Goal: Task Accomplishment & Management: Use online tool/utility

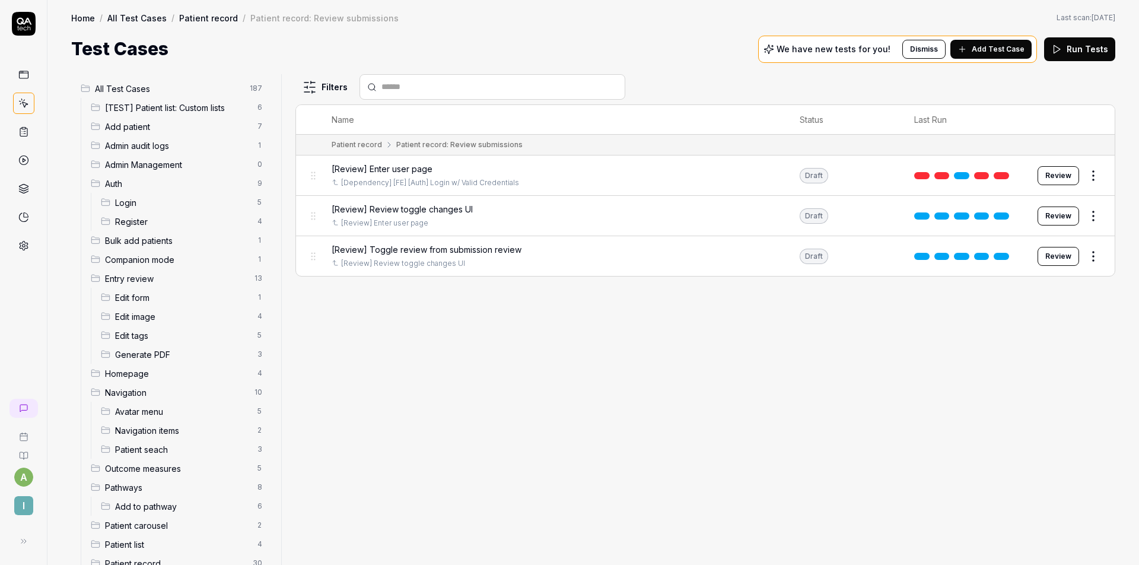
click at [529, 311] on div "Filters Name Status Last Run Patient record Patient record: Review submissions …" at bounding box center [706, 319] width 820 height 491
click at [539, 307] on div "Filters Name Status Last Run Patient record Patient record: Review submissions …" at bounding box center [706, 319] width 820 height 491
click at [479, 394] on div "Filters Name Status Last Run Patient record Patient record: Review submissions …" at bounding box center [706, 319] width 820 height 491
click at [580, 258] on div "[Review] Review toggle changes UI" at bounding box center [554, 263] width 444 height 11
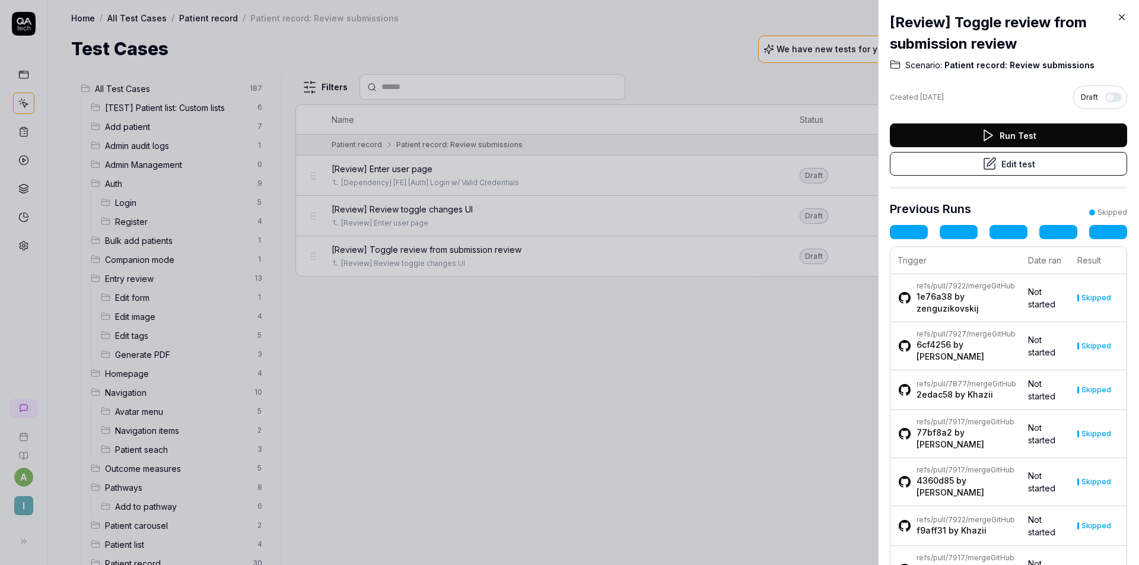
click at [854, 165] on button "Edit test" at bounding box center [1008, 164] width 237 height 24
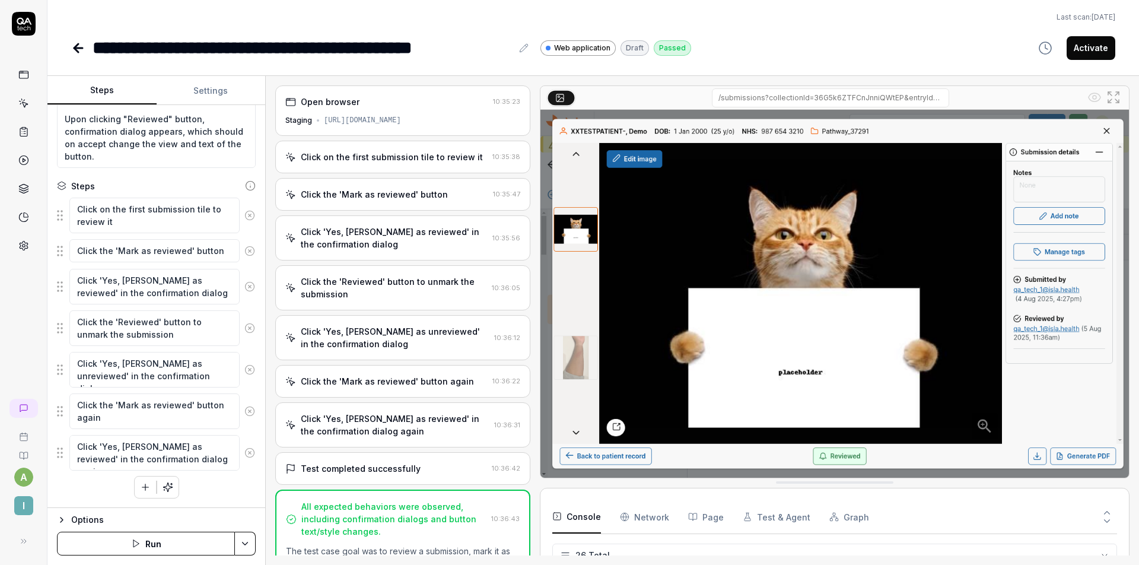
click at [396, 154] on div "Click on the first submission tile to review it" at bounding box center [392, 157] width 182 height 12
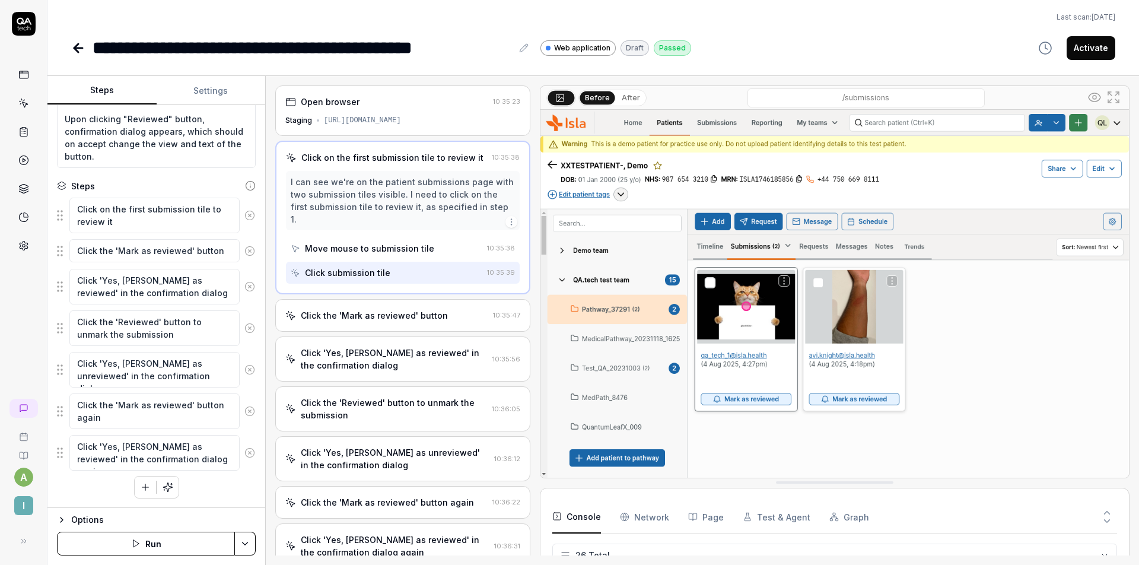
click at [385, 309] on div "Click the 'Mark as reviewed' button" at bounding box center [374, 315] width 147 height 12
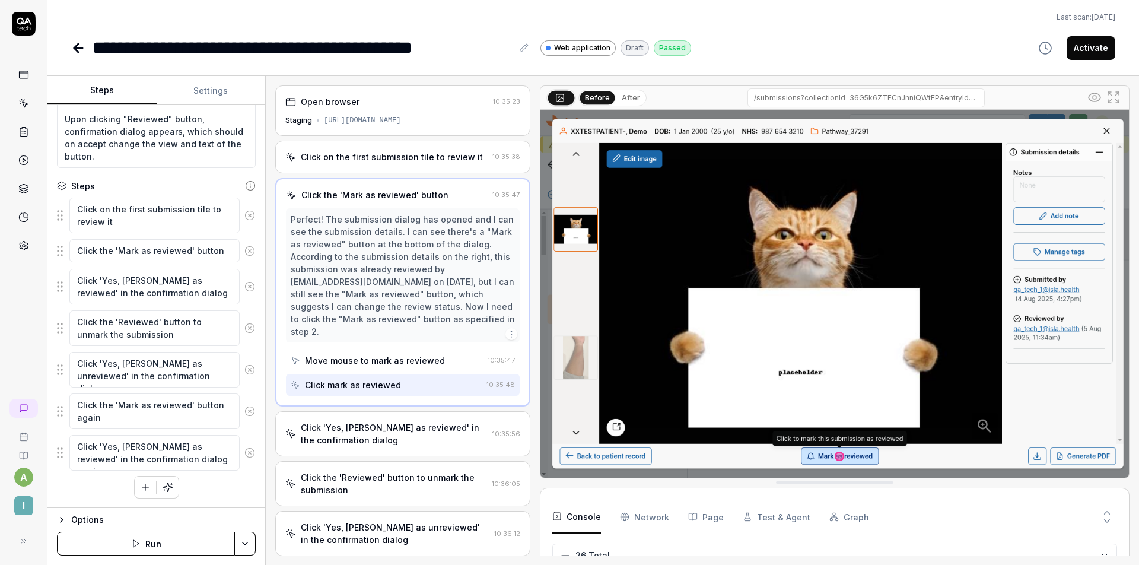
click at [377, 413] on div "Click 'Yes, mark as reviewed' in the confirmation dialog" at bounding box center [394, 433] width 187 height 25
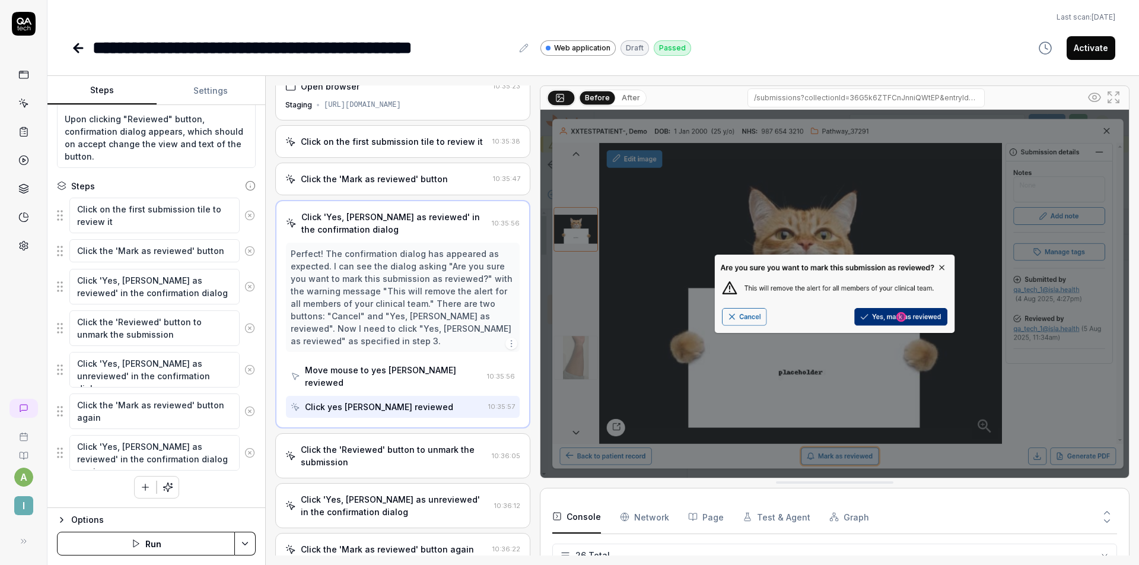
scroll to position [117, 0]
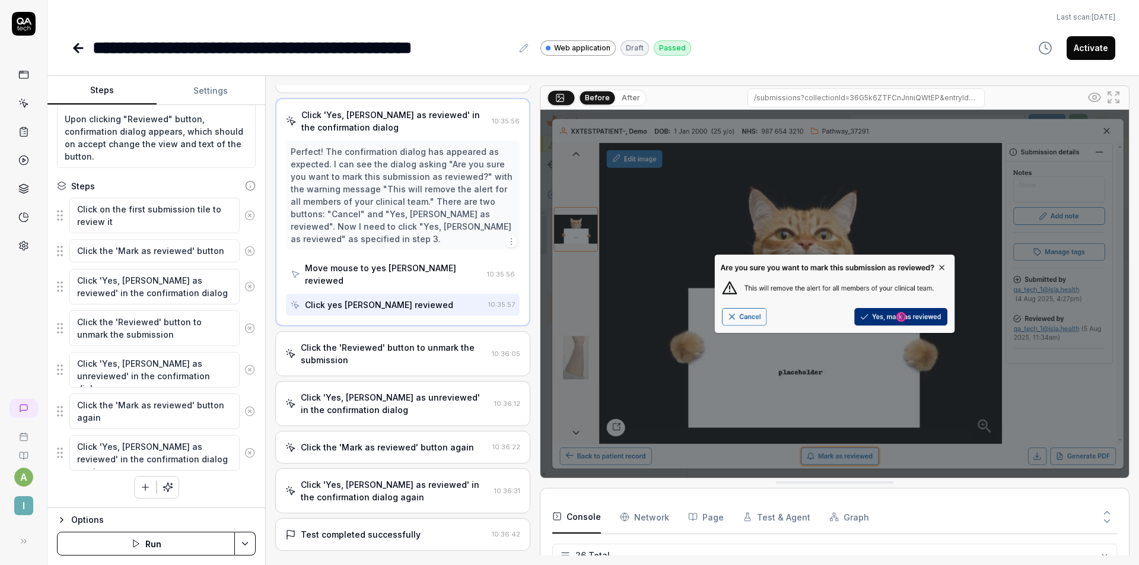
click at [386, 341] on div "Click the 'Reviewed' button to unmark the submission" at bounding box center [394, 353] width 186 height 25
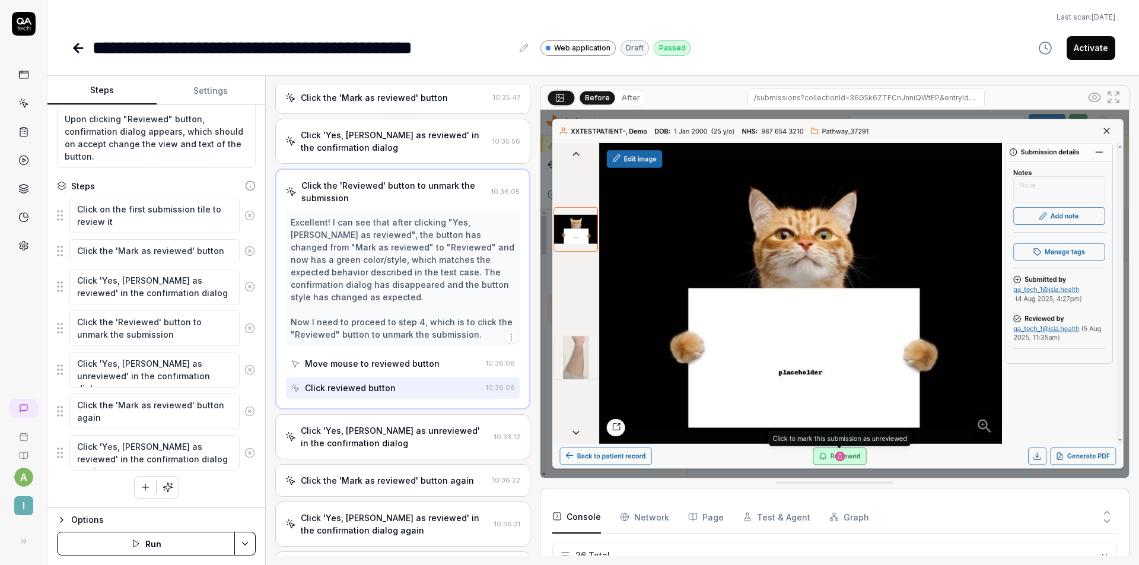
scroll to position [183, 0]
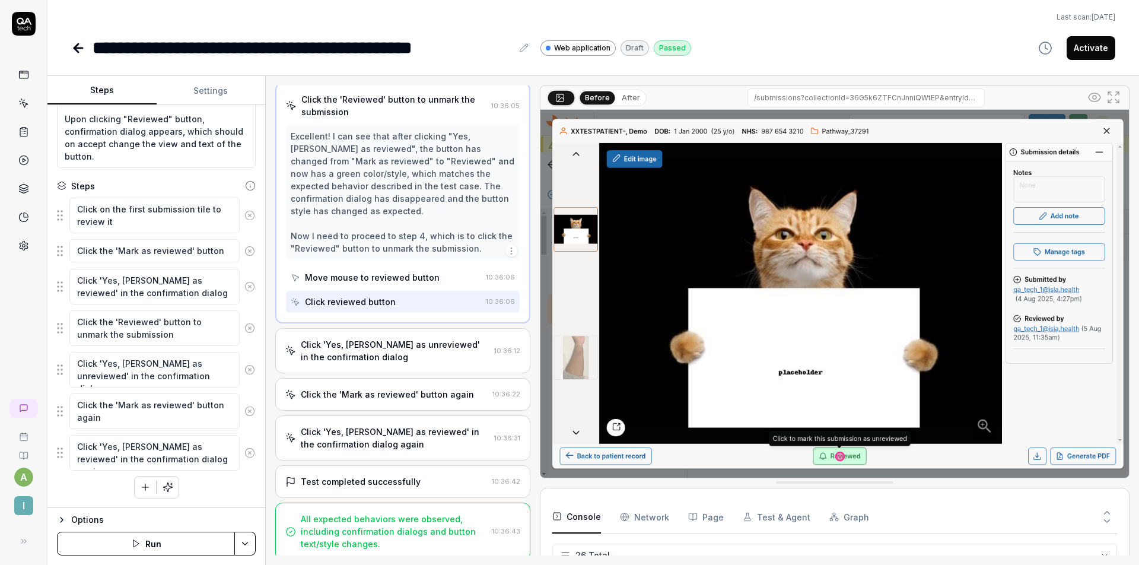
click at [392, 338] on div "Click 'Yes, mark as unreviewed' in the confirmation dialog 10:36:12" at bounding box center [402, 350] width 255 height 45
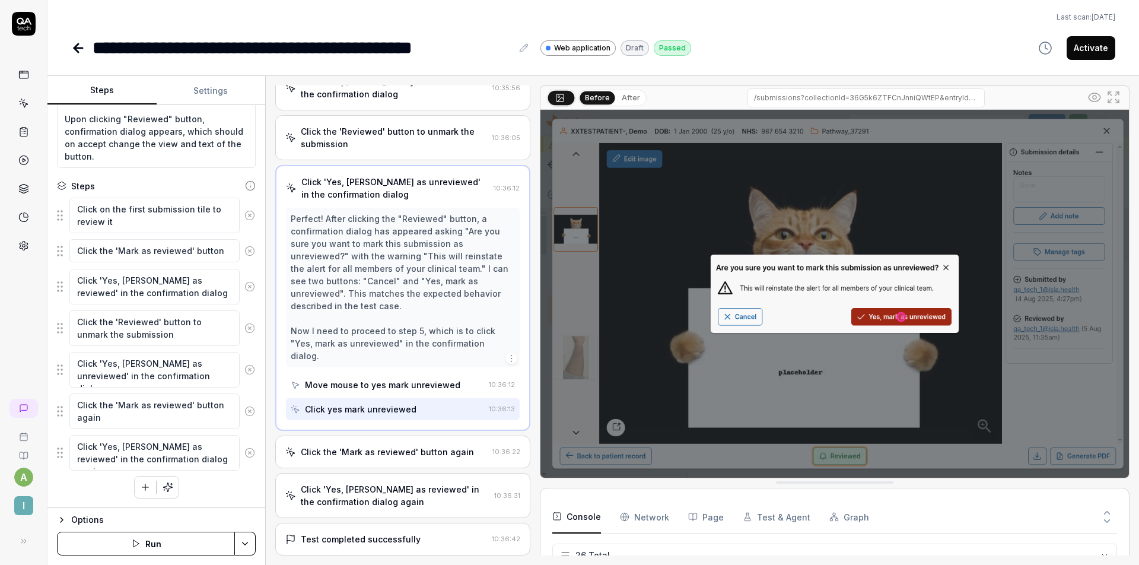
scroll to position [200, 0]
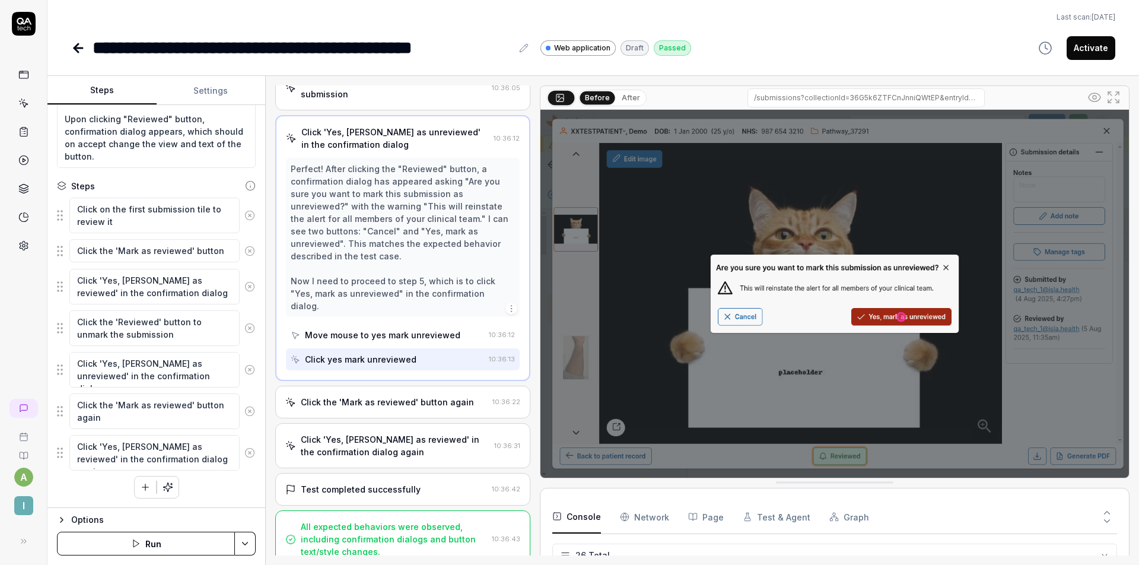
click at [405, 386] on div "Click the 'Mark as reviewed' button again 10:36:22" at bounding box center [402, 402] width 255 height 33
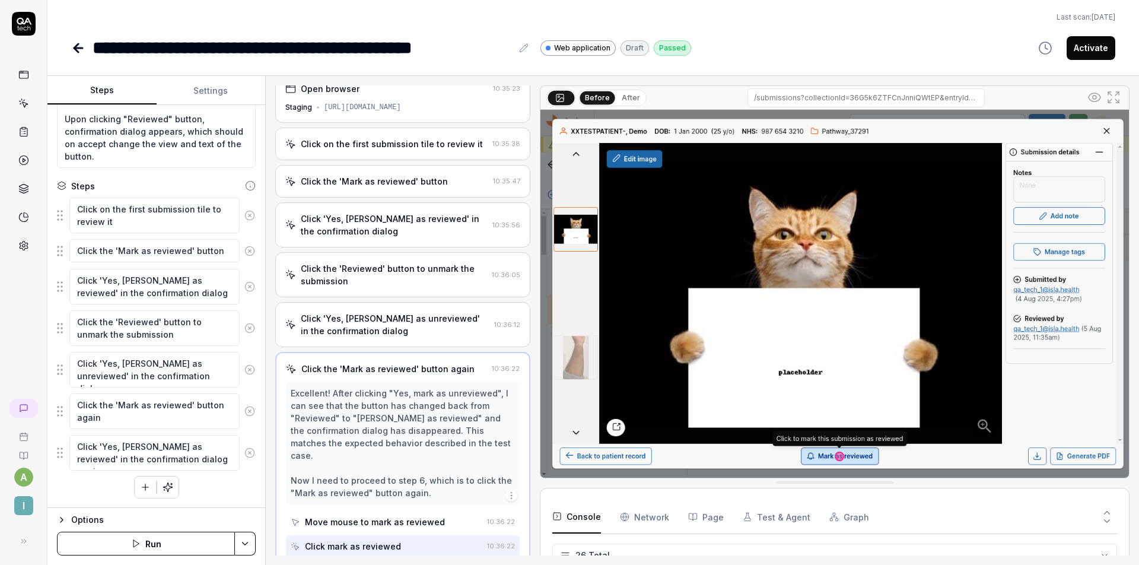
scroll to position [163, 0]
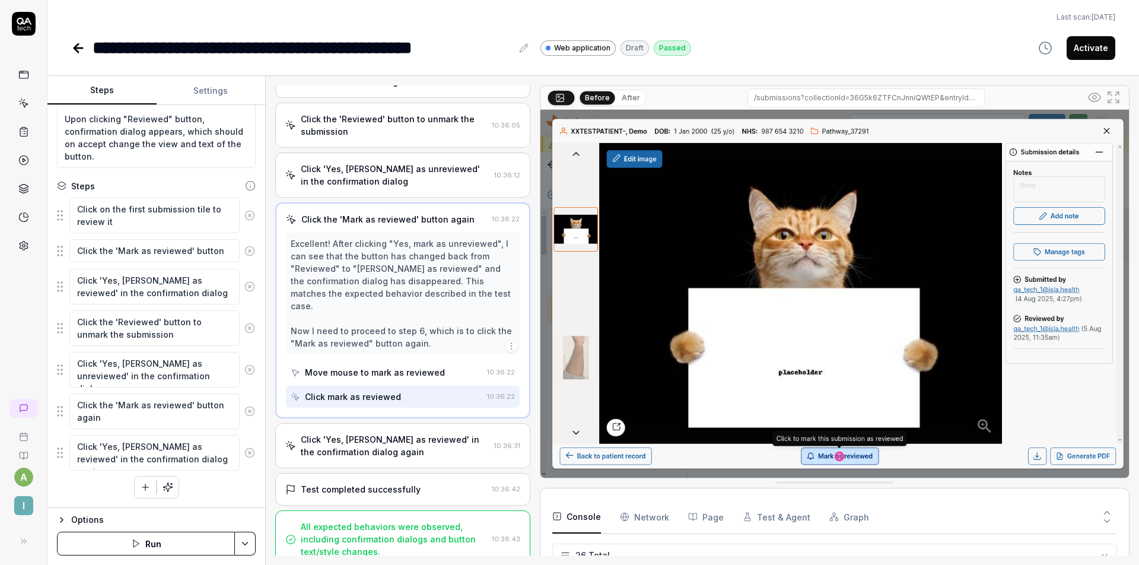
click at [394, 413] on div "Click 'Yes, [PERSON_NAME] as reviewed' in the confirmation dialog again" at bounding box center [395, 445] width 189 height 25
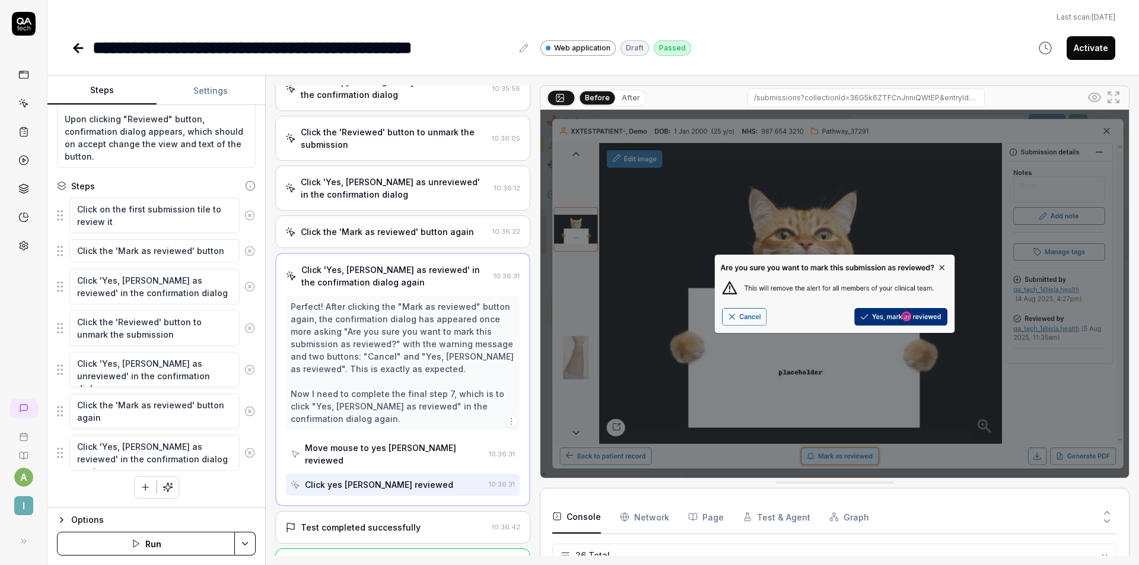
scroll to position [188, 0]
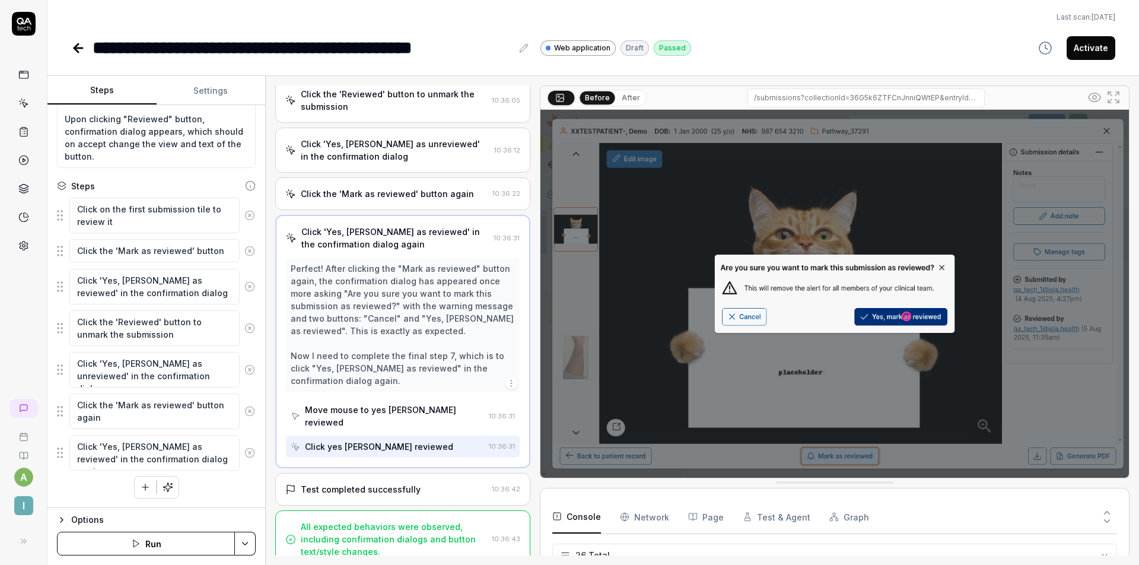
click at [407, 413] on div "Test completed successfully" at bounding box center [361, 489] width 120 height 12
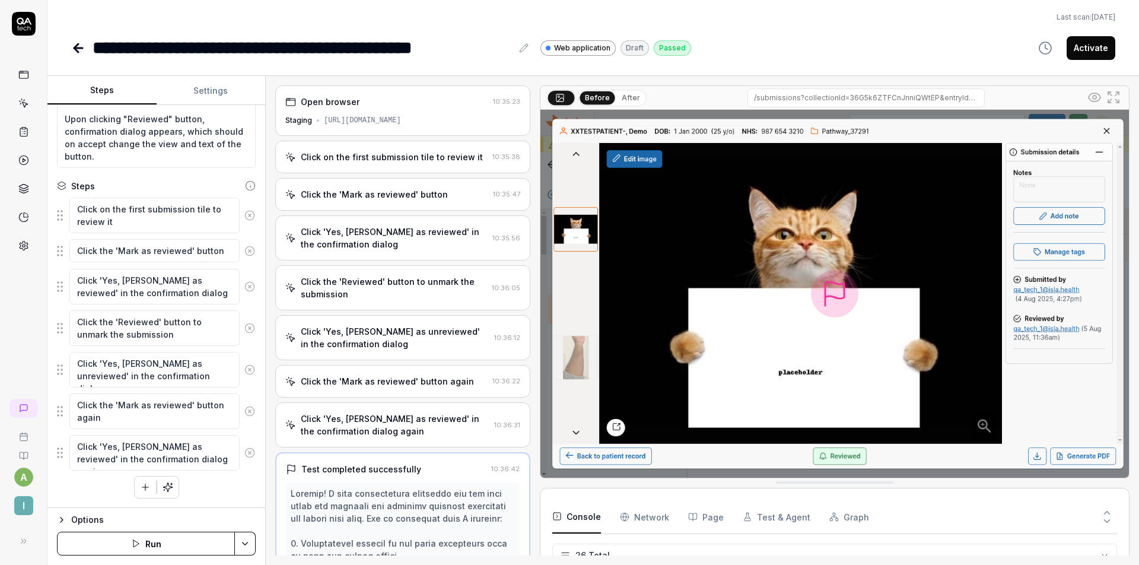
scroll to position [0, 0]
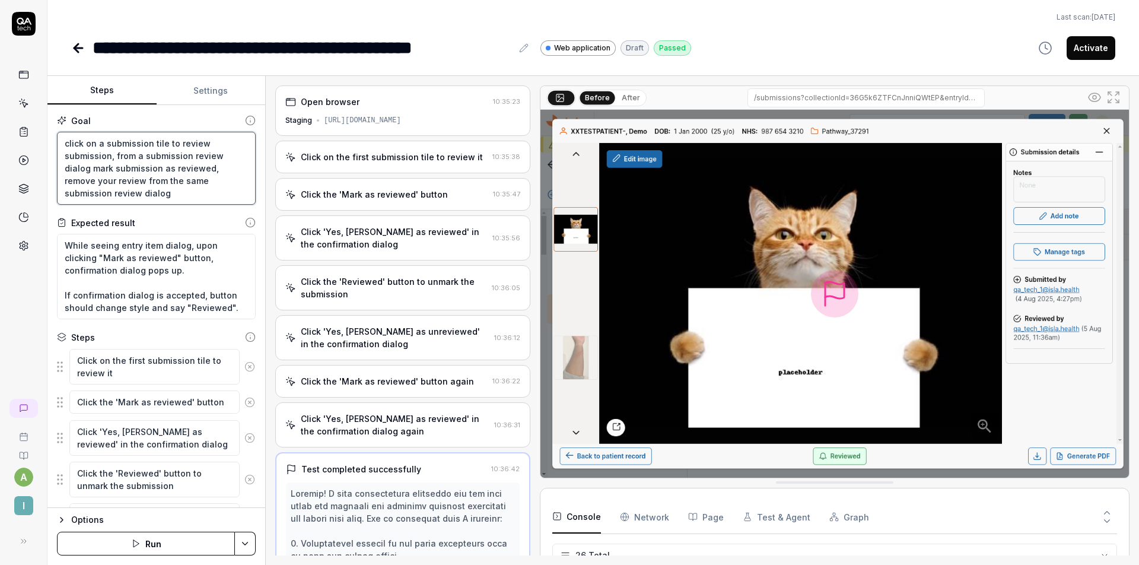
click at [141, 154] on textarea "click on a submission tile to review submission, from a submission review dialo…" at bounding box center [156, 168] width 199 height 73
type textarea "*"
type textarea "click on a submission tile to review submission, from submission review dialog …"
type textarea "*"
type textarea "click on a submission tile to review submission, from t submission review dialo…"
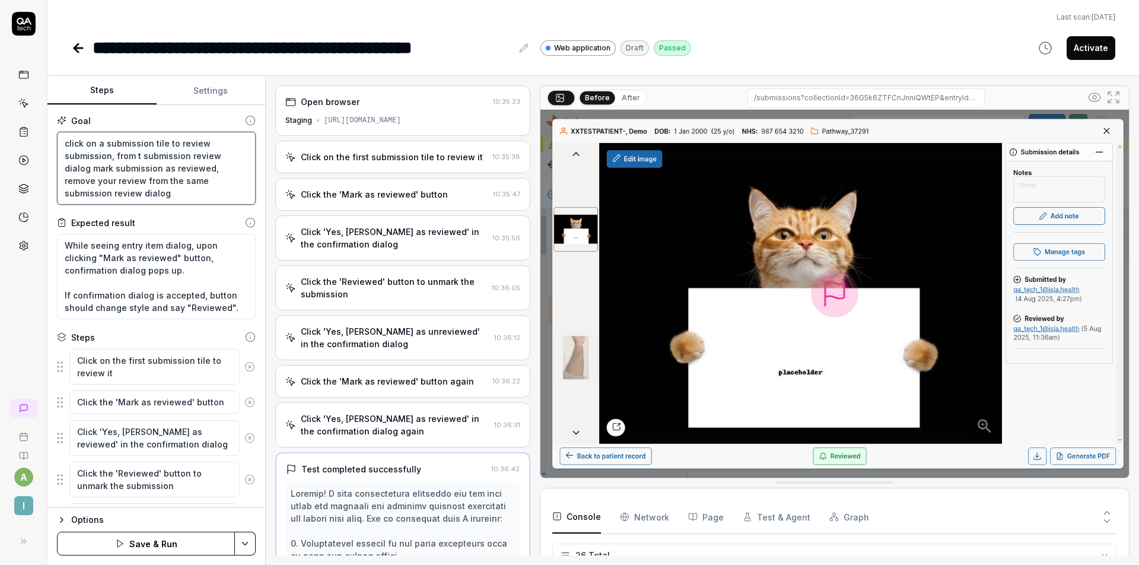
type textarea "*"
type textarea "click on a submission tile to review submission, from th submission review dial…"
type textarea "*"
type textarea "click on a submission tile to review submission, from the submission review dia…"
type textarea "*"
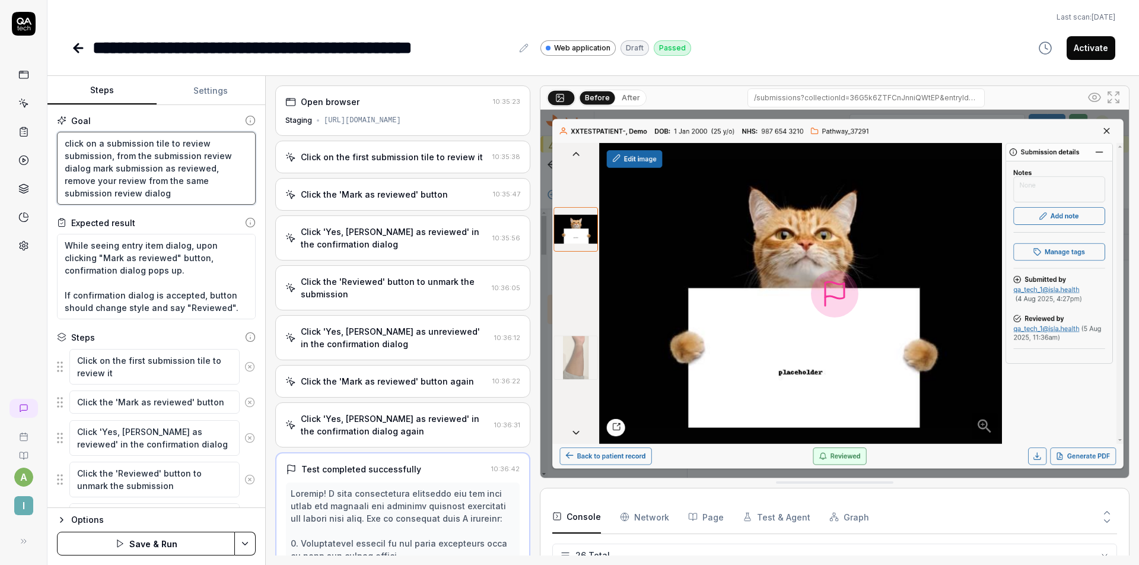
type textarea "click on a submission tile to review submission, from th submission review dial…"
type textarea "*"
type textarea "click on a submission tile to review submission, from t submission review dialo…"
type textarea "*"
type textarea "click on a submission tile to review submission, from submission review dialog …"
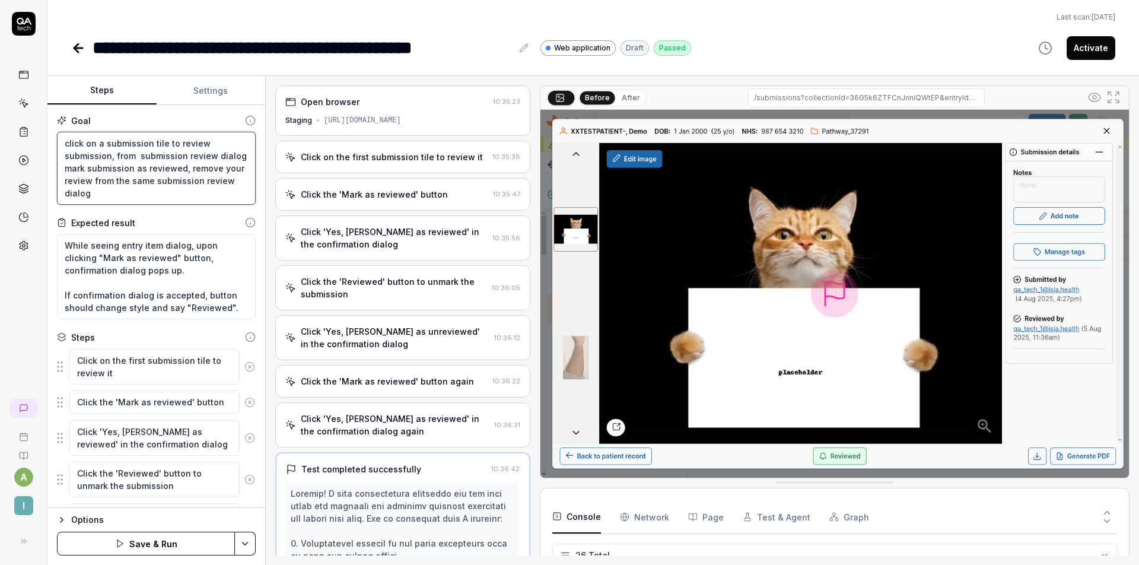
type textarea "*"
type textarea "click on a submission tile to review submission, from a submission review dialo…"
click at [192, 193] on textarea "click on a submission tile to review submission, from a submission review dialo…" at bounding box center [156, 168] width 199 height 73
click at [191, 194] on textarea "click on a submission tile to review submission, from a submission review dialo…" at bounding box center [156, 168] width 199 height 73
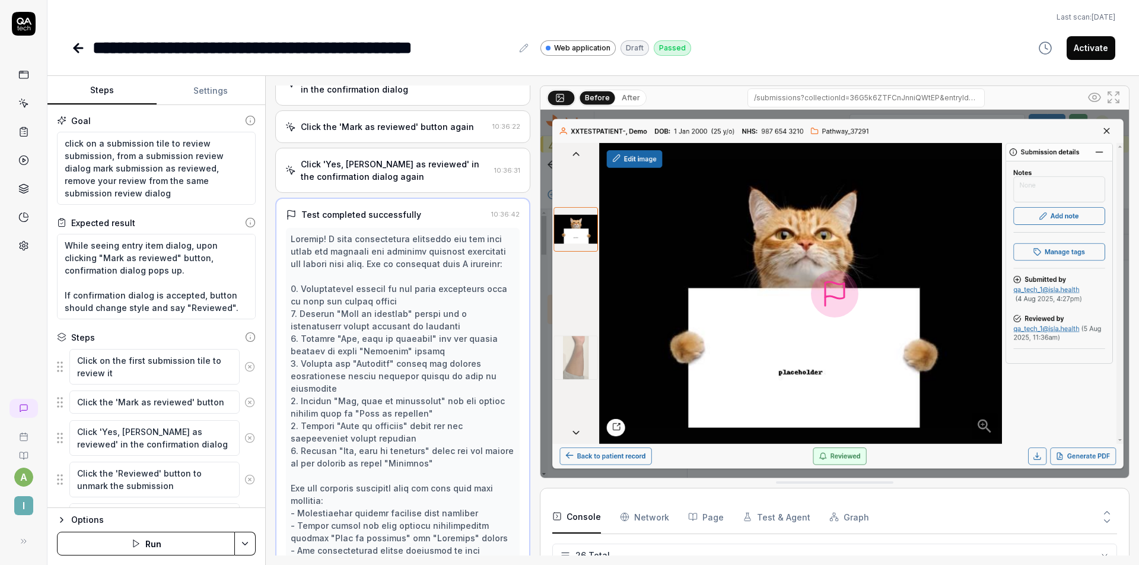
scroll to position [387, 0]
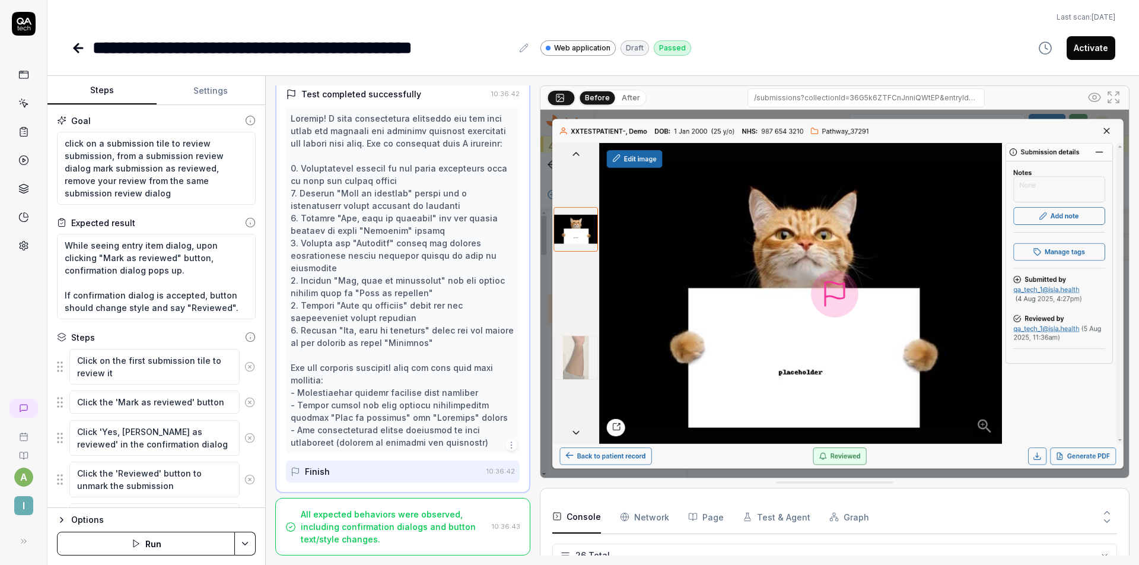
click at [170, 413] on button "Run" at bounding box center [146, 544] width 178 height 24
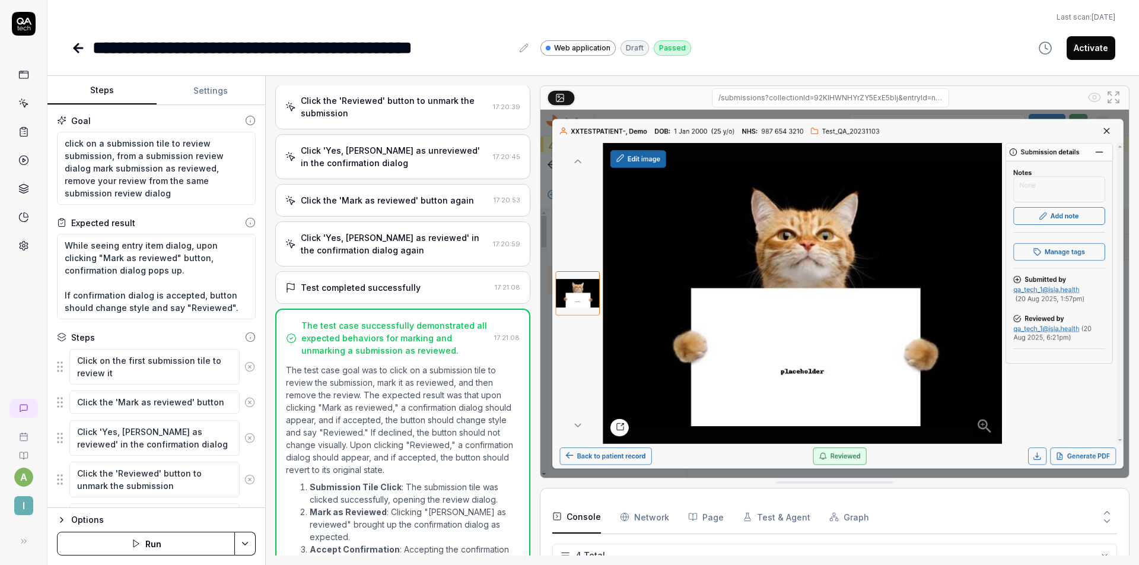
scroll to position [398, 0]
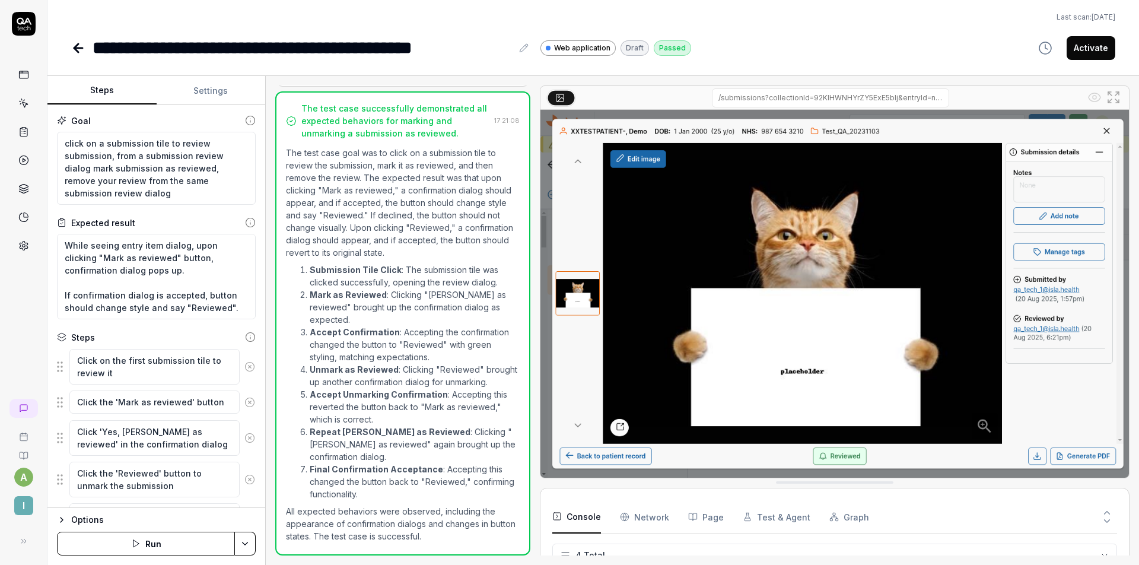
click at [854, 48] on button "Activate" at bounding box center [1091, 48] width 49 height 24
click at [80, 54] on icon at bounding box center [78, 48] width 14 height 14
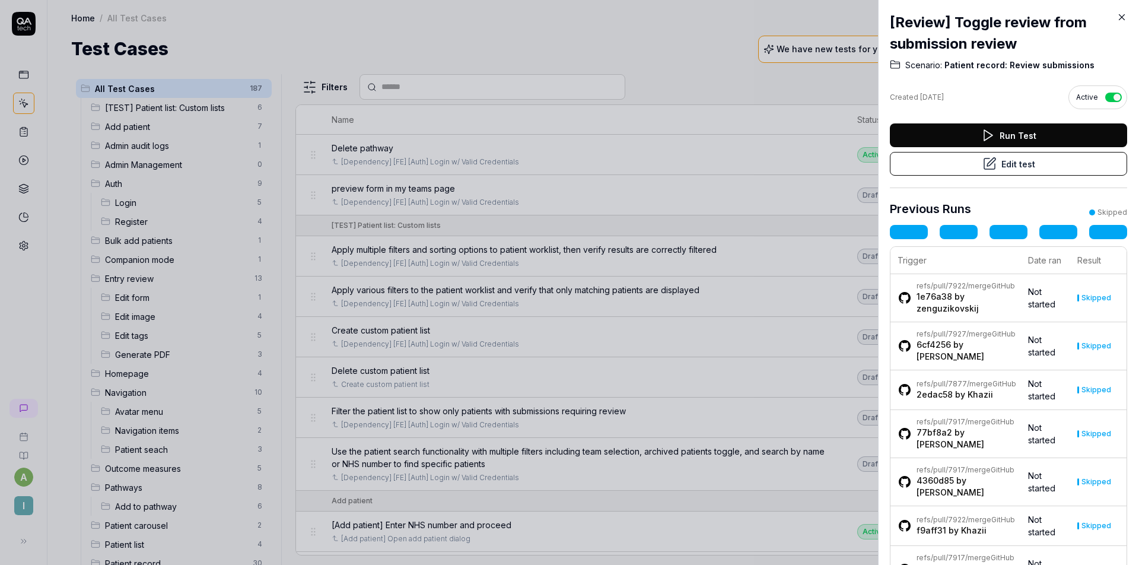
click at [854, 167] on button "Edit test" at bounding box center [1008, 164] width 237 height 24
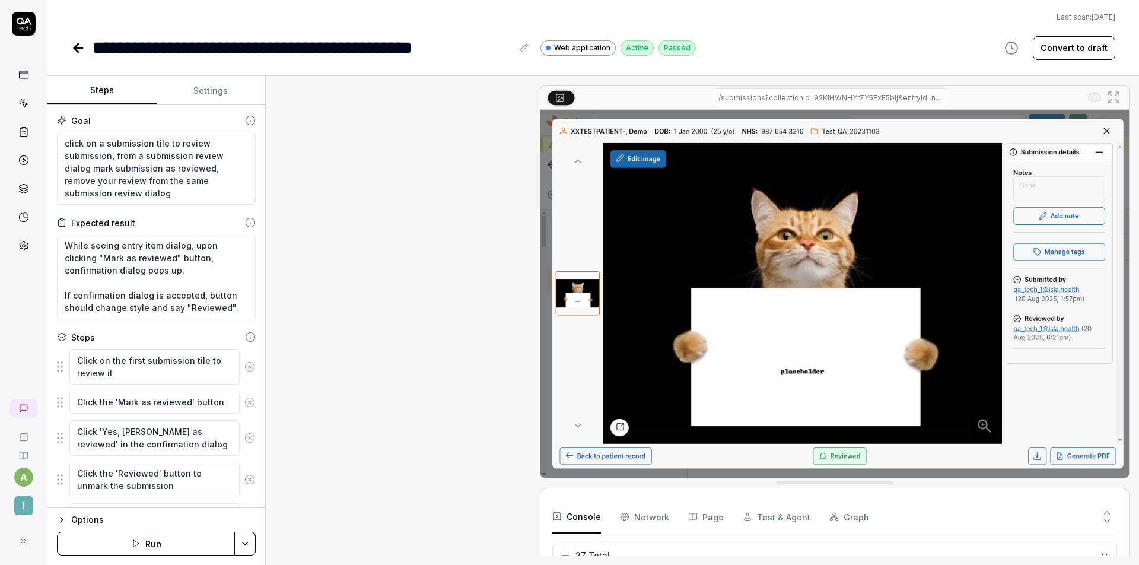
scroll to position [398, 0]
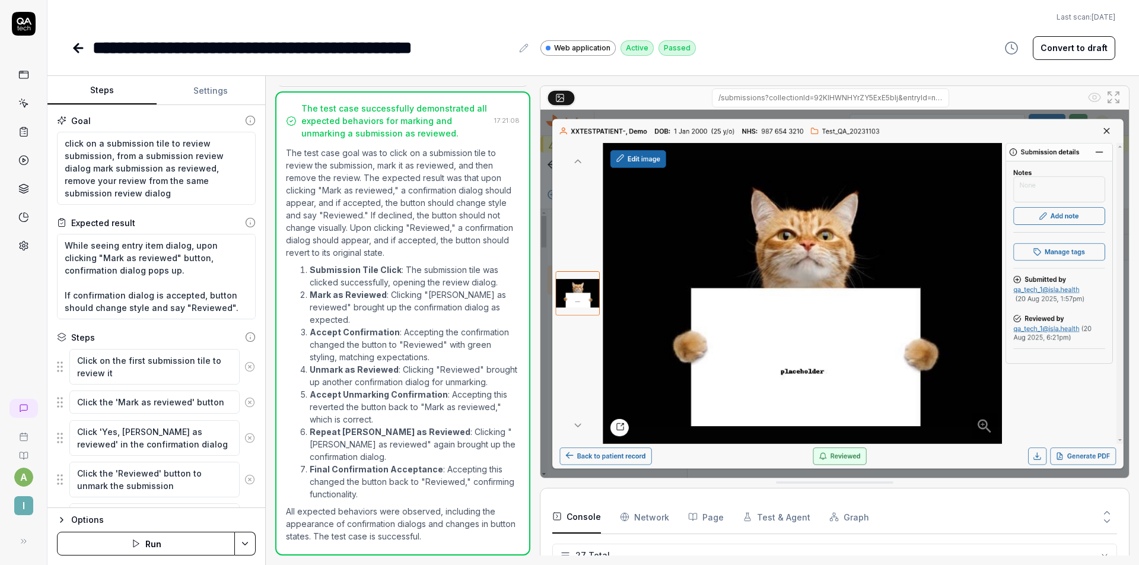
click at [195, 39] on div "**********" at bounding box center [303, 47] width 420 height 27
type textarea "*"
drag, startPoint x: 177, startPoint y: 48, endPoint x: 45, endPoint y: 43, distance: 132.4
click at [53, 46] on div "**********" at bounding box center [593, 30] width 1092 height 61
click at [745, 43] on div "**********" at bounding box center [593, 47] width 1044 height 27
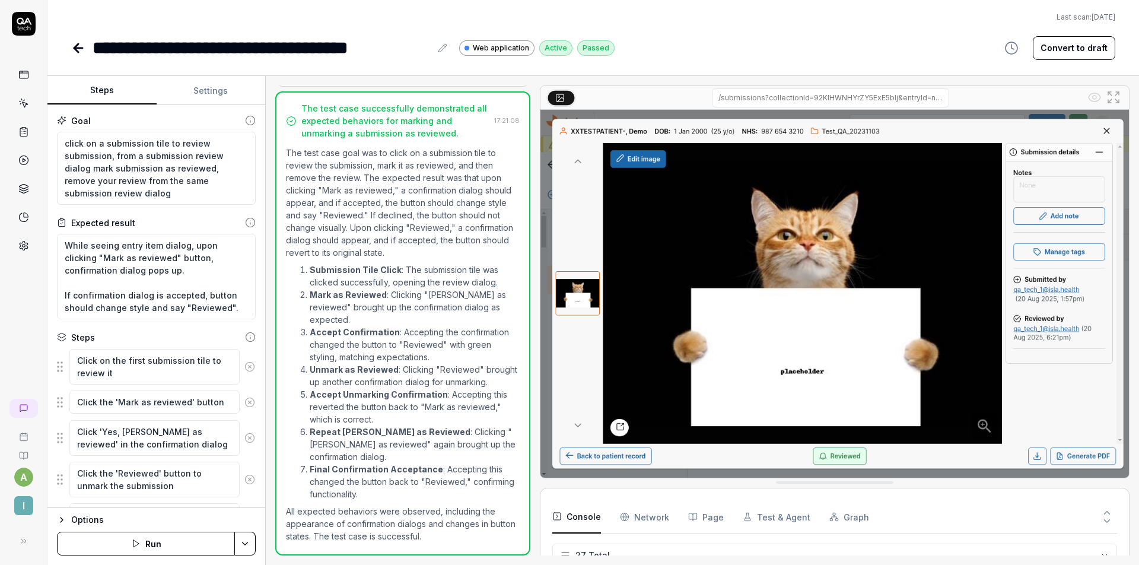
click at [75, 43] on icon at bounding box center [78, 48] width 14 height 14
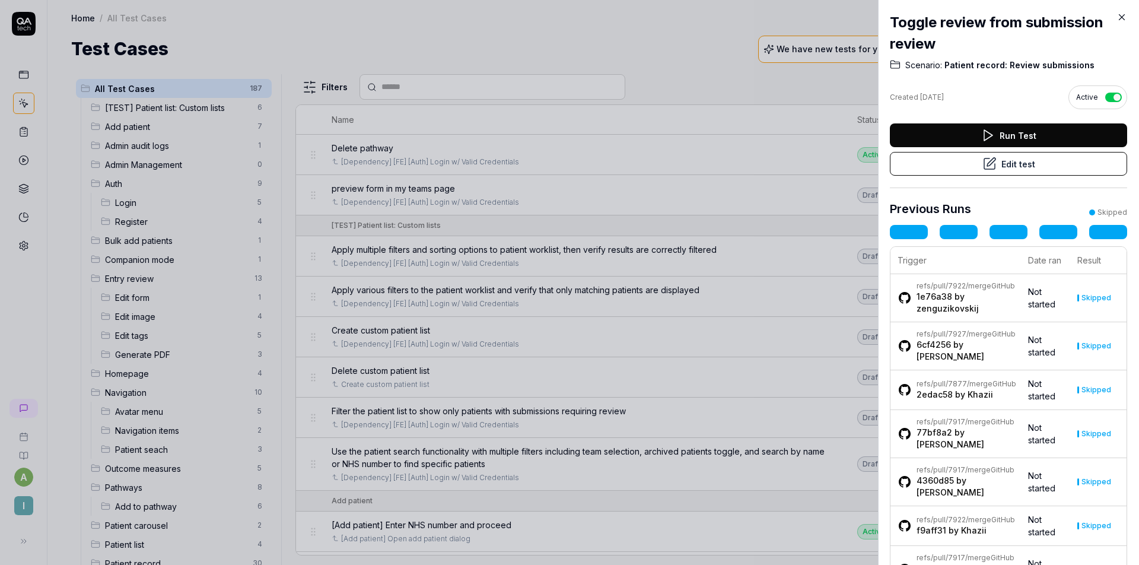
click at [854, 169] on button "Edit test" at bounding box center [1008, 164] width 237 height 24
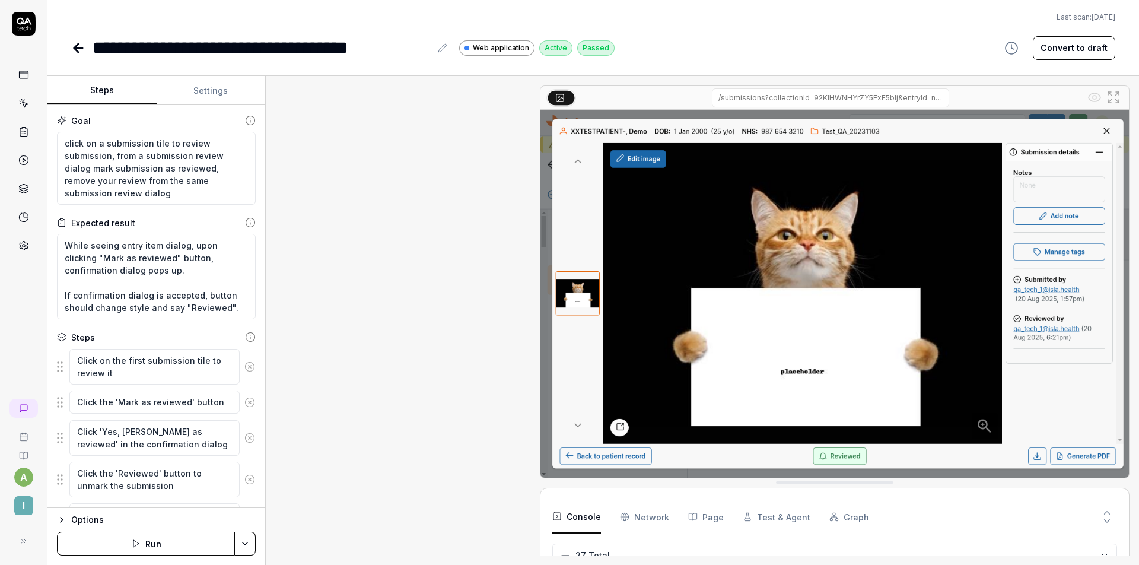
scroll to position [398, 0]
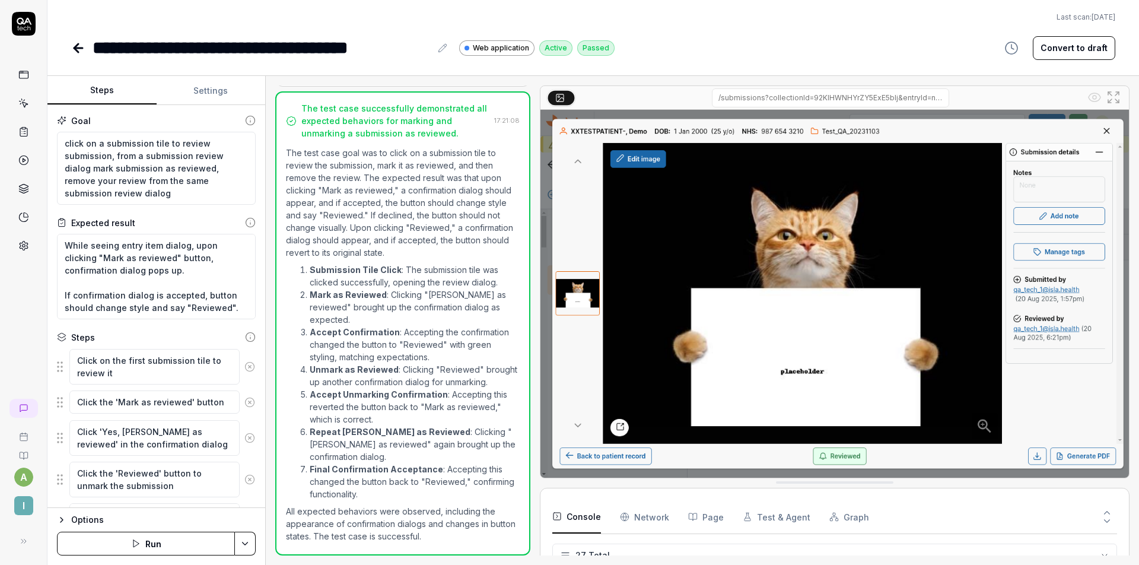
type textarea "*"
click at [237, 37] on div "**********" at bounding box center [262, 47] width 338 height 27
click at [262, 46] on div "**********" at bounding box center [262, 47] width 338 height 27
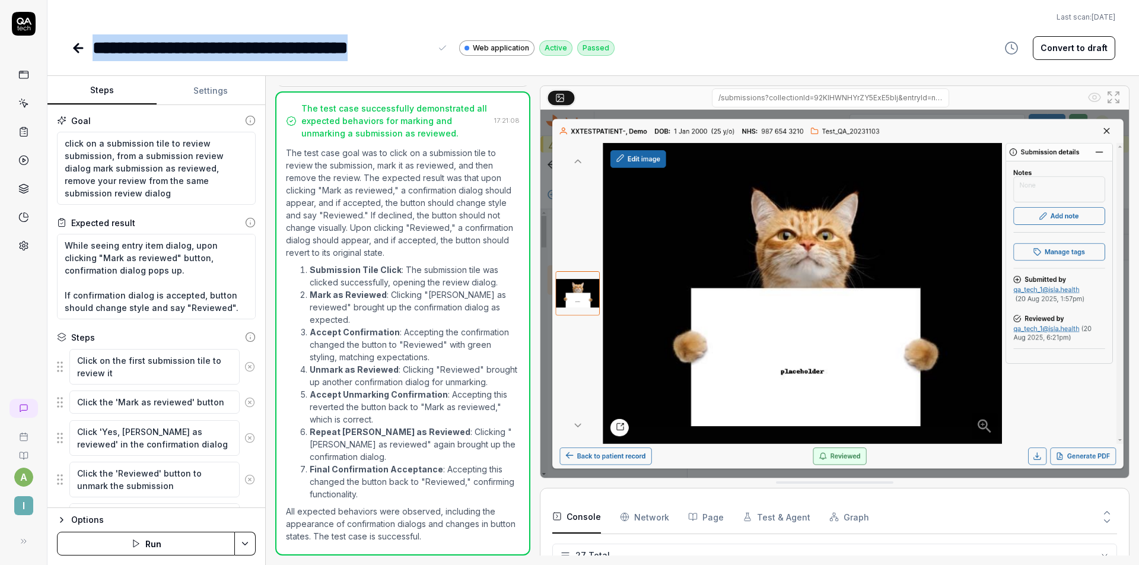
drag, startPoint x: 429, startPoint y: 45, endPoint x: 91, endPoint y: 38, distance: 337.7
click at [91, 38] on div "**********" at bounding box center [343, 47] width 544 height 27
click at [244, 53] on div "**********" at bounding box center [262, 47] width 338 height 27
drag, startPoint x: 215, startPoint y: 48, endPoint x: 126, endPoint y: 39, distance: 89.5
click at [134, 42] on div "**********" at bounding box center [262, 47] width 338 height 27
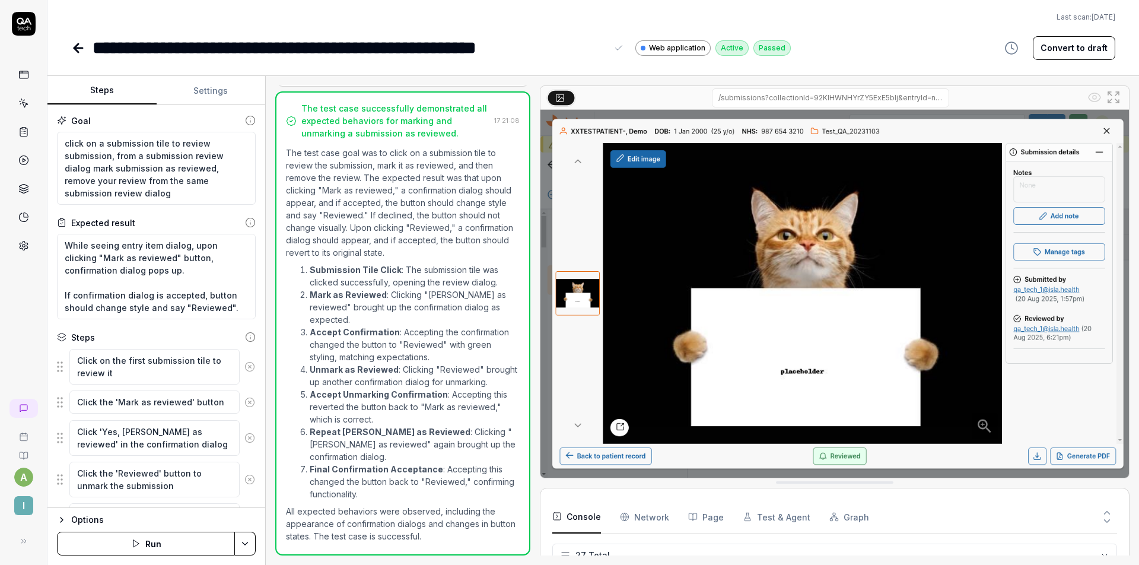
click at [577, 49] on div "**********" at bounding box center [350, 47] width 514 height 27
click at [77, 48] on icon at bounding box center [78, 48] width 8 height 0
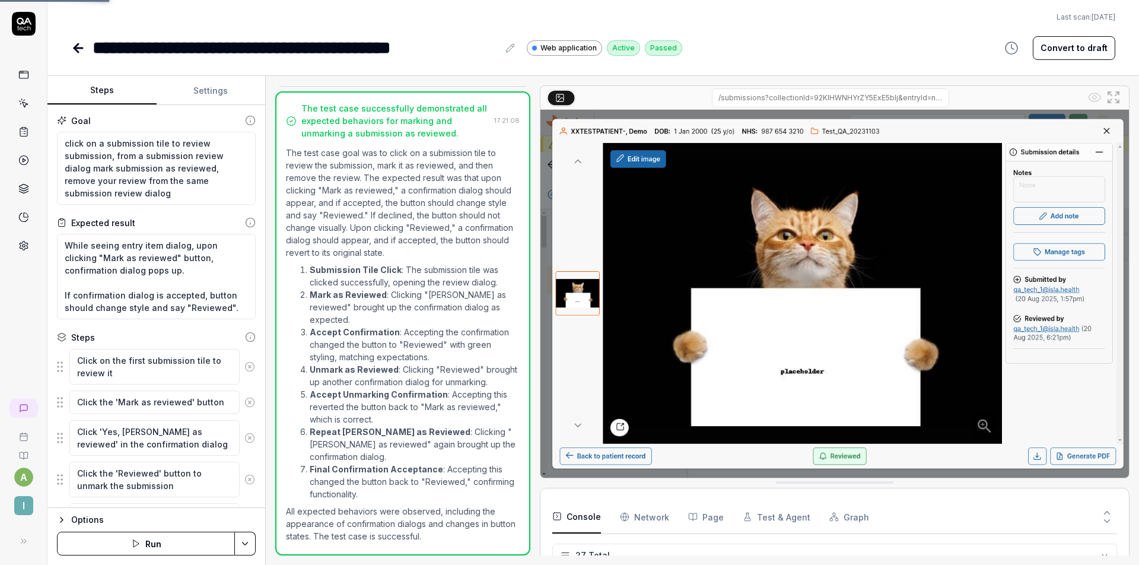
type textarea "*"
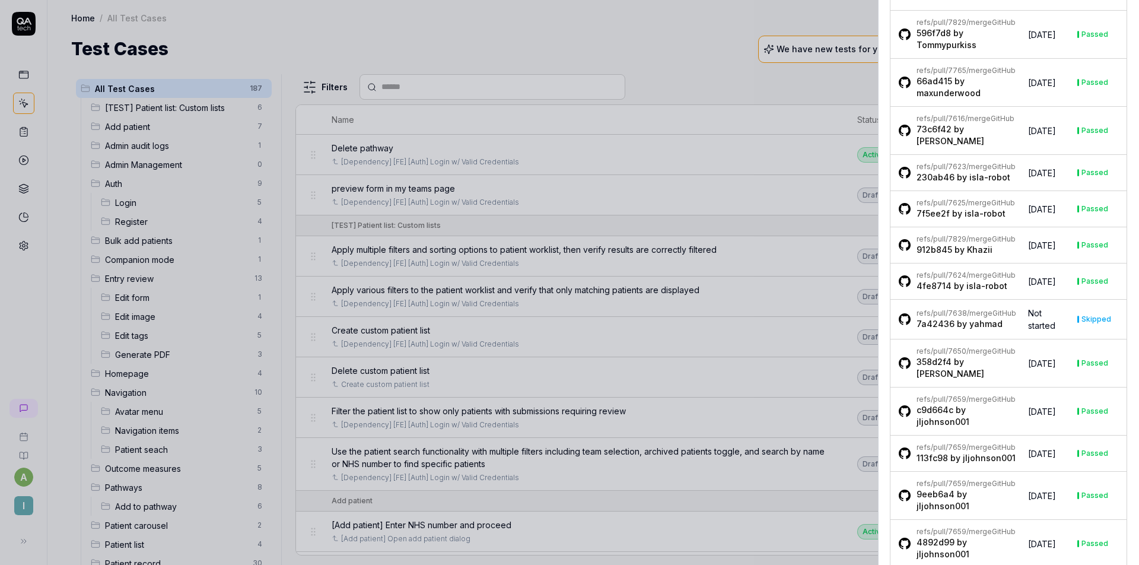
scroll to position [1084, 0]
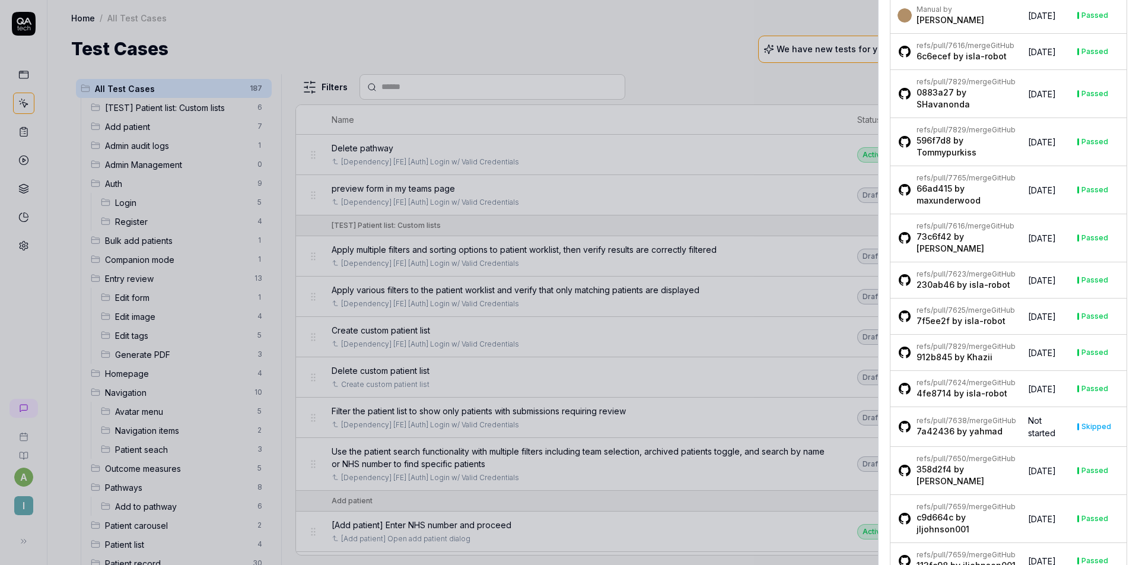
click at [762, 254] on div at bounding box center [569, 282] width 1139 height 565
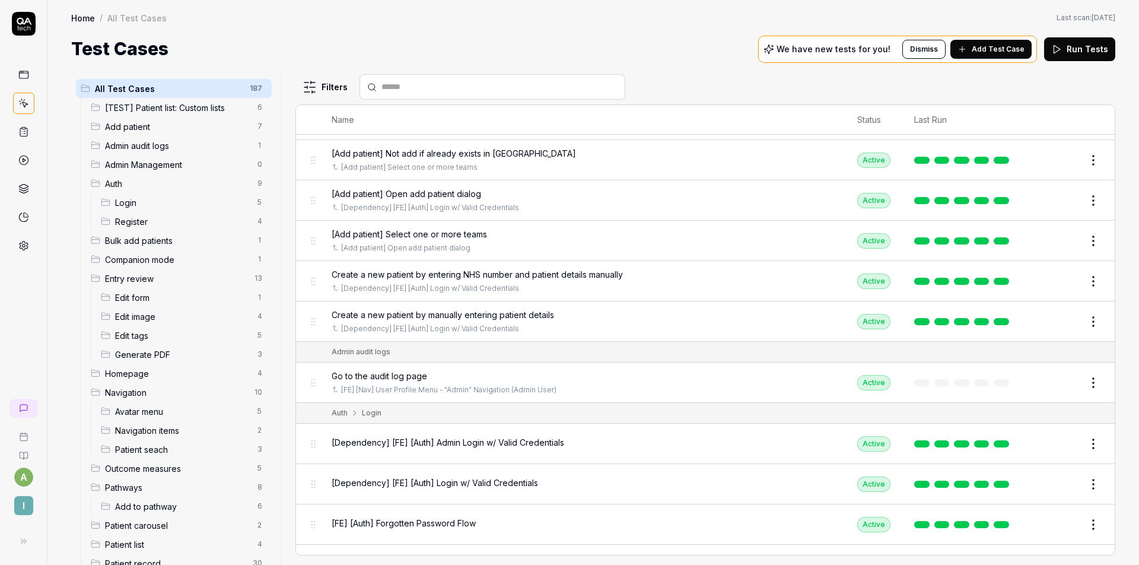
scroll to position [568, 0]
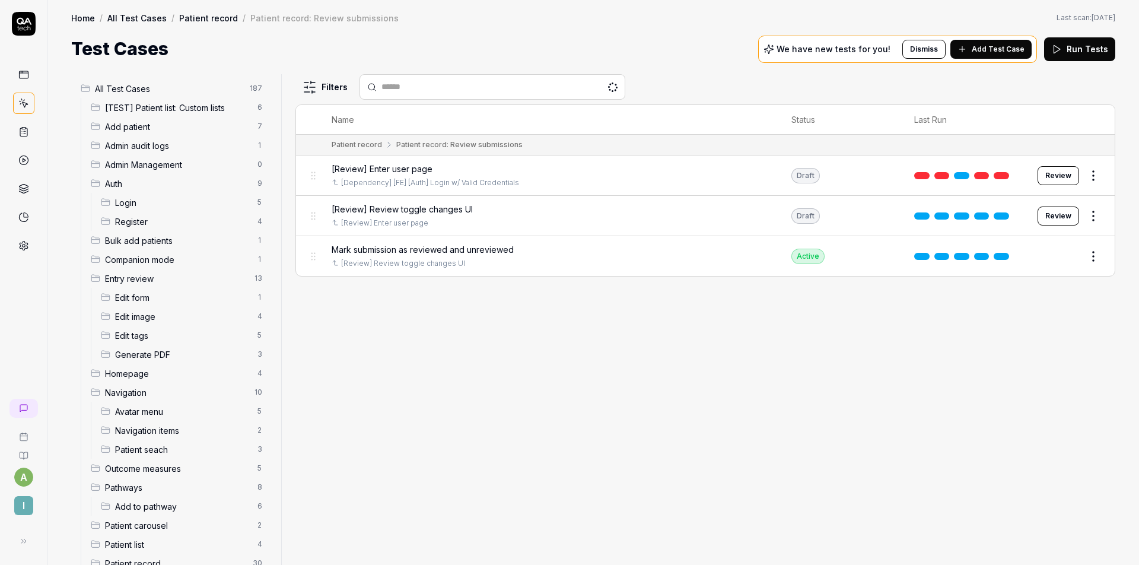
click at [598, 345] on div "Filters Name Status Last Run Patient record Patient record: Review submissions …" at bounding box center [706, 319] width 820 height 491
click at [1083, 259] on html "a I Home / All Test Cases / Patient record / Patient record: Review submissions…" at bounding box center [569, 282] width 1139 height 565
click at [1027, 409] on div "Duplicate" at bounding box center [1043, 412] width 113 height 26
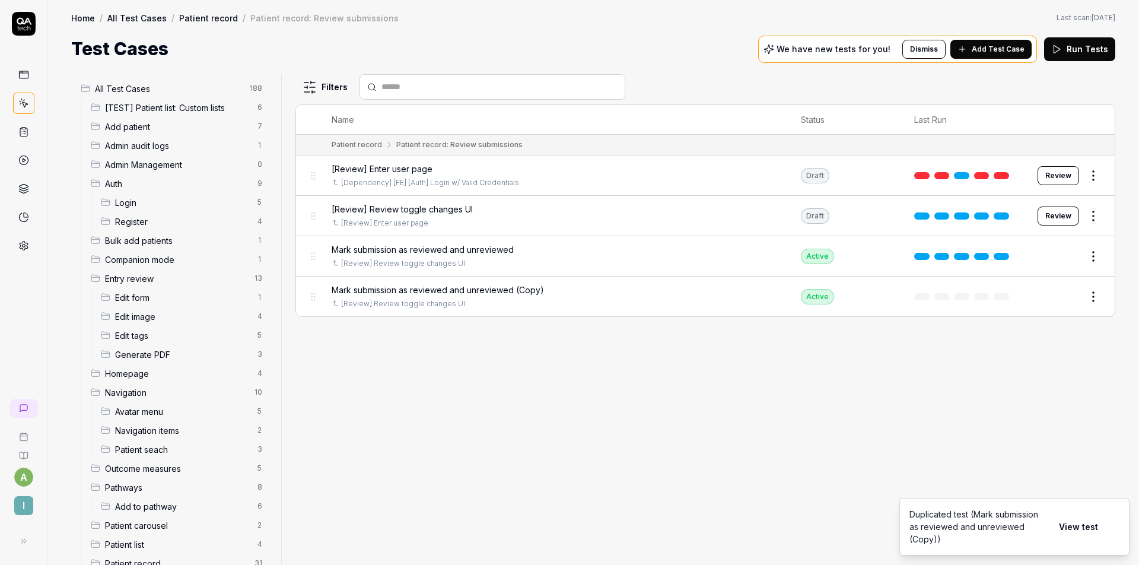
click at [1071, 298] on button "Edit" at bounding box center [1065, 296] width 28 height 19
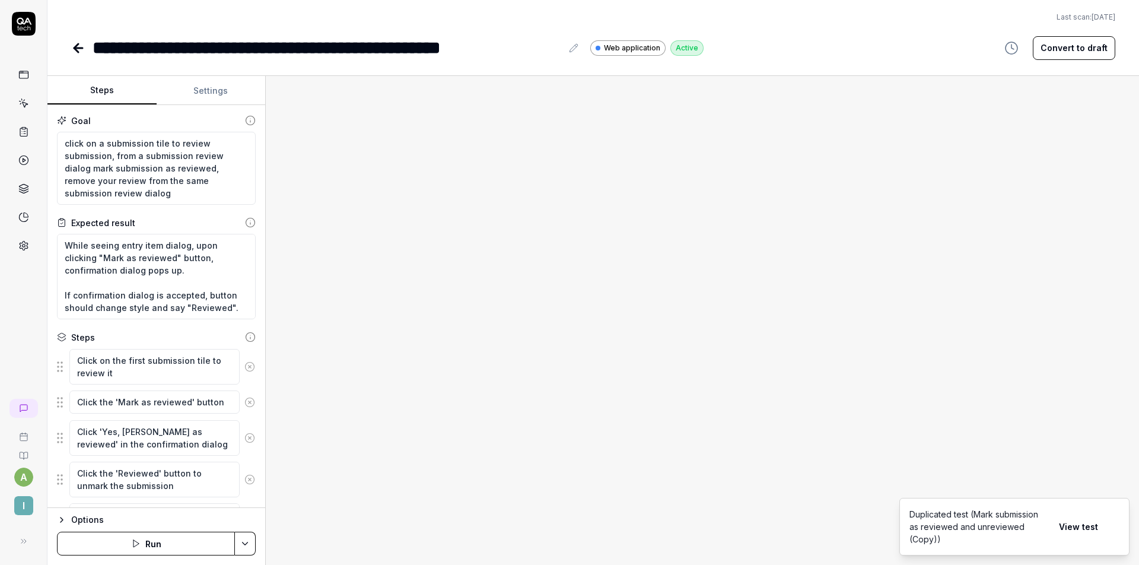
type textarea "*"
click at [303, 48] on div "**********" at bounding box center [327, 47] width 469 height 27
click at [140, 45] on div "**********" at bounding box center [327, 47] width 469 height 27
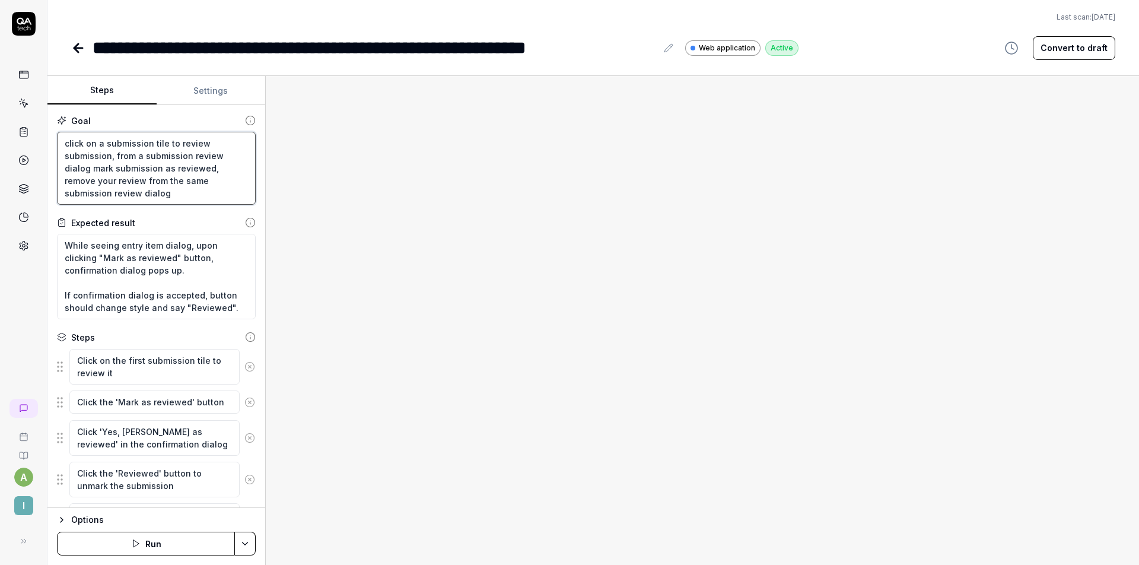
click at [153, 164] on textarea "click on a submission tile to review submission, from a submission review dialo…" at bounding box center [156, 168] width 199 height 73
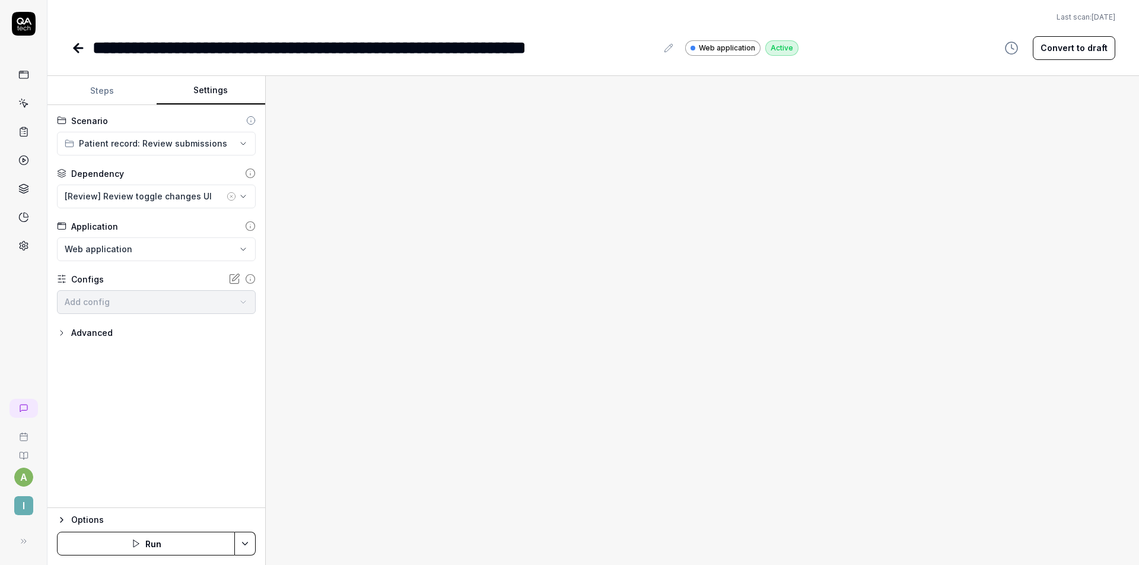
click at [199, 87] on button "Settings" at bounding box center [211, 91] width 109 height 28
click at [119, 87] on button "Steps" at bounding box center [101, 91] width 109 height 28
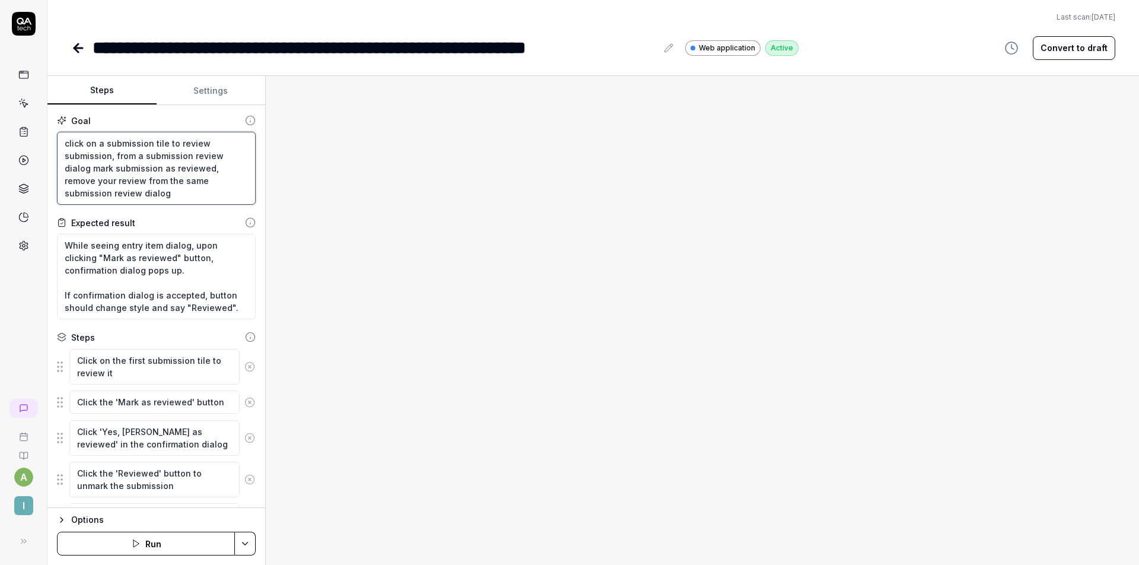
click at [171, 192] on textarea "click on a submission tile to review submission, from a submission review dialo…" at bounding box center [156, 168] width 199 height 73
click at [108, 140] on textarea "click on a submission tile to review submission, from a submission review dialo…" at bounding box center [156, 168] width 199 height 73
click at [63, 142] on textarea "click on a submission tile to review submission, from a submission review dialo…" at bounding box center [156, 168] width 199 height 73
click at [154, 171] on textarea "click on a submission tile to review submission, from a submission review dialo…" at bounding box center [156, 168] width 199 height 73
click at [203, 100] on button "Settings" at bounding box center [211, 91] width 109 height 28
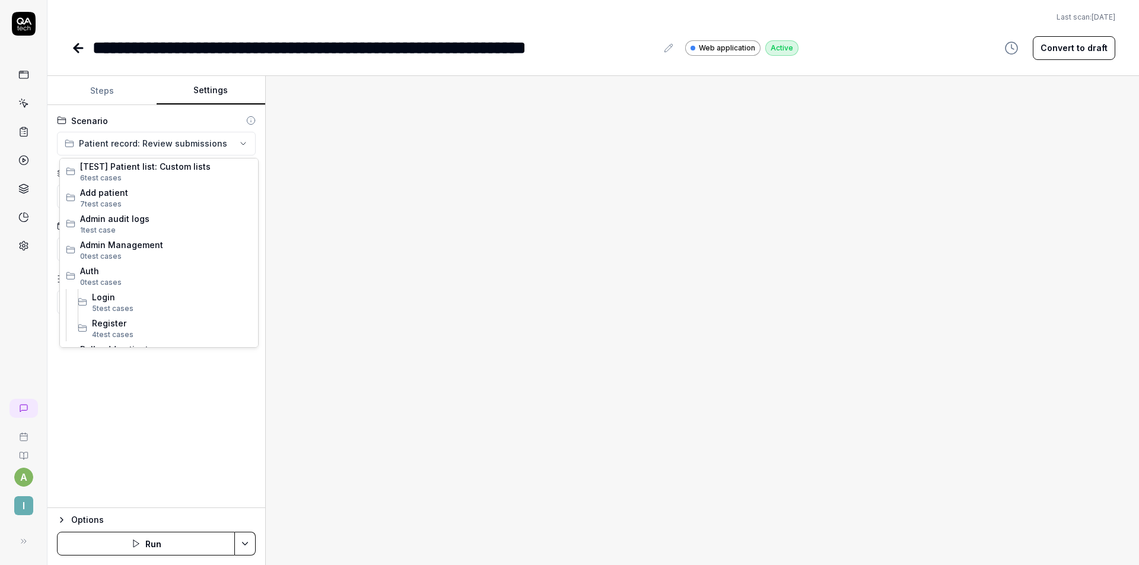
click at [192, 145] on html "**********" at bounding box center [569, 282] width 1139 height 565
click at [182, 107] on html "**********" at bounding box center [569, 282] width 1139 height 565
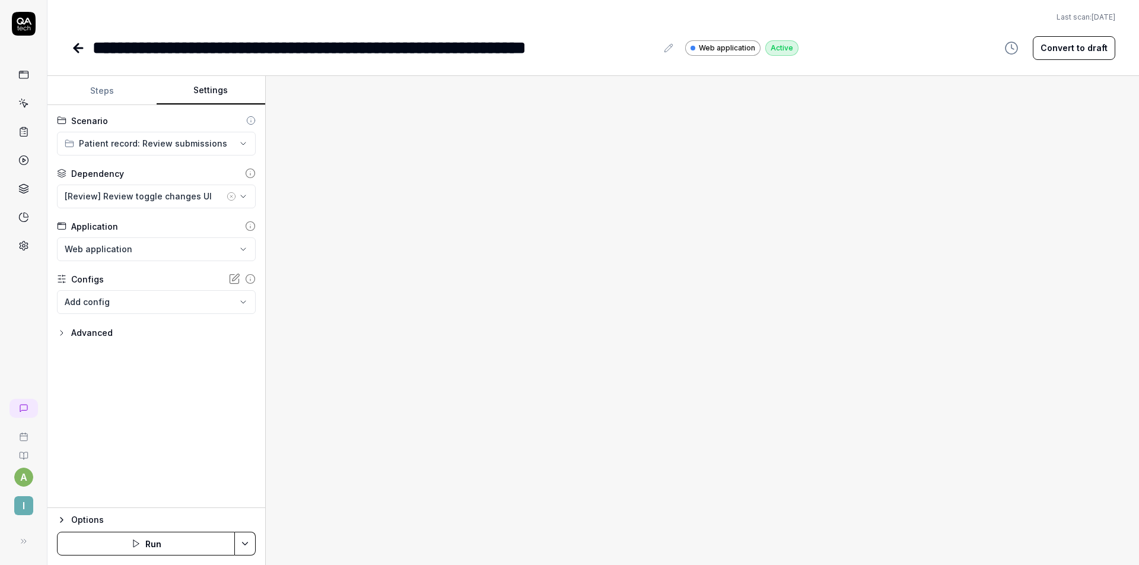
click at [186, 193] on div "[Review] Review toggle changes UI" at bounding box center [145, 196] width 160 height 12
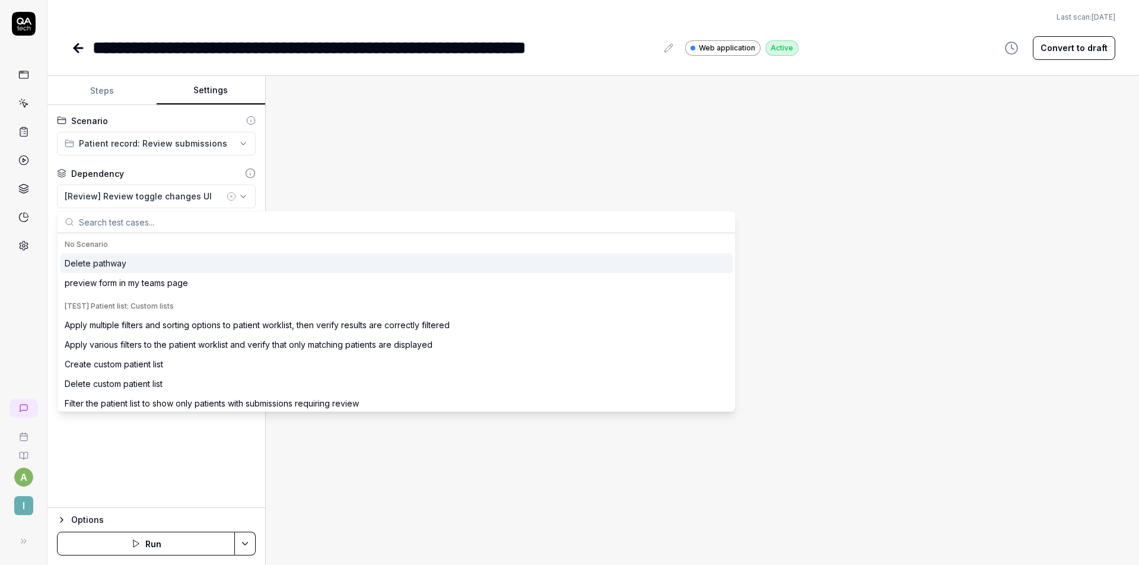
click at [229, 197] on icon "button" at bounding box center [231, 196] width 9 height 9
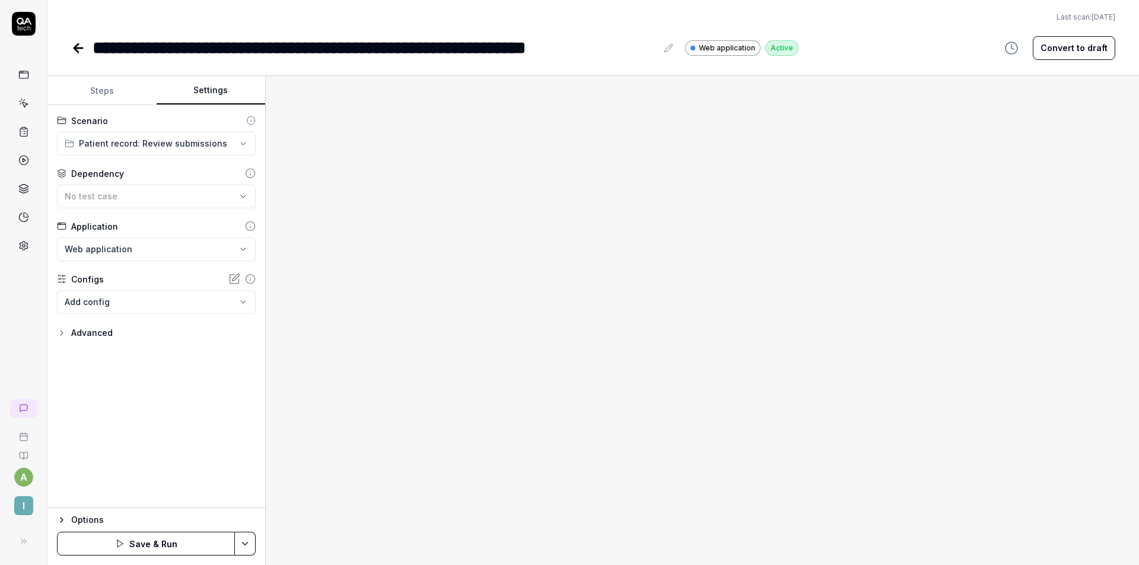
click at [199, 171] on div "Dependency" at bounding box center [156, 173] width 199 height 12
click at [159, 297] on body "**********" at bounding box center [569, 282] width 1139 height 565
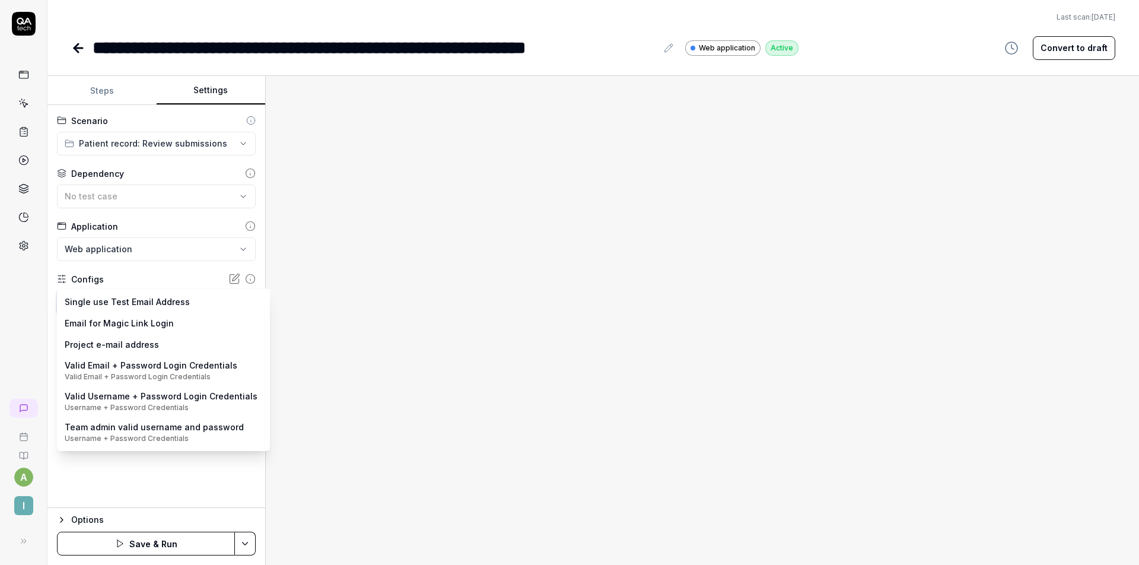
click at [166, 272] on html "**********" at bounding box center [569, 282] width 1139 height 565
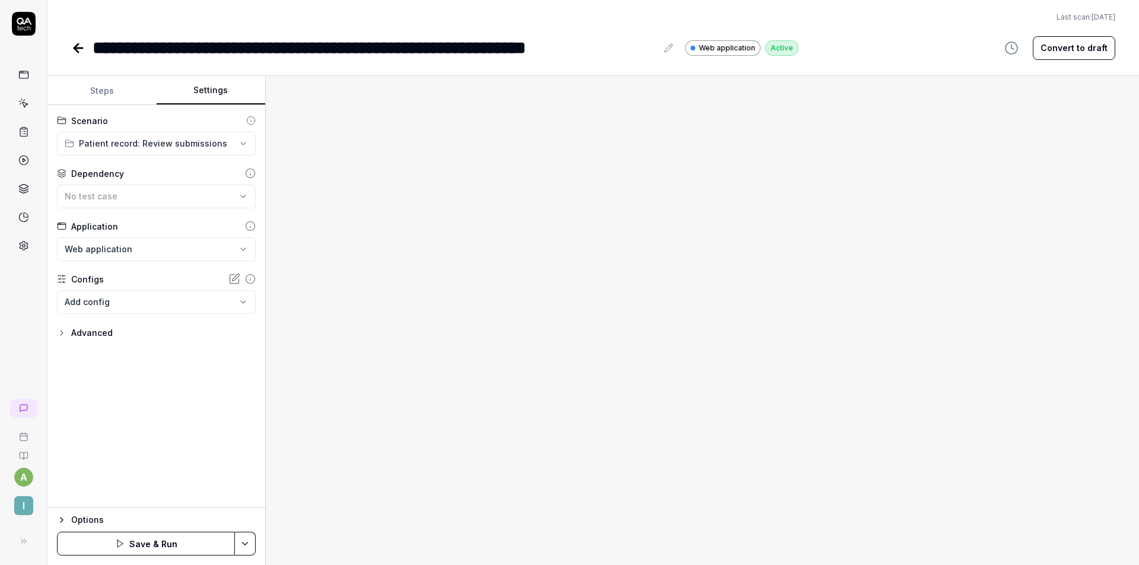
drag, startPoint x: 103, startPoint y: 103, endPoint x: 103, endPoint y: 97, distance: 6.0
click at [103, 102] on button "Steps" at bounding box center [101, 91] width 109 height 28
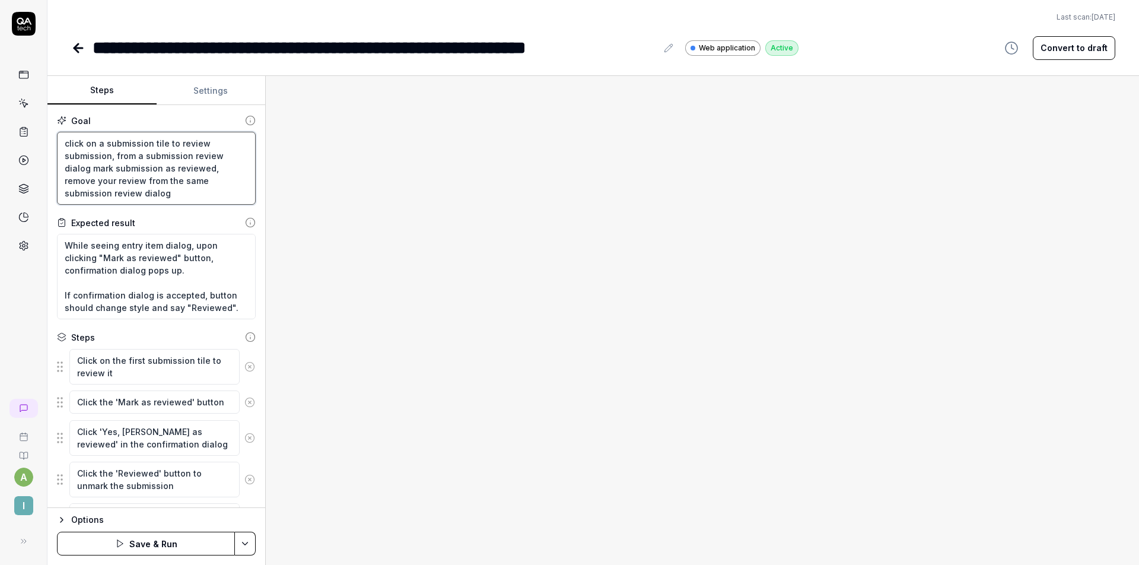
click at [162, 174] on textarea "click on a submission tile to review submission, from a submission review dialo…" at bounding box center [156, 168] width 199 height 73
drag, startPoint x: 64, startPoint y: 141, endPoint x: 220, endPoint y: 202, distance: 167.6
click at [220, 202] on textarea "click on a submission tile to review submission, from a submission review dialo…" at bounding box center [156, 168] width 199 height 73
type textarea "*"
type textarea "C"
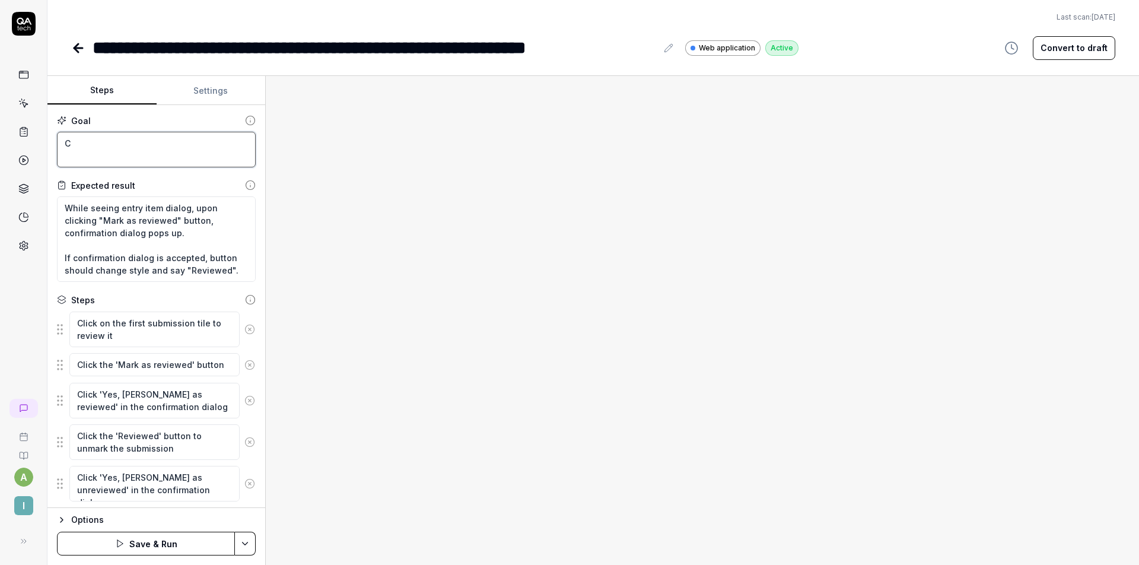
type textarea "*"
type textarea "Cl"
type textarea "*"
type textarea "Clc"
type textarea "*"
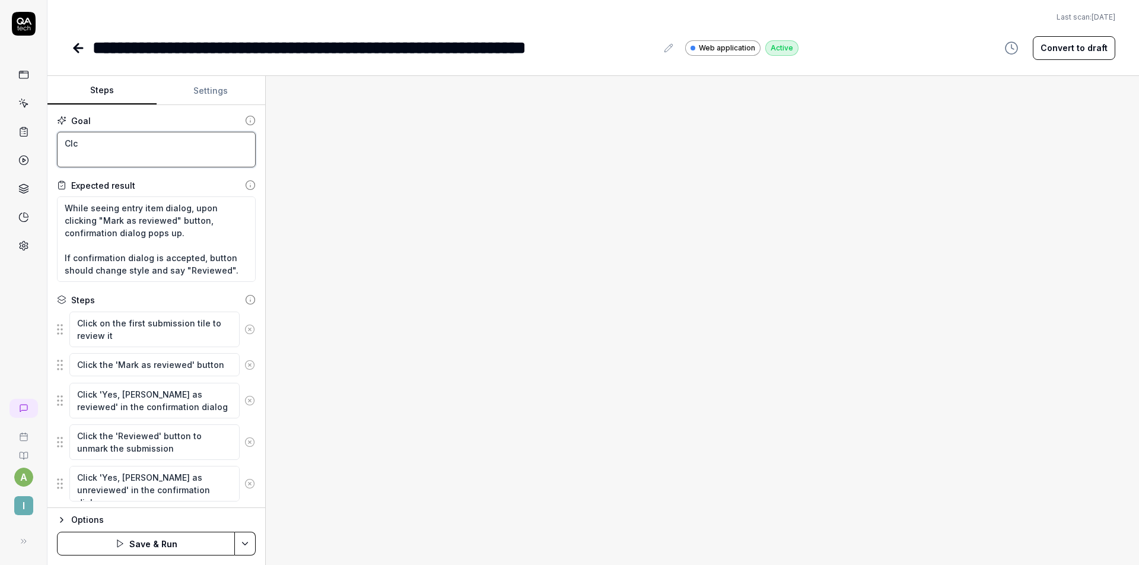
type textarea "Clck"
type textarea "*"
type textarea "Clcki"
type textarea "*"
type textarea "Clck"
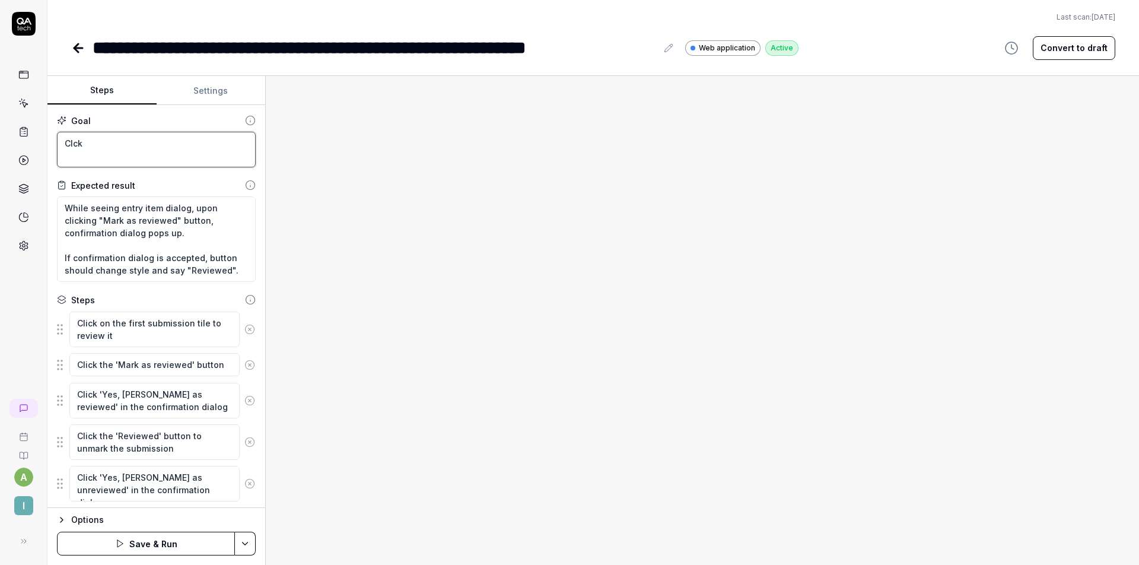
type textarea "*"
type textarea "Clc"
type textarea "*"
type textarea "Cl"
type textarea "*"
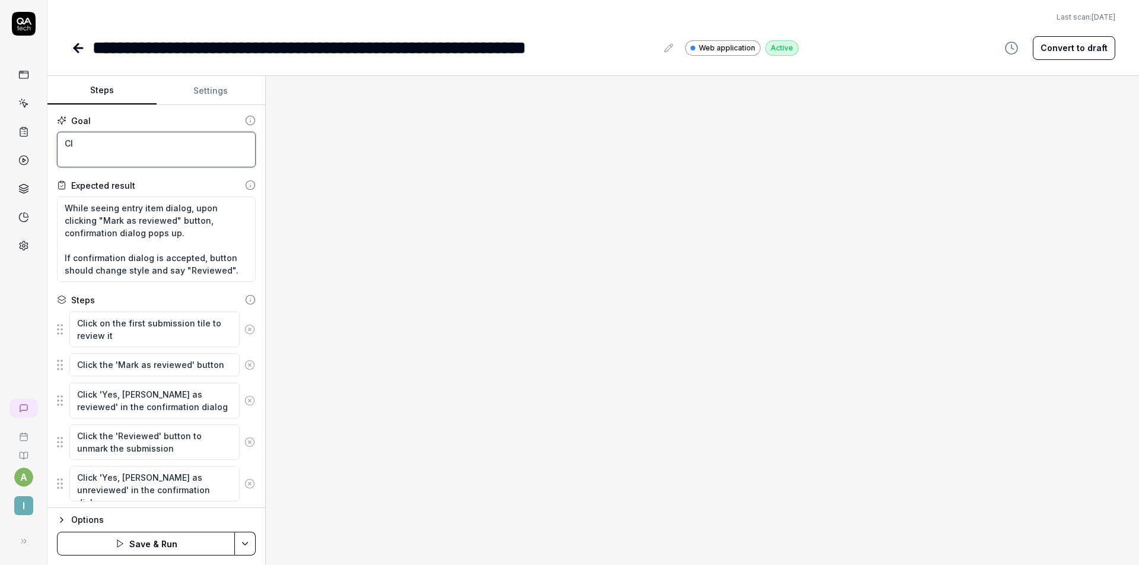
type textarea "Clc"
type textarea "*"
type textarea "Clci"
type textarea "*"
type textarea "Clcik"
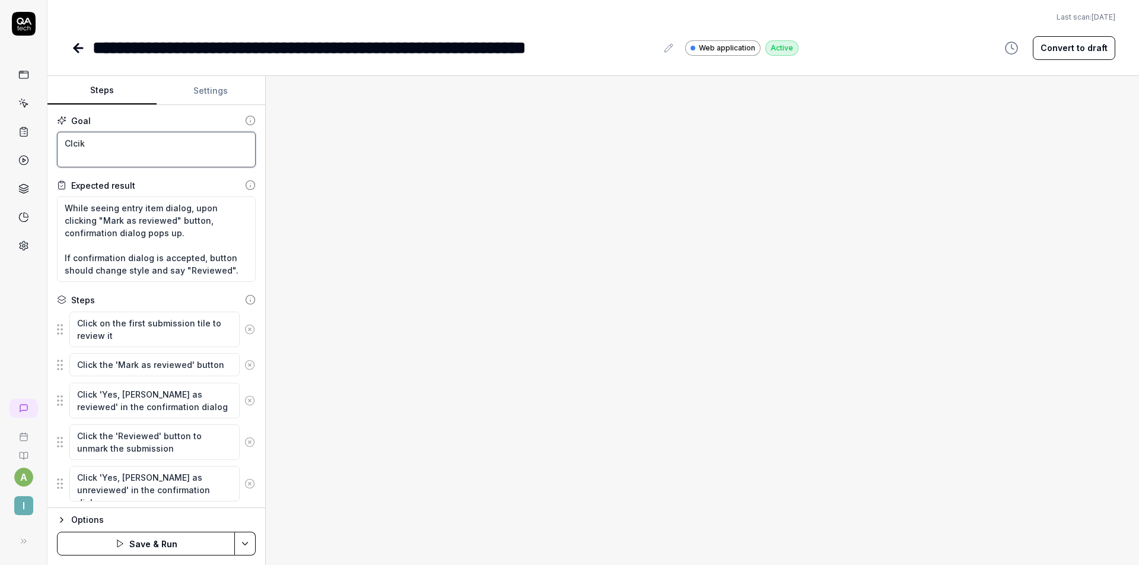
type textarea "*"
type textarea "Clci"
type textarea "*"
type textarea "Clc"
type textarea "*"
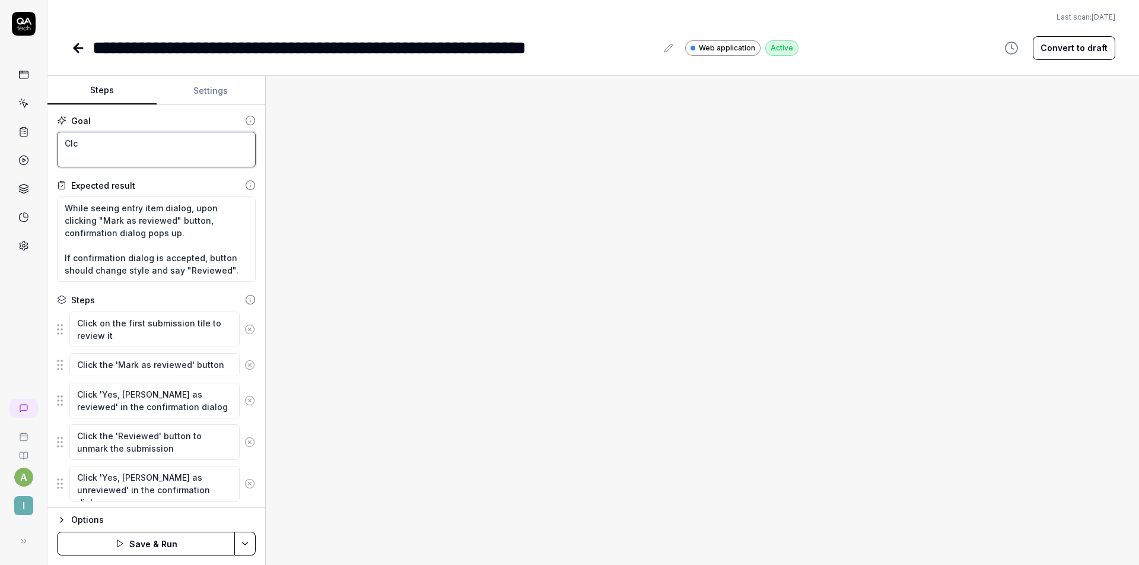
type textarea "Cl"
type textarea "*"
type textarea "Cli"
type textarea "*"
type textarea "Clic"
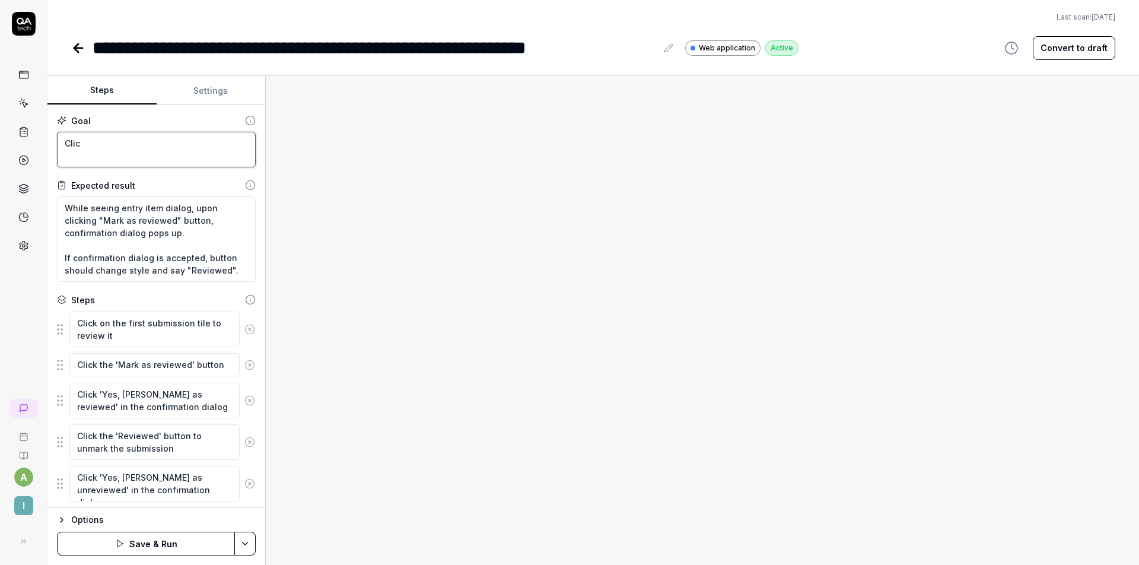
type textarea "*"
type textarea "Click"
type textarea "*"
type textarea "Click"
type textarea "*"
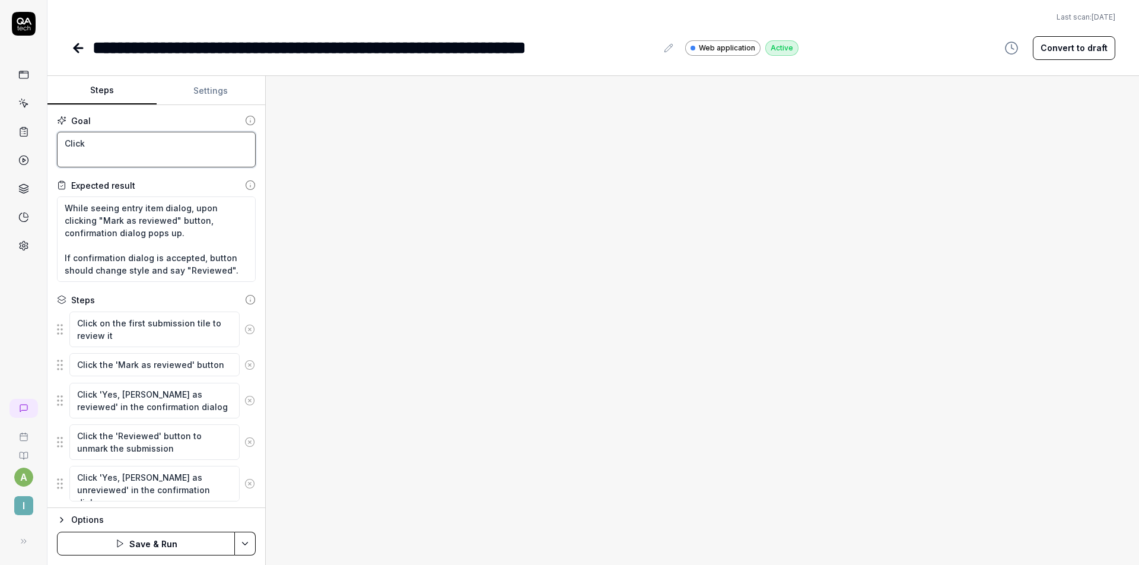
type textarea "Click o"
type textarea "*"
type textarea "Click on"
type textarea "*"
type textarea "Click on"
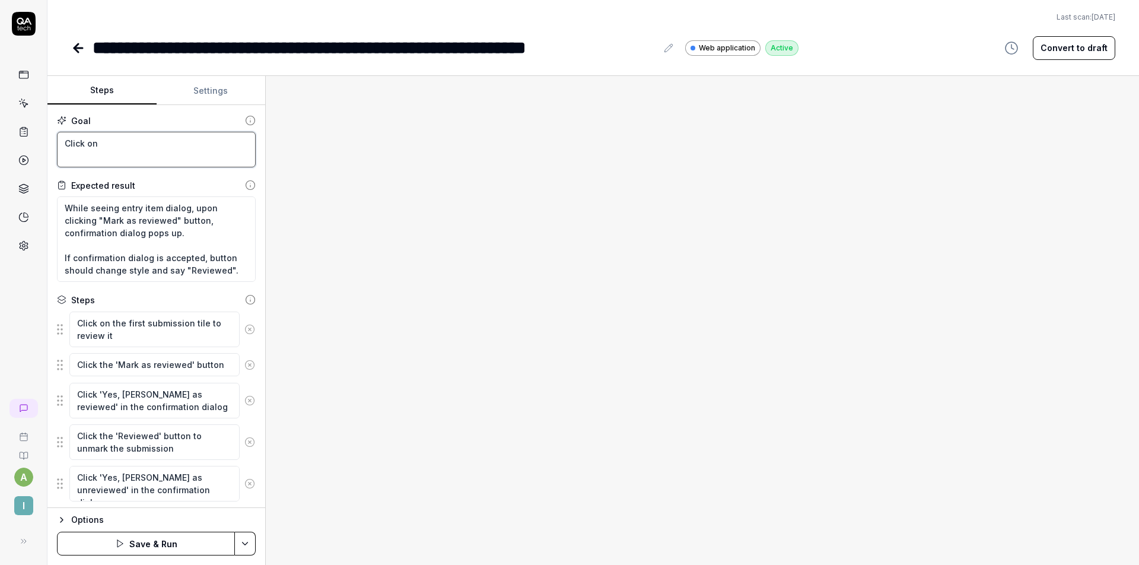
type textarea "*"
type textarea "Click on p"
type textarea "*"
type textarea "Click on pa"
type textarea "*"
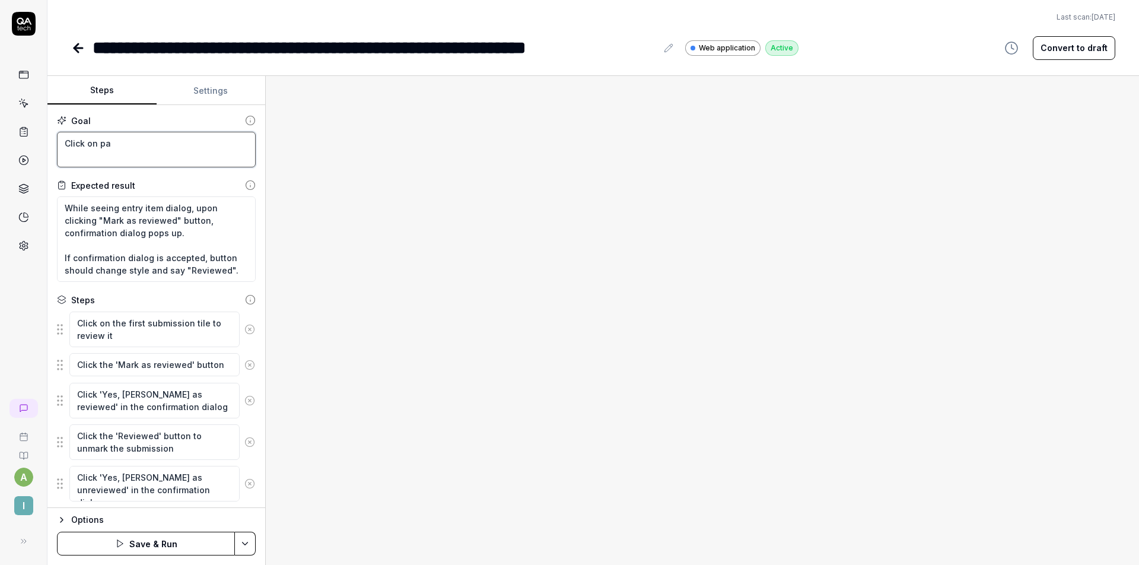
type textarea "Click on pat"
type textarea "*"
type textarea "Click on pati"
type textarea "*"
type textarea "Click on patie"
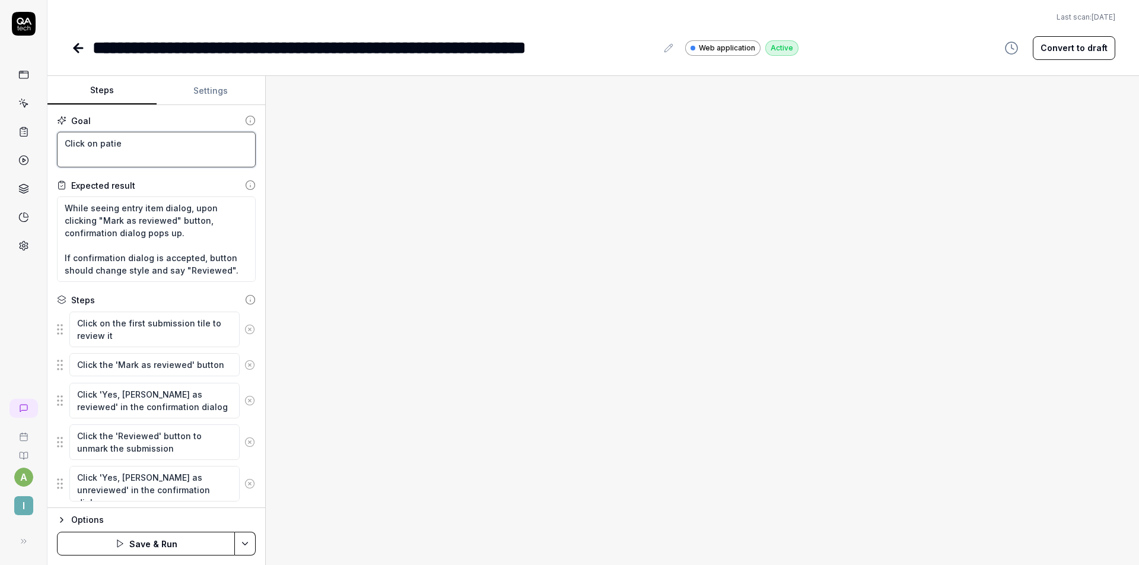
type textarea "*"
type textarea "Click on patien"
type textarea "*"
type textarea "Click on patient"
type textarea "*"
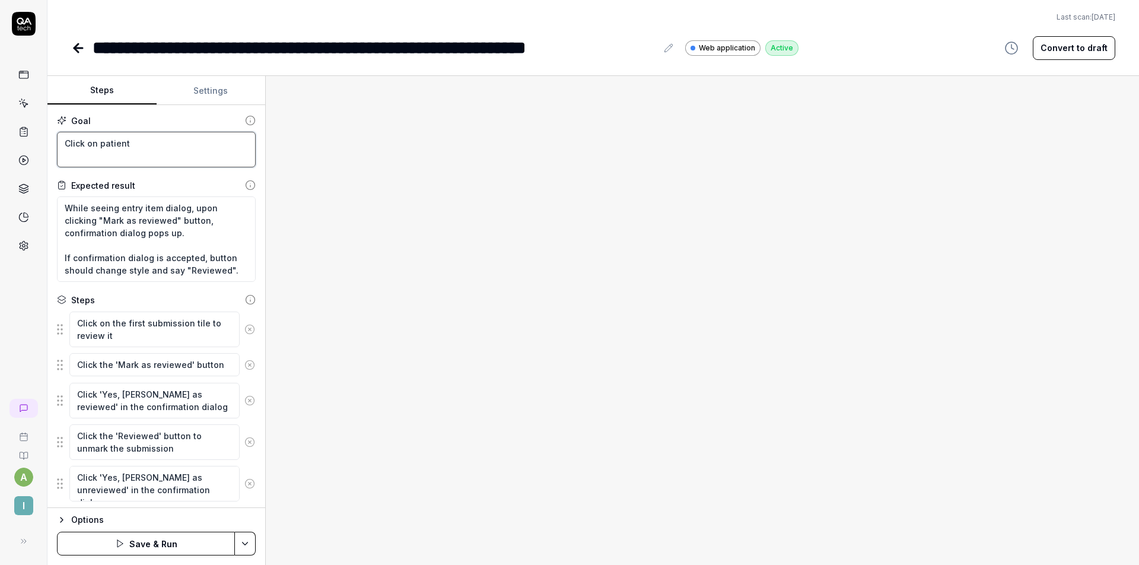
type textarea "Click on patients"
type textarea "*"
type textarea "Click on patients"
type textarea "*"
type textarea "Click on patients a"
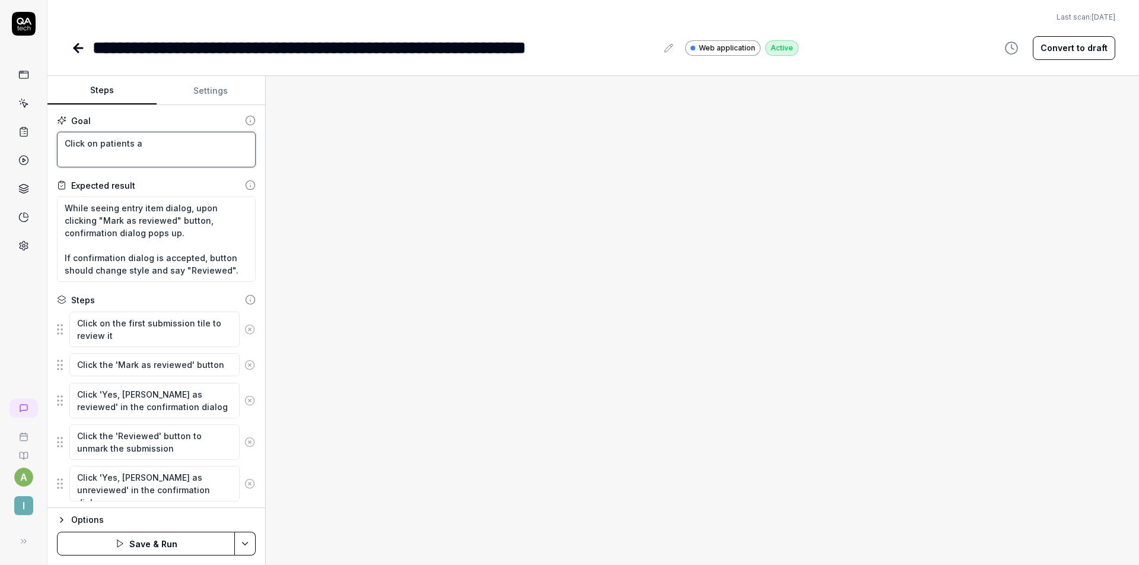
type textarea "*"
type textarea "Click on patients at"
type textarea "*"
type textarea "Click on patients a"
type textarea "*"
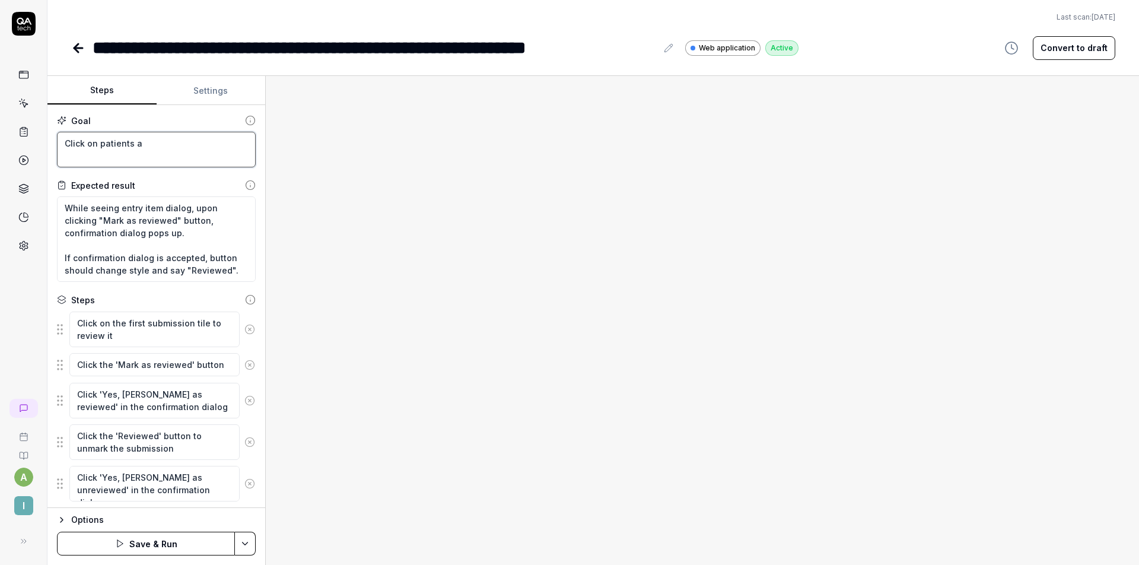
type textarea "Click on patients"
type textarea "*"
type textarea "Click on patients t"
type textarea "*"
type textarea "Click on patients ta"
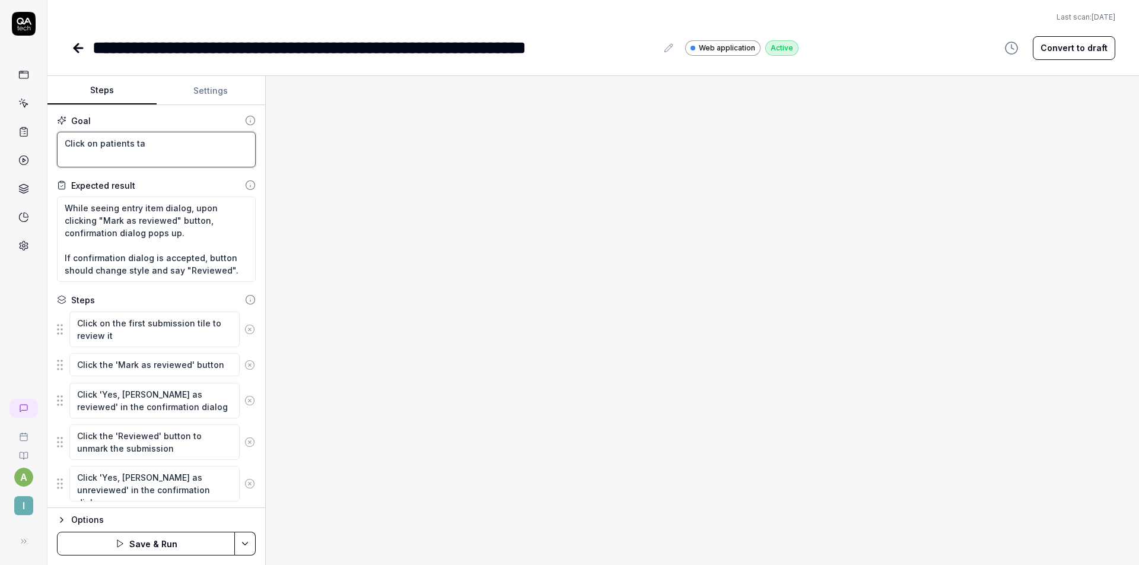
type textarea "*"
type textarea "Click on patients tab"
type textarea "*"
type textarea "Click on patients tab"
type textarea "*"
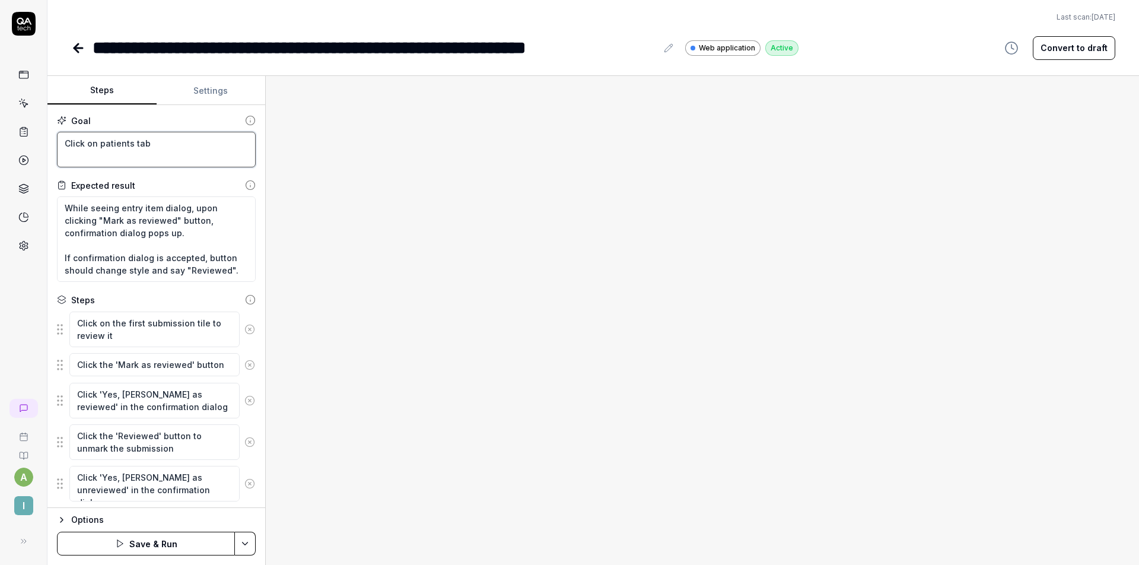
type textarea "Click on patients tab a"
type textarea "*"
type textarea "Click on patients tab at"
type textarea "*"
type textarea "Click on patients tab at"
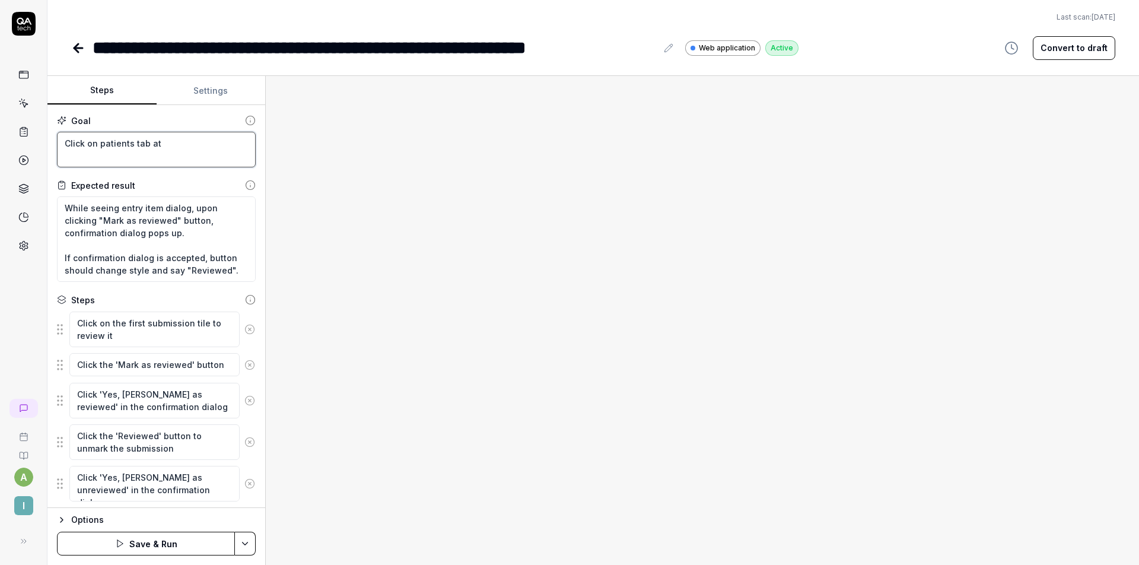
type textarea "*"
type textarea "Click on patients tab at t"
type textarea "*"
type textarea "Click on patients tab at to"
type textarea "*"
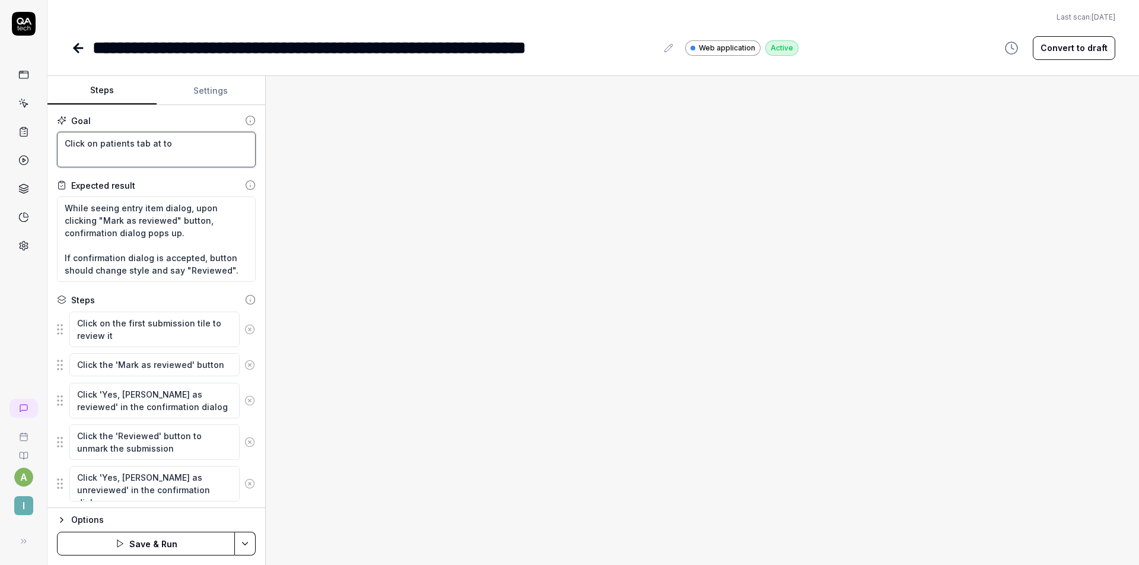
type textarea "Click on patients tab at top"
type textarea "*"
type textarea "Click on patients tab at top"
type textarea "*"
type textarea "Click on patients tab at top o"
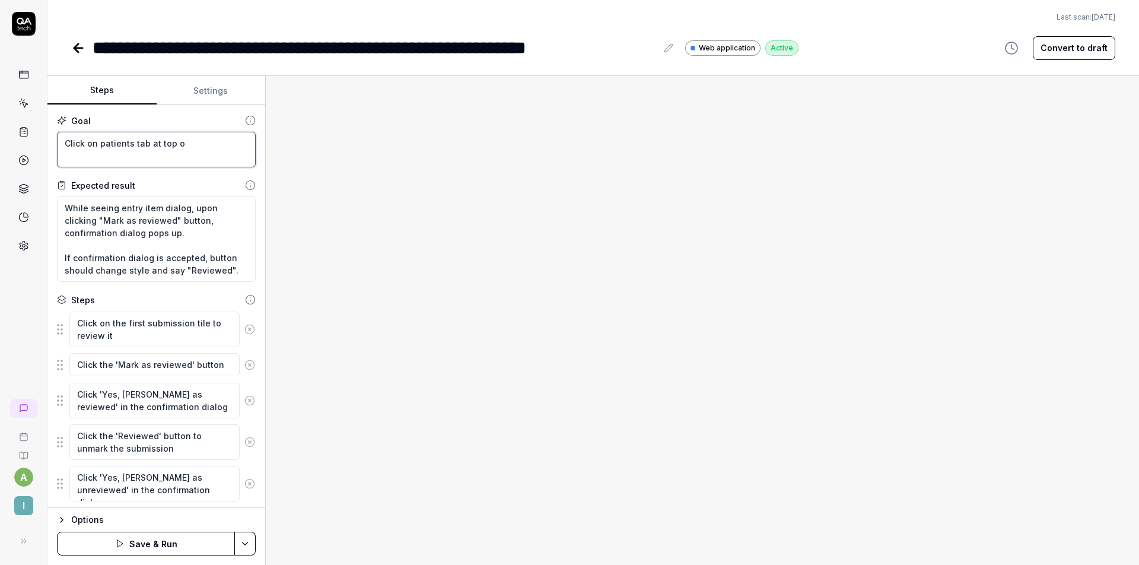
type textarea "*"
type textarea "Click on patients tab at top of"
type textarea "*"
type textarea "Click on patients tab at top of"
type textarea "*"
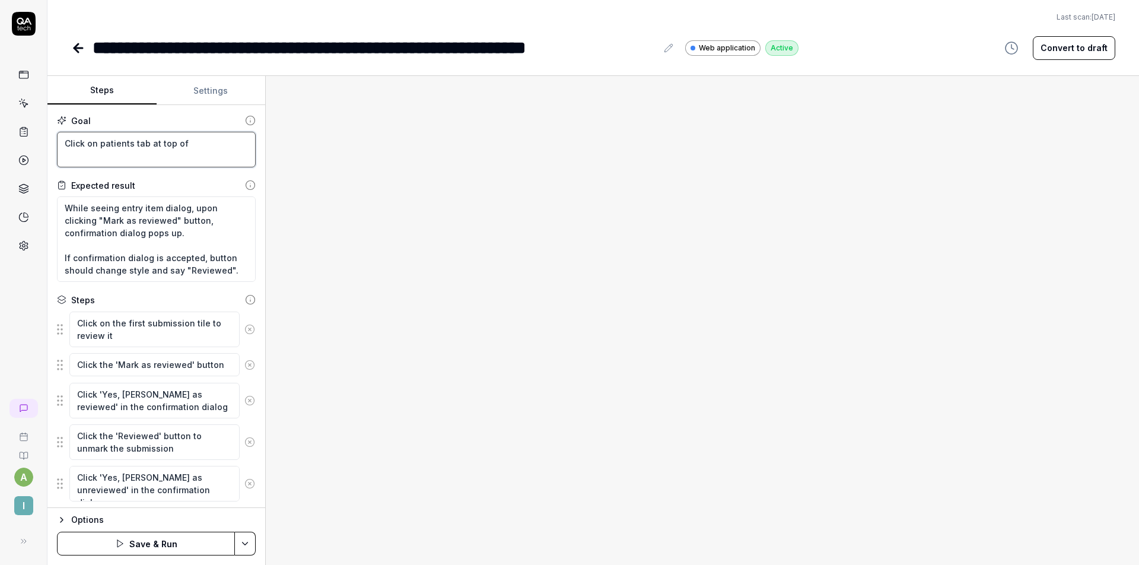
type textarea "Click on patients tab at top of a"
type textarea "*"
type textarea "Click on patients tab at top of"
type textarea "*"
type textarea "Click on patients tab at top of p"
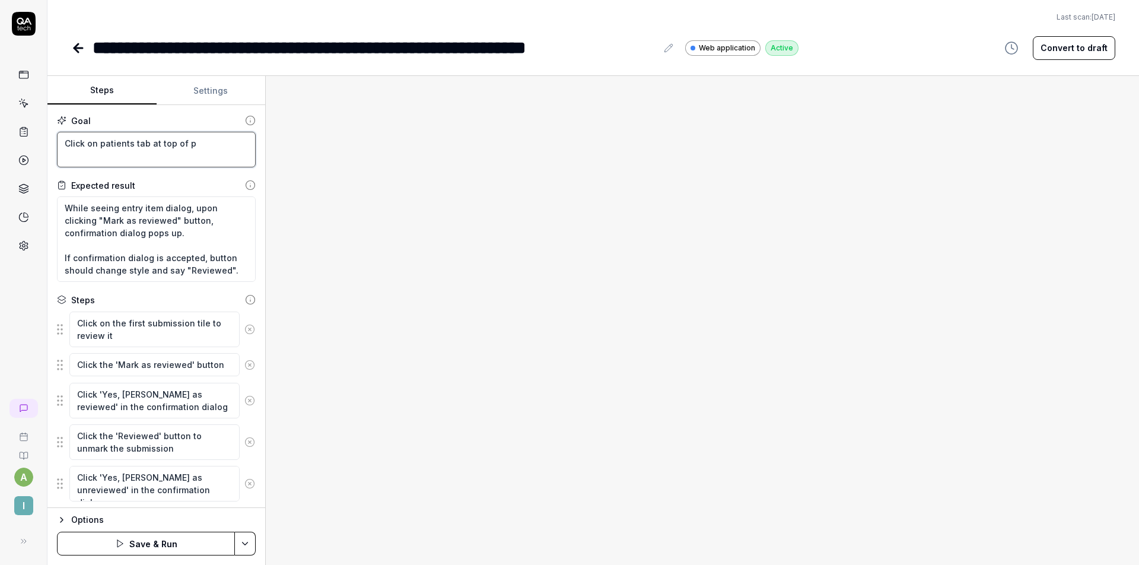
type textarea "*"
type textarea "Click on patients tab at top of pa"
type textarea "*"
type textarea "Click on patients tab at top of pag"
type textarea "*"
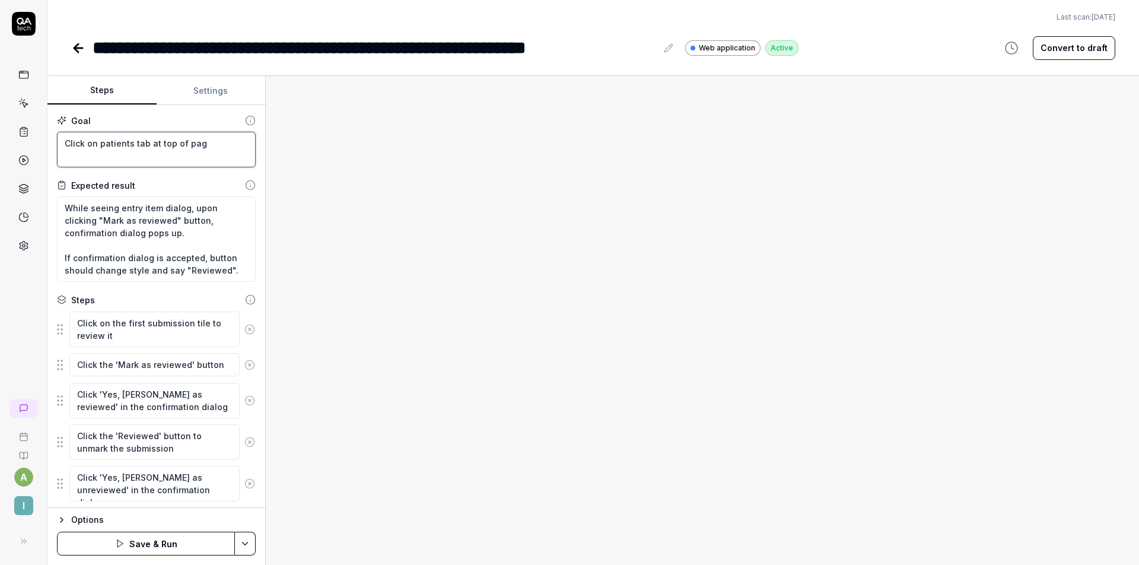
type textarea "Click on patients tab at top of page"
type textarea "*"
type textarea "Click on patients tab at top of page,"
type textarea "*"
type textarea "Click on patients tab at top of page,"
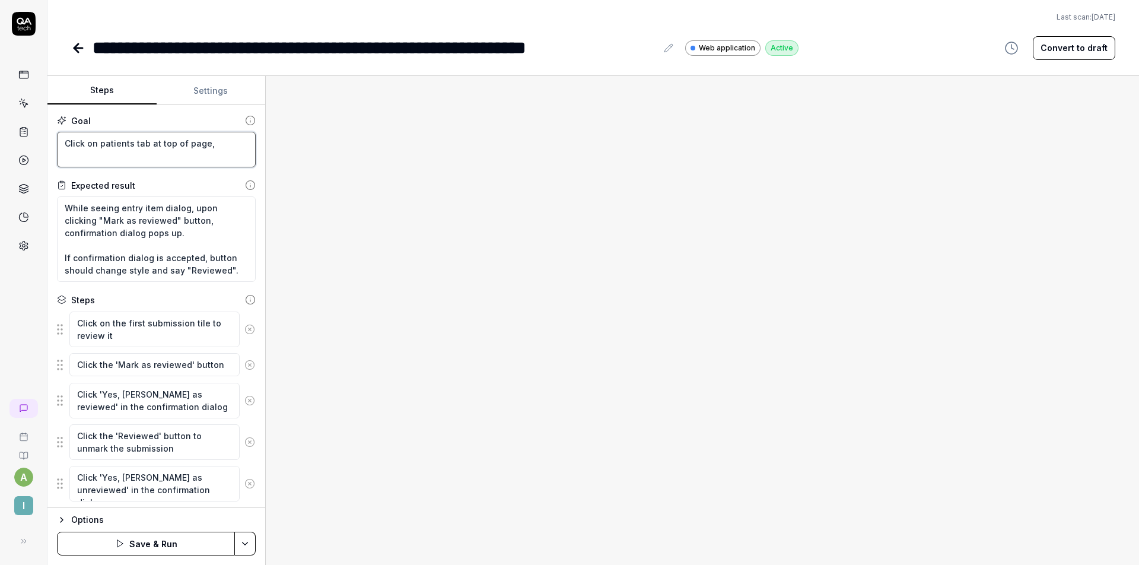
type textarea "*"
type textarea "Click on patients tab at top of page, s"
type textarea "*"
type textarea "Click on patients tab at top of page, se"
type textarea "*"
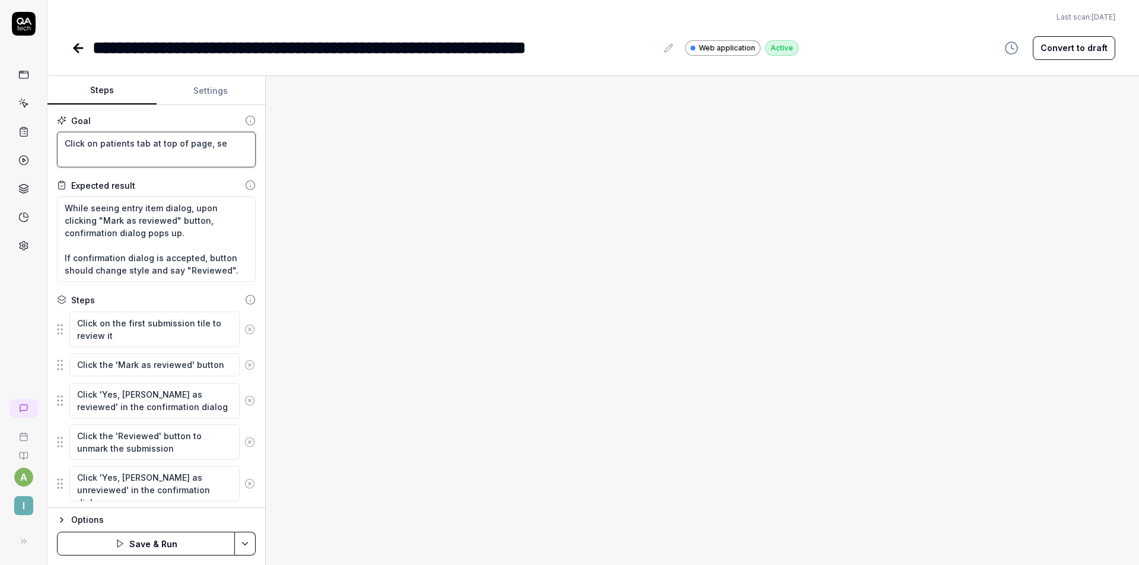
type textarea "Click on patients tab at top of page, sea"
type textarea "*"
type textarea "Click on patients tab at top of page, sear"
type textarea "*"
type textarea "Click on patients tab at top of page, searc"
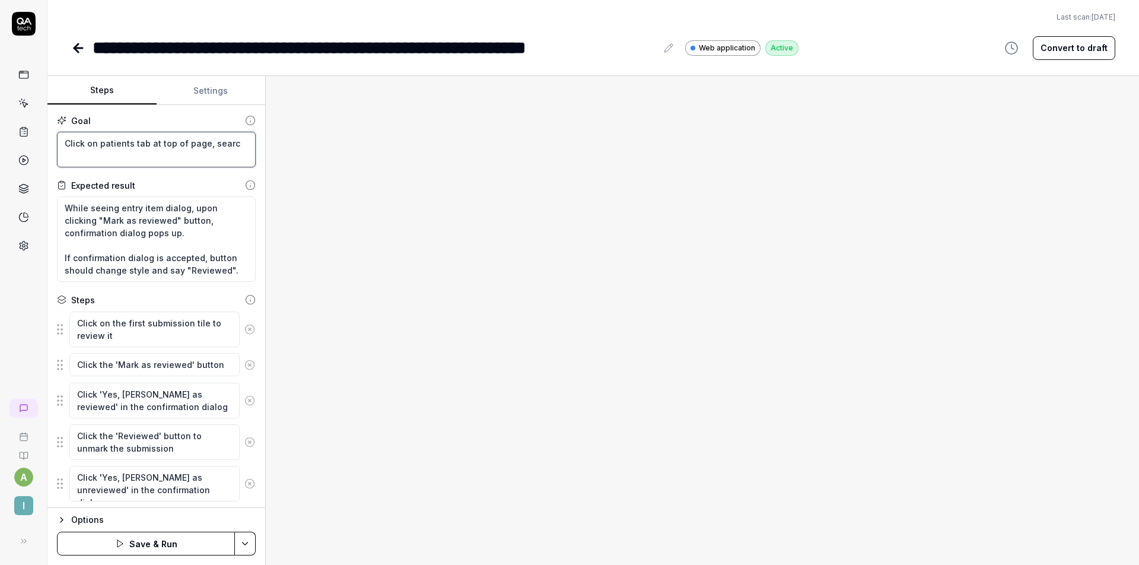
type textarea "*"
type textarea "Click on patients tab at top of page, search"
type textarea "*"
type textarea "Click on patients tab at top of page, search"
type textarea "*"
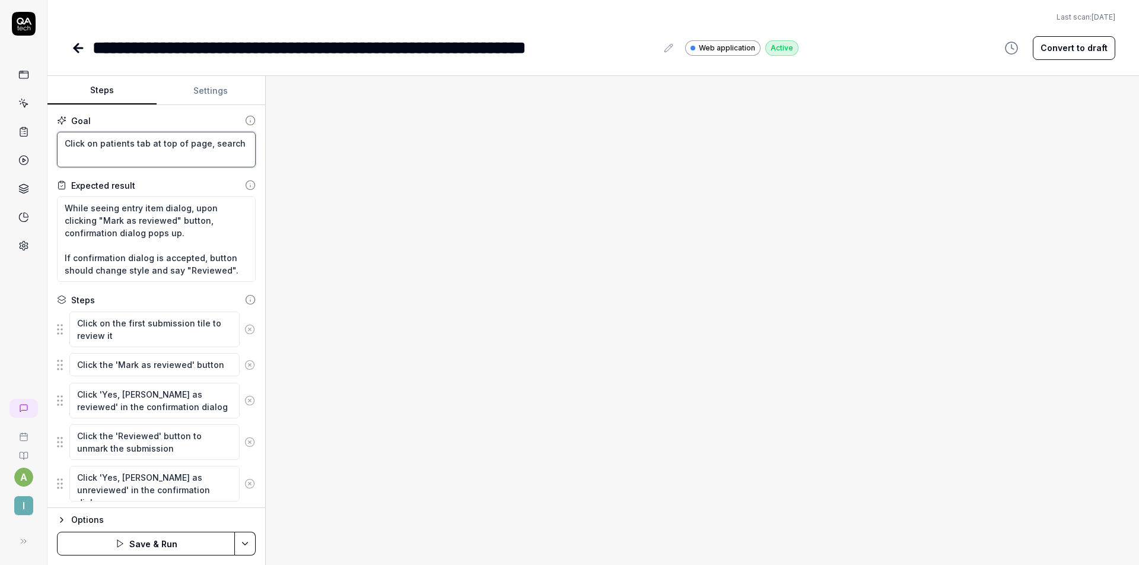
type textarea "Click on patients tab at top of page, search f"
type textarea "*"
type textarea "Click on patients tab at top of page, search fo"
type textarea "*"
type textarea "Click on patients tab at top of page, search for"
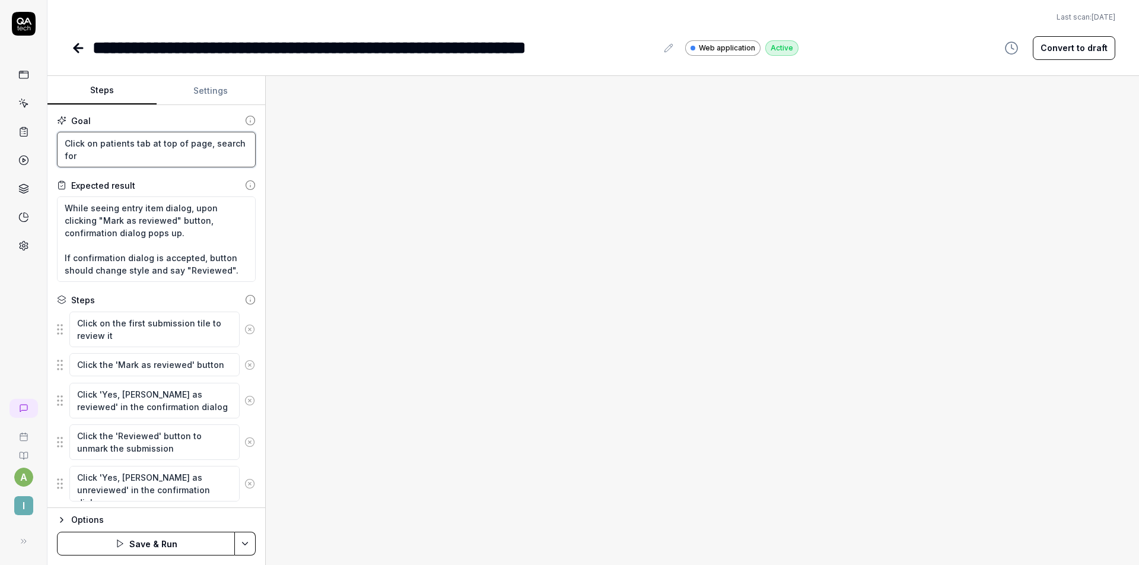
type textarea "*"
type textarea "Click on patients tab at top of page, search for"
click at [123, 153] on textarea "Click on patients tab at top of page, search for" at bounding box center [156, 150] width 199 height 36
type textarea "*"
type textarea "Click on patients tab at top of page, search"
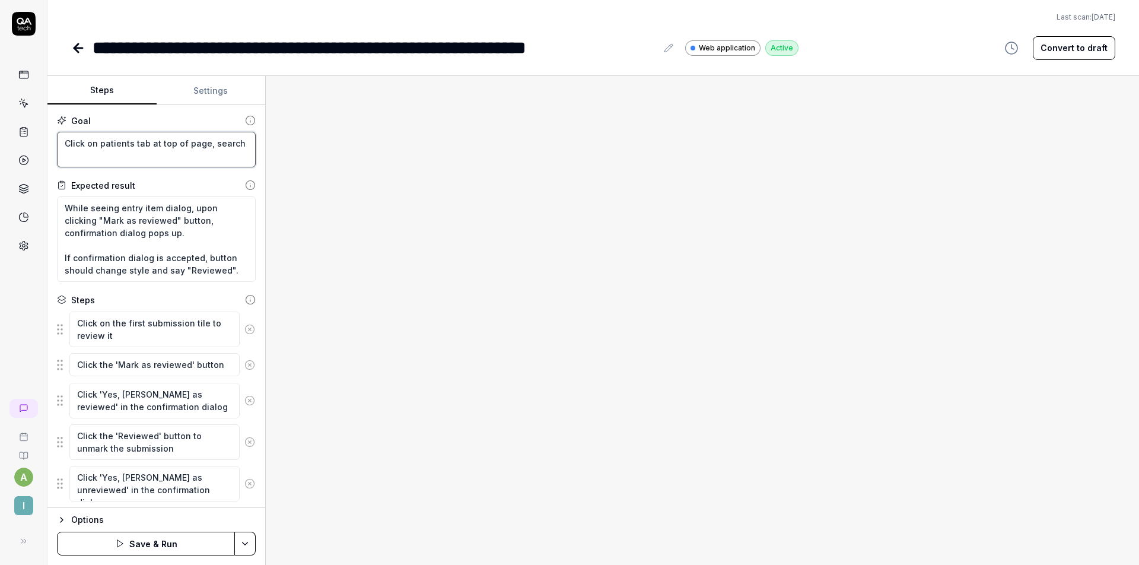
type textarea "*"
type textarea "Click on patients tab at top of page,"
type textarea "*"
type textarea "Click on patients tab at top of page, w"
type textarea "*"
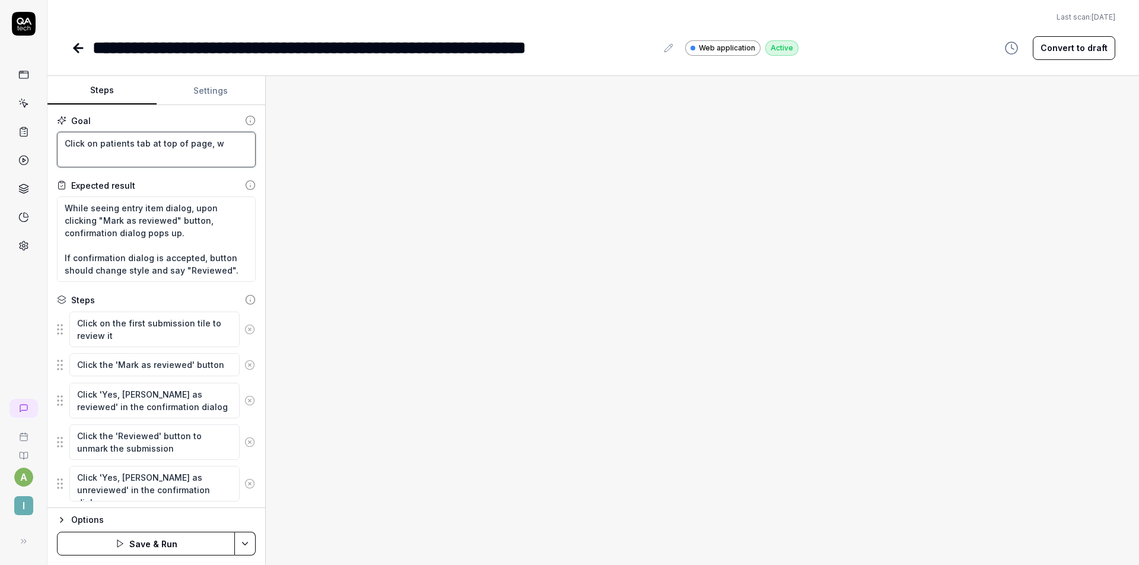
type textarea "Click on patients tab at top of page, wh"
type textarea "*"
type textarea "Click on patients tab at top of page, whe"
type textarea "*"
type textarea "Click on patients tab at top of page, whee"
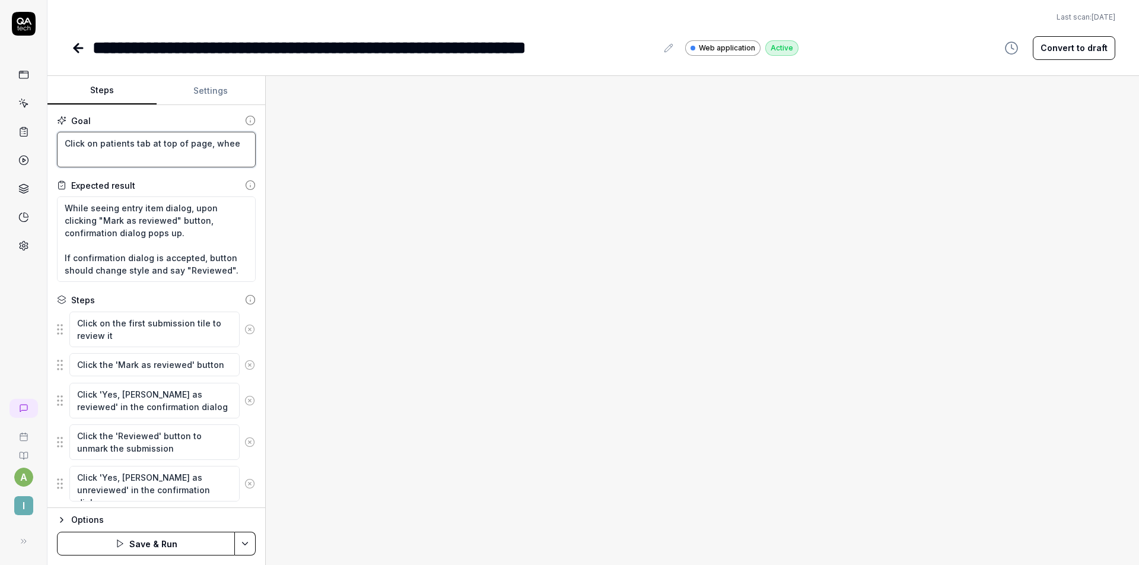
type textarea "*"
type textarea "Click on patients tab at top of page, whee"
type textarea "*"
type textarea "Click on patients tab at top of page, whee"
type textarea "*"
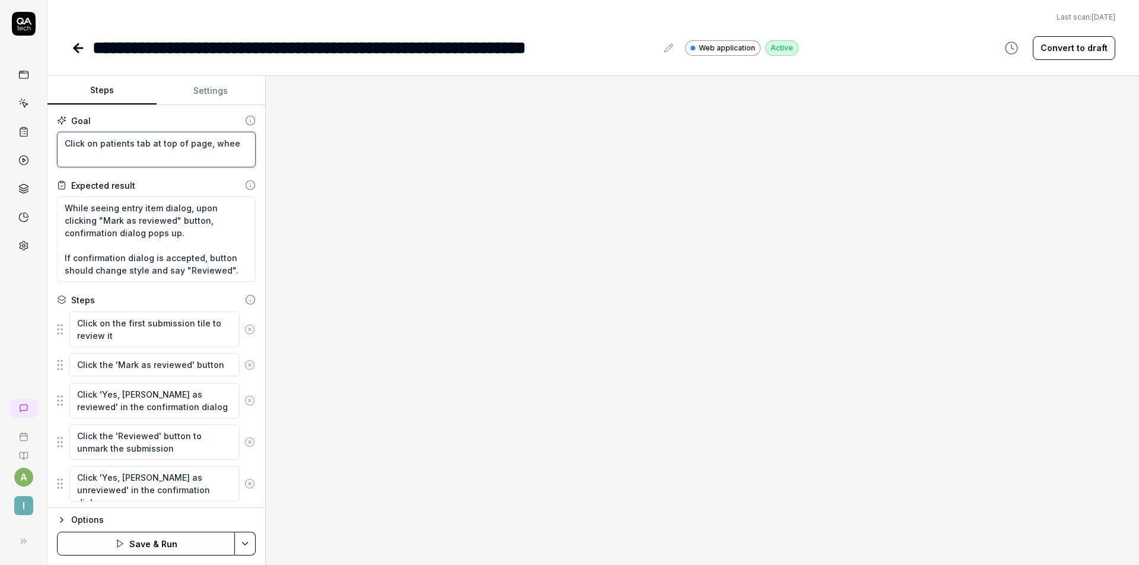
type textarea "Click on patients tab at top of page, wheer"
type textarea "*"
type textarea "Click on patients tab at top of page, wheere"
type textarea "*"
type textarea "Click on patients tab at top of page, wheer"
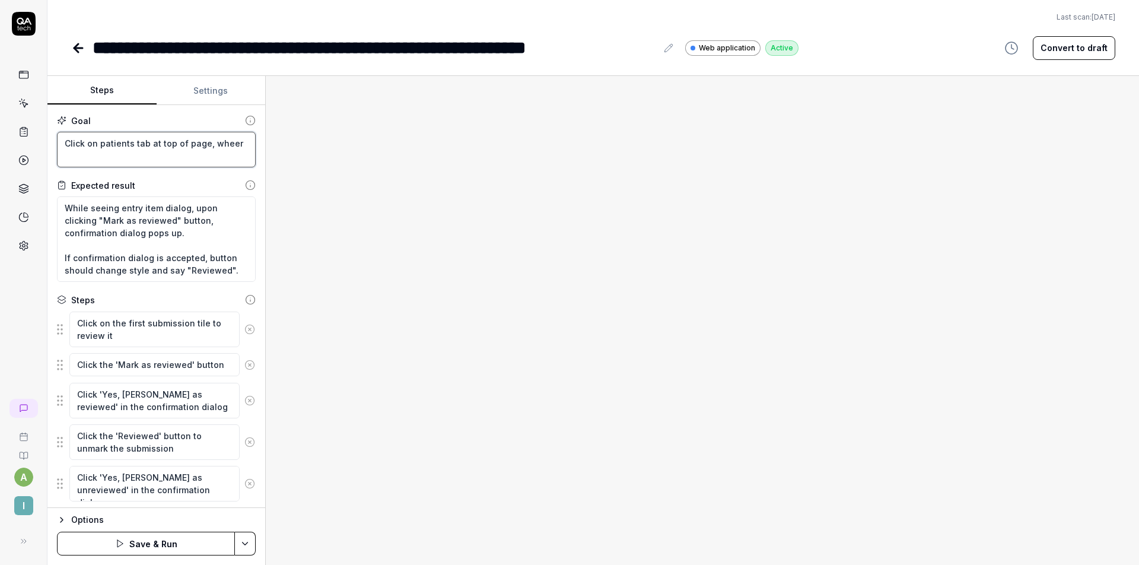
type textarea "*"
type textarea "Click on patients tab at top of page, whee"
type textarea "*"
type textarea "Click on patients tab at top of page, whe"
type textarea "*"
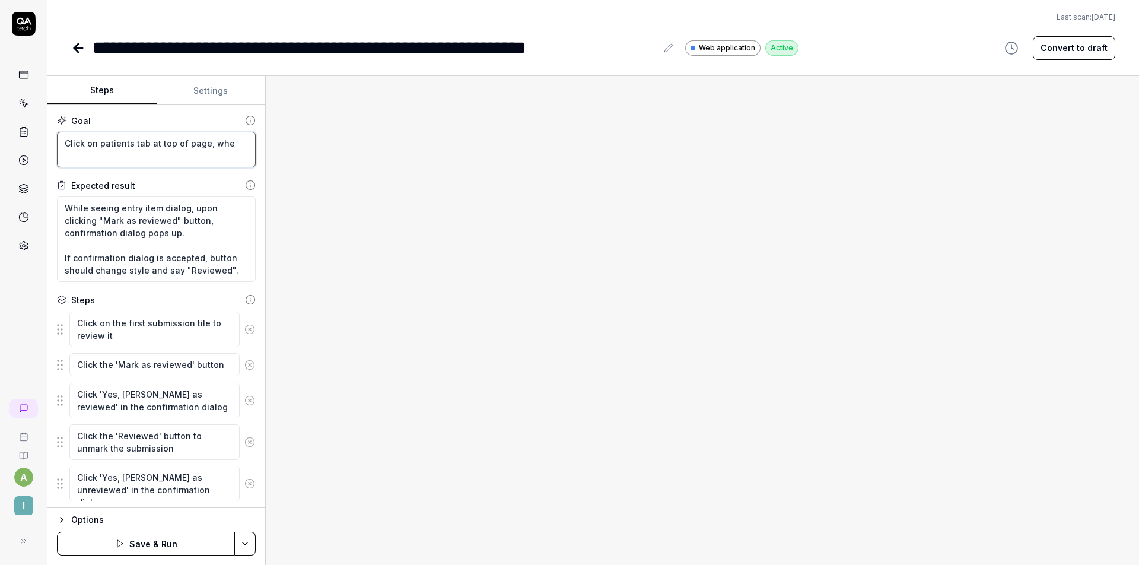
type textarea "Click on patients tab at top of page, wher"
type textarea "*"
type textarea "Click on patients tab at top of page, where"
type textarea "*"
type textarea "Click on patients tab at top of page, where"
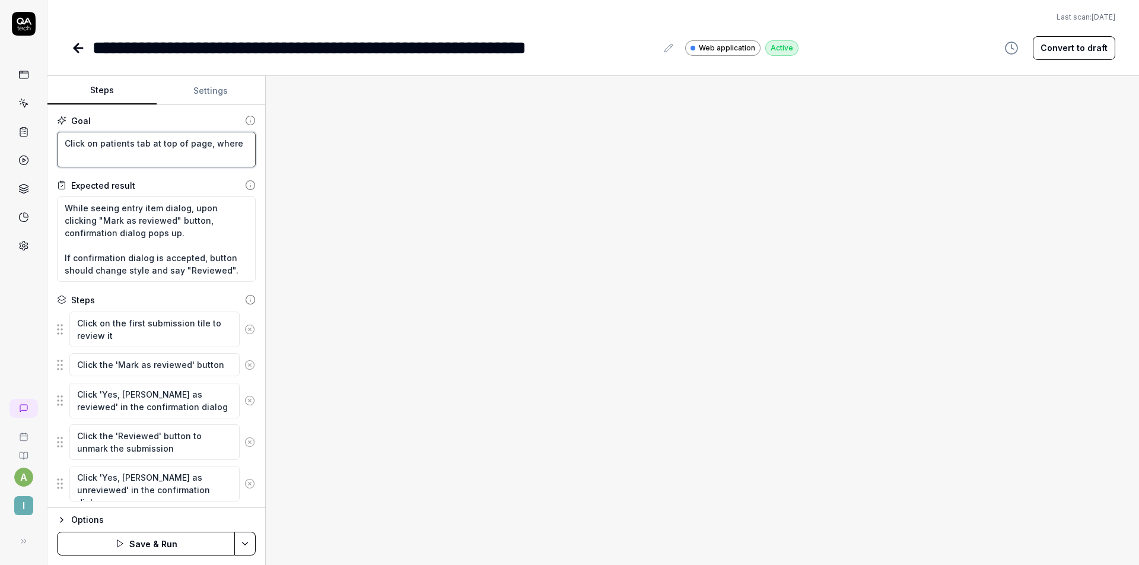
type textarea "*"
type textarea "Click on patients tab at top of page, where i"
type textarea "*"
type textarea "Click on patients tab at top of page, where it"
type textarea "*"
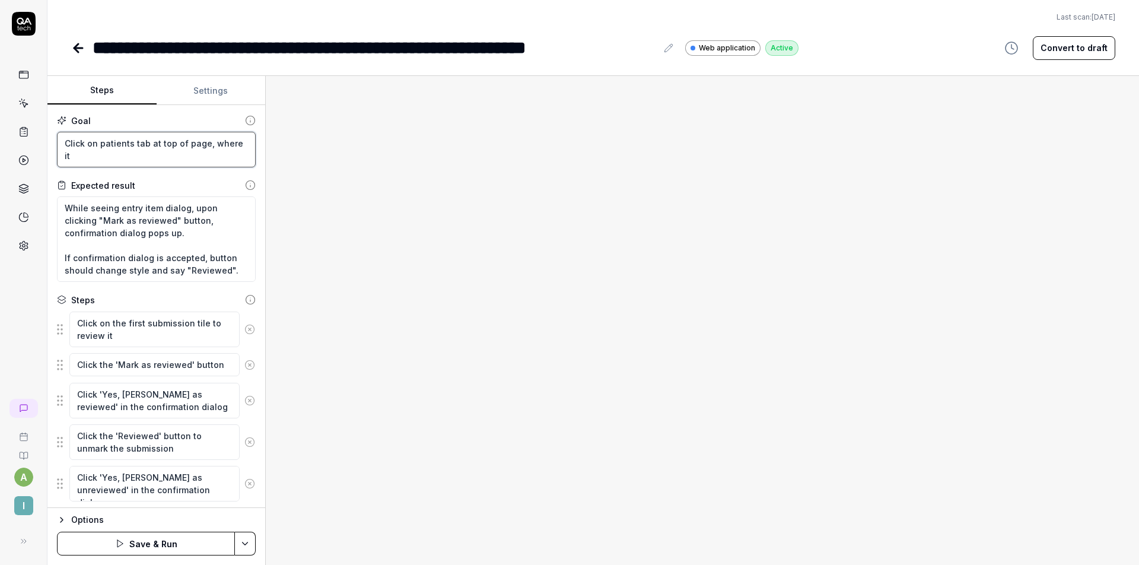
type textarea "Click on patients tab at top of page, where it"
type textarea "*"
type textarea "Click on patients tab at top of page, where it s"
type textarea "*"
type textarea "Click on patients tab at top of page, where it sa"
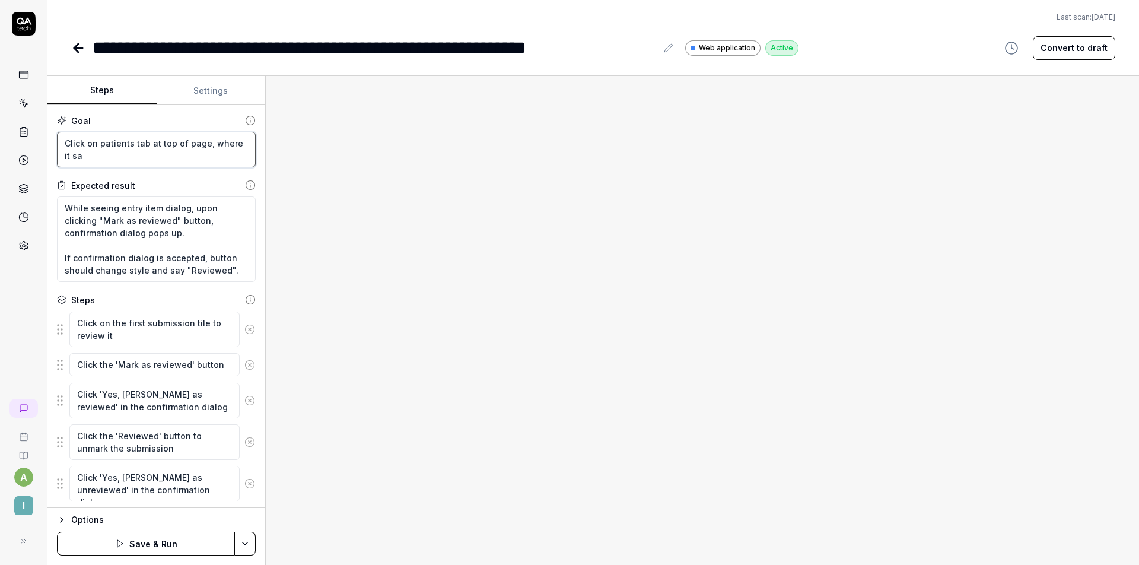
type textarea "*"
type textarea "Click on patients tab at top of page, where it say"
type textarea "*"
type textarea "Click on patients tab at top of page, where it says"
type textarea "*"
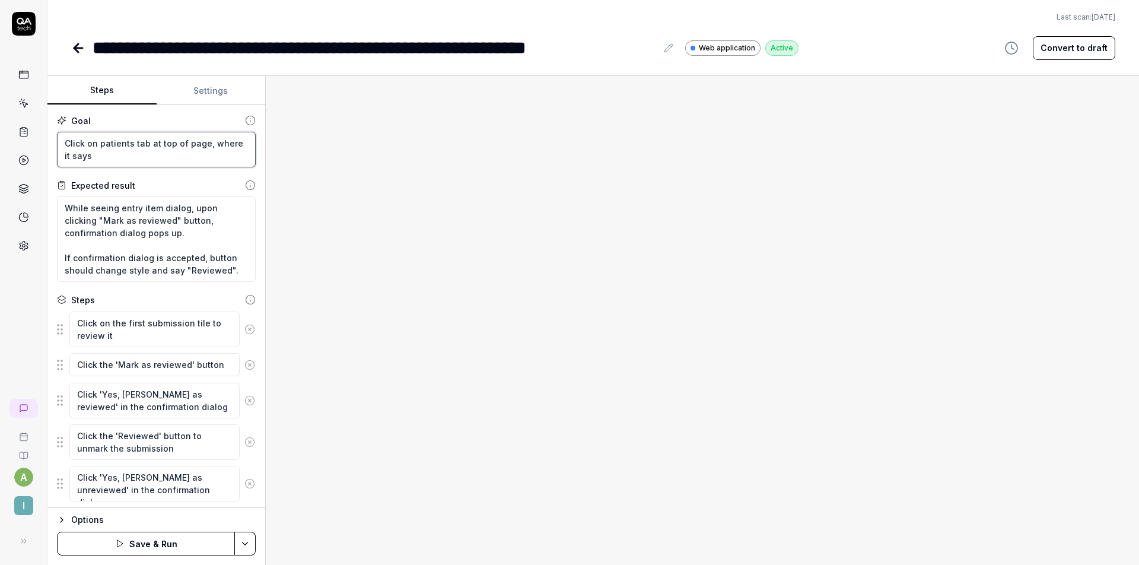
type textarea "Click on patients tab at top of page, where it says"
type textarea "*"
type textarea "Click on patients tab at top of page, where it says '"
type textarea "*"
type textarea "Click on patients tab at top of page, where it says 'S"
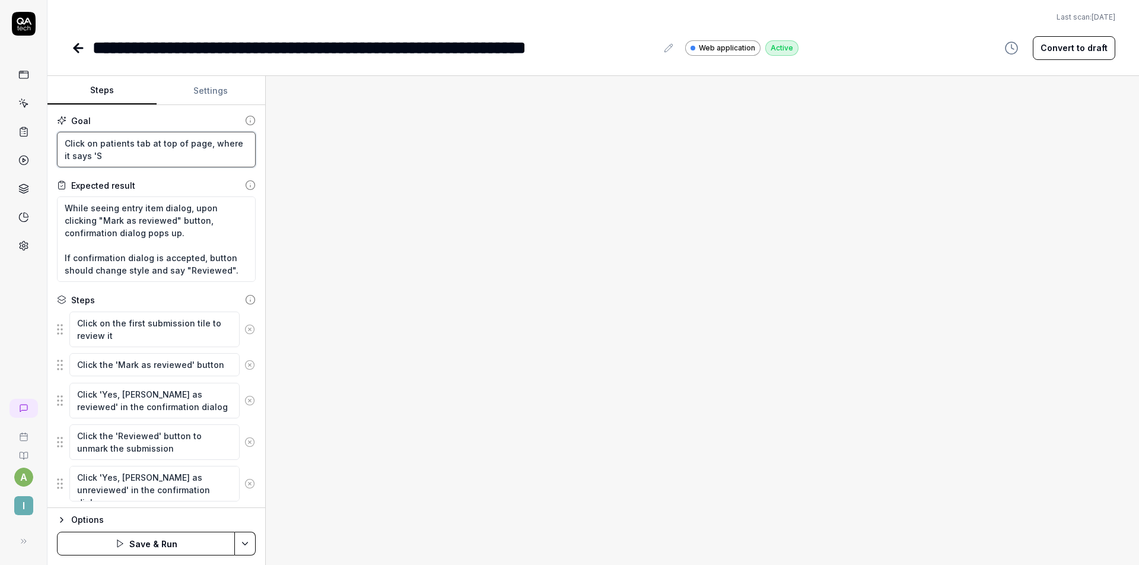
type textarea "*"
type textarea "Click on patients tab at top of page, where it says 'Se"
type textarea "*"
type textarea "Click on patients tab at top of page, where it says 'Sea"
type textarea "*"
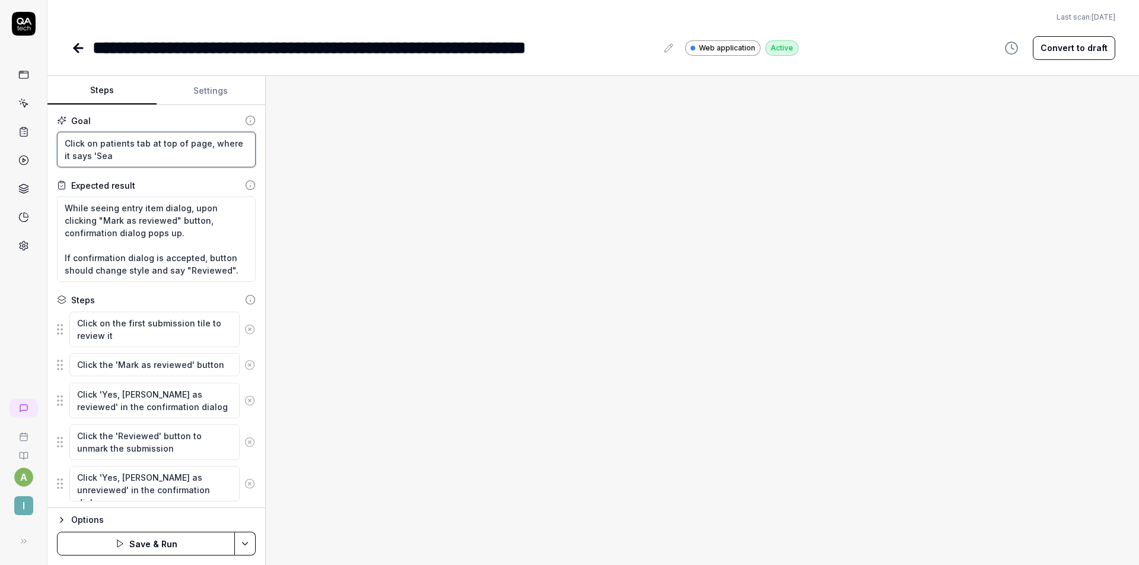
type textarea "Click on patients tab at top of page, where it says 'Sear"
type textarea "*"
type textarea "Click on patients tab at top of page, where it says 'Searc"
type textarea "*"
type textarea "Click on patients tab at top of page, where it says 'Search"
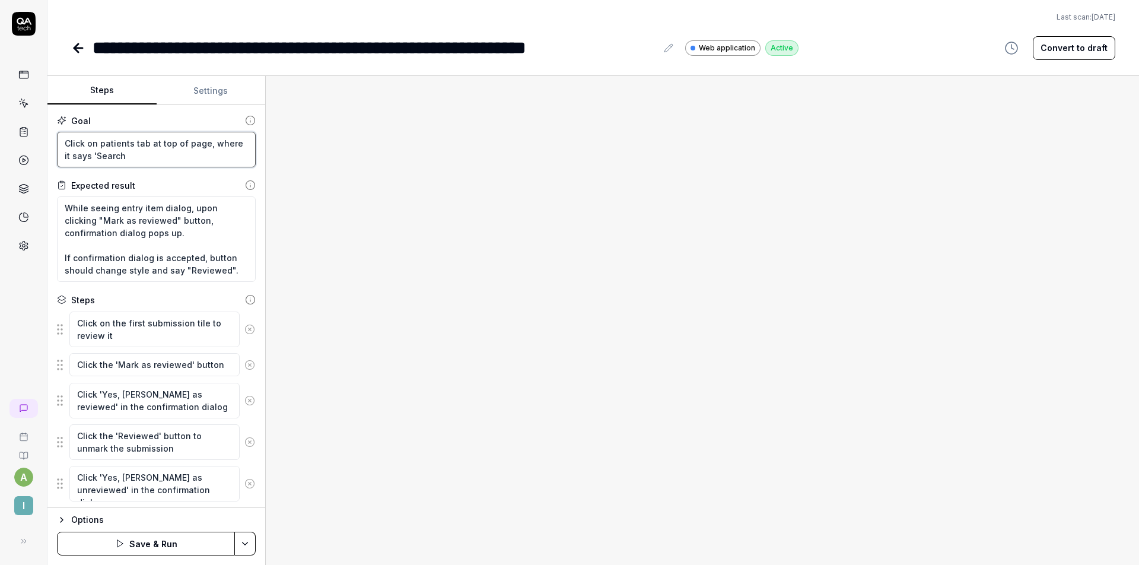
type textarea "*"
type textarea "Click on patients tab at top of page, where it says 'Search"
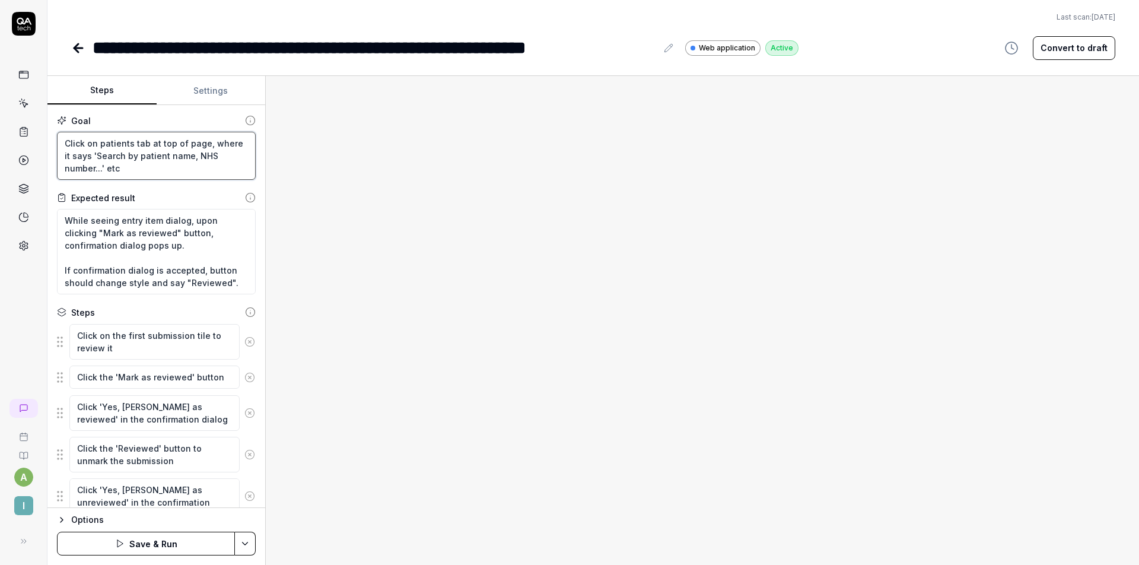
click at [209, 145] on textarea "Click on patients tab at top of page, where it says 'Search by patient name, NH…" at bounding box center [156, 156] width 199 height 48
click at [239, 165] on textarea "Click on patients tab at top of page, search for 'Archive' where it says 'Searc…" at bounding box center [156, 156] width 199 height 48
click at [75, 156] on textarea "Click on patients tab at top of page, search for 'Archive' where it says 'Searc…" at bounding box center [156, 156] width 199 height 48
click at [225, 141] on textarea "Click on patients tab at top of page, search 'Archive' where it says 'Search by…" at bounding box center [156, 156] width 199 height 48
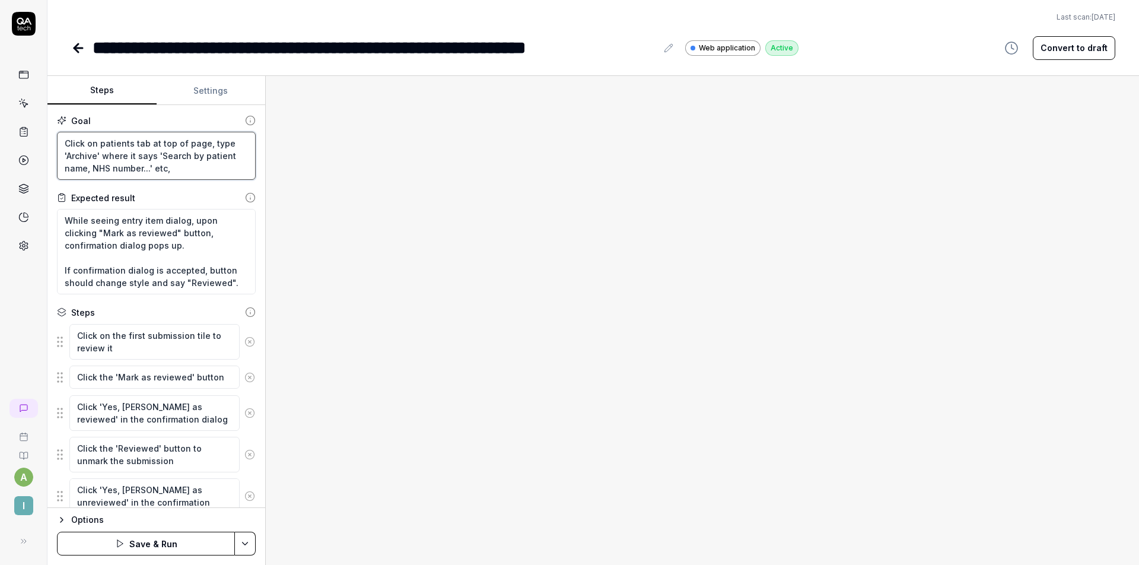
click at [198, 170] on textarea "Click on patients tab at top of page, type 'Archive' where it says 'Search by p…" at bounding box center [156, 156] width 199 height 48
click at [129, 158] on textarea "Click on patients tab at top of page, type 'Archive' where it says 'Search by p…" at bounding box center [156, 156] width 199 height 48
click at [134, 155] on textarea "Click on patients tab at top of page, type 'Archive' where it says 'Search by p…" at bounding box center [156, 156] width 199 height 48
click at [226, 170] on textarea "Click on patients tab at top of page, type 'Archive' in the search bar that say…" at bounding box center [156, 156] width 199 height 48
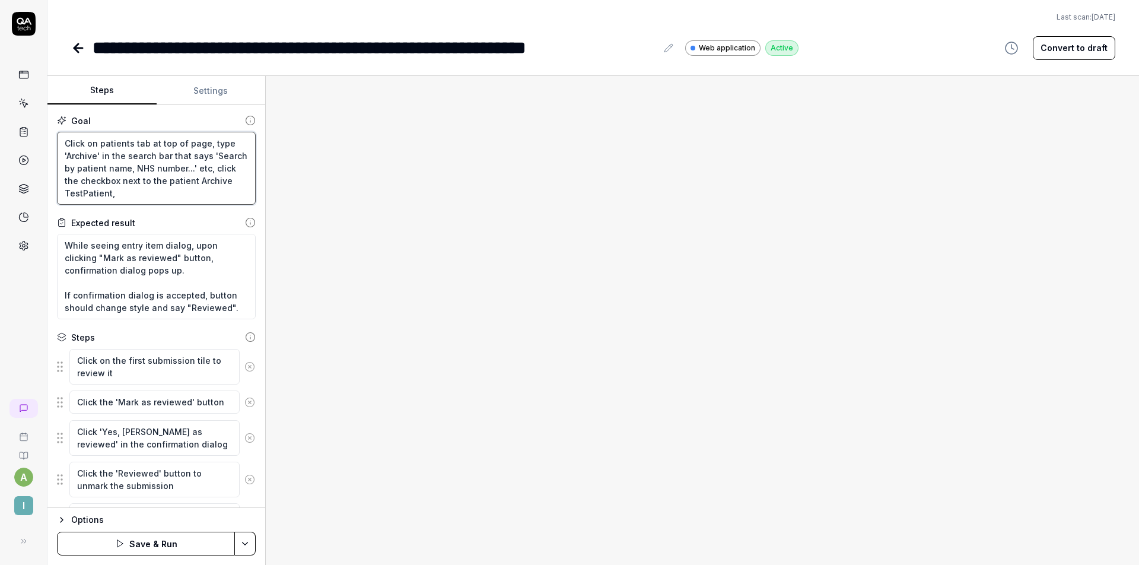
click at [131, 179] on textarea "Click on patients tab at top of page, type 'Archive' in the search bar that say…" at bounding box center [156, 168] width 199 height 73
drag, startPoint x: 131, startPoint y: 179, endPoint x: 170, endPoint y: 200, distance: 44.3
click at [170, 200] on textarea "Click on patients tab at top of page, type 'Archive' in the search bar that say…" at bounding box center [156, 168] width 199 height 73
click at [178, 181] on textarea "Click on patients tab at top of page, type 'Archive' in the search bar that say…" at bounding box center [156, 168] width 199 height 73
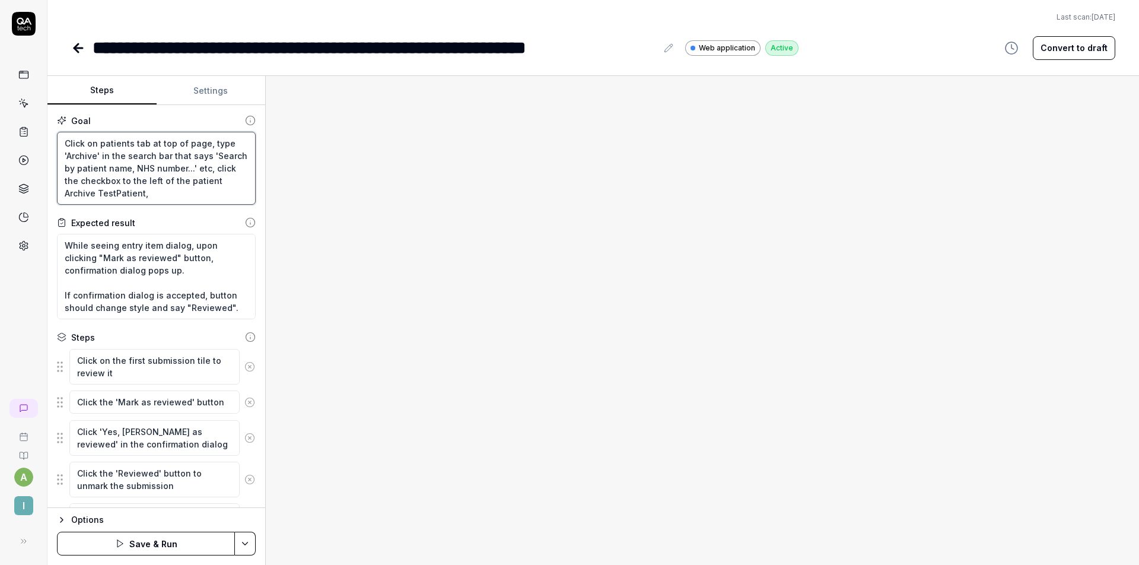
click at [66, 193] on textarea "Click on patients tab at top of page, type 'Archive' in the search bar that say…" at bounding box center [156, 168] width 199 height 73
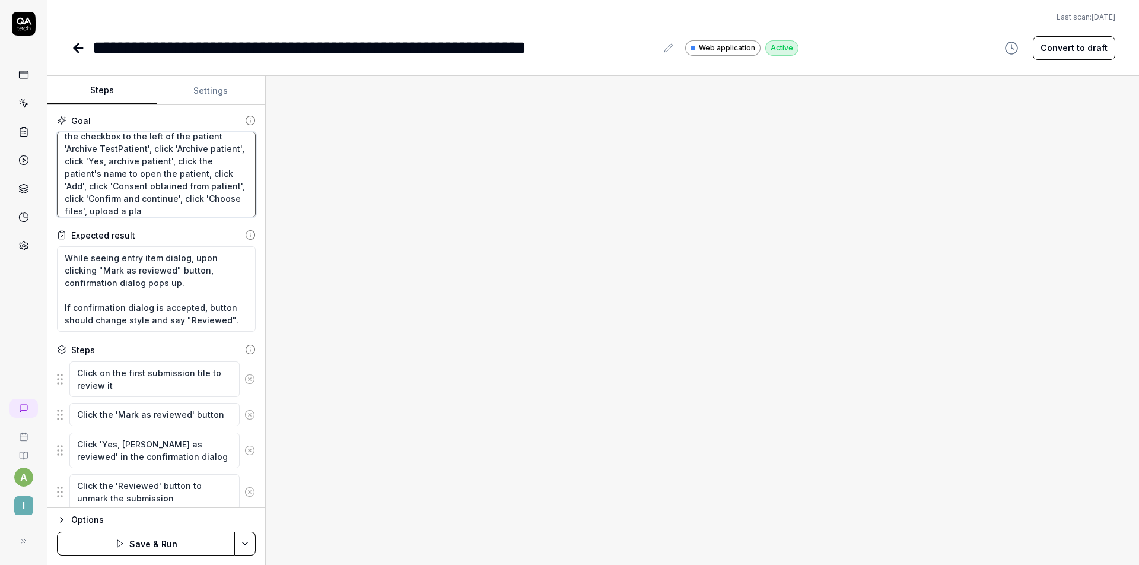
scroll to position [57, 0]
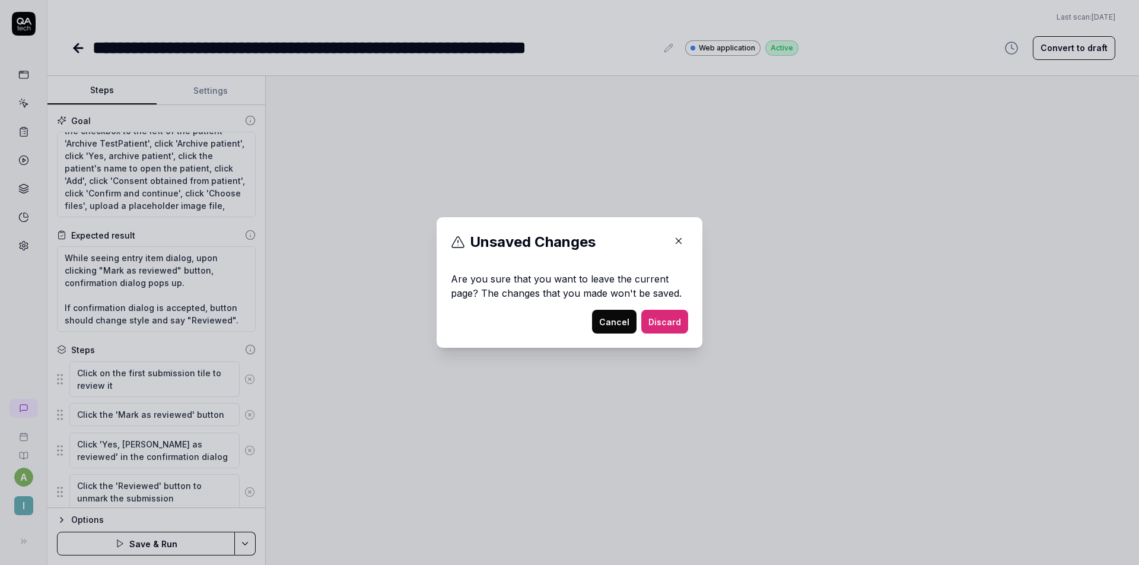
click at [594, 309] on p "Are you sure that you want to leave the current page? The changes that you made…" at bounding box center [569, 291] width 237 height 38
click at [594, 311] on button "Cancel" at bounding box center [614, 322] width 45 height 24
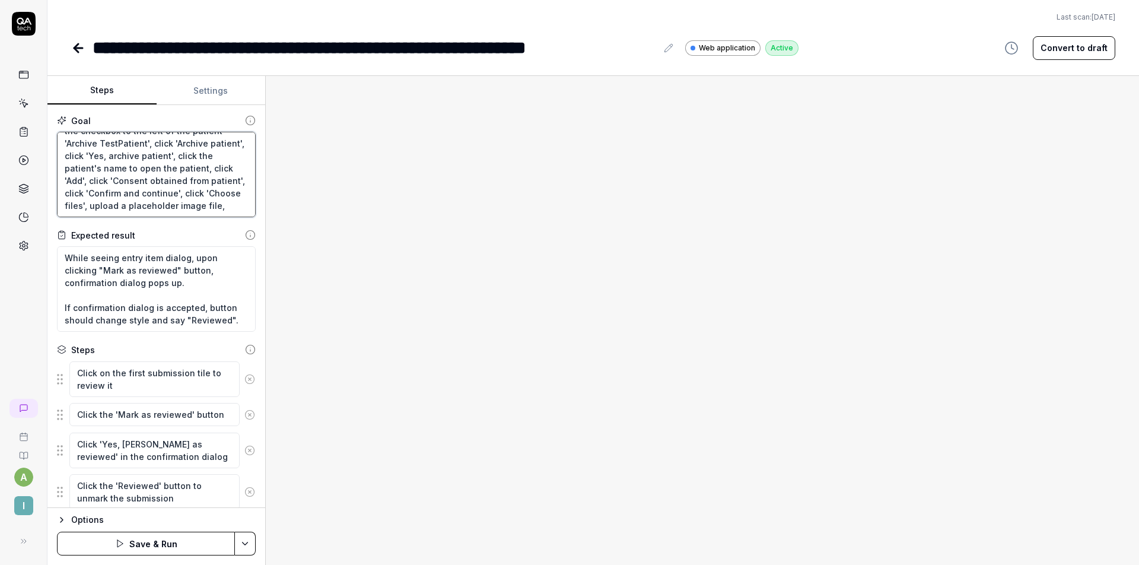
click at [169, 215] on textarea "Click on patients tab at top of page, type 'Archive' in the search bar that say…" at bounding box center [156, 174] width 199 height 85
click at [151, 275] on textarea "While seeing entry item dialog, upon clicking "Mark as reviewed" button, confir…" at bounding box center [156, 288] width 199 height 85
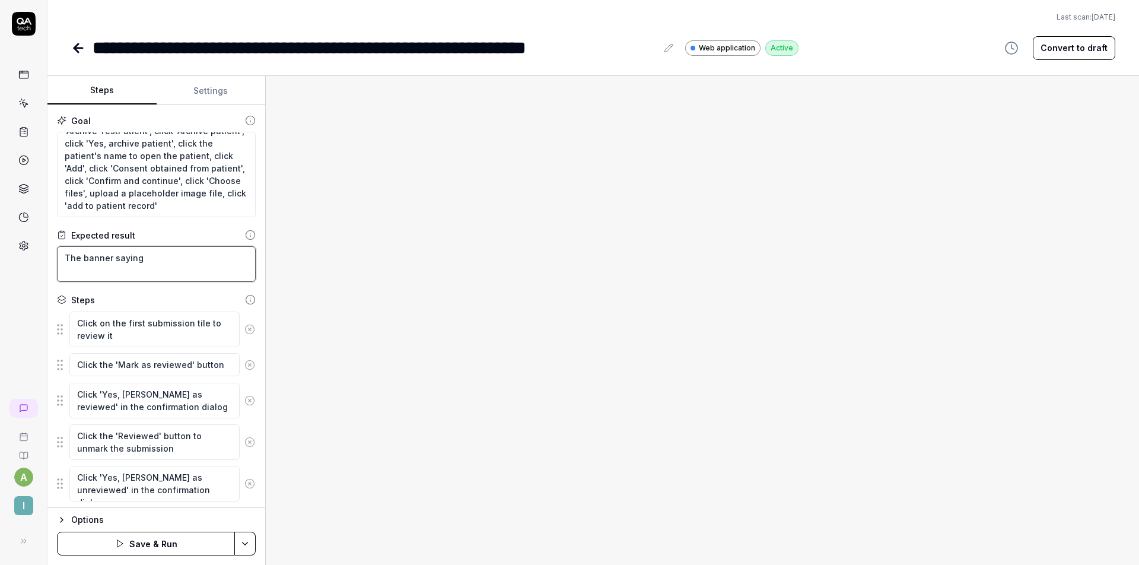
click at [84, 258] on textarea "The banner saying" at bounding box center [156, 264] width 199 height 36
paste textarea "This is an archived patient Actions on archived patients are disabled."
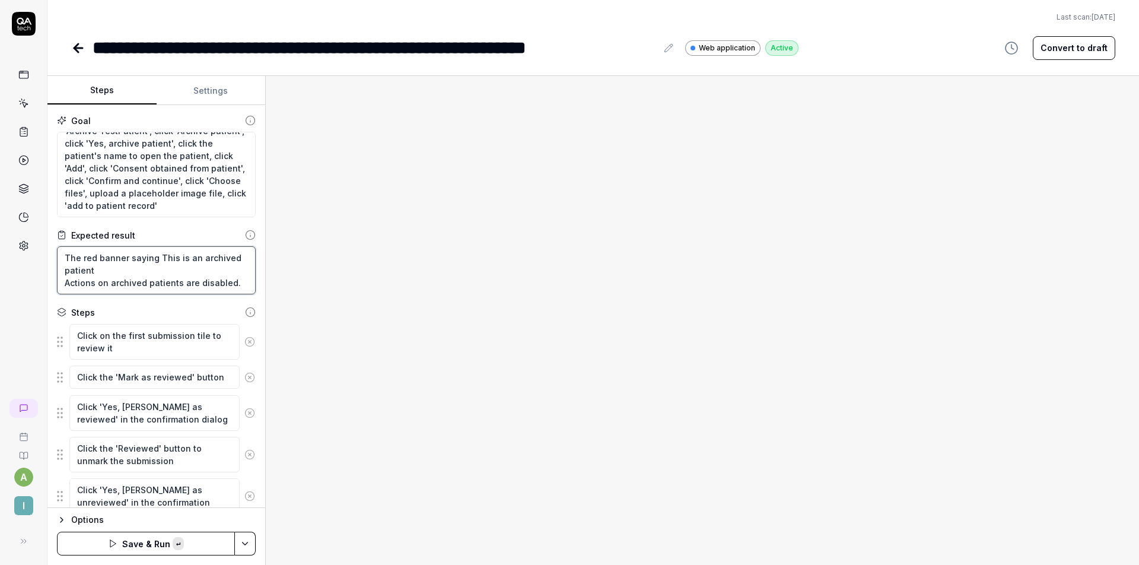
scroll to position [7, 0]
click at [158, 253] on textarea "The red banner saying This is an archived patient Actions on archived patients …" at bounding box center [156, 270] width 199 height 48
click at [244, 336] on icon at bounding box center [249, 341] width 11 height 11
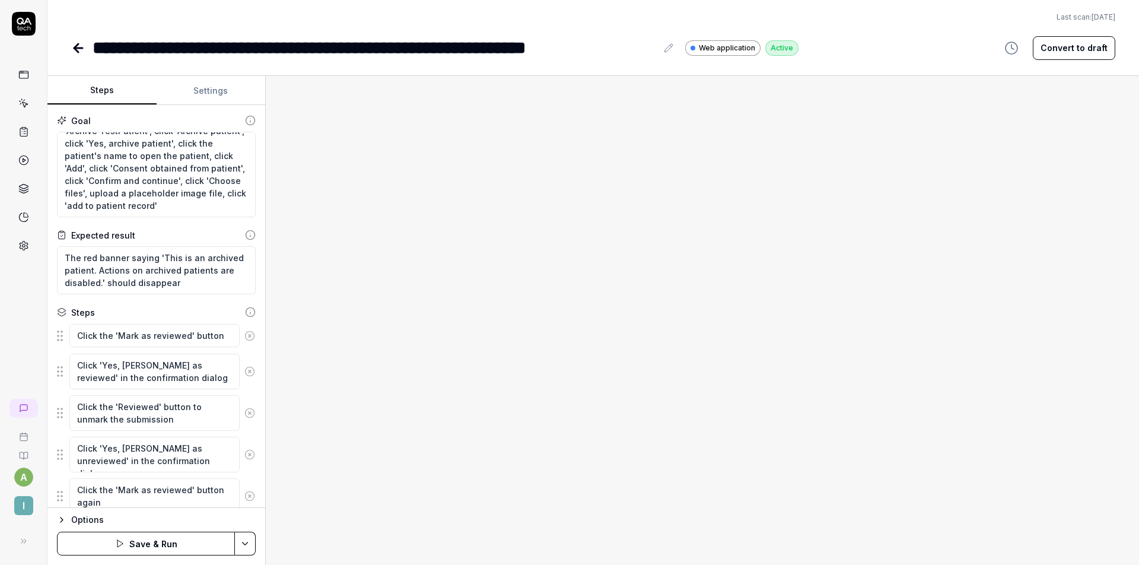
click at [244, 338] on icon at bounding box center [249, 336] width 11 height 11
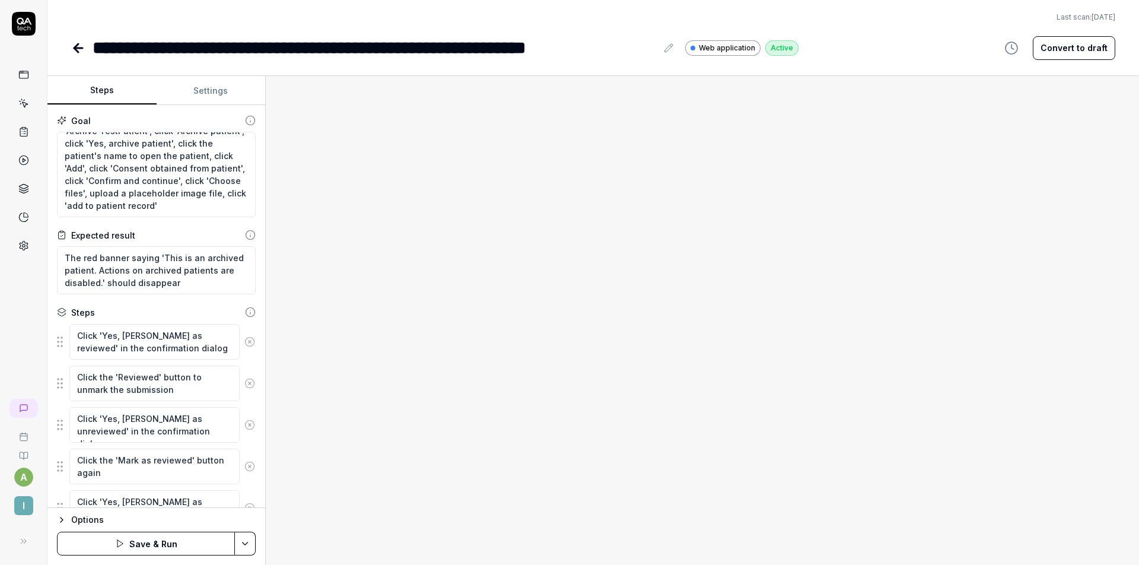
click at [245, 338] on circle at bounding box center [249, 341] width 9 height 9
click at [245, 379] on circle at bounding box center [249, 383] width 9 height 9
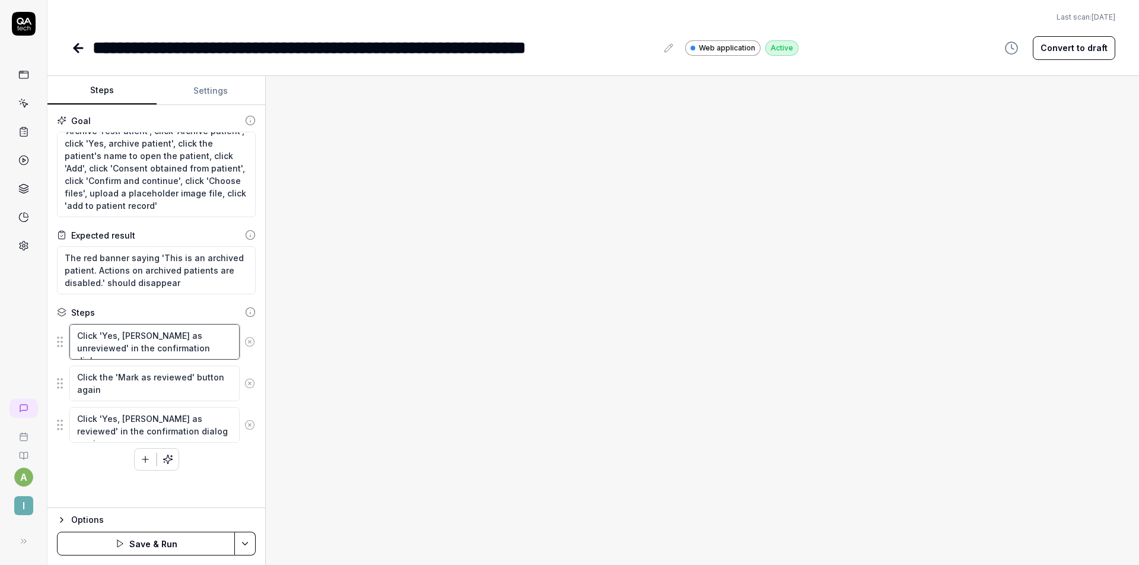
scroll to position [62, 0]
click at [239, 338] on textarea "Click 'Yes, [PERSON_NAME] as unreviewed' in the confirmation dialog" at bounding box center [154, 342] width 170 height 36
click at [247, 340] on icon at bounding box center [249, 341] width 11 height 11
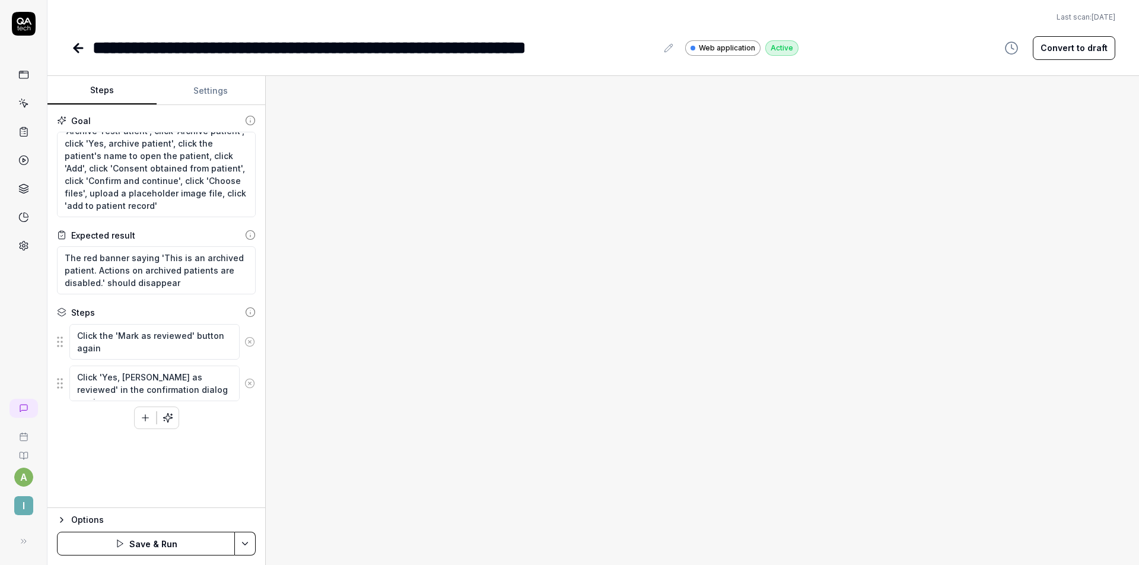
click at [249, 347] on button at bounding box center [250, 342] width 20 height 24
click at [250, 345] on icon at bounding box center [249, 341] width 11 height 11
click at [161, 538] on button "Save & Run" at bounding box center [146, 544] width 178 height 24
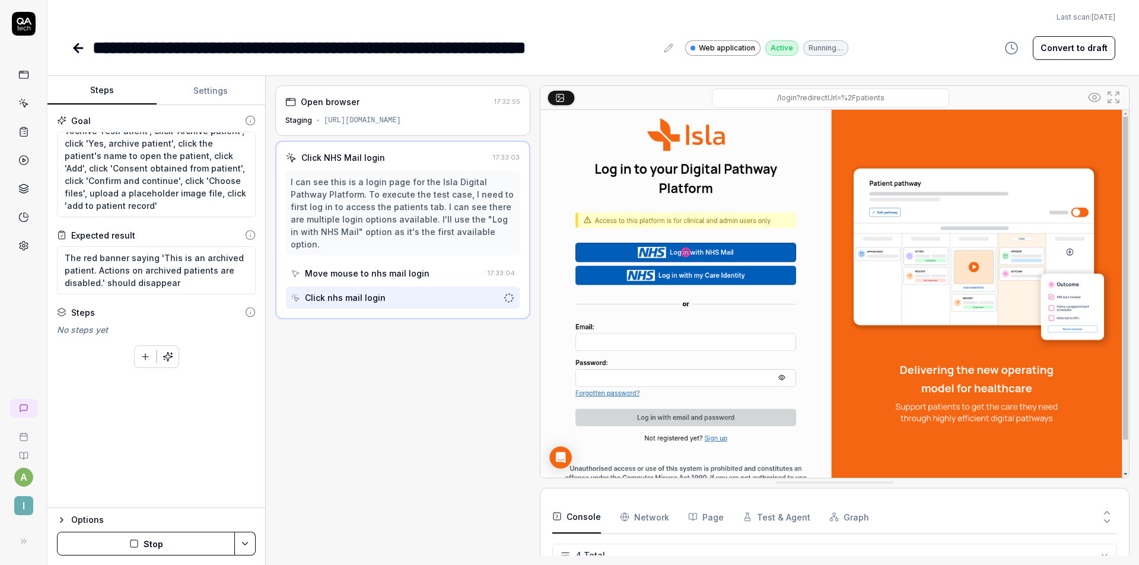
scroll to position [9, 0]
click at [171, 538] on button "Stop" at bounding box center [146, 544] width 178 height 24
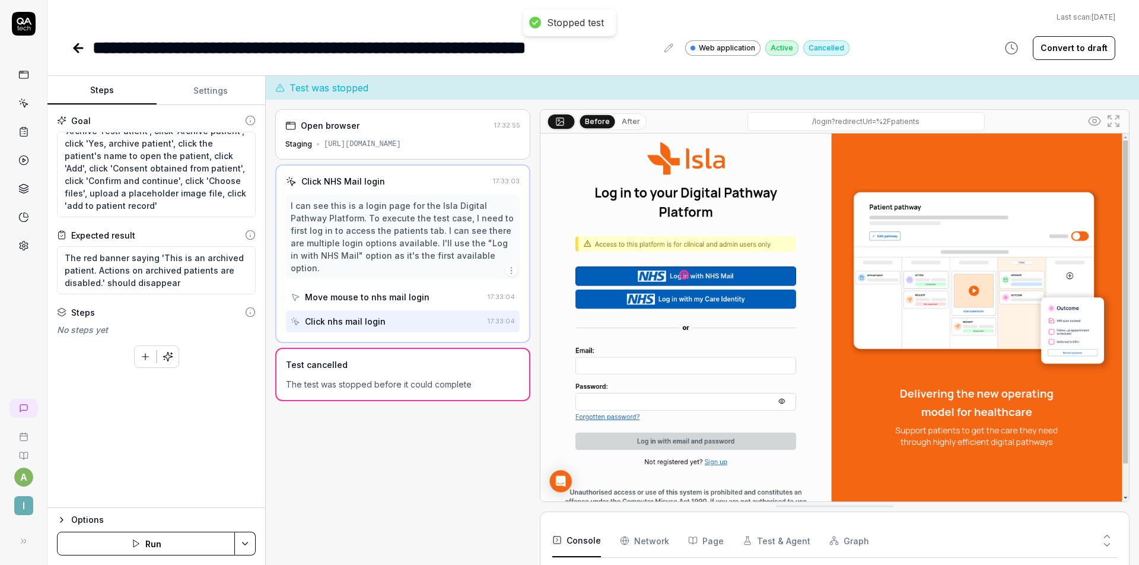
click at [205, 93] on button "Settings" at bounding box center [211, 91] width 109 height 28
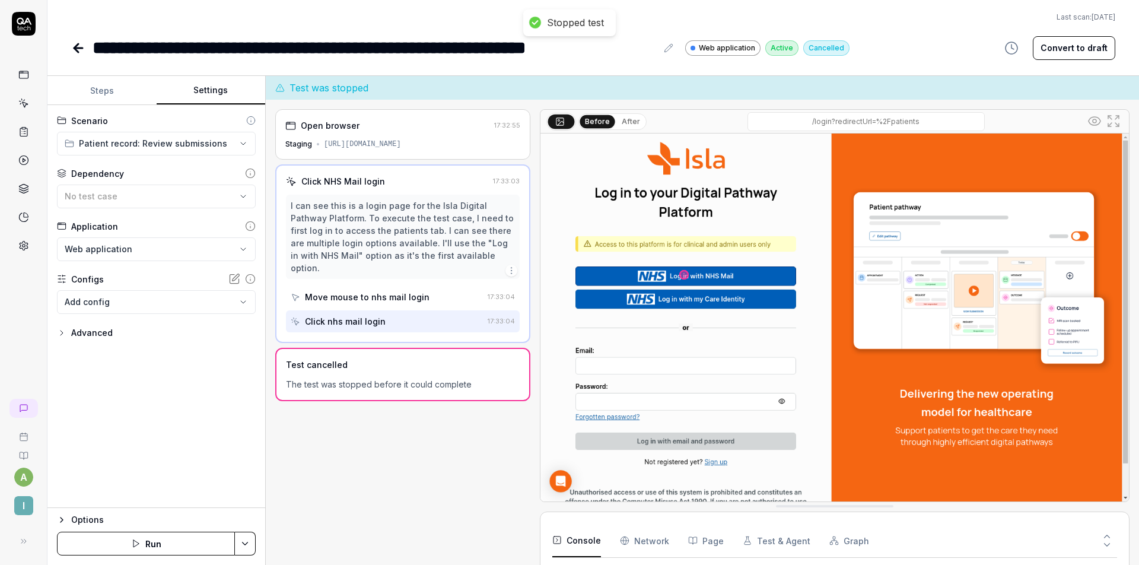
click at [128, 197] on div "No test case" at bounding box center [150, 196] width 171 height 12
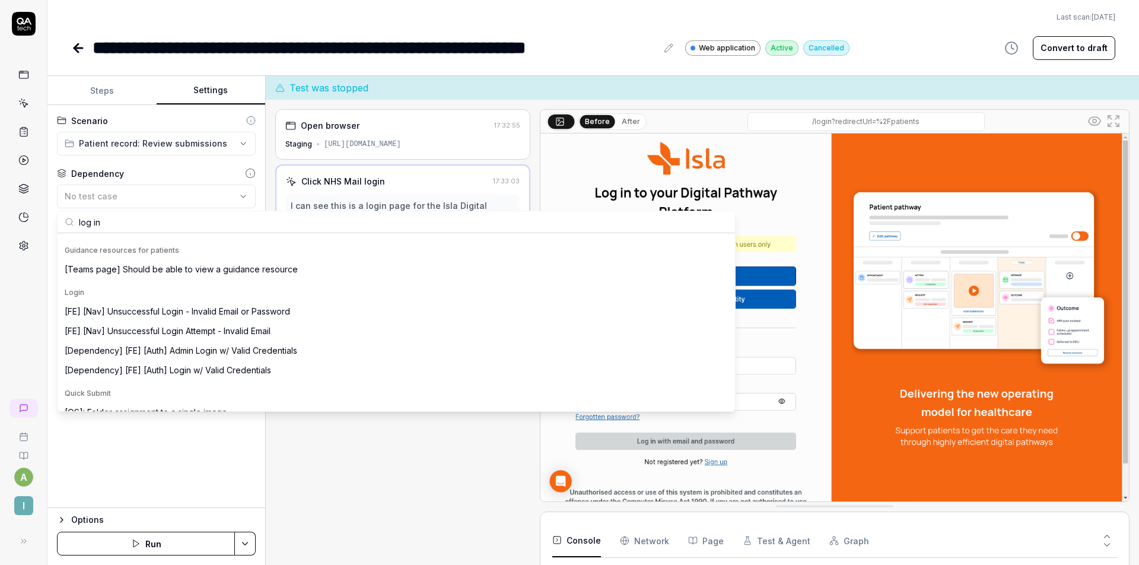
scroll to position [130, 0]
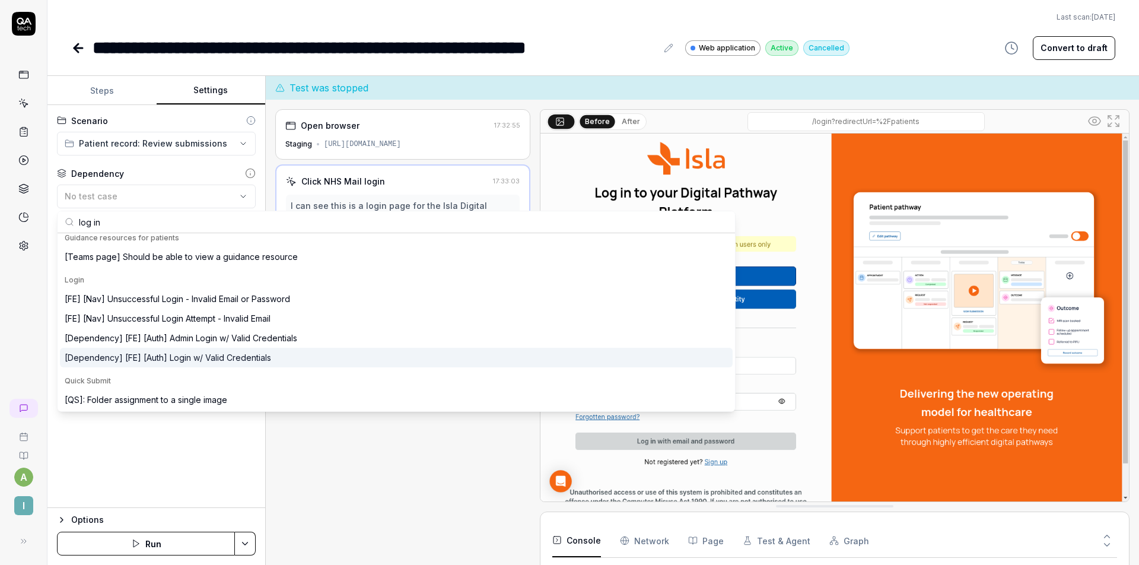
click at [207, 360] on div "[Dependency] [FE] [Auth] Login w/ Valid Credentials" at bounding box center [168, 357] width 207 height 12
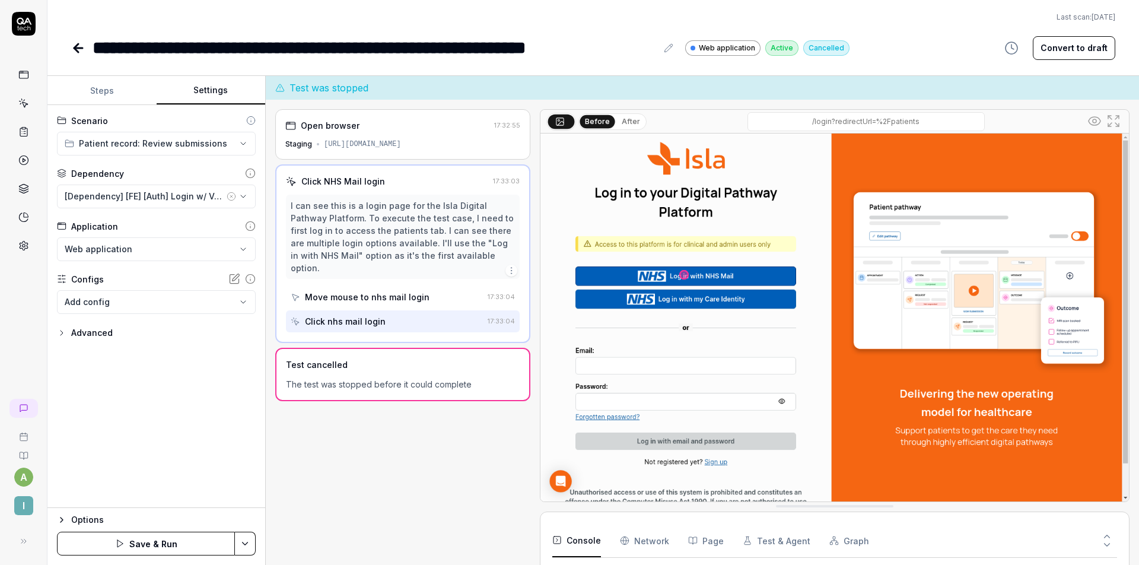
click at [201, 405] on div "**********" at bounding box center [156, 306] width 218 height 403
click at [175, 538] on button "Save & Run" at bounding box center [146, 544] width 178 height 24
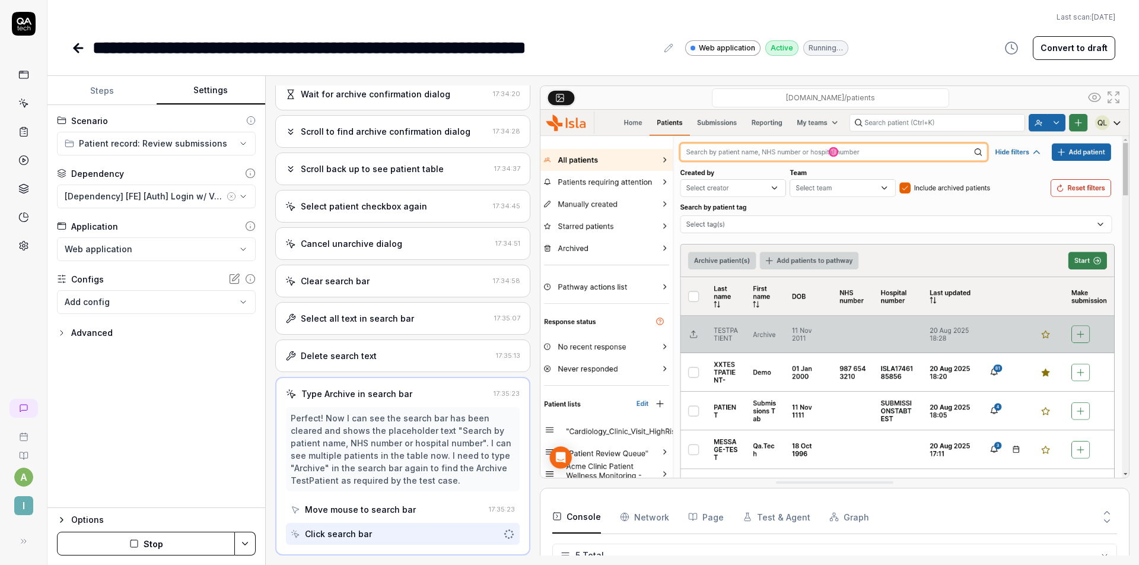
scroll to position [250, 0]
click at [158, 534] on button "Stop" at bounding box center [146, 544] width 178 height 24
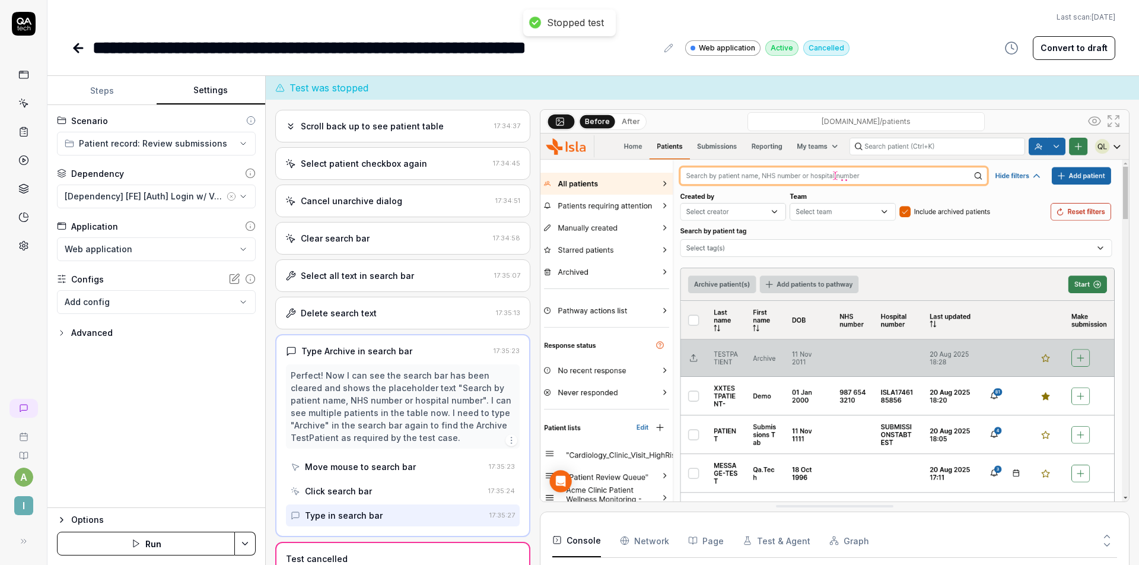
scroll to position [24, 0]
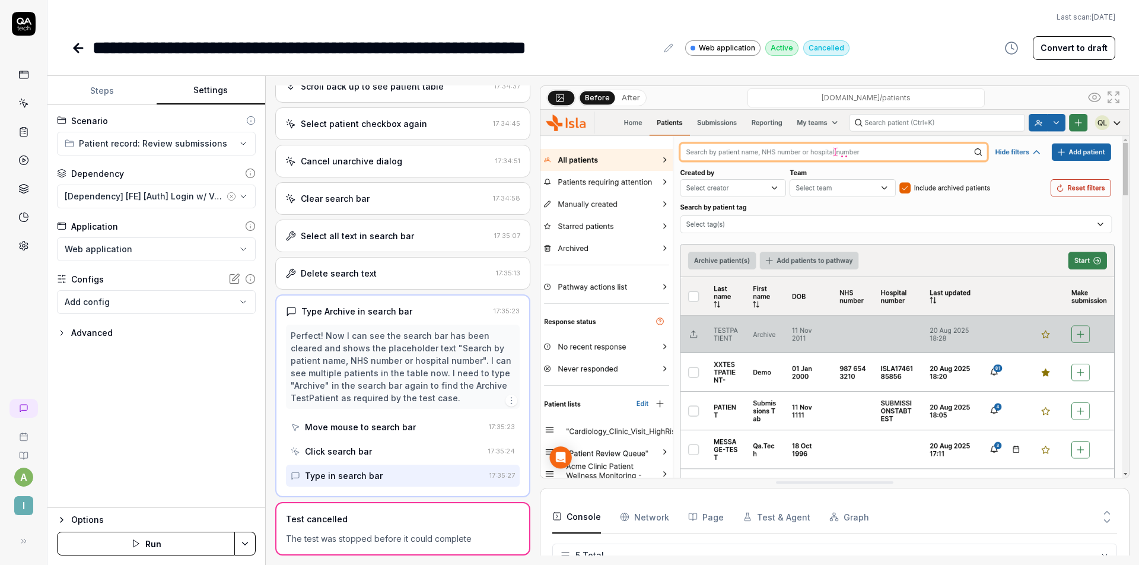
click at [242, 538] on html "**********" at bounding box center [569, 282] width 1139 height 565
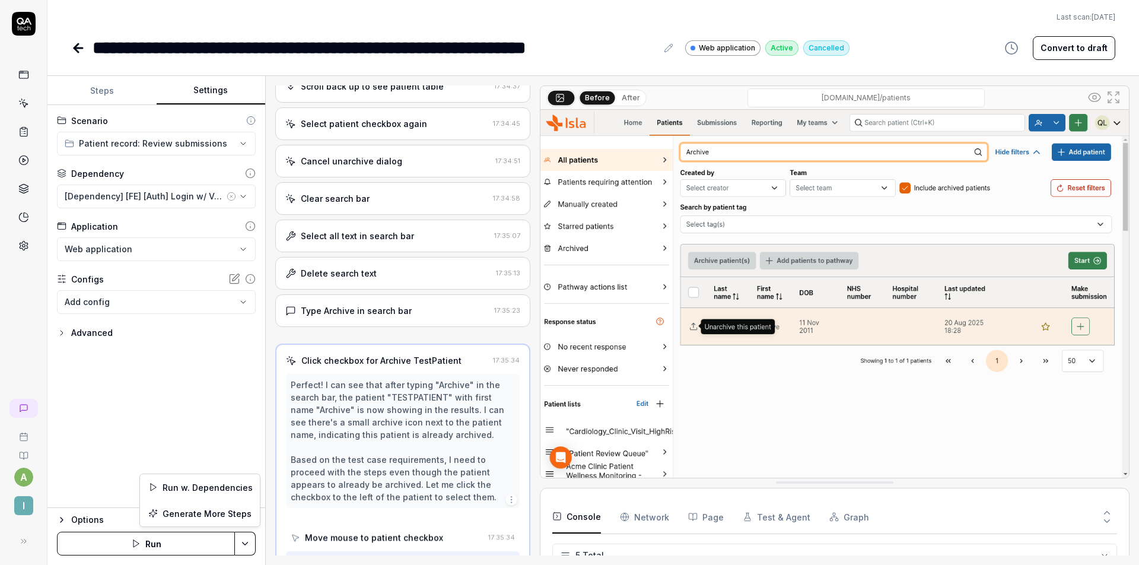
scroll to position [349, 0]
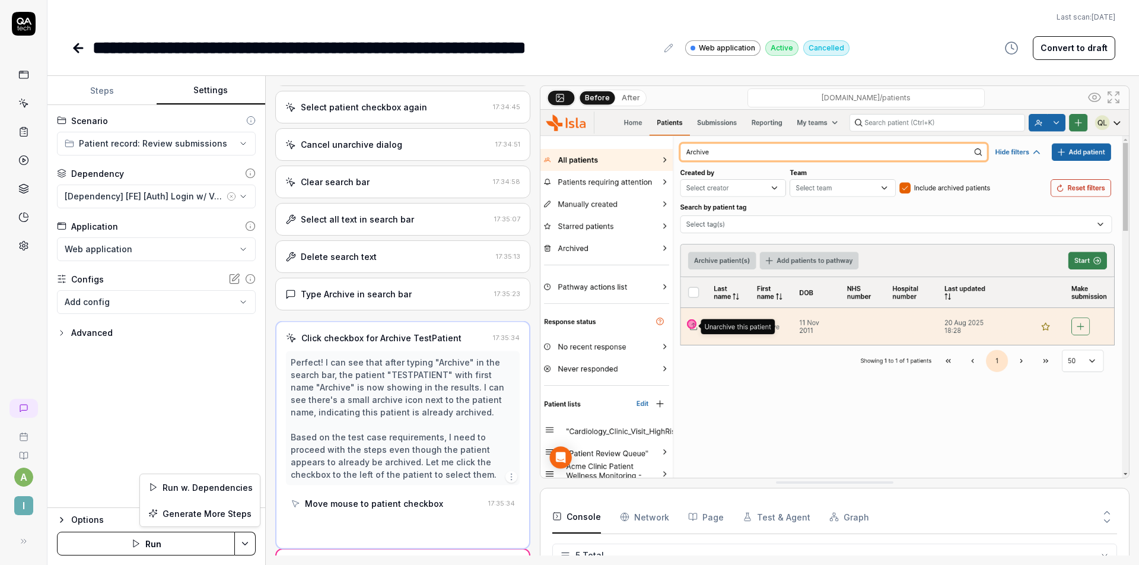
click at [178, 541] on html "**********" at bounding box center [569, 282] width 1139 height 565
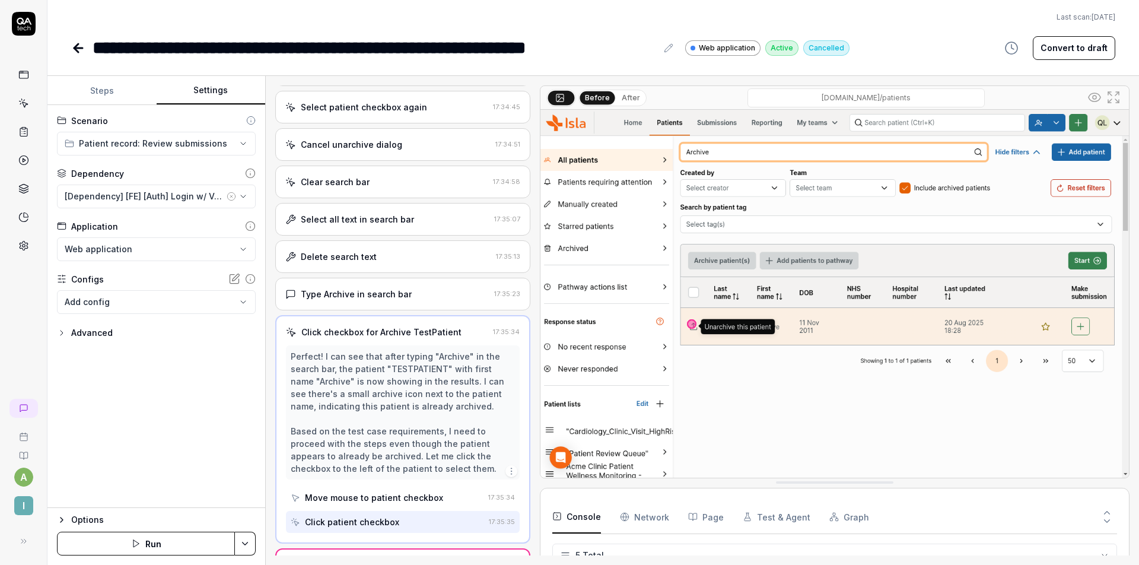
click at [164, 541] on button "Run" at bounding box center [146, 544] width 178 height 24
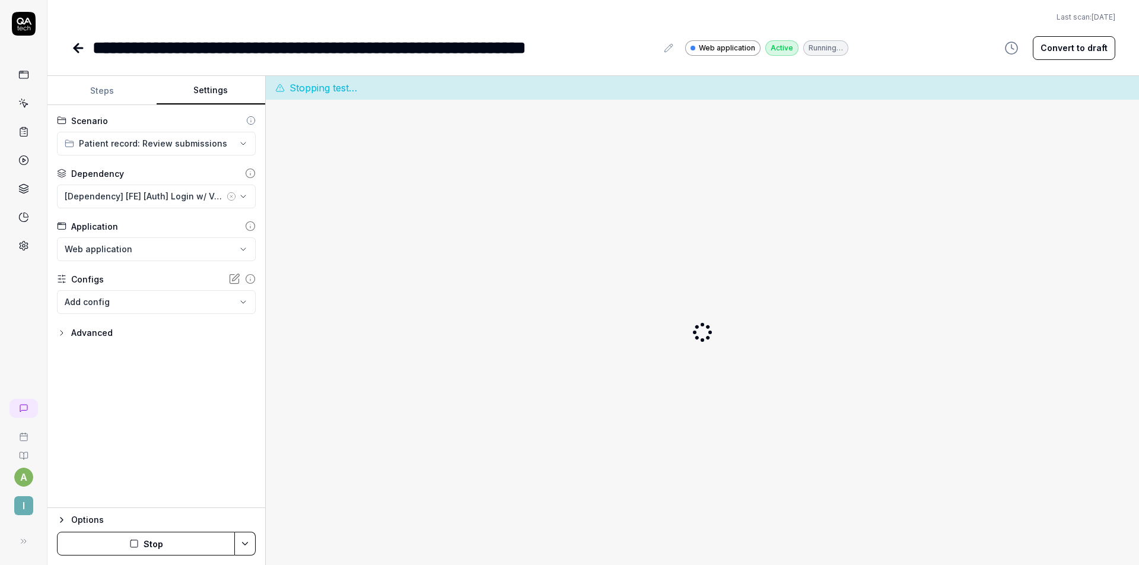
scroll to position [0, 0]
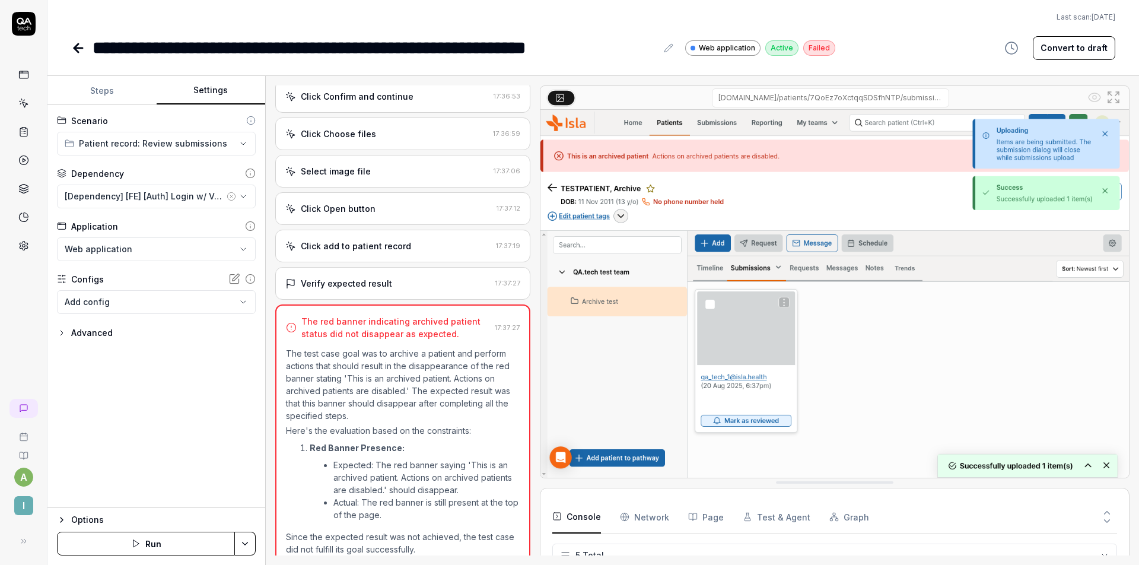
scroll to position [125, 0]
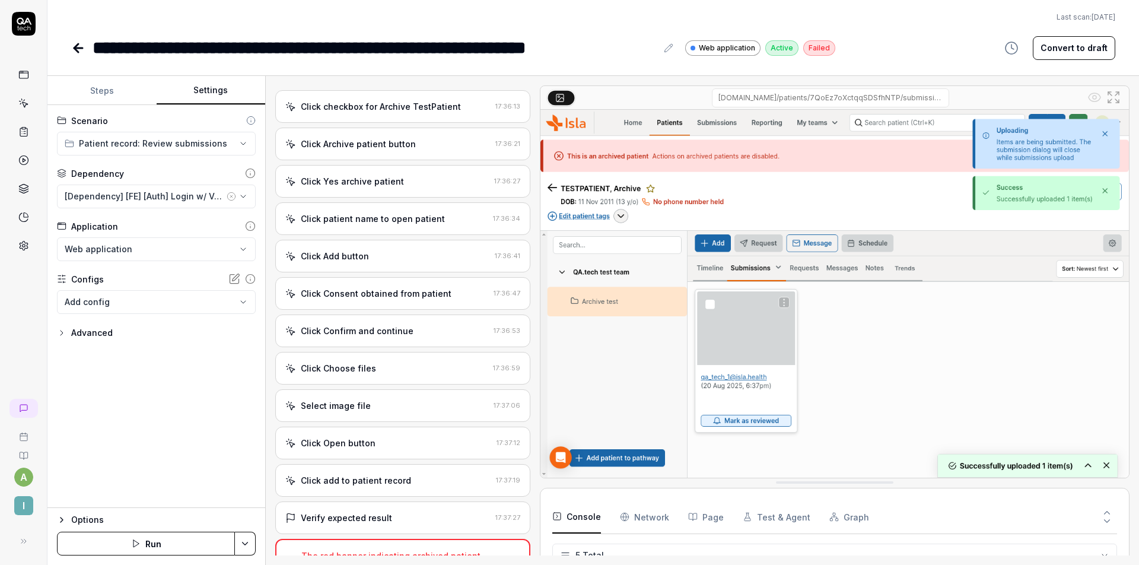
click at [396, 293] on div "Click Consent obtained from patient" at bounding box center [376, 293] width 151 height 12
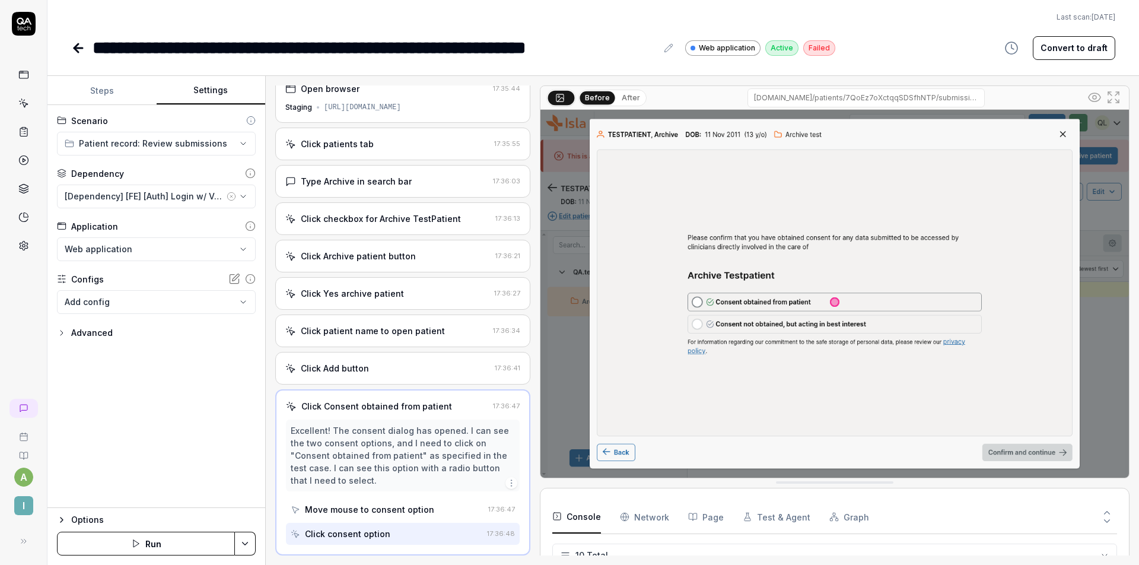
scroll to position [151, 0]
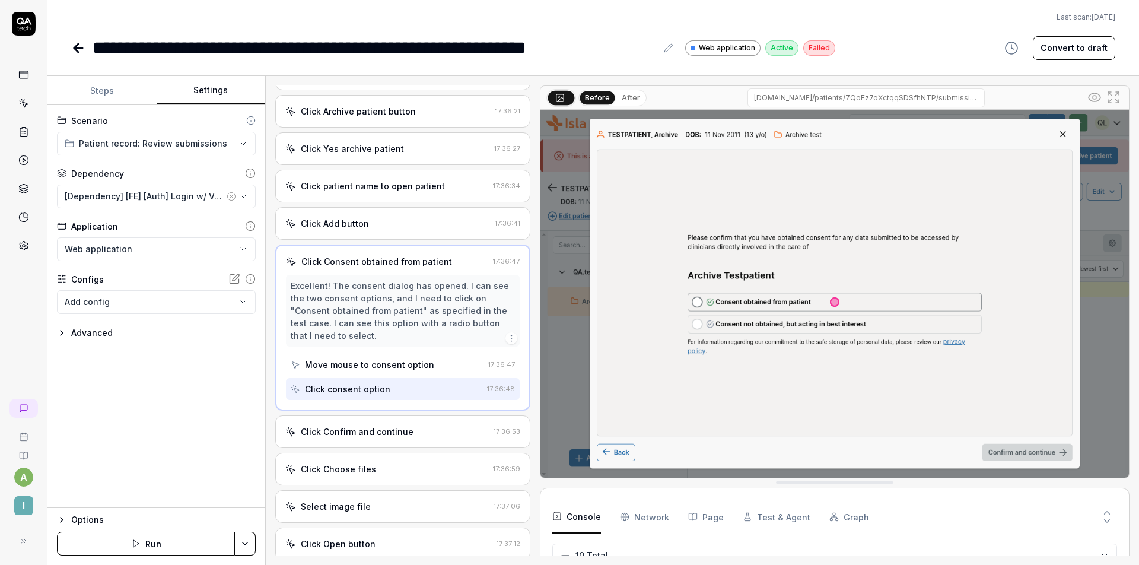
click at [398, 429] on div "Click Confirm and continue" at bounding box center [357, 431] width 113 height 12
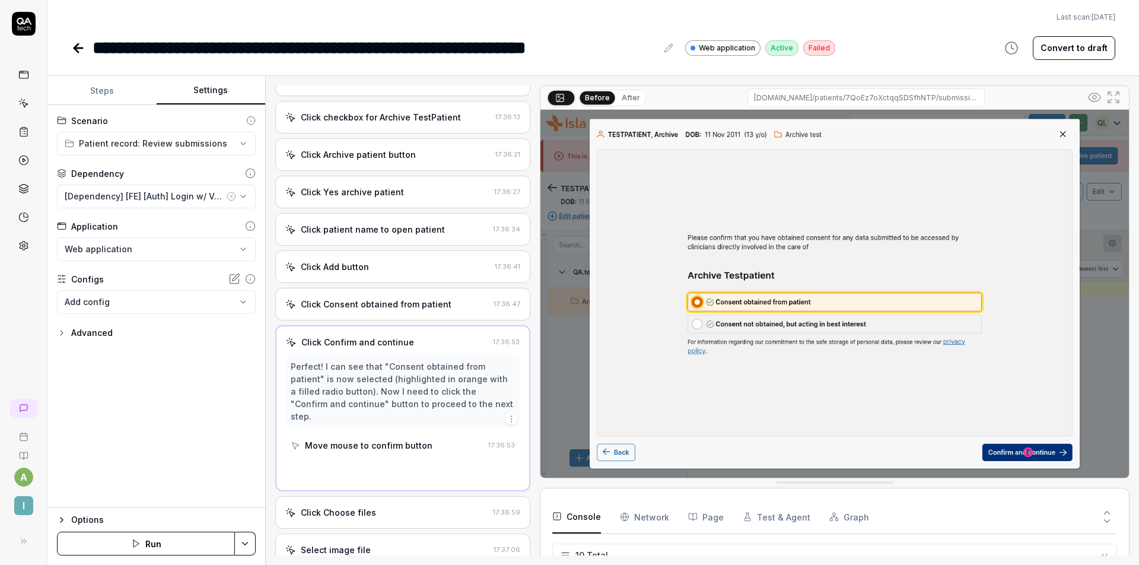
scroll to position [275, 0]
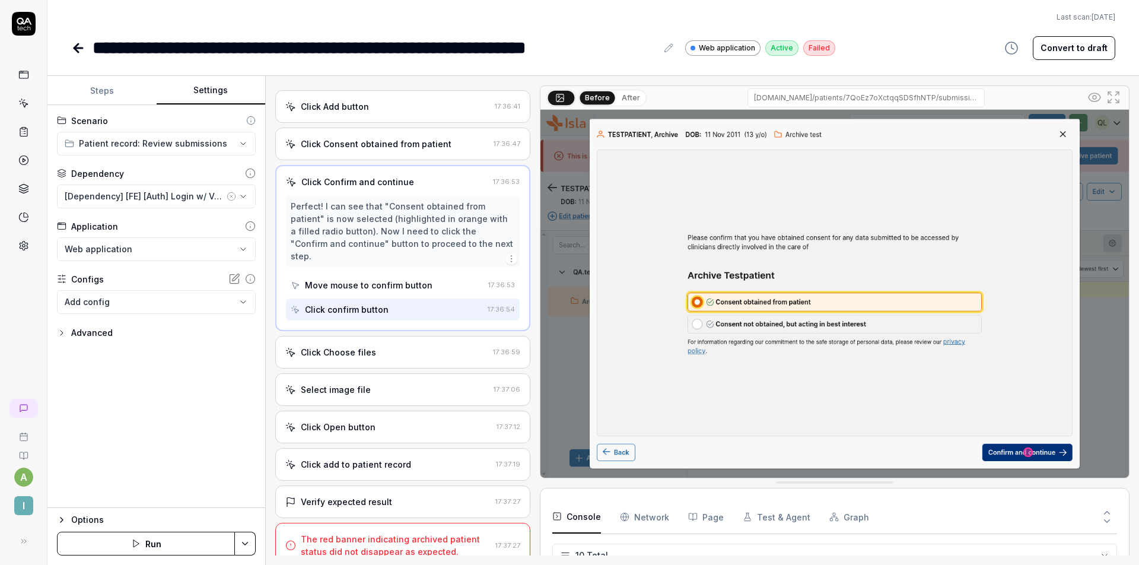
click at [396, 346] on div "Click Choose files" at bounding box center [386, 352] width 203 height 12
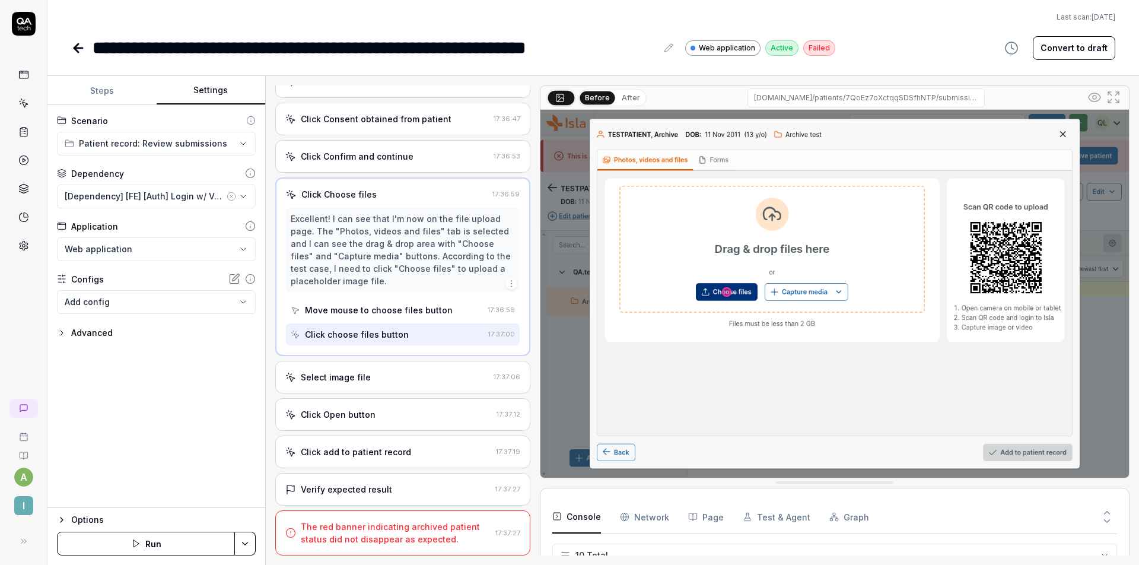
click at [399, 379] on div "Select image file" at bounding box center [387, 377] width 204 height 12
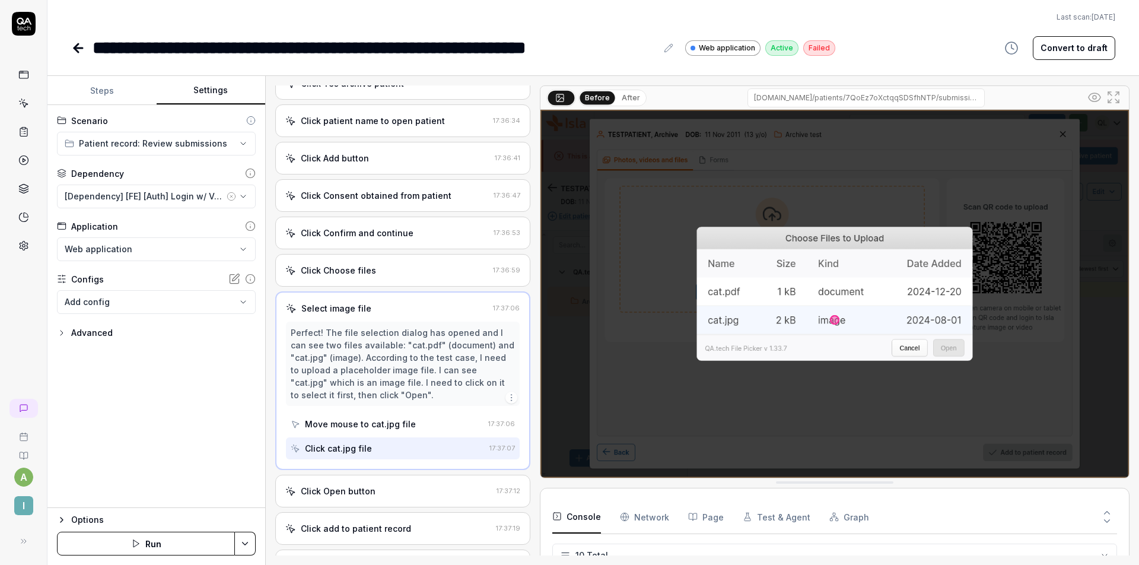
scroll to position [300, 0]
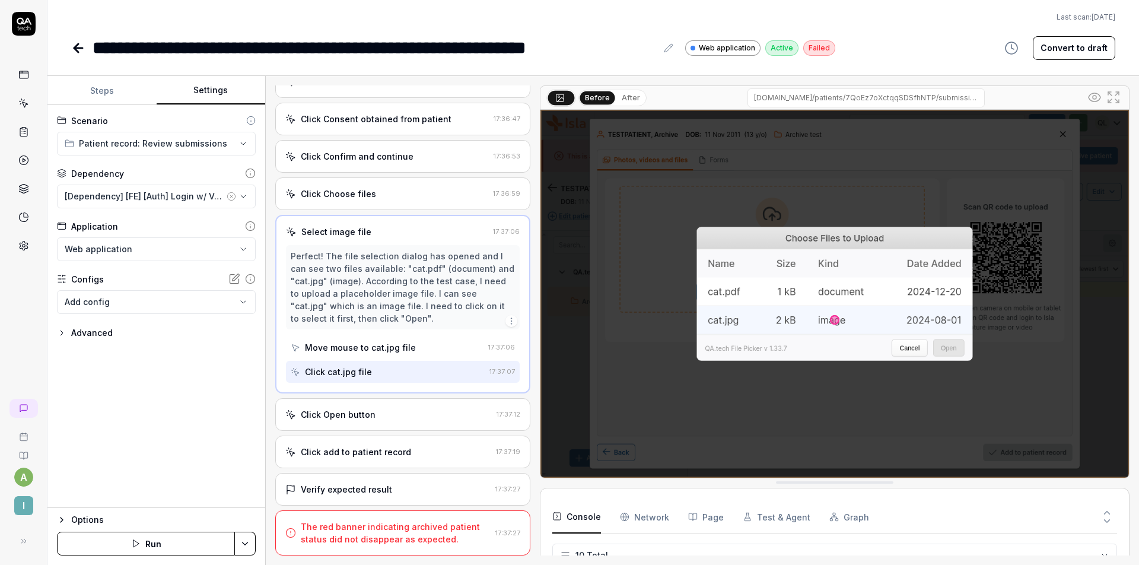
click at [386, 417] on div "Click Open button" at bounding box center [388, 414] width 207 height 12
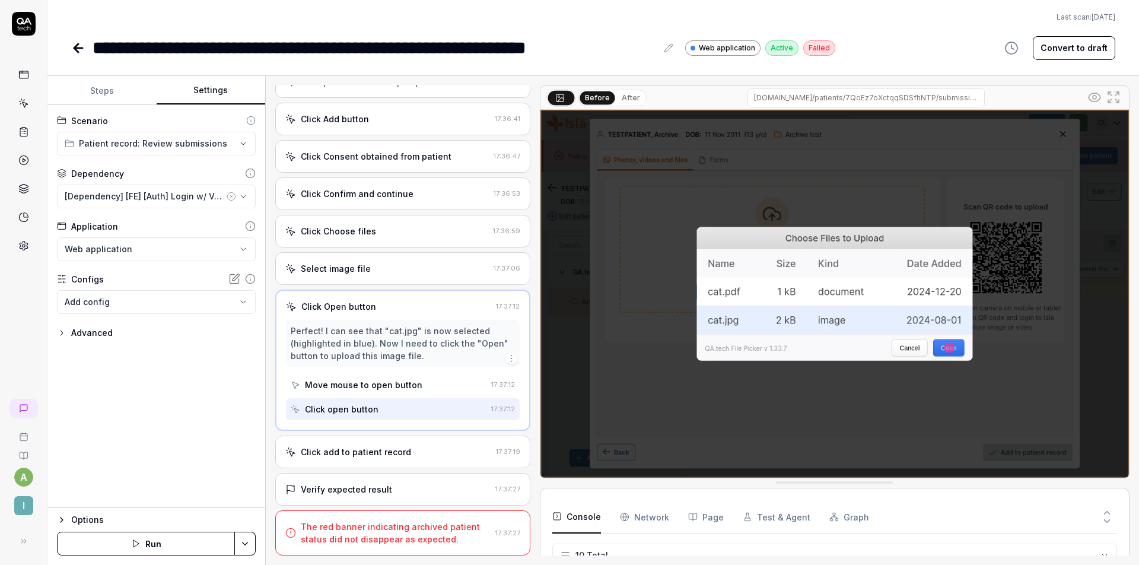
click at [398, 447] on div "Click add to patient record" at bounding box center [356, 452] width 110 height 12
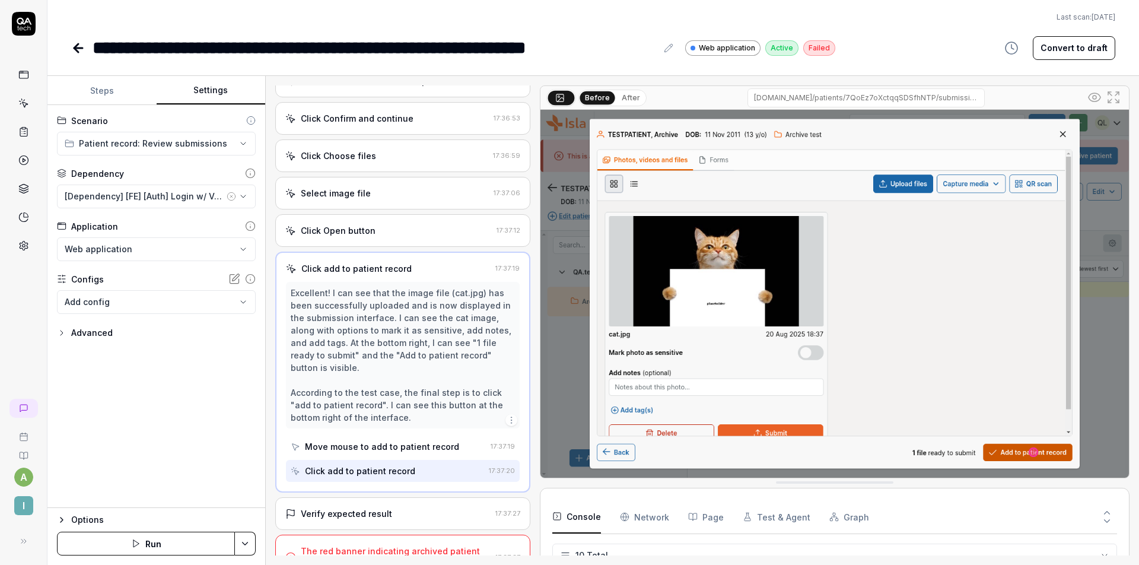
scroll to position [362, 0]
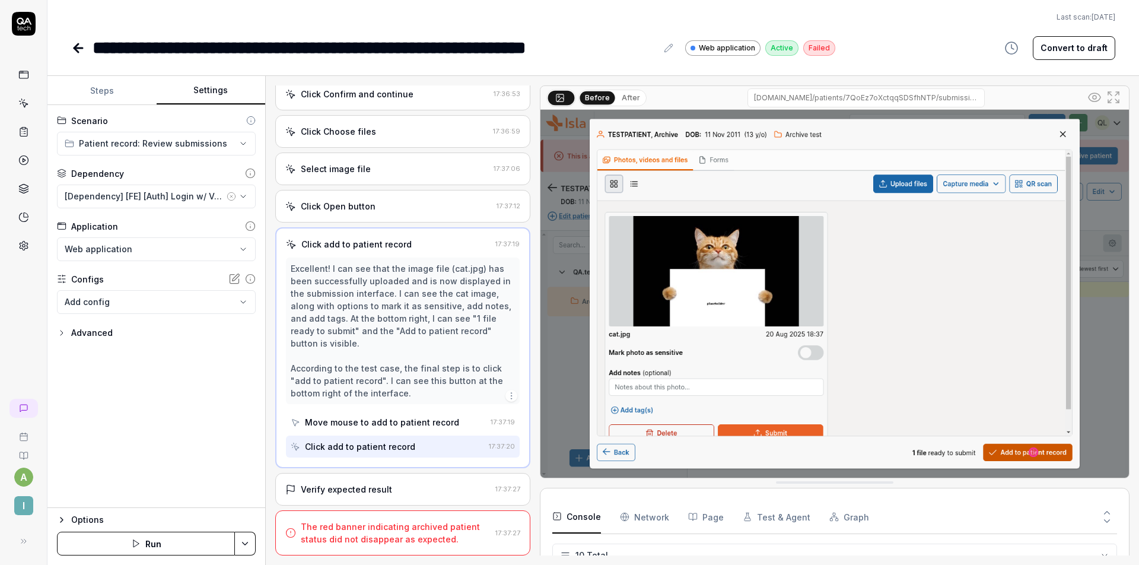
click at [397, 481] on div "Verify expected result 17:37:27" at bounding box center [402, 489] width 255 height 33
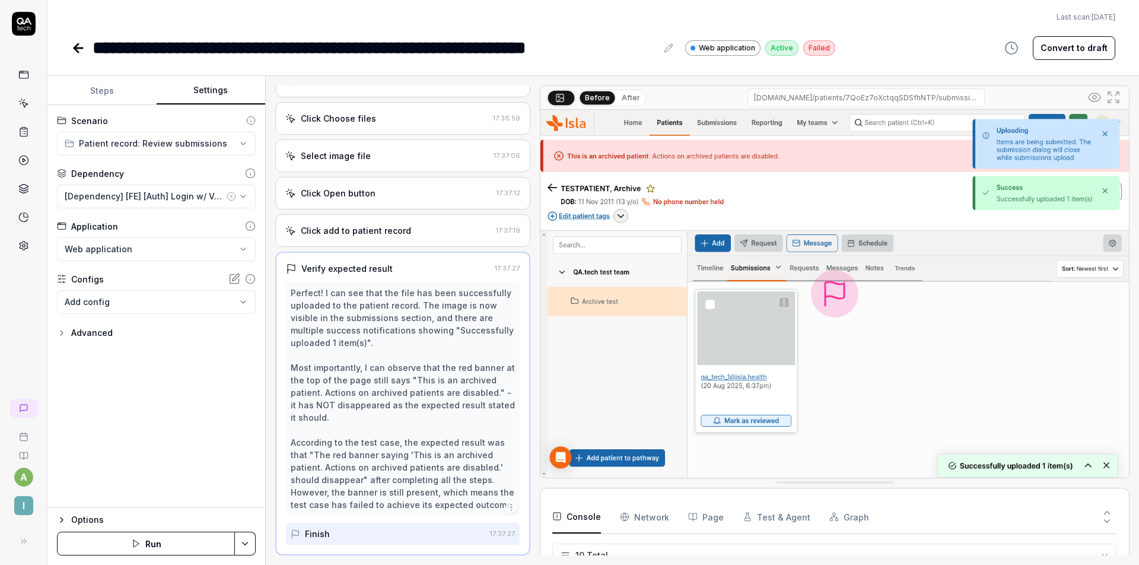
scroll to position [425, 0]
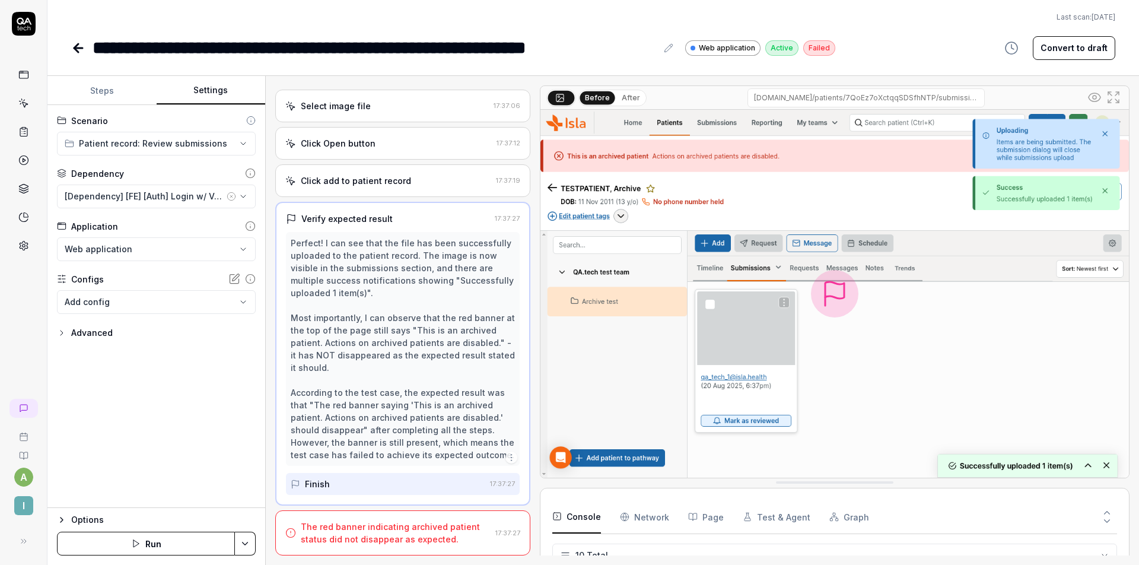
click at [109, 95] on button "Steps" at bounding box center [101, 91] width 109 height 28
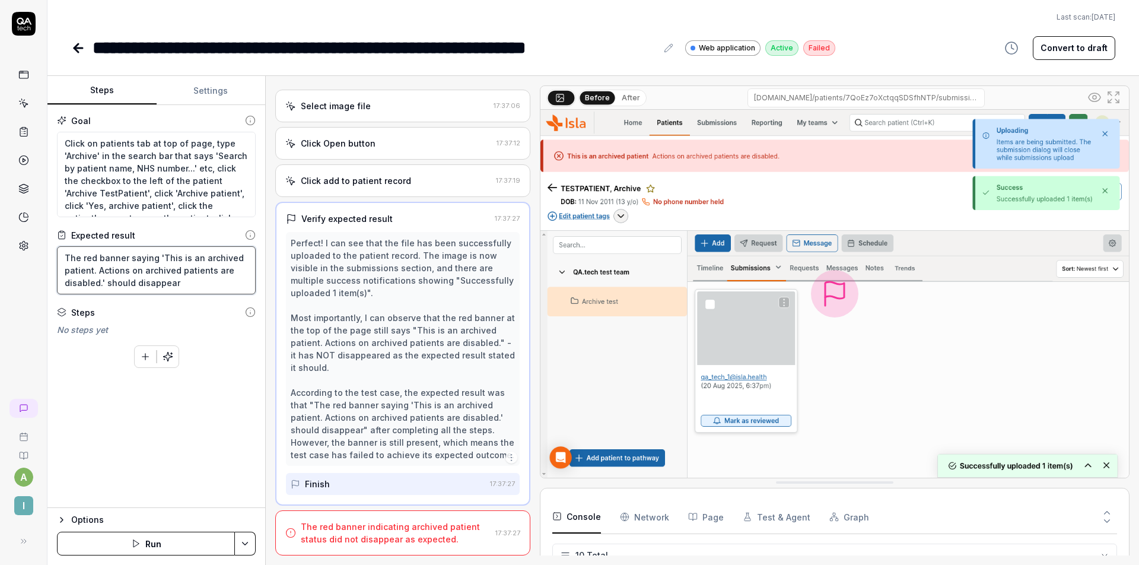
click at [157, 259] on textarea "The red banner saying 'This is an archived patient. Actions on archived patient…" at bounding box center [156, 270] width 199 height 48
click at [379, 408] on div "Perfect! I can see that the file has been successfully uploaded to the patient …" at bounding box center [403, 349] width 224 height 224
click at [192, 206] on textarea "Click on patients tab at top of page, type 'Archive' in the search bar that say…" at bounding box center [156, 174] width 199 height 85
click at [66, 256] on textarea "The red banner saying 'This is an archived patient. Actions on archived patient…" at bounding box center [156, 270] width 199 height 48
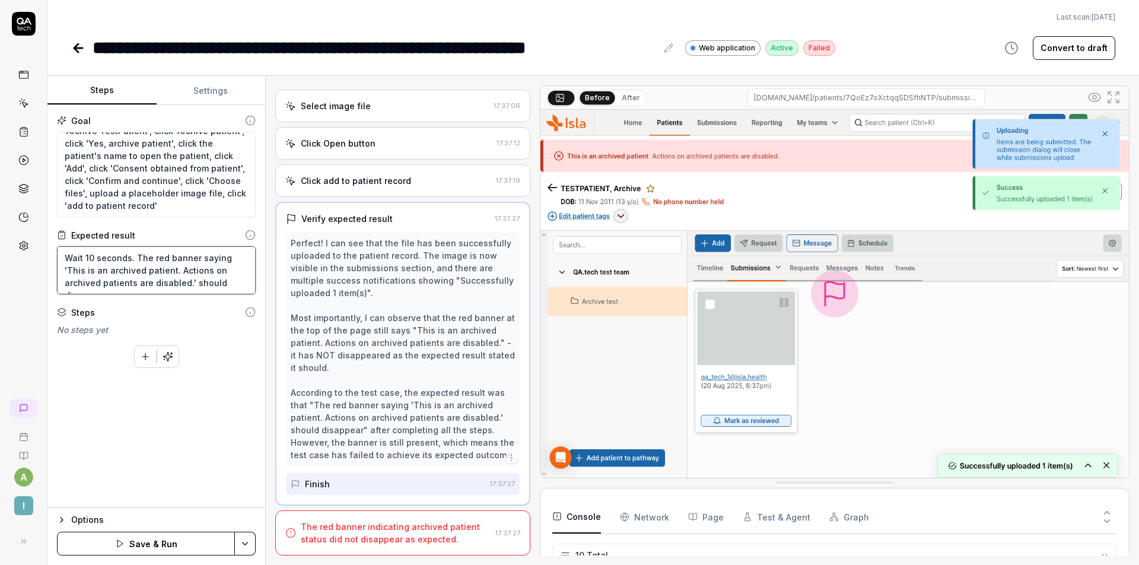
click at [195, 273] on textarea "Wait 10 seconds. The red banner saying 'This is an archived patient. Actions on…" at bounding box center [156, 270] width 199 height 48
click at [154, 534] on button "Save & Run" at bounding box center [146, 544] width 178 height 24
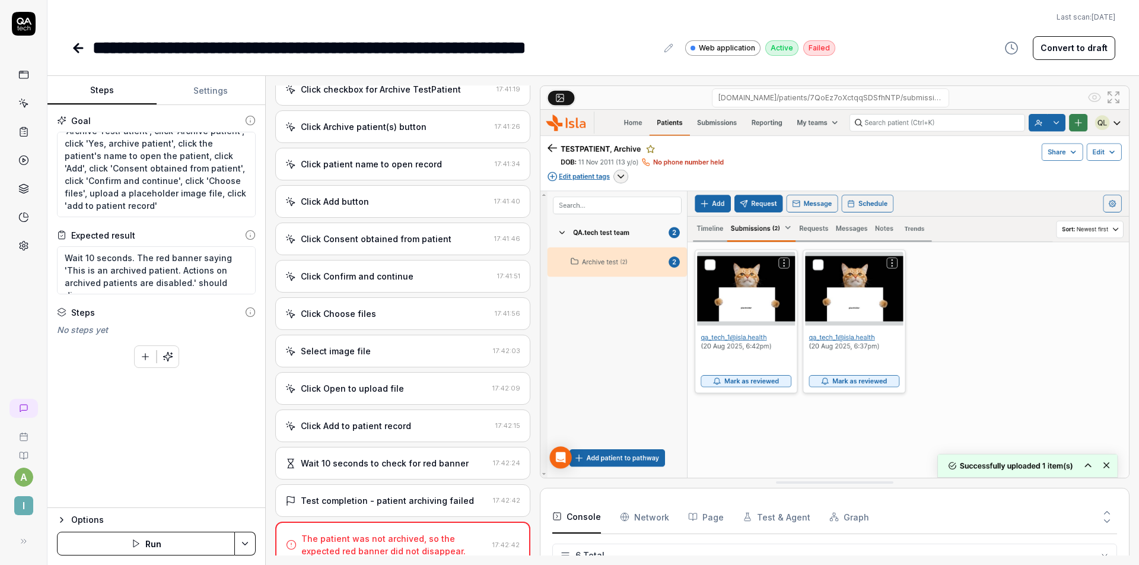
scroll to position [252, 0]
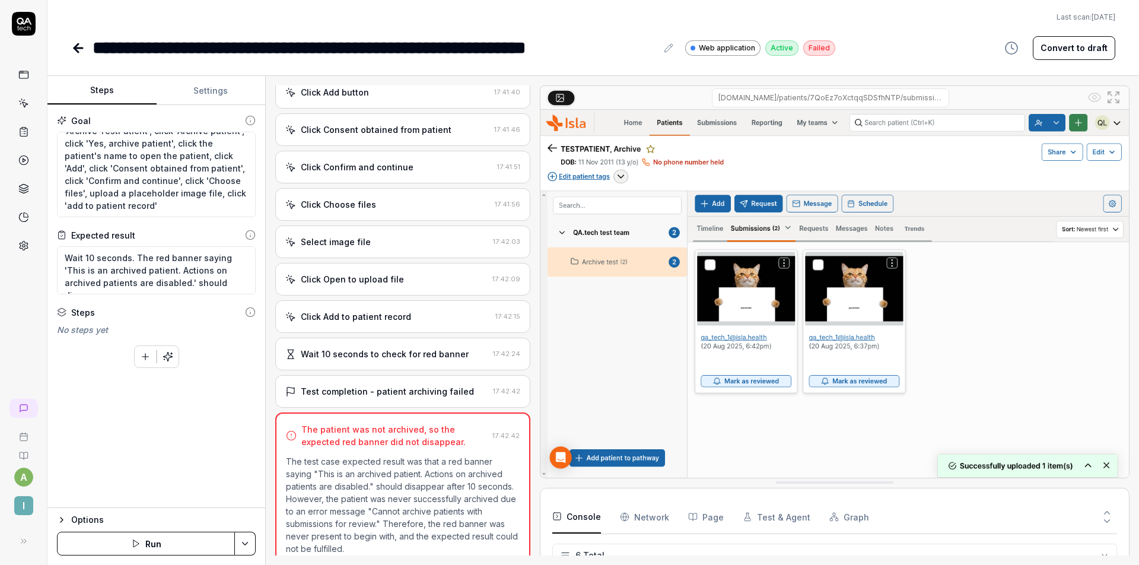
click at [407, 352] on div "Wait 10 seconds to check for red banner" at bounding box center [385, 354] width 168 height 12
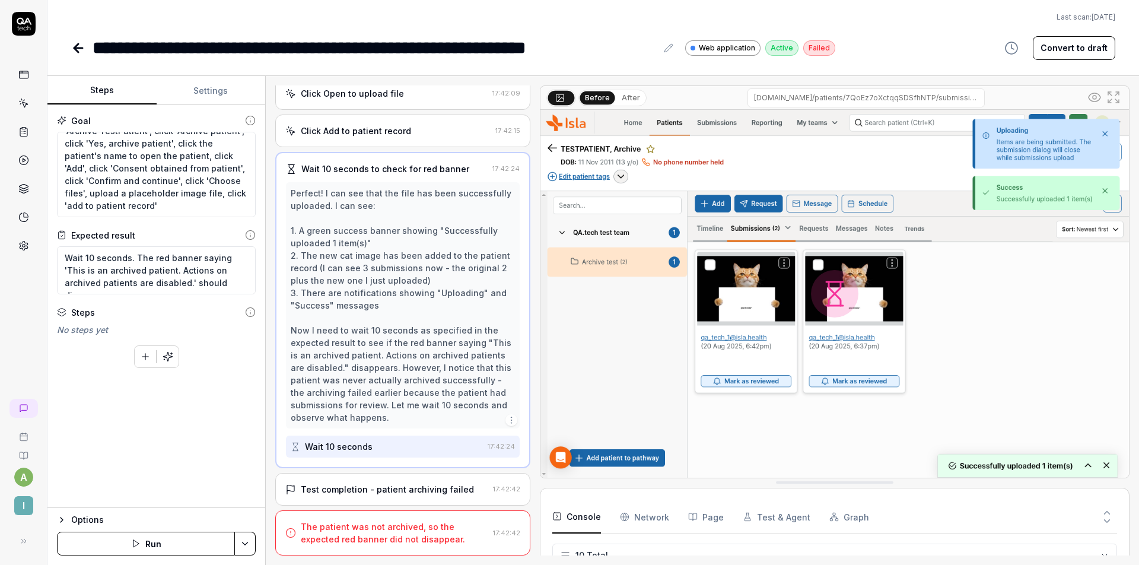
scroll to position [0, 0]
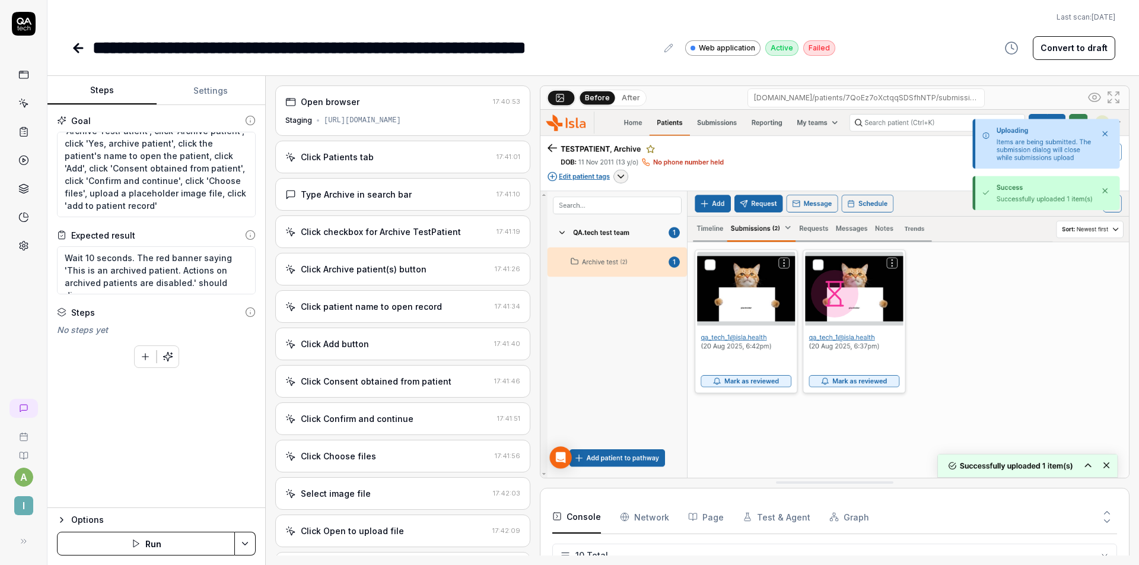
click at [409, 275] on div "Click Archive patient(s) button 17:41:26" at bounding box center [402, 269] width 255 height 33
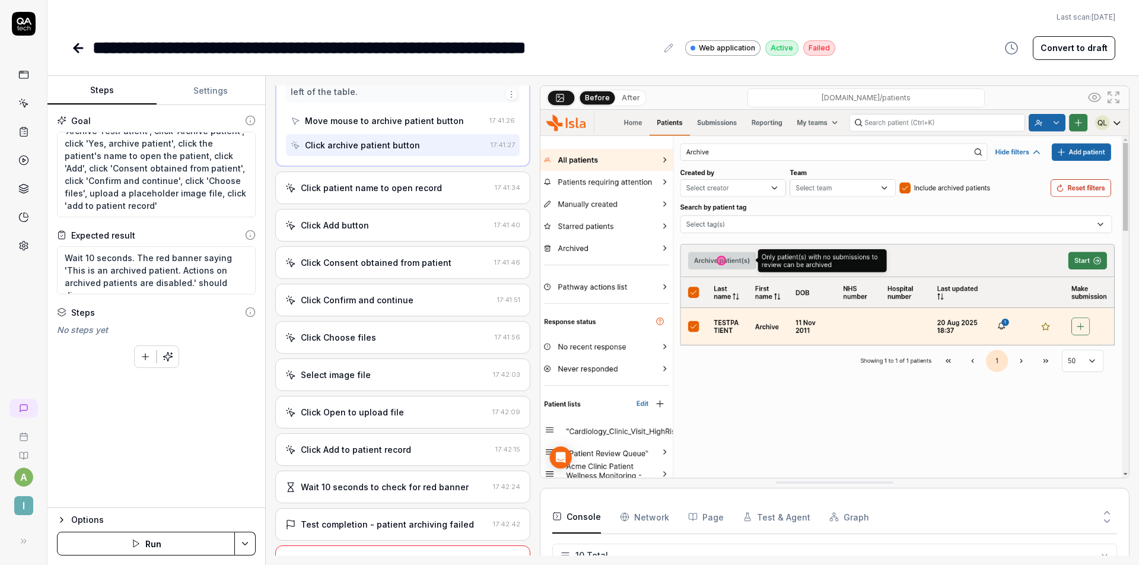
scroll to position [275, 0]
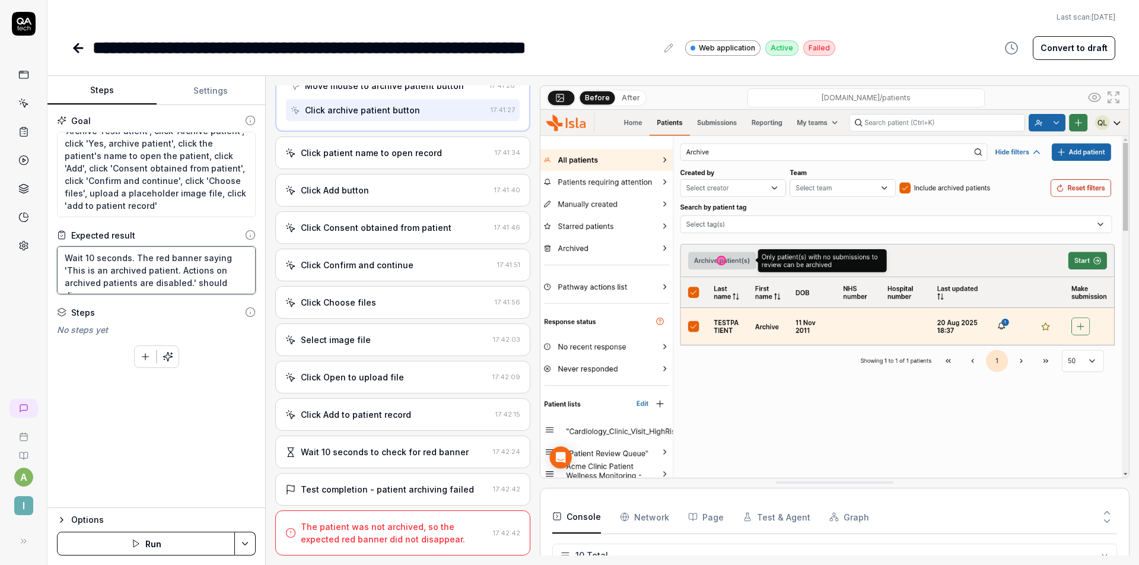
click at [232, 286] on textarea "Wait 10 seconds. The red banner saying 'This is an archived patient. Actions on…" at bounding box center [156, 270] width 199 height 48
click at [180, 541] on button "Save & Run" at bounding box center [146, 544] width 178 height 24
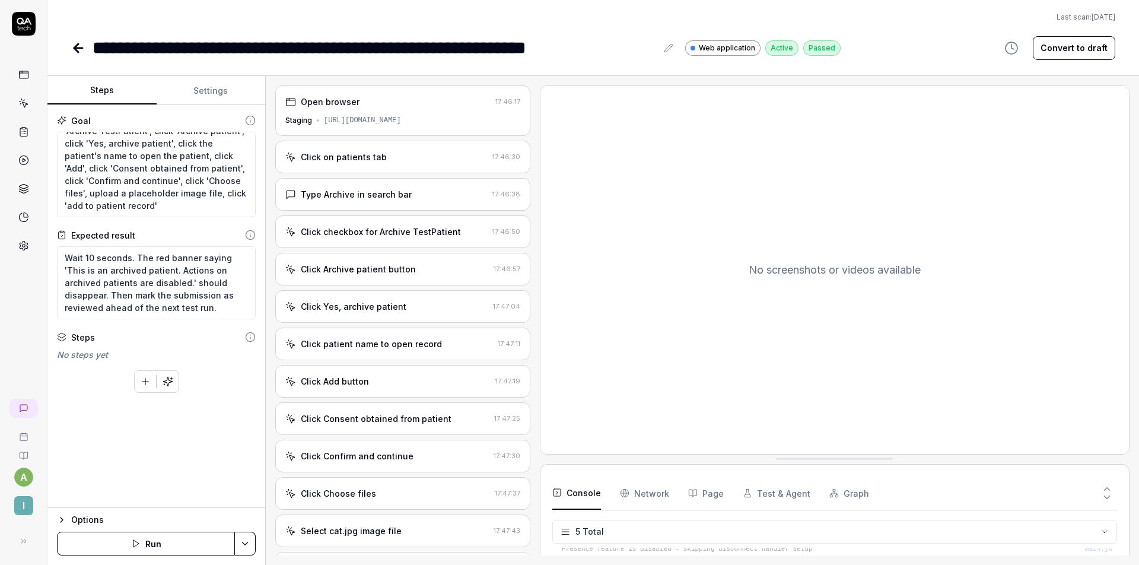
scroll to position [255, 0]
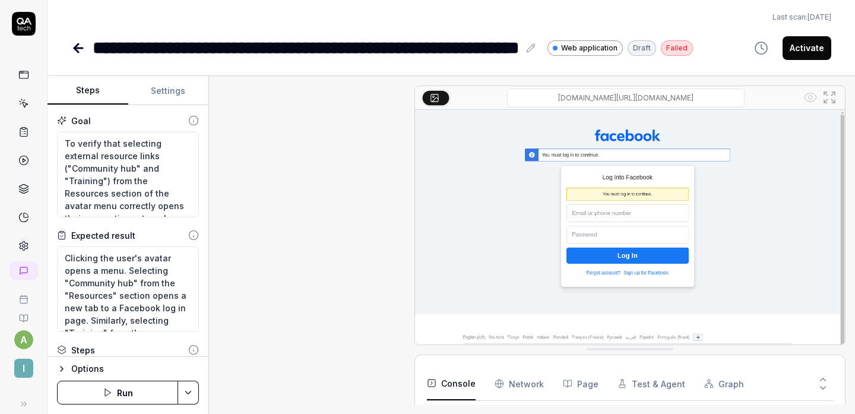
type textarea "*"
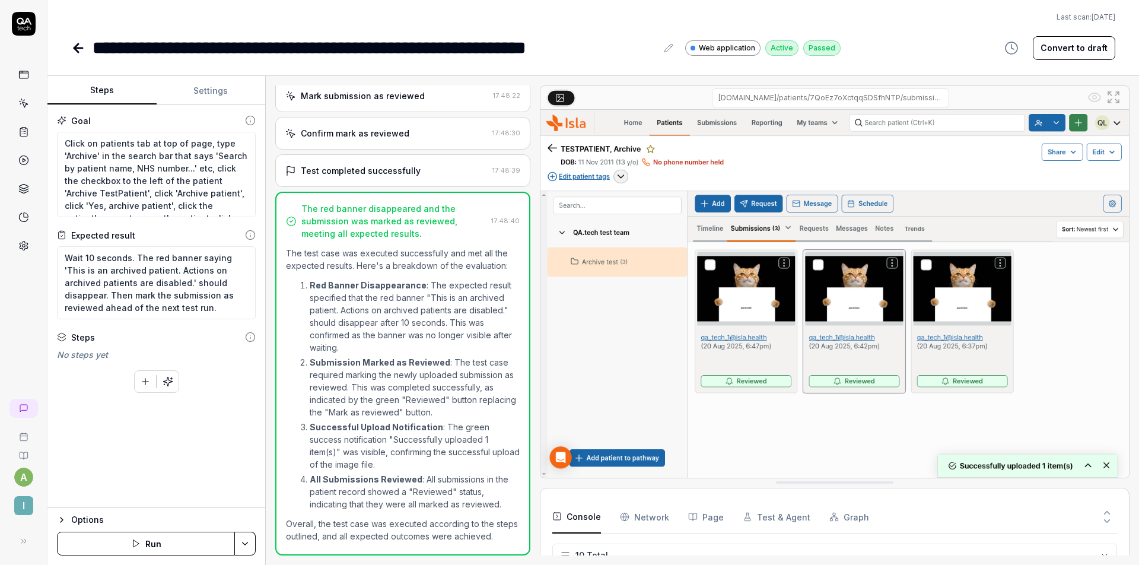
scroll to position [151, 0]
type textarea "*"
click at [79, 49] on icon at bounding box center [78, 48] width 14 height 14
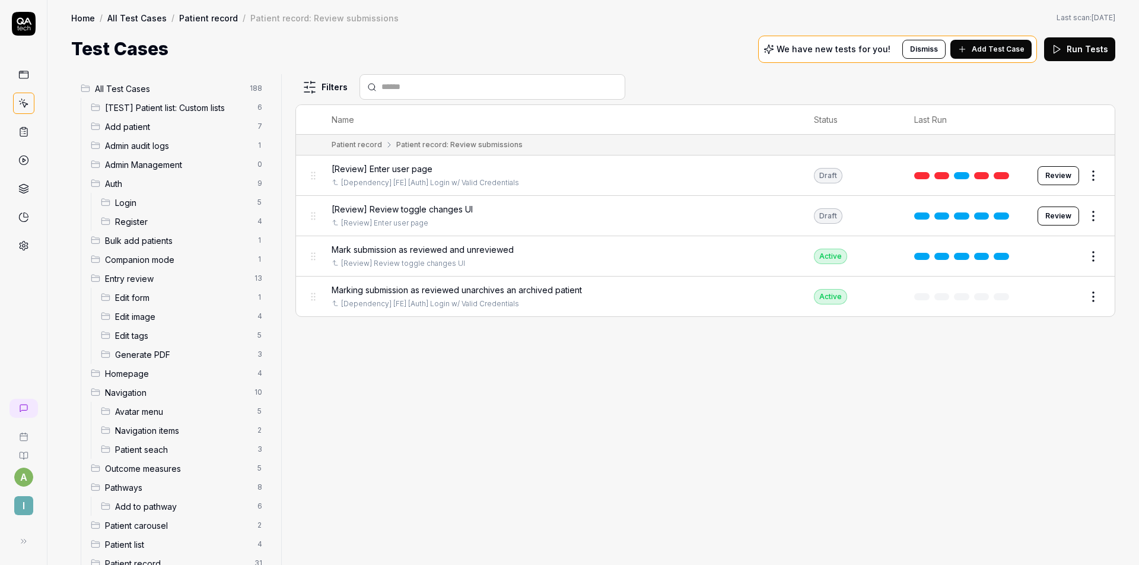
click at [679, 402] on div "Filters Name Status Last Run Patient record Patient record: Review submissions …" at bounding box center [706, 319] width 820 height 491
click at [683, 392] on div "Filters Name Status Last Run Patient record Patient record: Review submissions …" at bounding box center [706, 319] width 820 height 491
click at [837, 375] on div "Filters Name Status Last Run Patient record Patient record: Review submissions …" at bounding box center [706, 319] width 820 height 491
click at [1088, 256] on html "a I Home / All Test Cases / Patient record / Patient record: Review submissions…" at bounding box center [569, 282] width 1139 height 565
click at [1036, 409] on div "Duplicate" at bounding box center [1043, 412] width 113 height 26
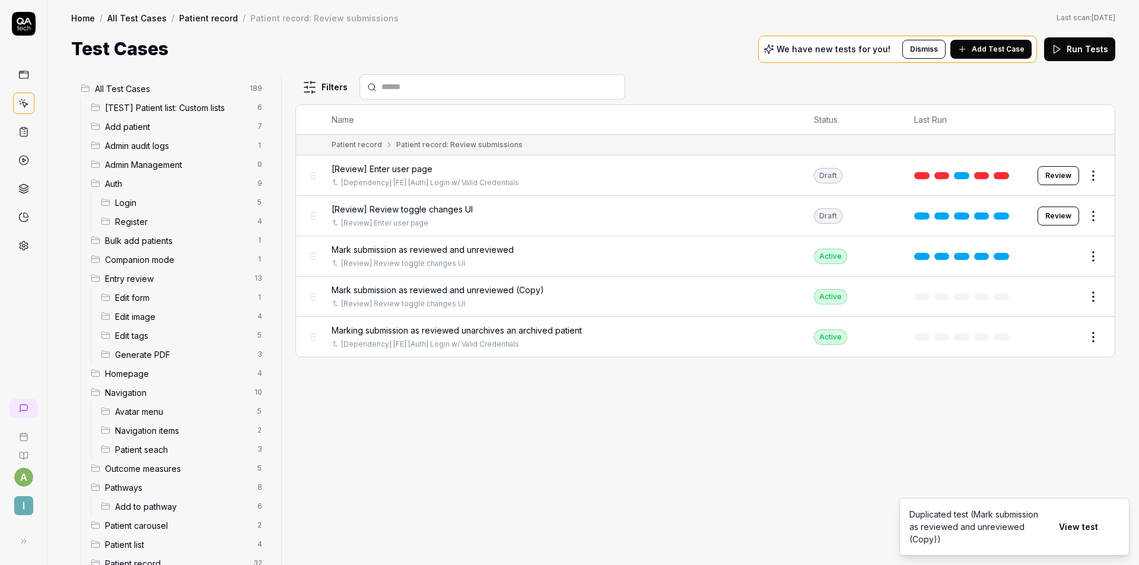
click at [1062, 291] on button "Edit" at bounding box center [1065, 296] width 28 height 19
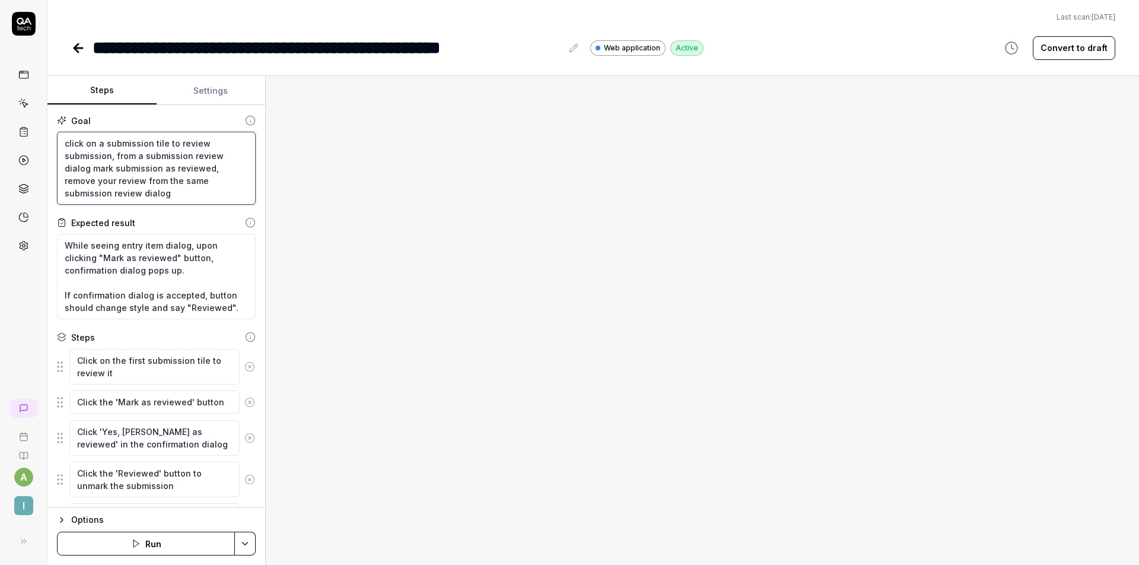
click at [158, 180] on textarea "click on a submission tile to review submission, from a submission review dialo…" at bounding box center [156, 168] width 199 height 73
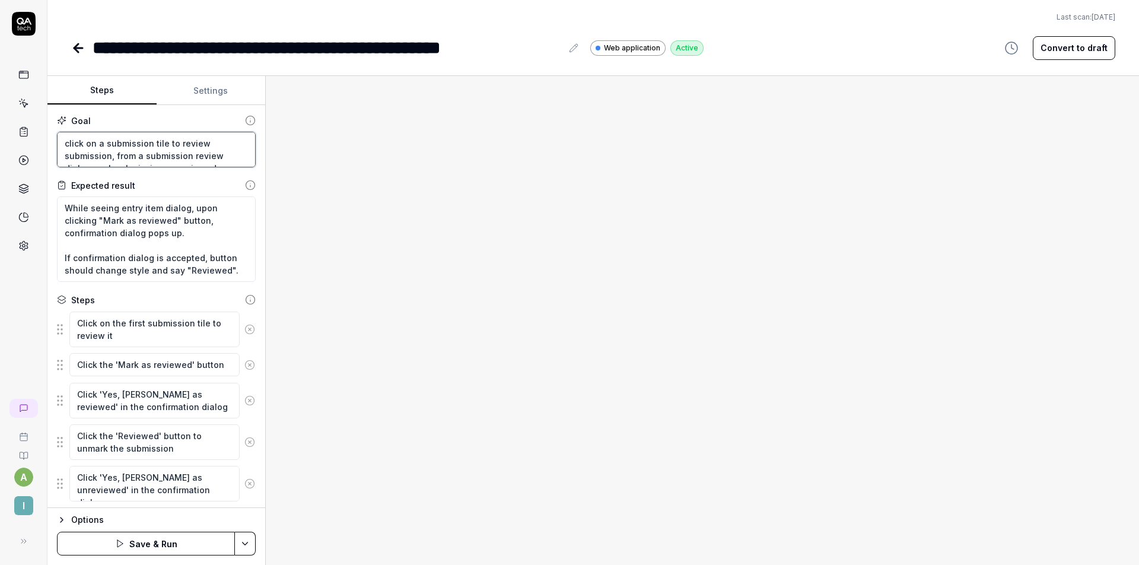
type textarea "*"
click at [199, 92] on button "Settings" at bounding box center [211, 91] width 109 height 28
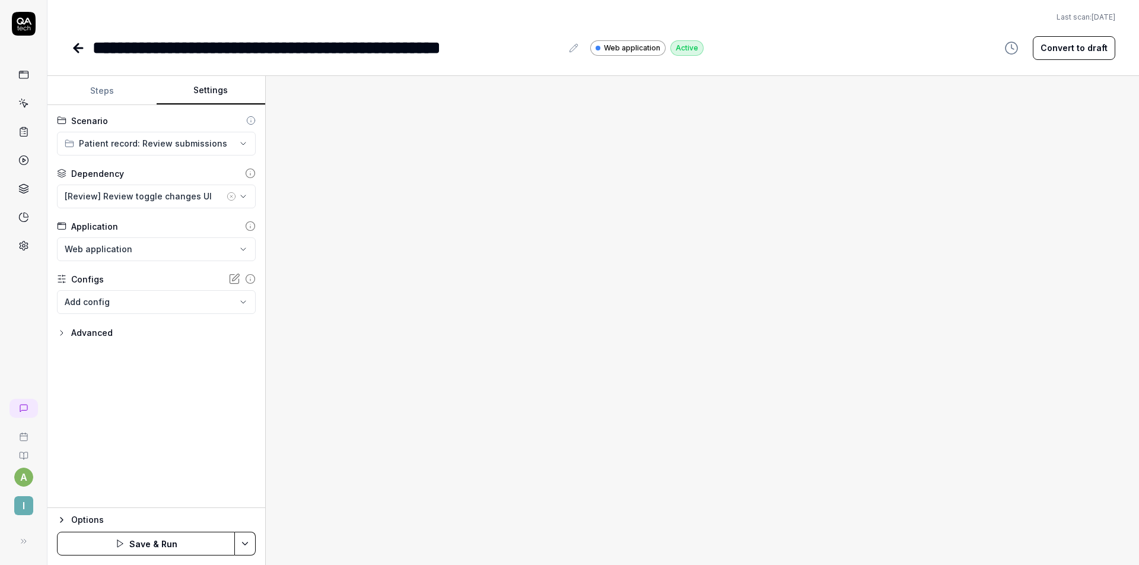
click at [107, 90] on button "Steps" at bounding box center [101, 91] width 109 height 28
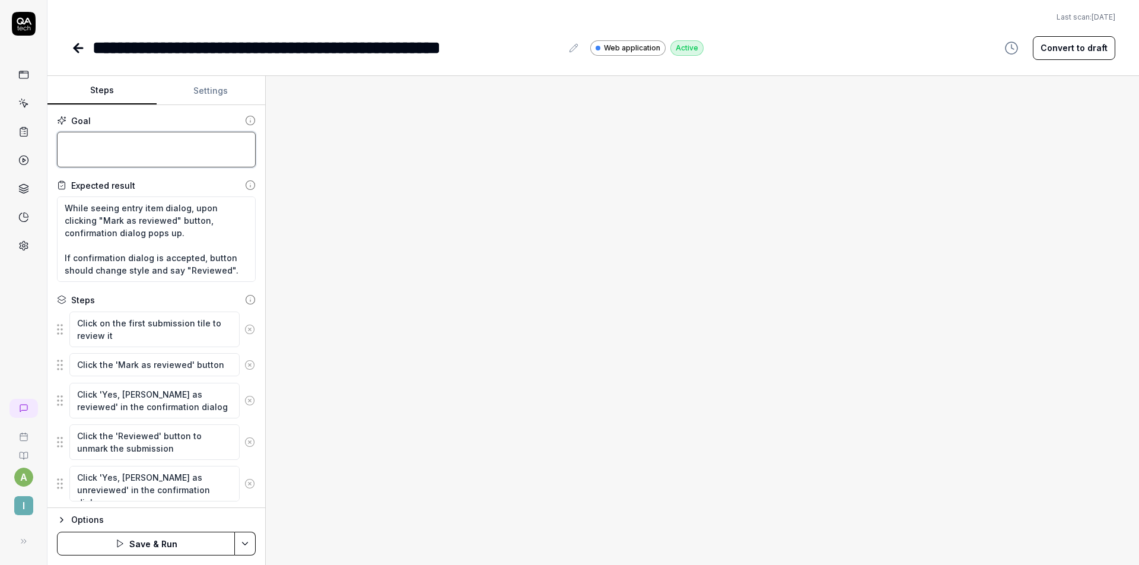
click at [113, 134] on textarea at bounding box center [156, 150] width 199 height 36
type textarea "*"
type textarea "S"
type textarea "*"
type textarea "Se"
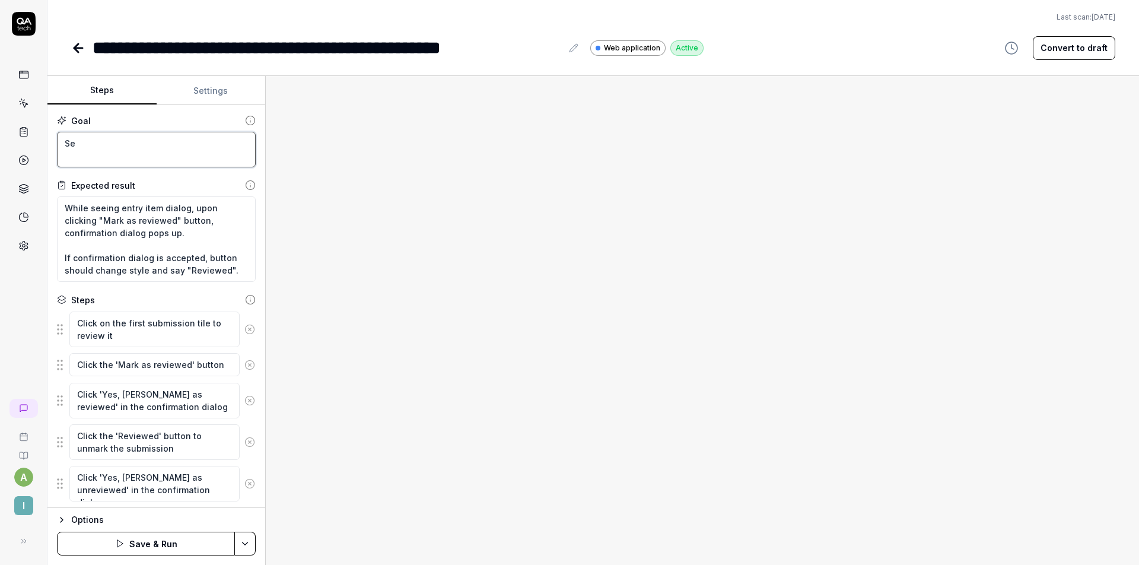
type textarea "*"
type textarea "Sel"
type textarea "*"
type textarea "Sele"
type textarea "*"
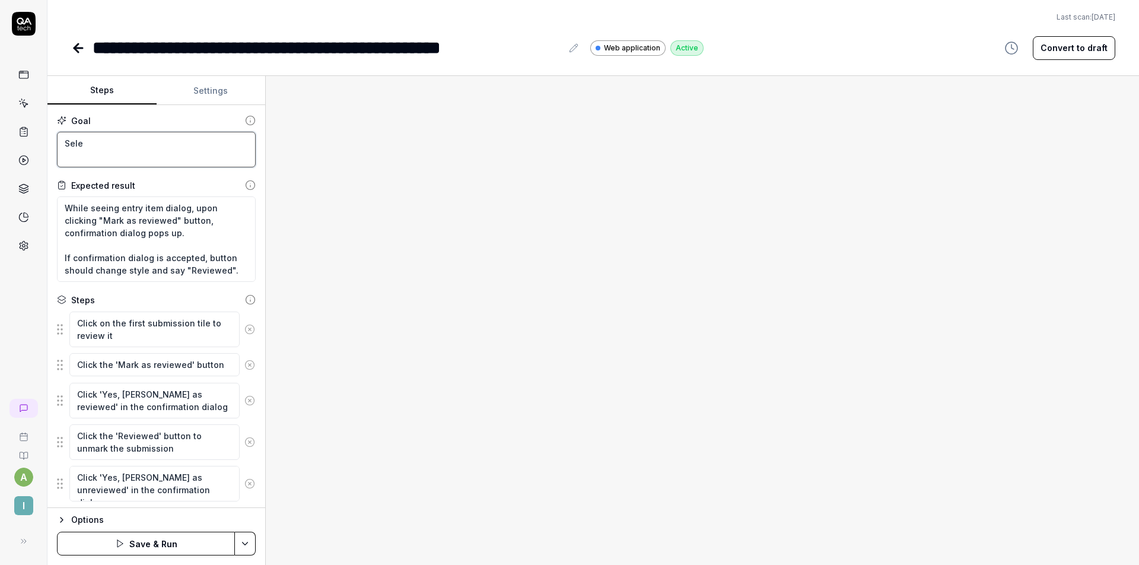
type textarea "Selec"
type textarea "*"
type textarea "Select"
type textarea "*"
type textarea "Select"
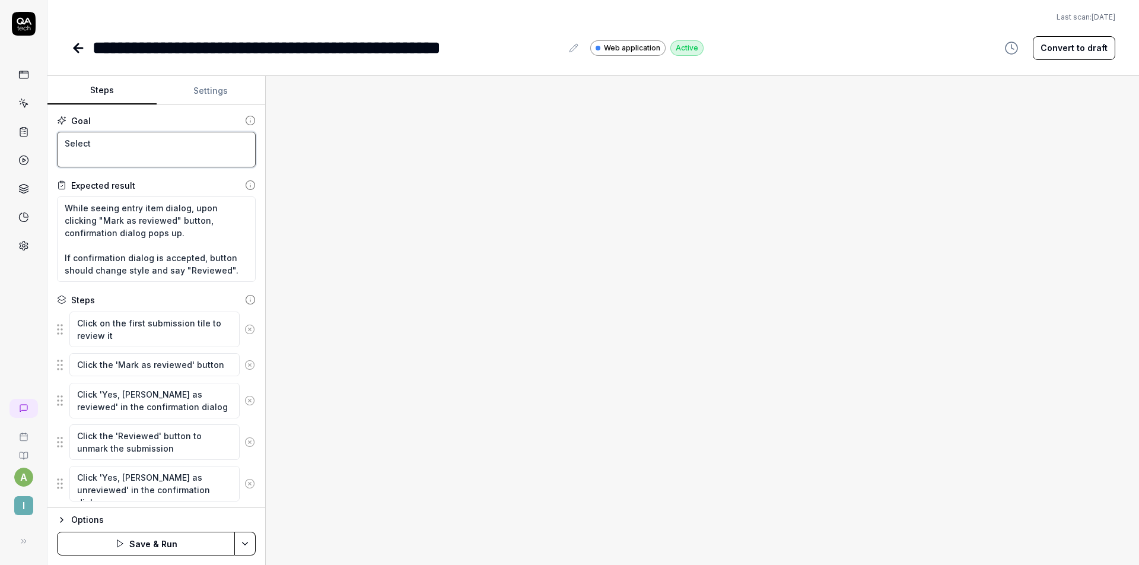
type textarea "*"
type textarea "Select a"
type textarea "*"
type textarea "Select al"
type textarea "*"
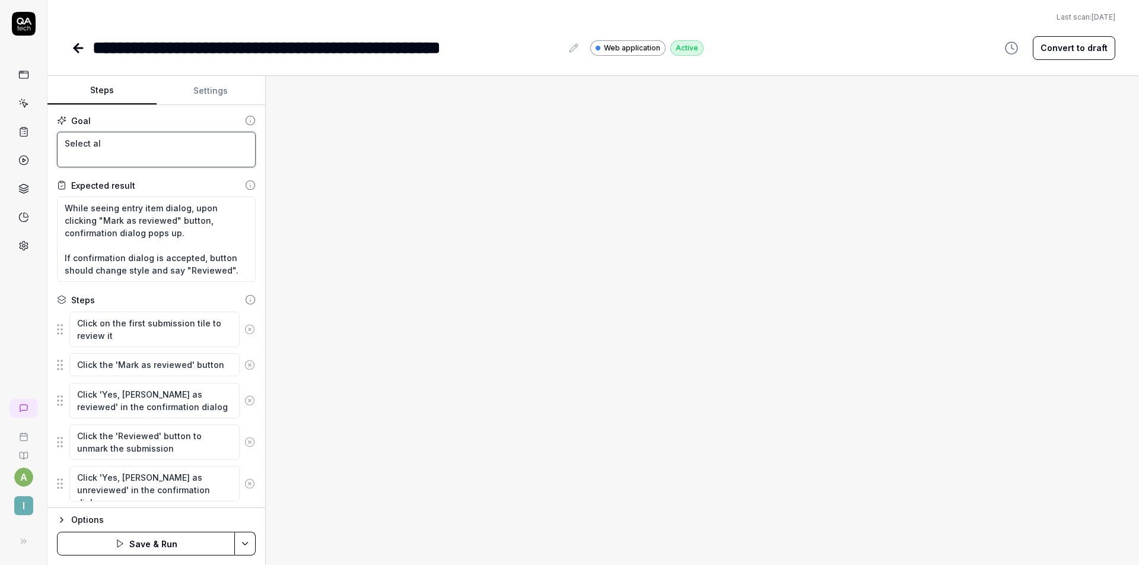
type textarea "Select all"
type textarea "*"
type textarea "Select all"
type textarea "*"
type textarea "Select all"
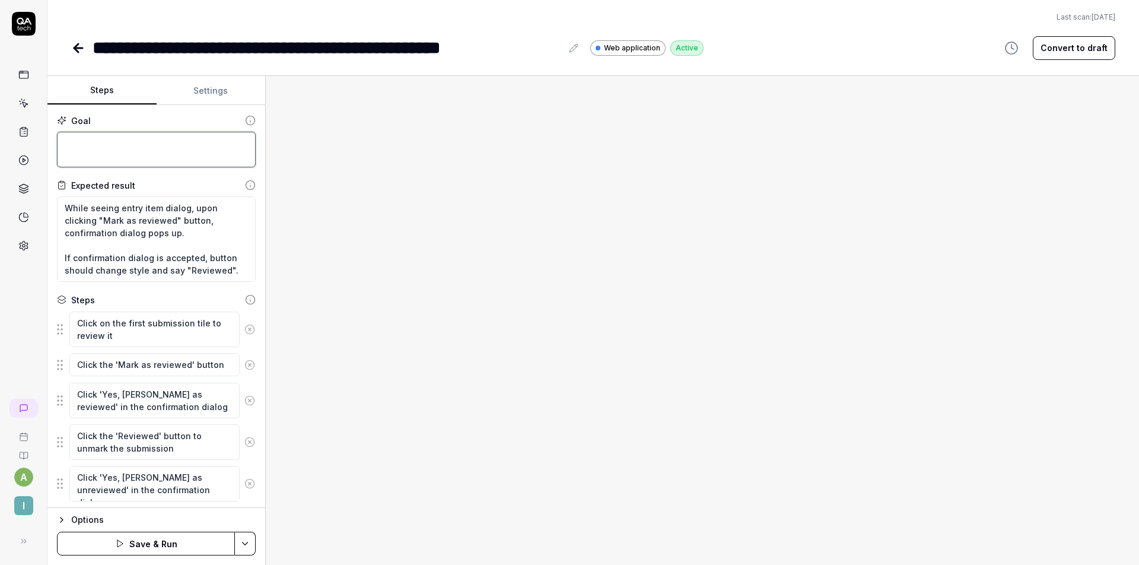
type textarea "*"
type textarea "C"
type textarea "*"
type textarea "Cl"
type textarea "*"
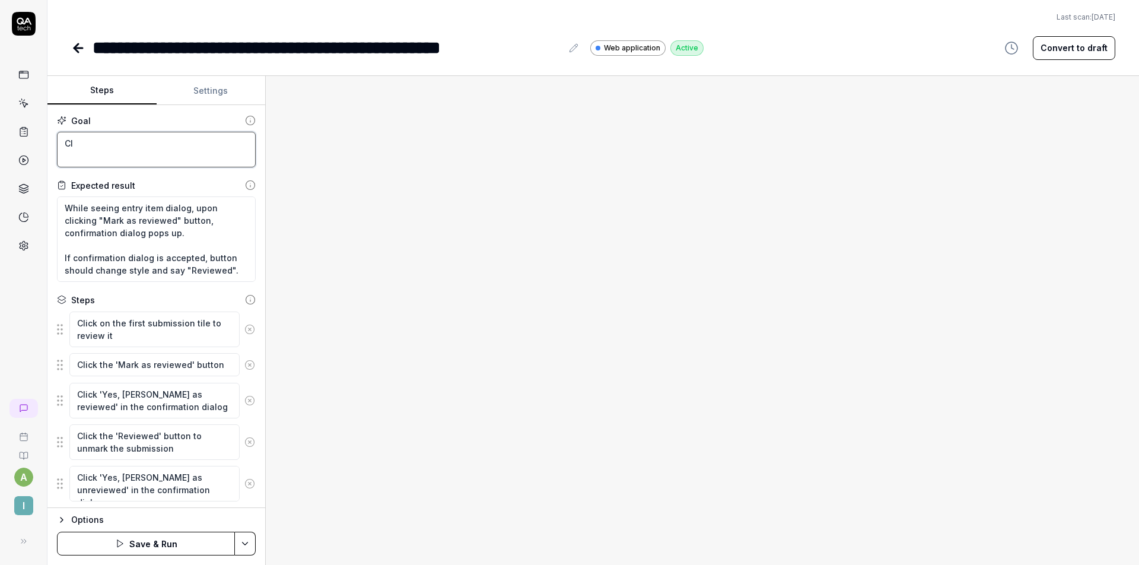
type textarea "Cli"
type textarea "*"
type textarea "Clic"
type textarea "*"
type textarea "Click"
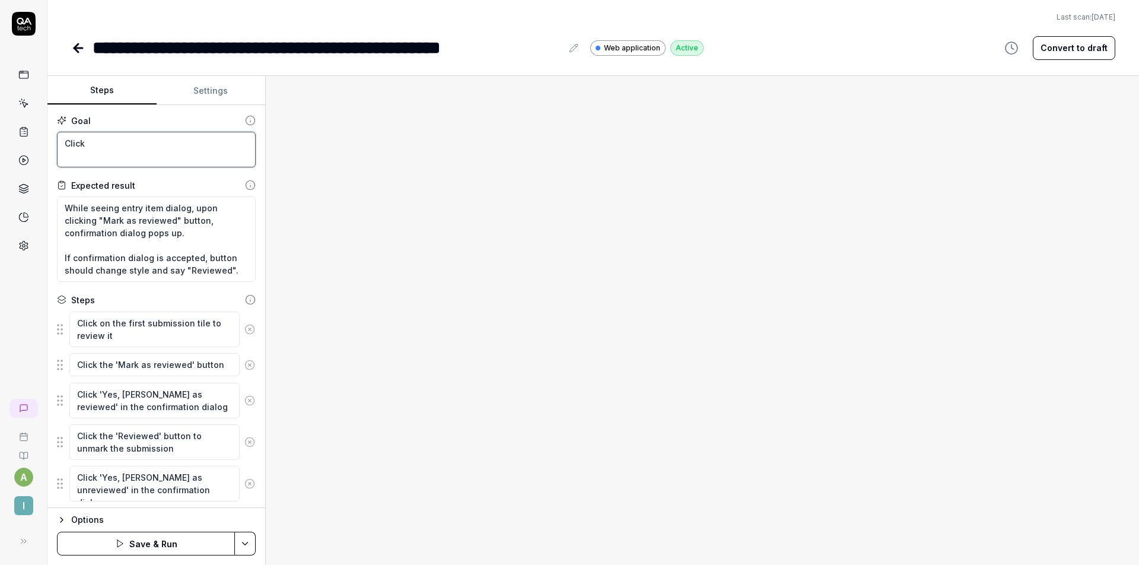
type textarea "*"
type textarea "Click"
type textarea "*"
type textarea "Click '"
type textarea "*"
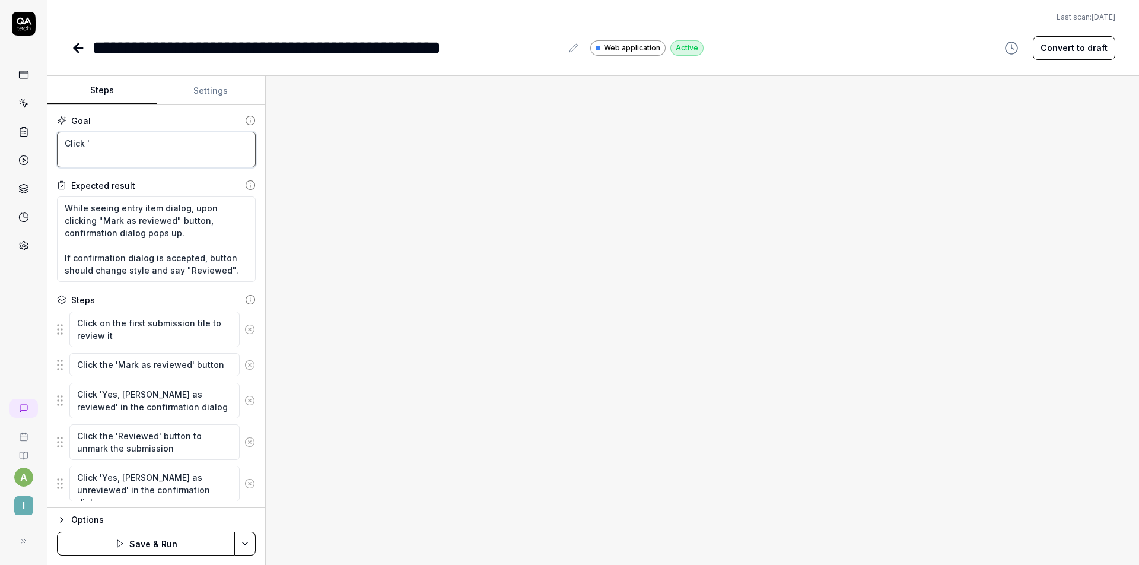
type textarea "Click 'r"
type textarea "*"
type textarea "Click 're"
type textarea "*"
type textarea "Click 'rev"
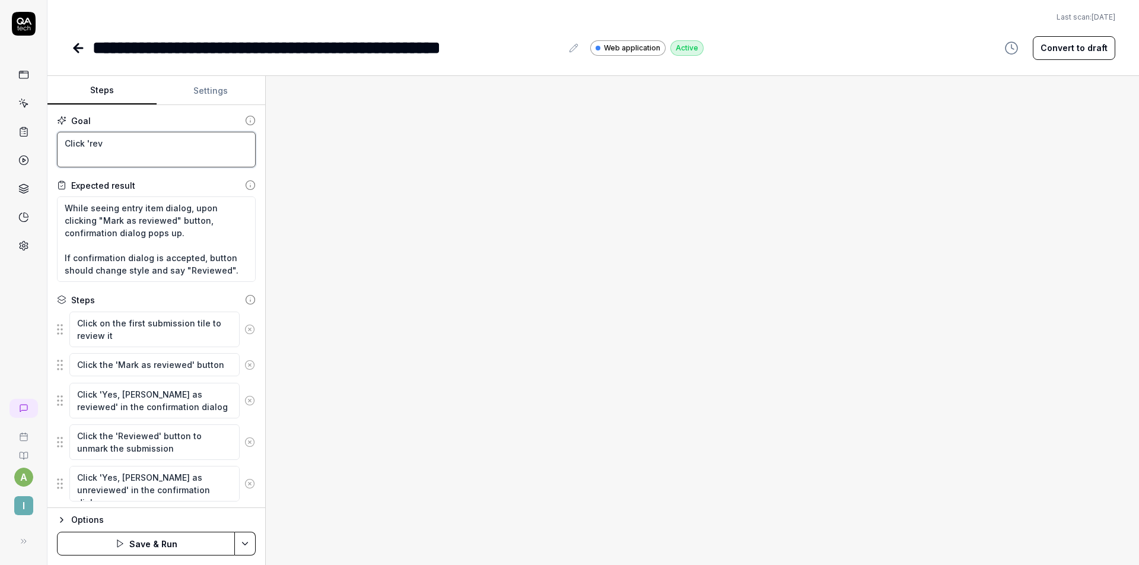
type textarea "*"
type textarea "Click 'revi"
type textarea "*"
type textarea "Click 'revie"
type textarea "*"
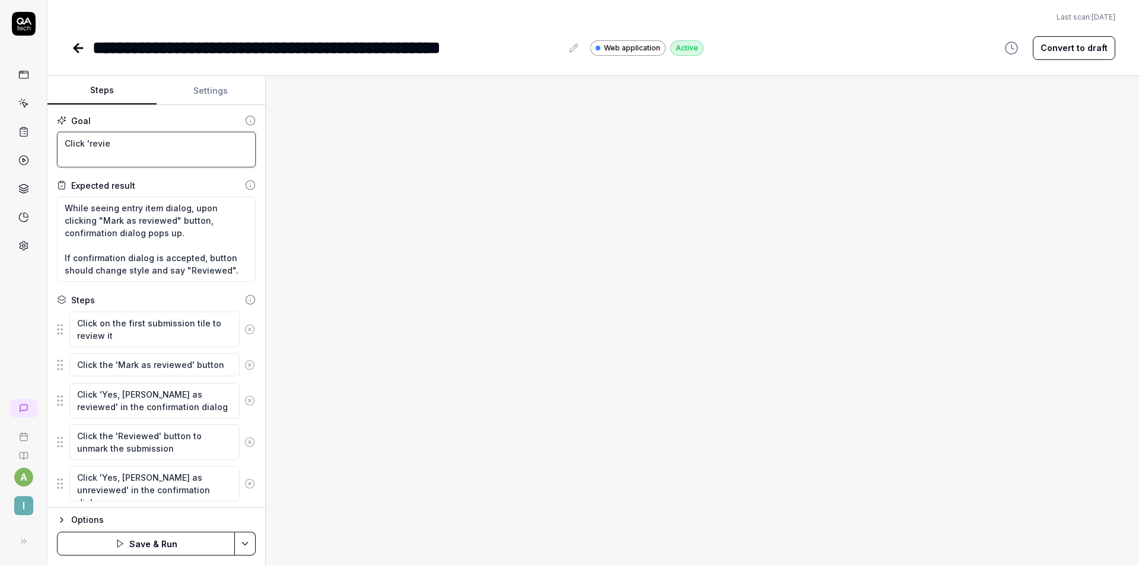
type textarea "Click 'review"
type textarea "*"
type textarea "Click 'reviewe"
type textarea "*"
type textarea "Click 'reviewed"
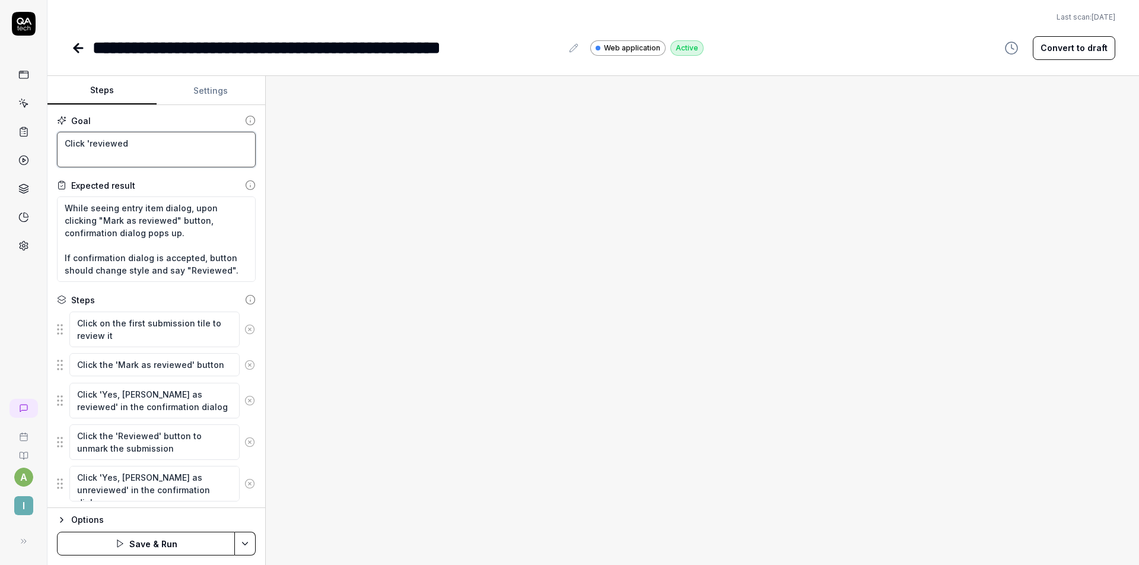
type textarea "*"
type textarea "Click 'reviewed'"
type textarea "*"
type textarea "Click 'reviewed'"
type textarea "*"
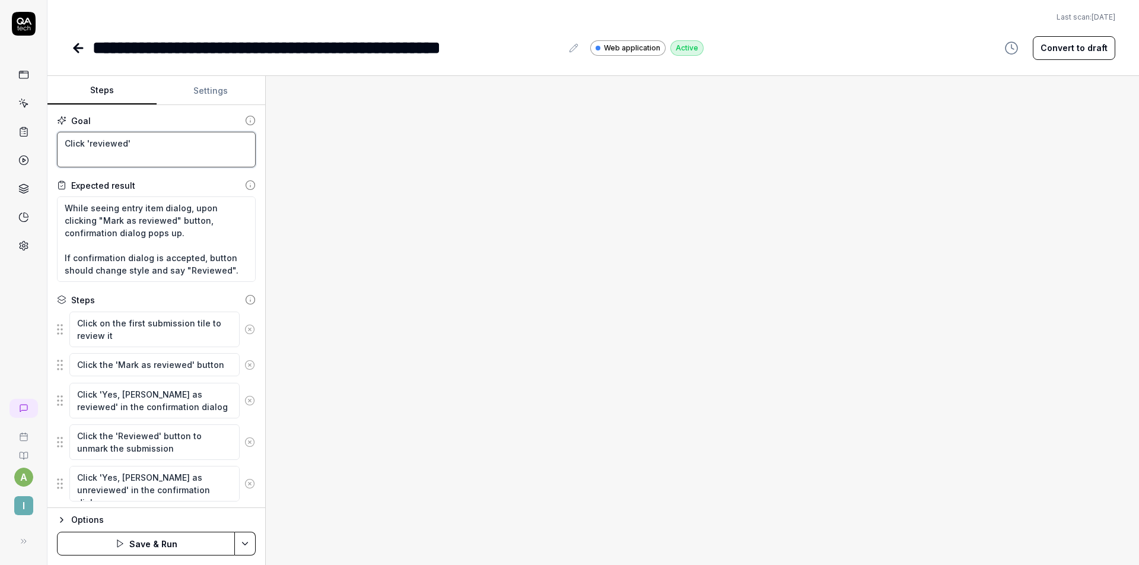
type textarea "Click 'reviewed' o"
type textarea "*"
type textarea "Click 'reviewed' on"
type textarea "*"
type textarea "Click 'reviewed' on"
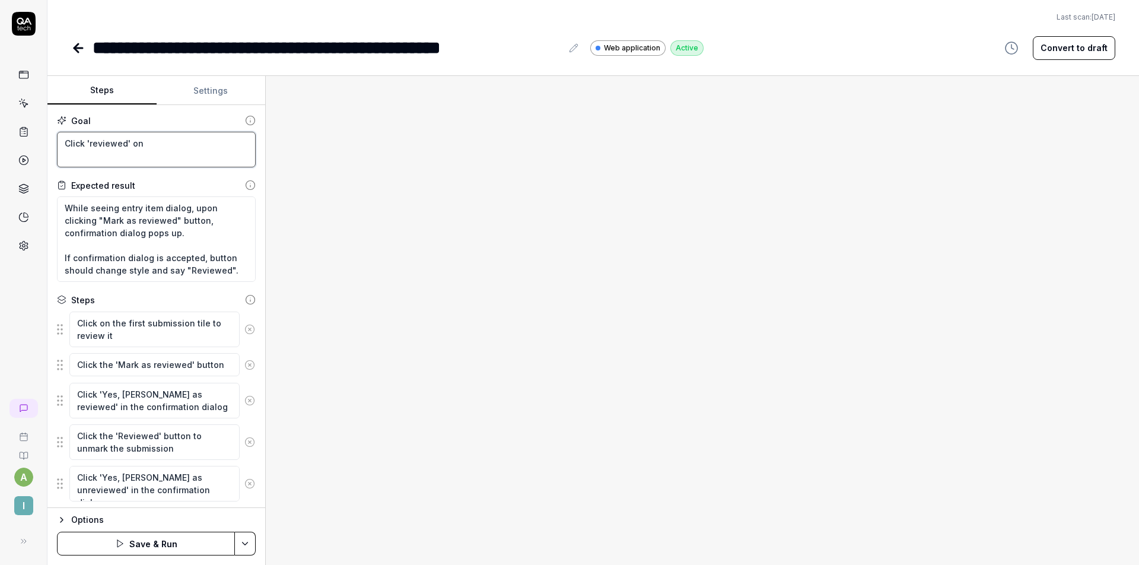
type textarea "*"
type textarea "Click 'reviewed' on 3"
type textarea "*"
type textarea "Click 'reviewed' on 3"
type textarea "*"
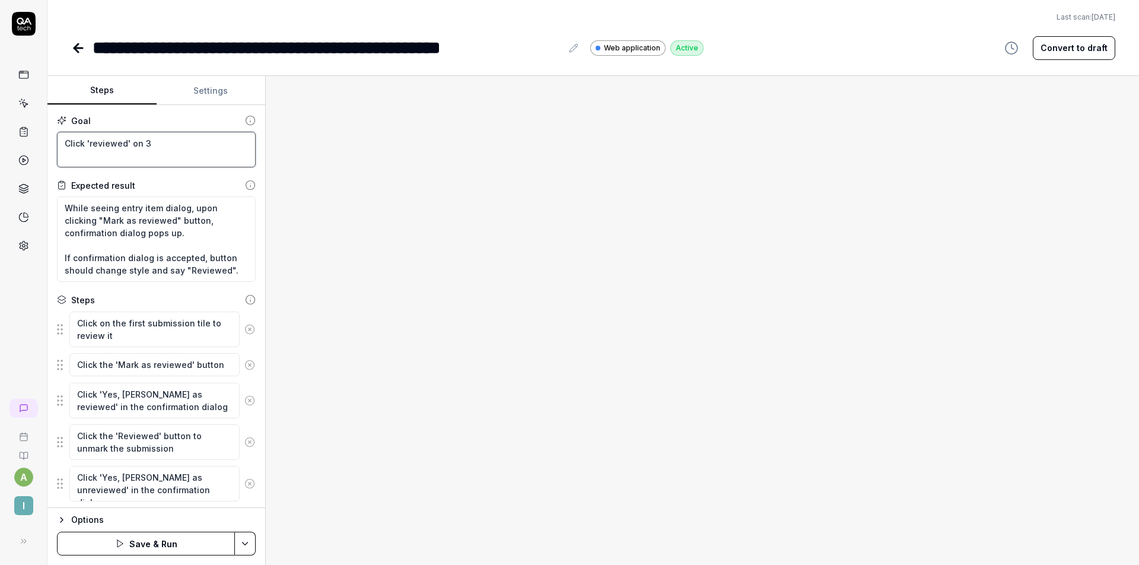
type textarea "Click 'reviewed' on 3 s"
type textarea "*"
type textarea "Click 'reviewed' on 3 su"
type textarea "*"
type textarea "Click 'reviewed' on 3 sub"
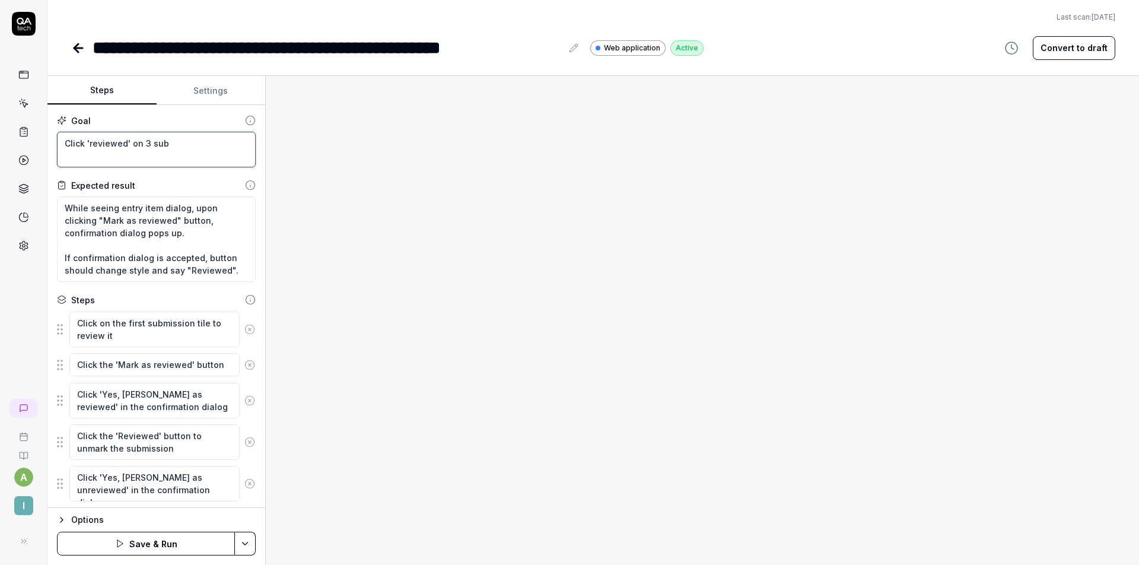
type textarea "*"
type textarea "Click 'reviewed' on 3 subm"
type textarea "*"
type textarea "Click 'reviewed' on 3 submi"
type textarea "*"
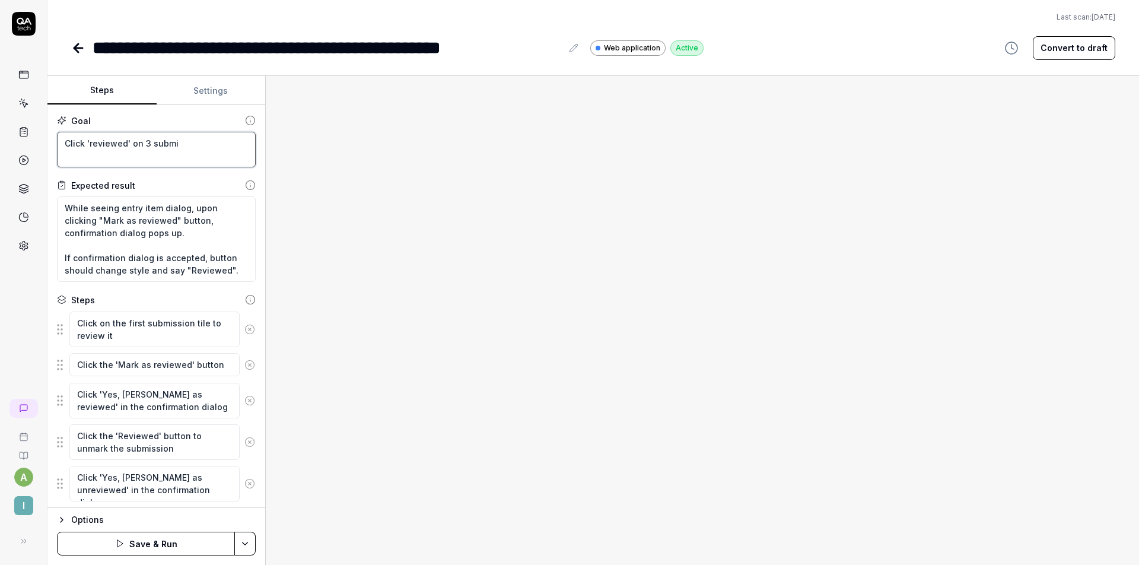
type textarea "Click 'reviewed' on 3 submis"
type textarea "*"
type textarea "Click 'reviewed' on 3 submiss"
type textarea "*"
type textarea "Click 'reviewed' on 3 submissi"
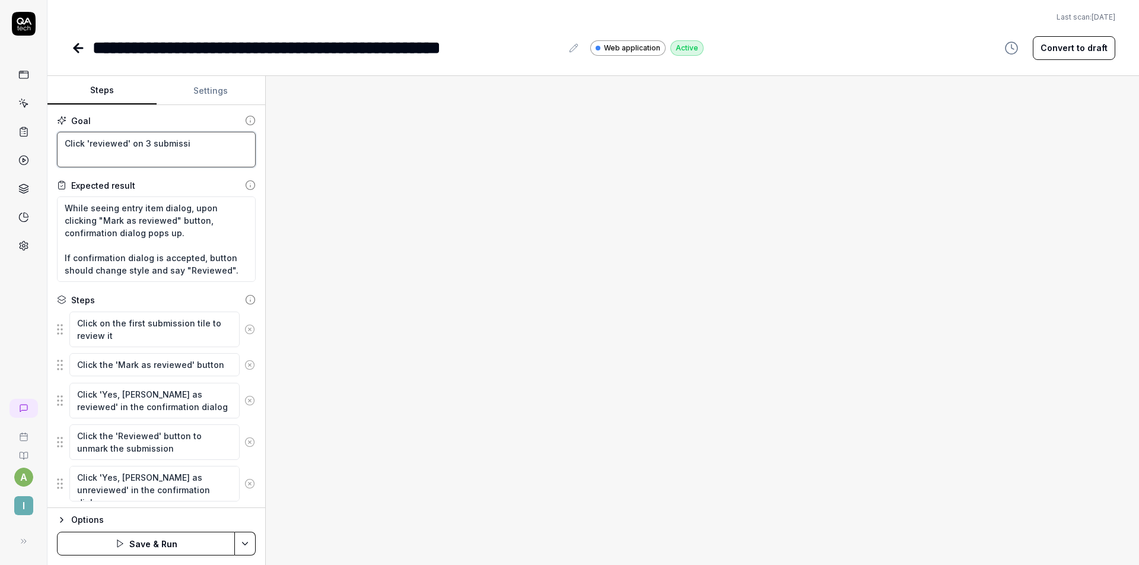
type textarea "*"
type textarea "Click 'reviewed' on 3 submissio"
type textarea "*"
type textarea "Click 'reviewed' on 3 submission"
type textarea "*"
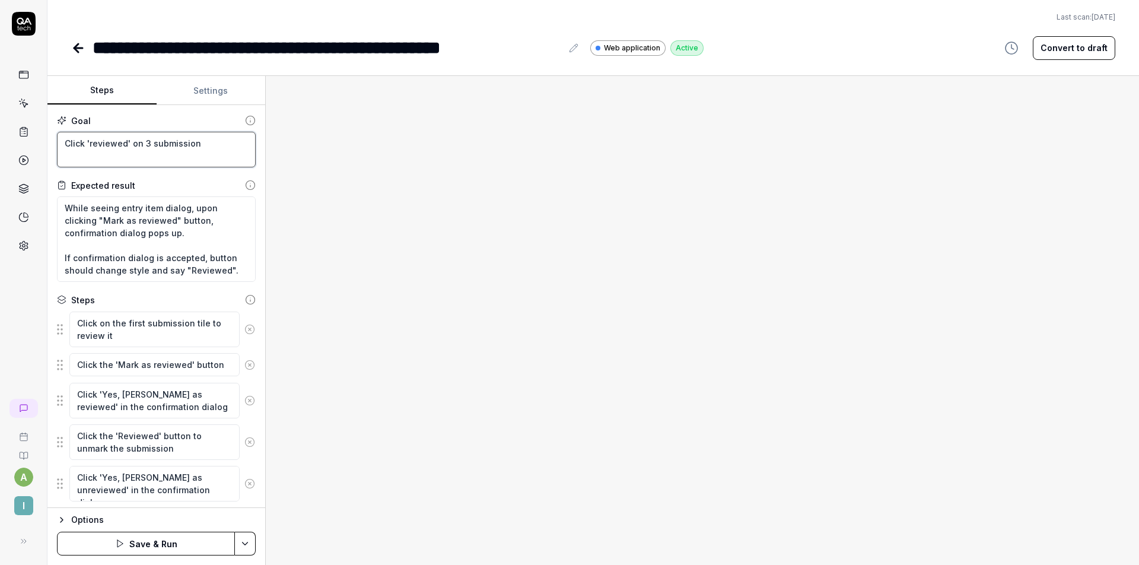
type textarea "Click 'reviewed' on 3 submissions"
type textarea "*"
type textarea "Click 'reviewed' on 3 submissions"
type textarea "*"
type textarea "Click 'reviewed' on a3 submissions"
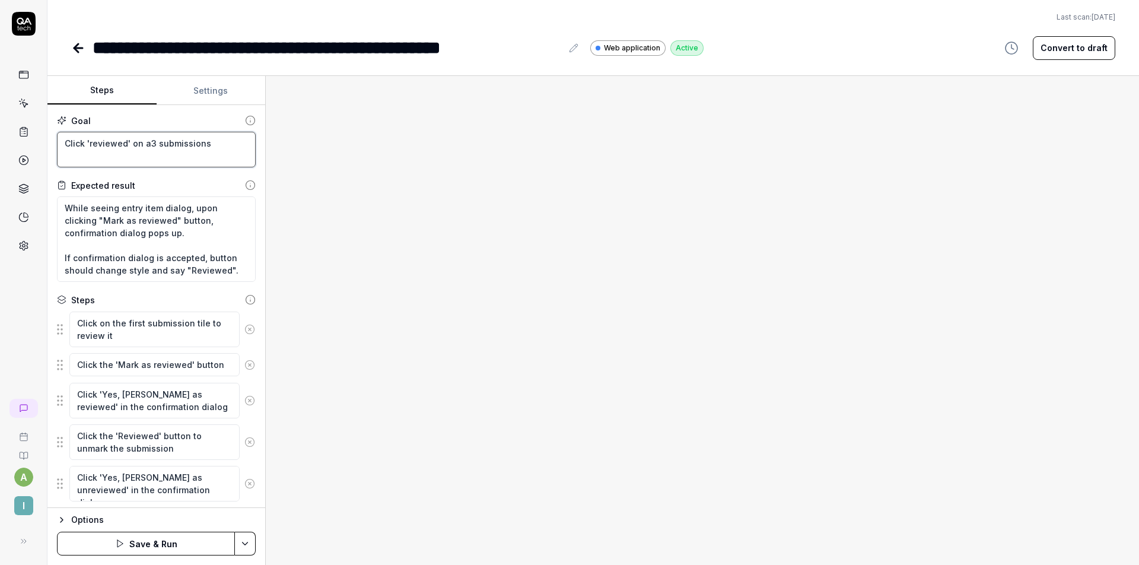
type textarea "*"
type textarea "Click 'reviewed' on an3 submissions"
type textarea "*"
type textarea "Click 'reviewed' on any3 submissions"
type textarea "*"
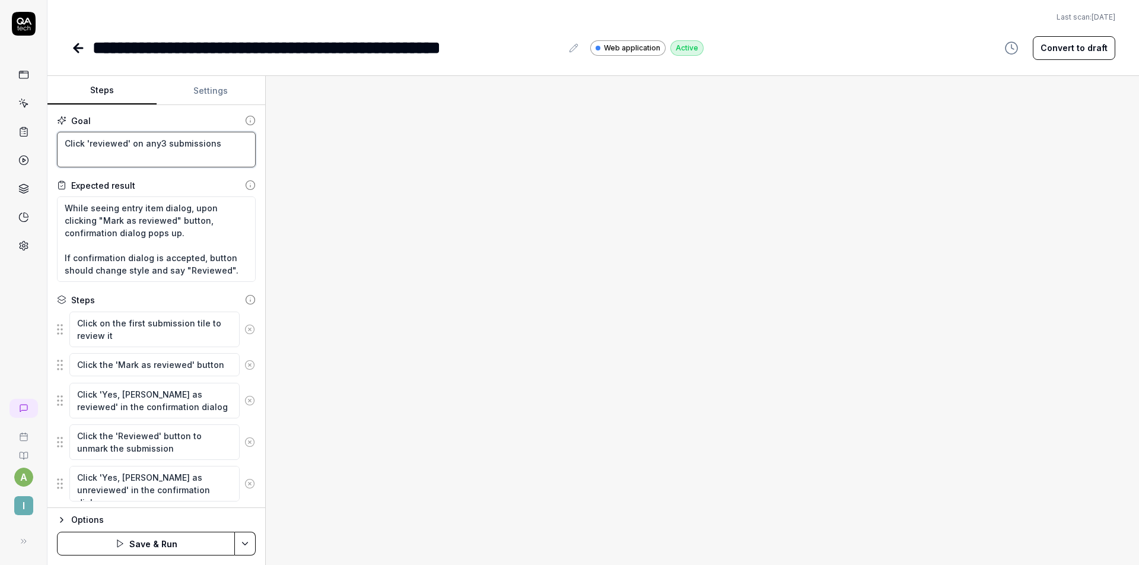
type textarea "Click 'reviewed' on any 3 submissions"
type textarea "*"
type textarea "Click 'reviewed' on any 3 submissions t"
type textarea "*"
type textarea "Click 'reviewed' on any 3 submissions to"
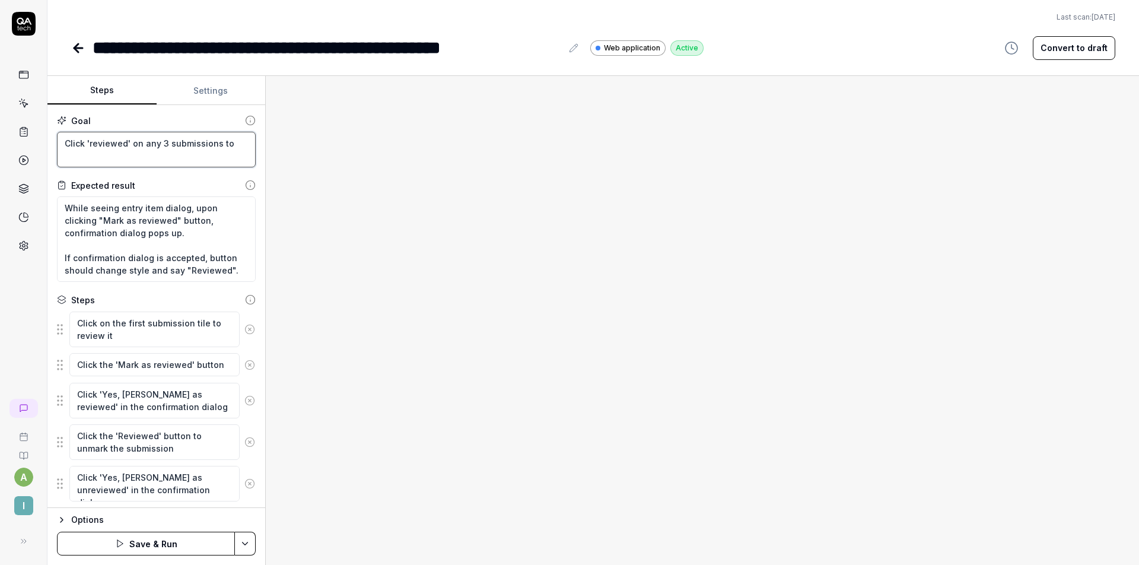
type textarea "*"
type textarea "Click 'reviewed' on any 3 submissions to"
type textarea "*"
type textarea "Click 'reviewed' on any 3 submissions to m"
type textarea "*"
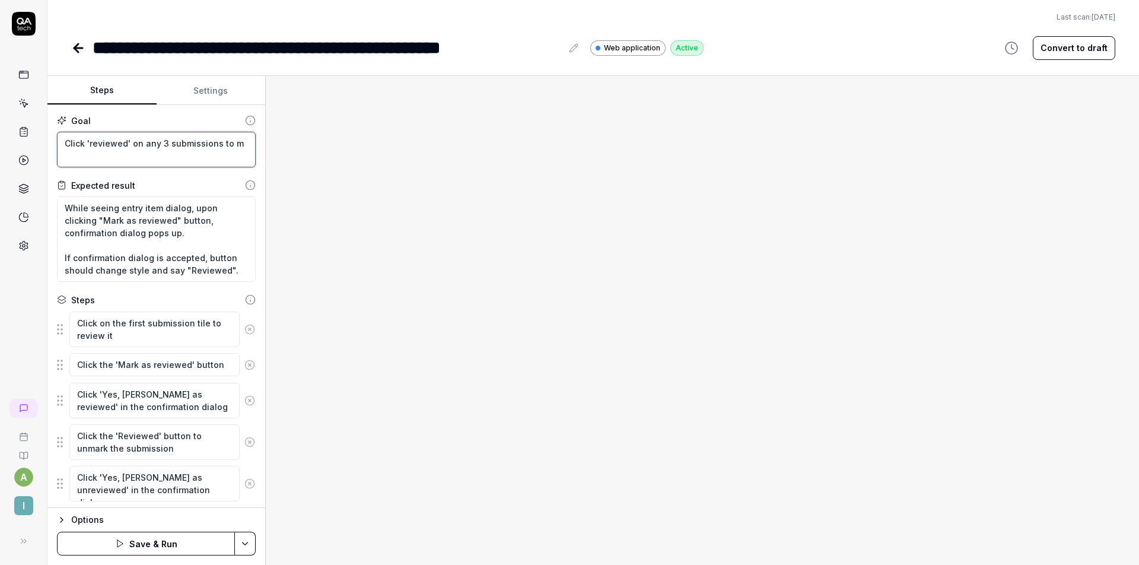
type textarea "Click 'reviewed' on any 3 submissions to ma"
type textarea "*"
type textarea "Click 'reviewed' on any 3 submissions to mar"
type textarea "*"
type textarea "Click 'reviewed' on any 3 submissions to mark"
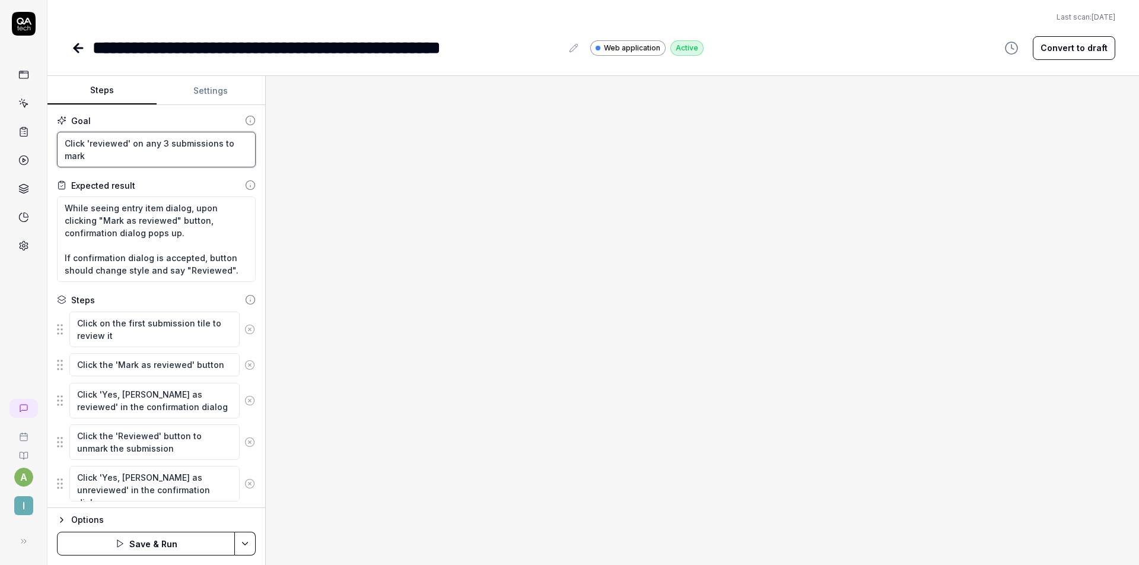
type textarea "*"
type textarea "Click 'reviewed' on any 3 submissions to mark"
type textarea "*"
type textarea "Click 'reviewed' on any 3 submissions to"
type textarea "*"
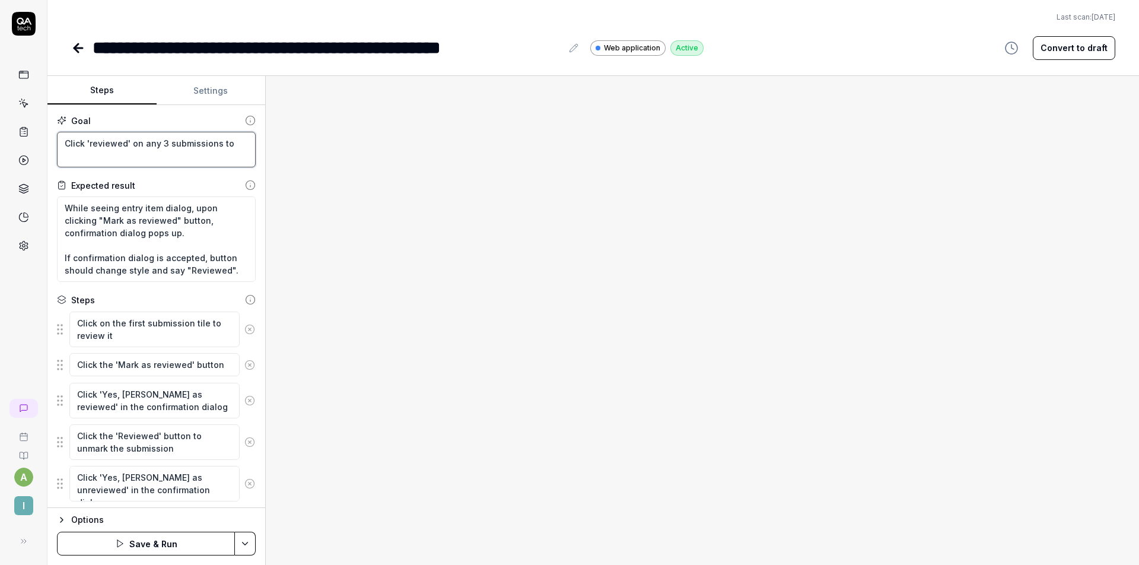
type textarea "Click 'reviewed' on any 3 submissions to m"
type textarea "*"
type textarea "Click 'reviewed' on any 3 submissions to ma"
type textarea "*"
type textarea "Click 'reviewed' on any 3 submissions to man"
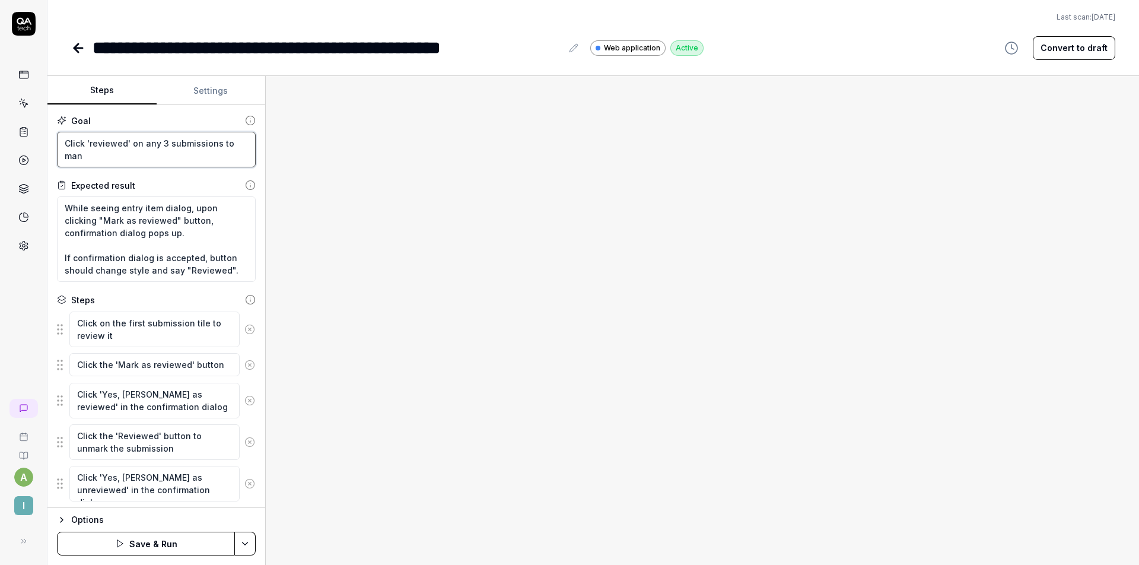
type textarea "*"
type textarea "Click 'reviewed' on any 3 submissions to manu"
type textarea "*"
type textarea "Click 'reviewed' on any 3 submissions to manua"
type textarea "*"
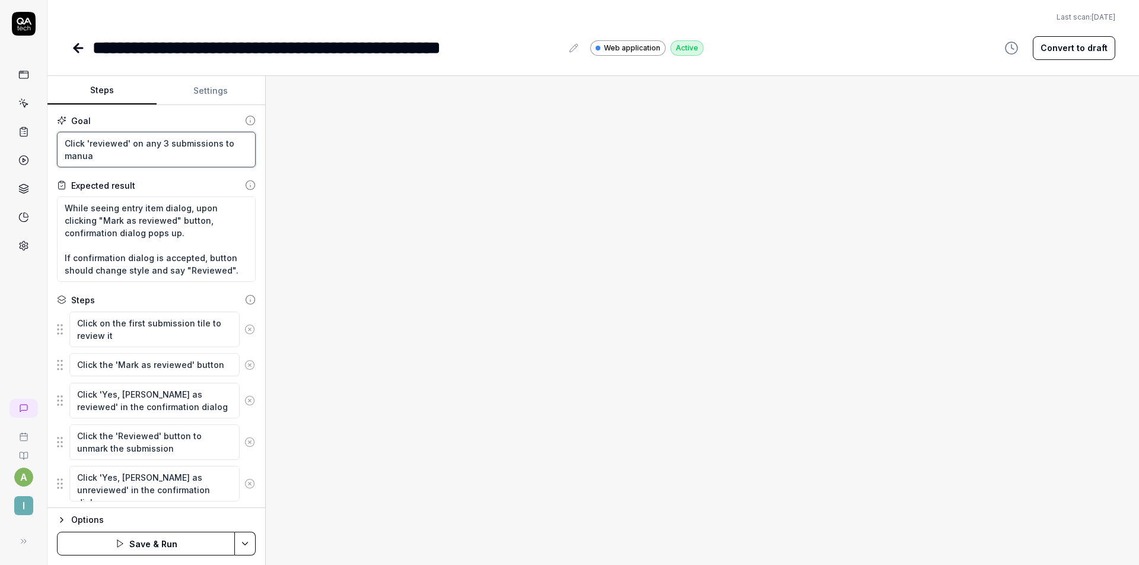
type textarea "Click 'reviewed' on any 3 submissions to manual"
type textarea "*"
type textarea "Click 'reviewed' on any 3 submissions to manuall"
type textarea "*"
type textarea "Click 'reviewed' on any 3 submissions to manually"
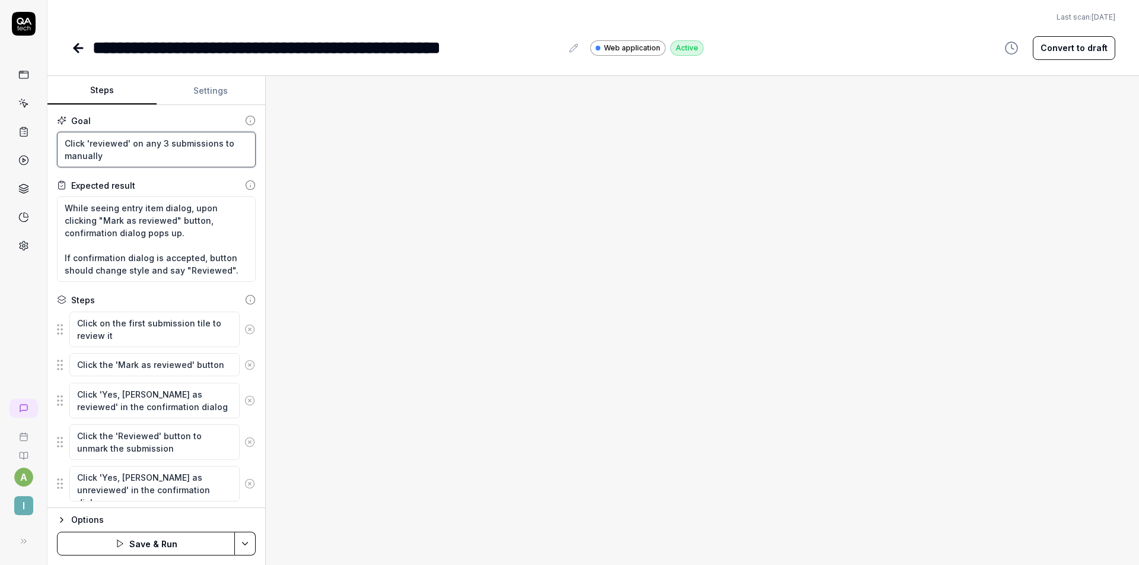
type textarea "*"
type textarea "Click 'reviewed' on any 3 submissions to manually"
type textarea "*"
type textarea "Click 'reviewed' on any 3 submissions to manually m"
type textarea "*"
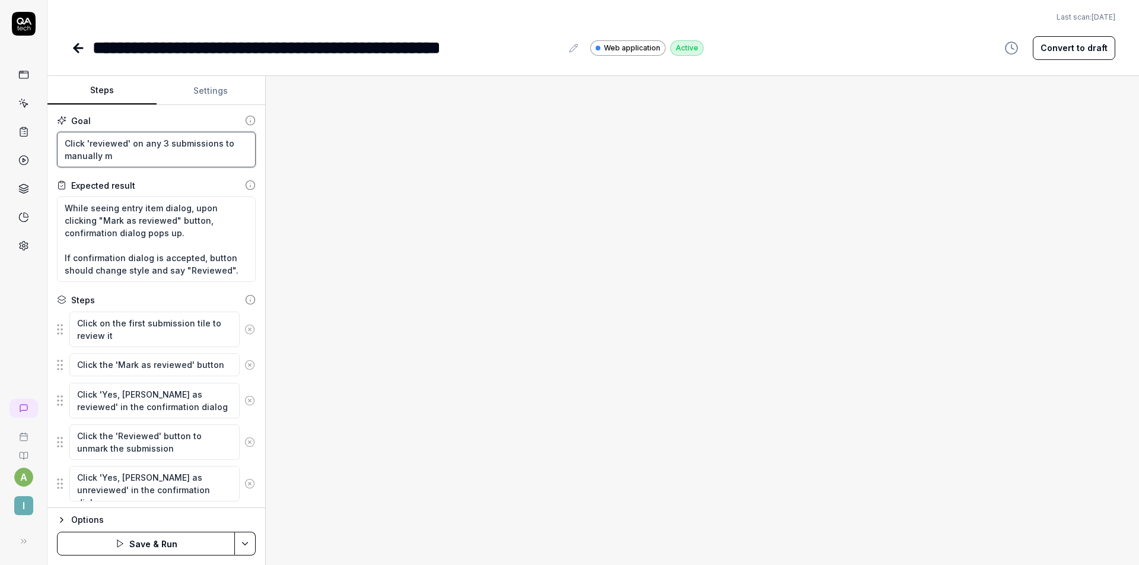
type textarea "Click 'reviewed' on any 3 submissions to manually ma"
type textarea "*"
type textarea "Click 'reviewed' on any 3 submissions to manually mar"
type textarea "*"
type textarea "Click 'reviewed' on any 3 submissions to manually mark"
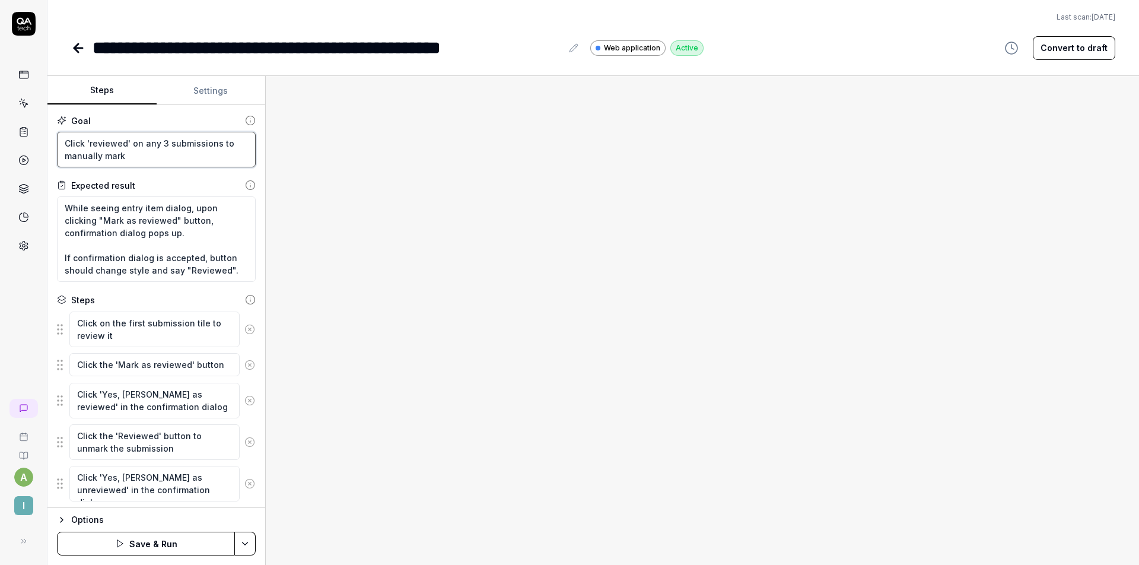
type textarea "*"
type textarea "Click 'reviewed' on any 3 submissions to manually mark"
type textarea "*"
type textarea "Click 'reviewed' on any 3 submissions to manually [PERSON_NAME]"
type textarea "*"
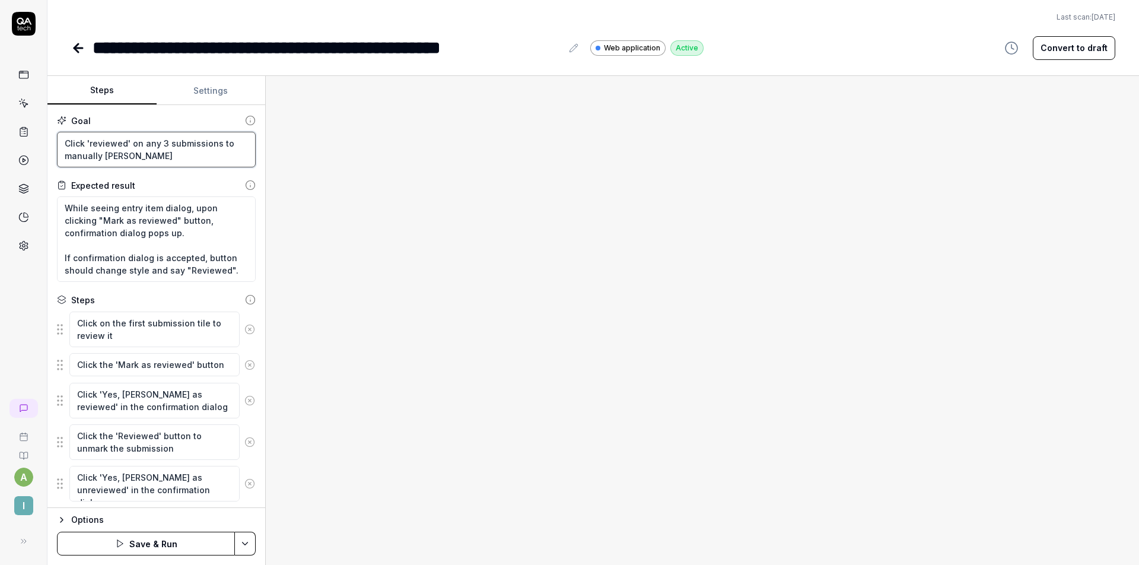
type textarea "Click 'reviewed' on any 3 submissions to manually mark th"
type textarea "*"
type textarea "Click 'reviewed' on any 3 submissions to manually mark the"
type textarea "*"
type textarea "Click 'reviewed' on any 3 submissions to manually mark them"
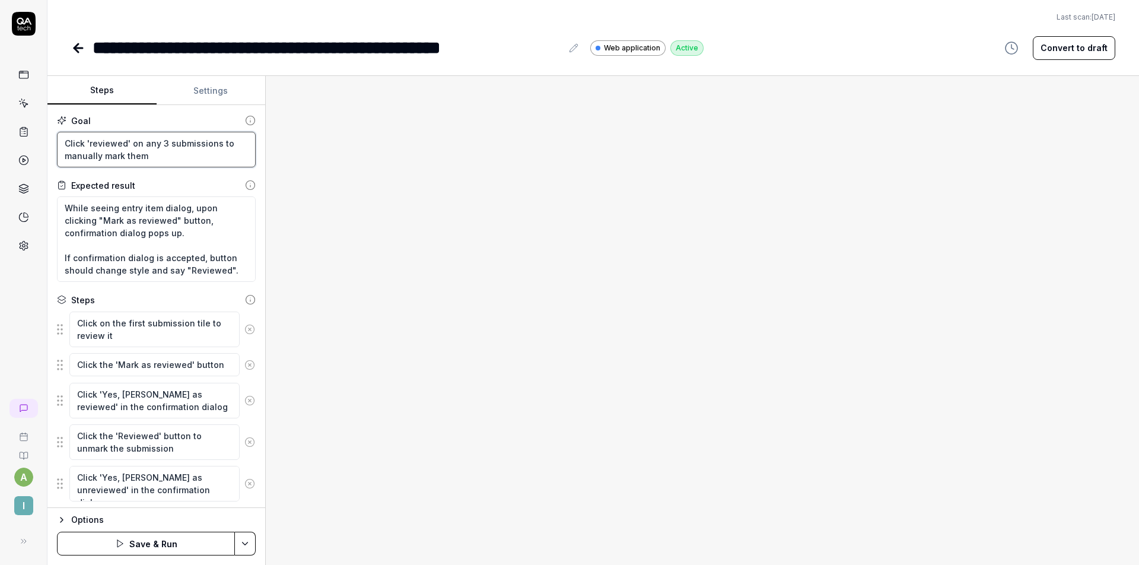
type textarea "*"
type textarea "Click 'reviewed' on any 3 submissions to manually mark them"
type textarea "*"
type textarea "Click 'reviewed' on any 3 submissions to manually mark them a"
type textarea "*"
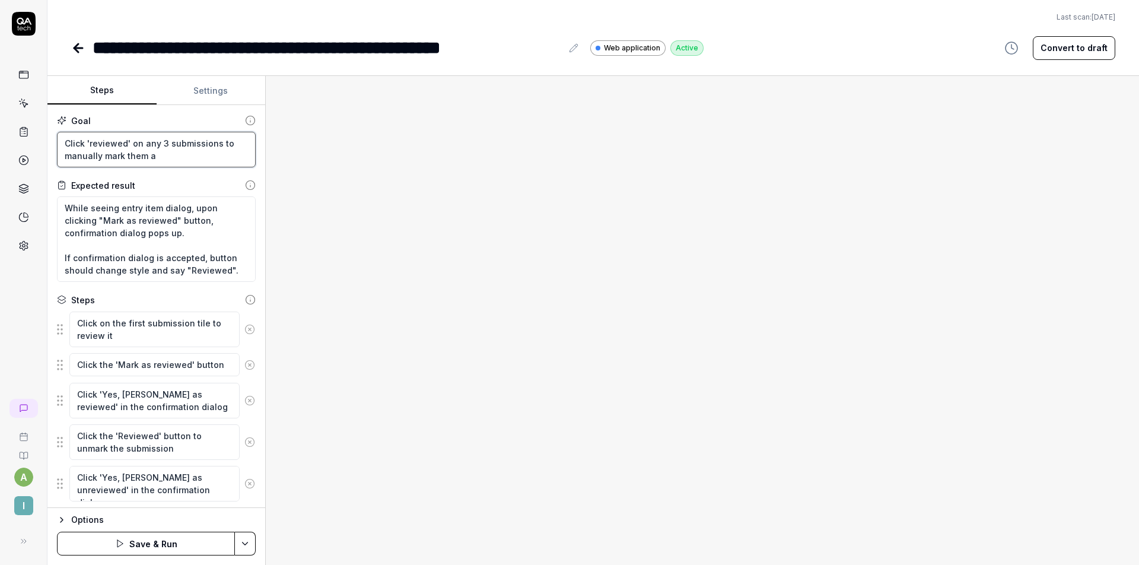
type textarea "Click 'reviewed' on any 3 submissions to manually mark them as"
type textarea "*"
type textarea "Click 'reviewed' on any 3 submissions to manually mark them as"
type textarea "*"
type textarea "Click 'reviewed' on any 3 submissions to manually mark them as u"
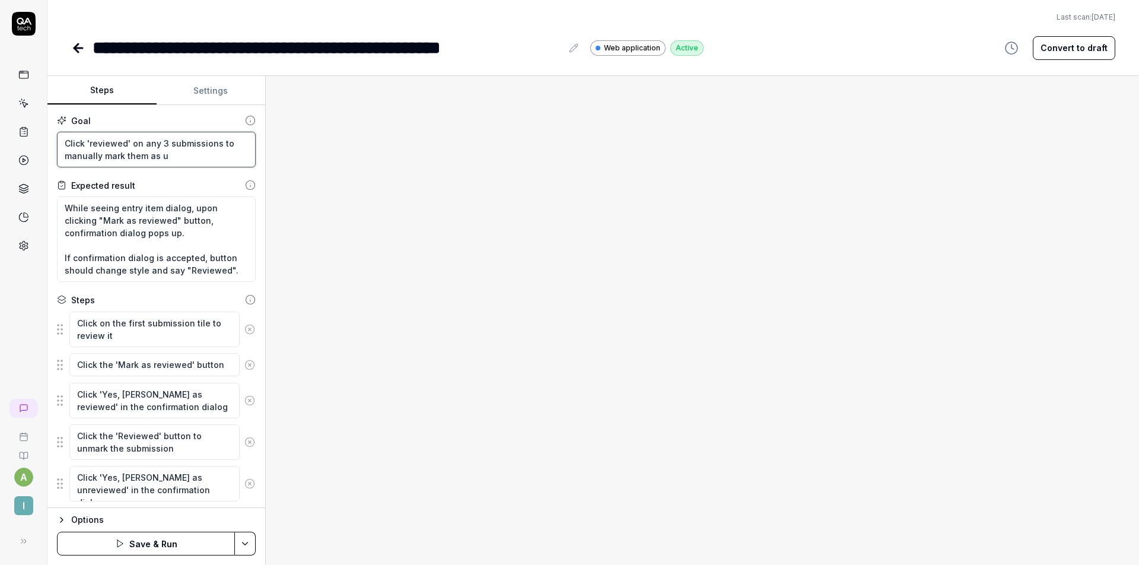
type textarea "*"
type textarea "Click 'reviewed' on any 3 submissions to manually mark them as un"
type textarea "*"
type textarea "Click 'reviewed' on any 3 submissions to manually mark them as unr"
type textarea "*"
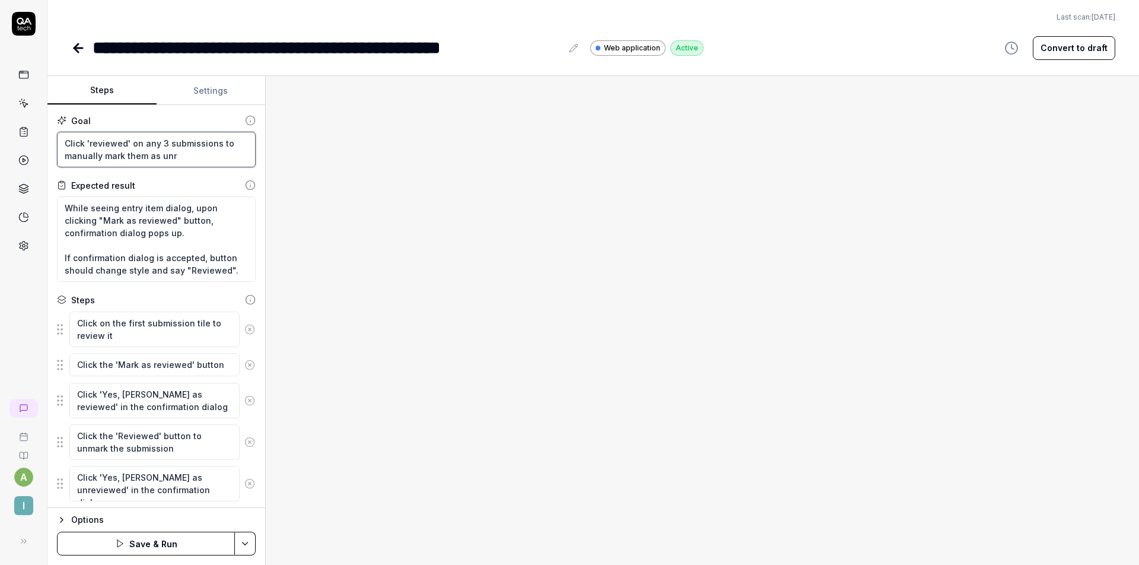
type textarea "Click 'reviewed' on any 3 submissions to manually mark them as unre"
type textarea "*"
type textarea "Click 'reviewed' on any 3 submissions to manually mark them as unrev"
type textarea "*"
type textarea "Click 'reviewed' on any 3 submissions to manually mark them as unrevi"
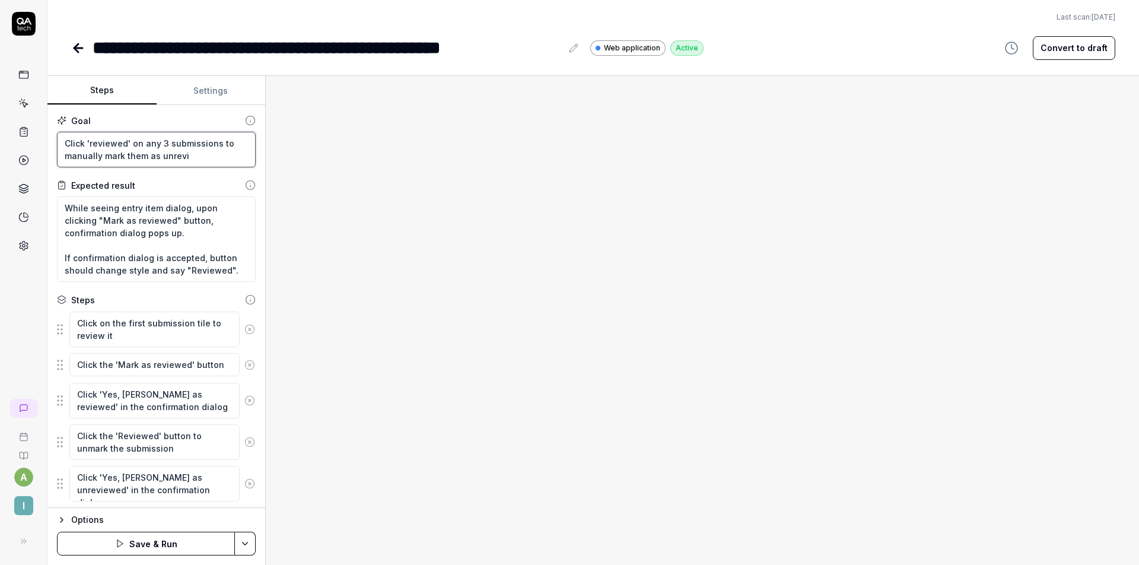
type textarea "*"
type textarea "Click 'reviewed' on any 3 submissions to manually mark them as unrevie"
type textarea "*"
type textarea "Click 'reviewed' on any 3 submissions to manually mark them as unreview"
type textarea "*"
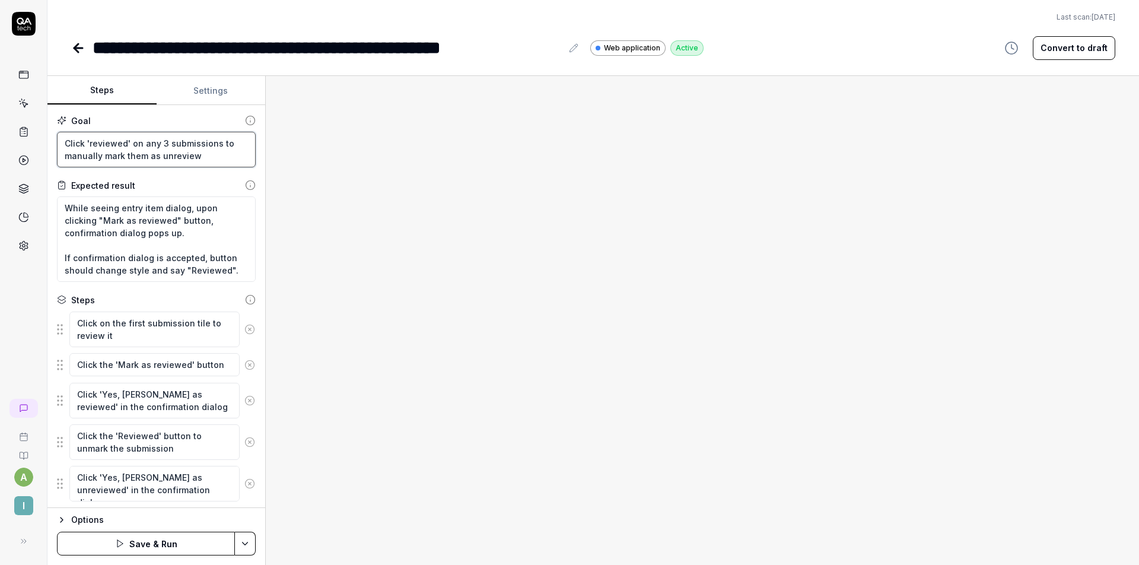
type textarea "Click 'reviewed' on any 3 submissions to manually mark them as unreviewe"
type textarea "*"
type textarea "Click 'reviewed' on any 3 submissions to manually mark them as unreviewed"
type textarea "*"
type textarea "Click 'reviewed' on any 3 submissions to manually mark them as unreviewed."
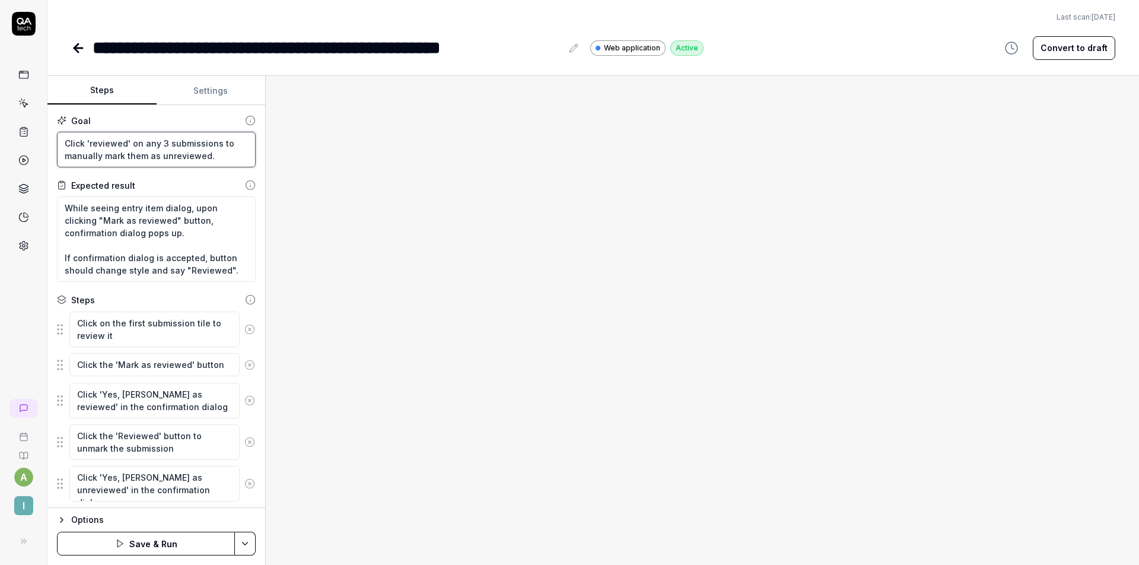
type textarea "*"
type textarea "Click 'reviewed' on any 3 submissions to manually mark them as unreviewed."
type textarea "*"
type textarea "Click 'reviewed' on any 3 submissions to manually mark them as unreviewed. T"
type textarea "*"
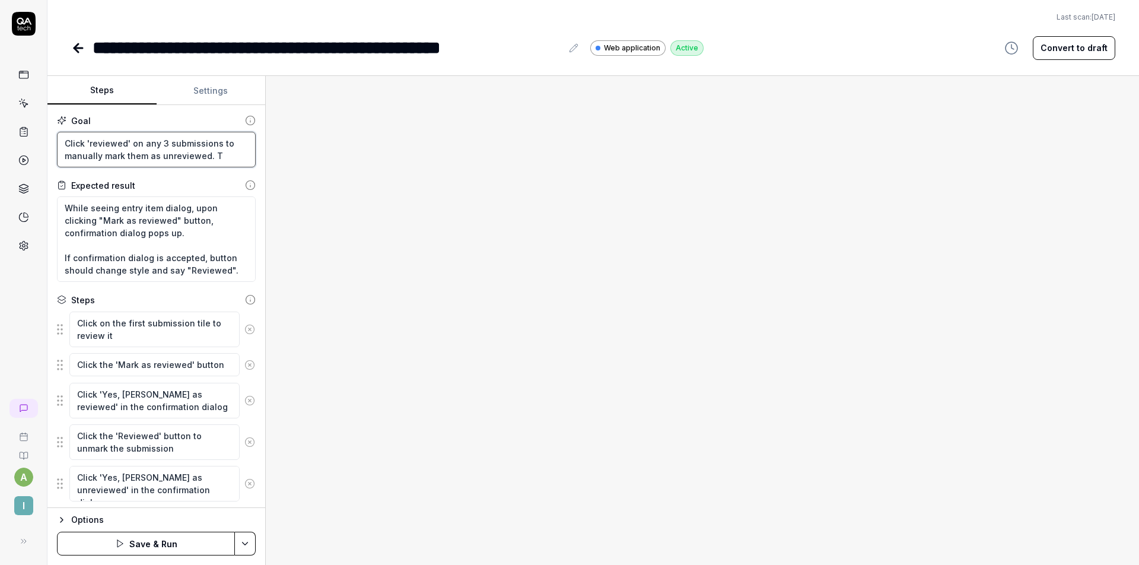
type textarea "Click 'reviewed' on any 3 submissions to manually mark them as unreviewed. Th"
type textarea "*"
type textarea "Click 'reviewed' on any 3 submissions to manually mark them as unreviewed. The"
type textarea "*"
type textarea "Click 'reviewed' on any 3 submissions to manually mark them as unreviewed. Then"
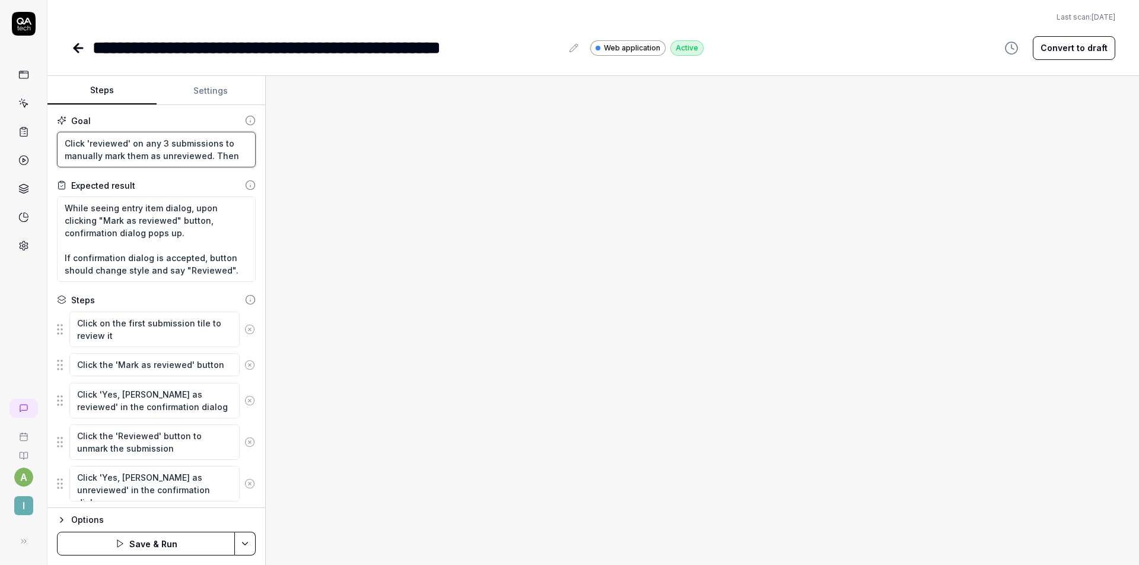
type textarea "*"
type textarea "Click 'reviewed' on any 3 submissions to manually mark them as unreviewed. Then,"
type textarea "*"
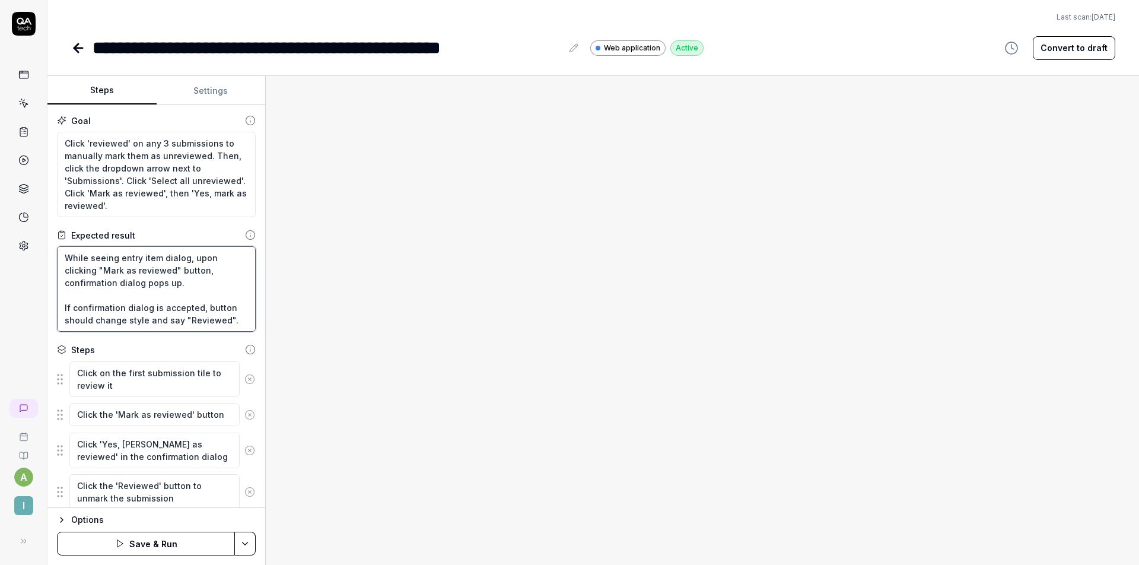
click at [166, 290] on textarea "While seeing entry item dialog, upon clicking "Mark as reviewed" button, confir…" at bounding box center [156, 288] width 199 height 85
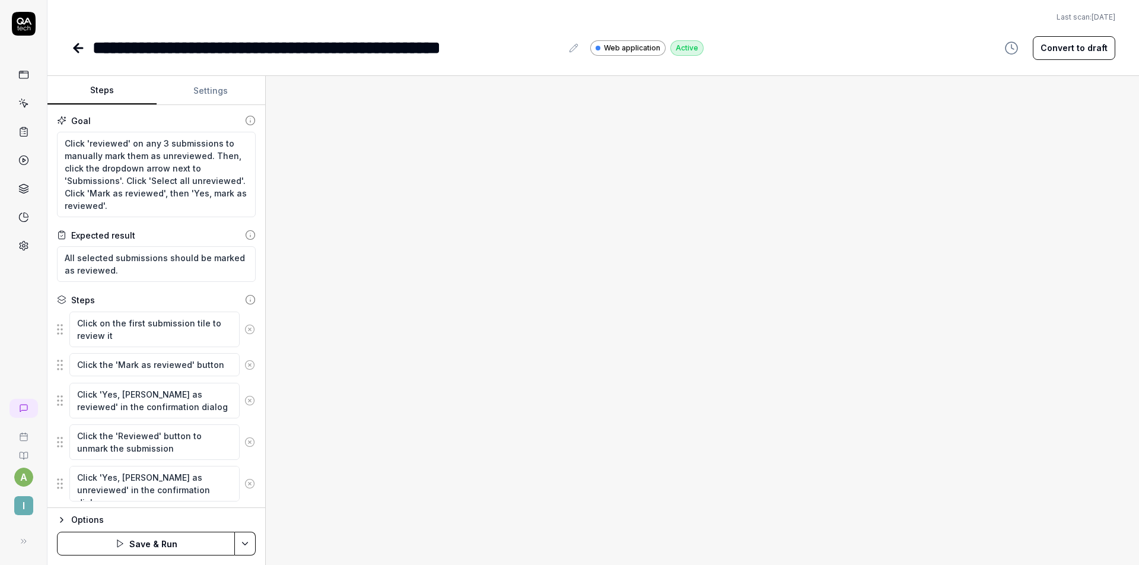
click at [240, 335] on button at bounding box center [250, 329] width 20 height 24
click at [249, 323] on icon at bounding box center [250, 323] width 3 height 3
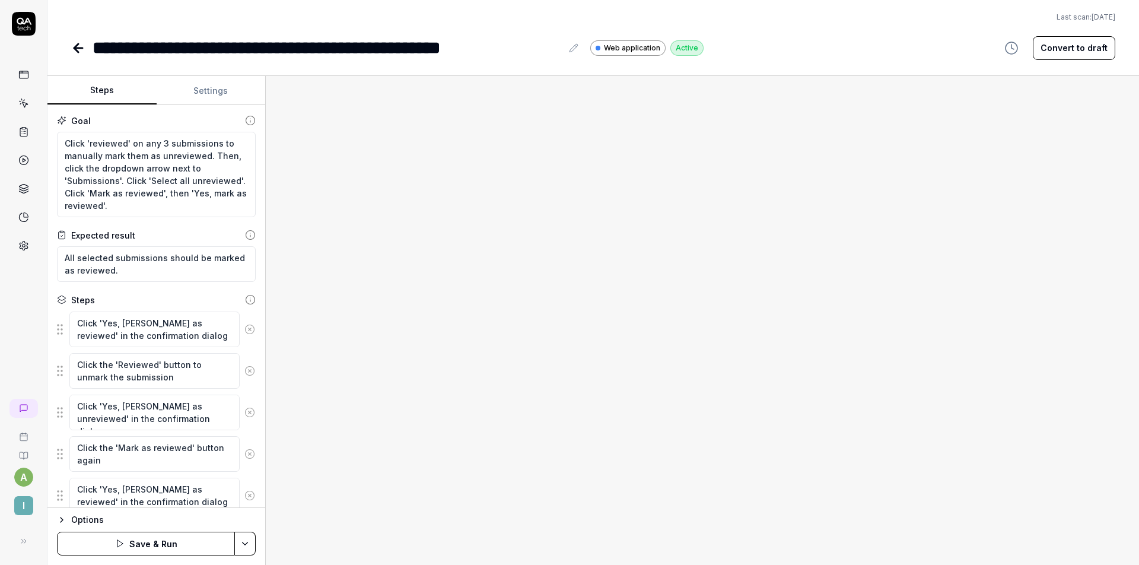
click at [249, 329] on icon at bounding box center [250, 329] width 3 height 3
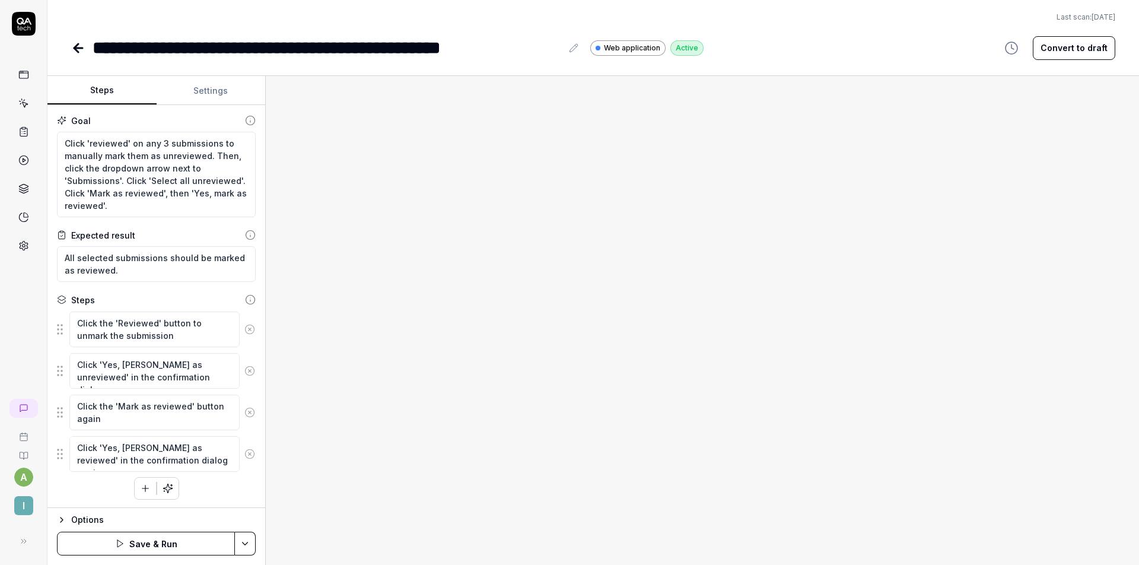
click at [249, 329] on icon at bounding box center [250, 329] width 3 height 3
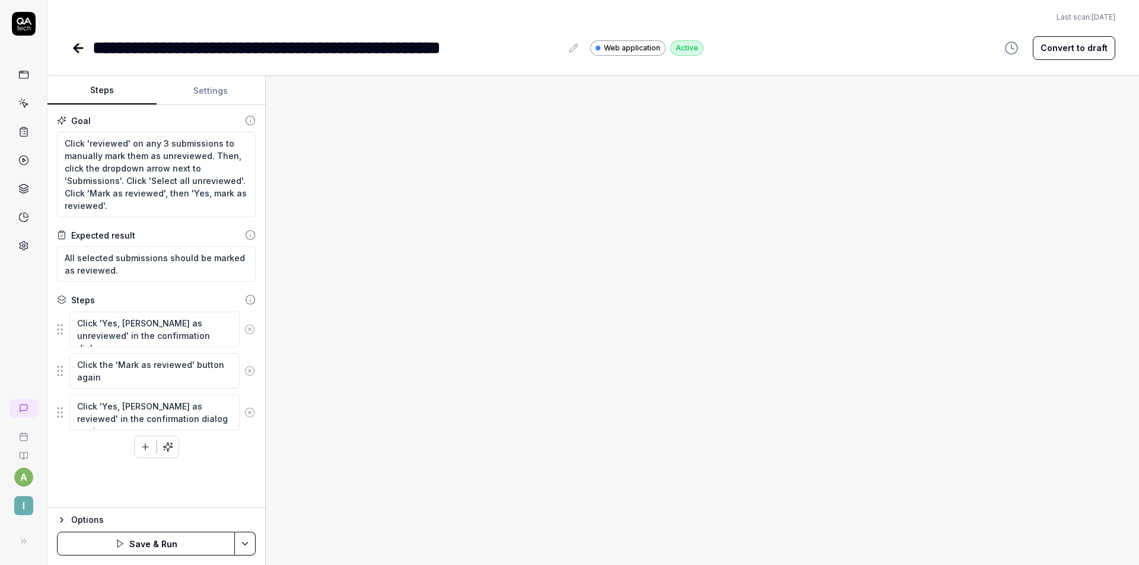
click at [252, 328] on icon at bounding box center [249, 329] width 11 height 11
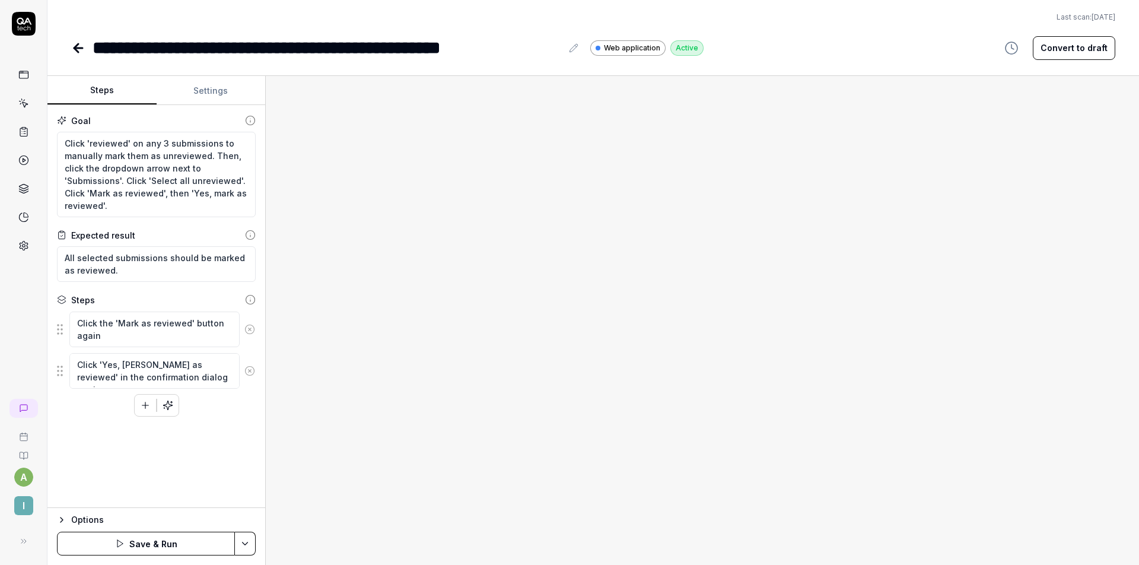
click at [252, 328] on icon at bounding box center [249, 329] width 11 height 11
click at [174, 535] on button "Save & Run" at bounding box center [146, 544] width 178 height 24
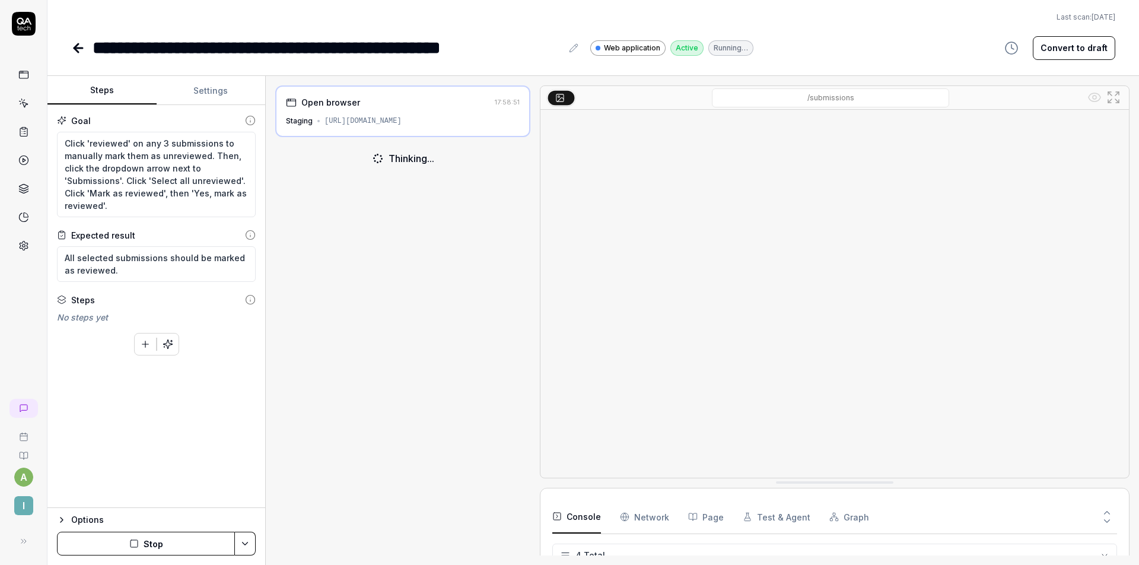
scroll to position [33, 0]
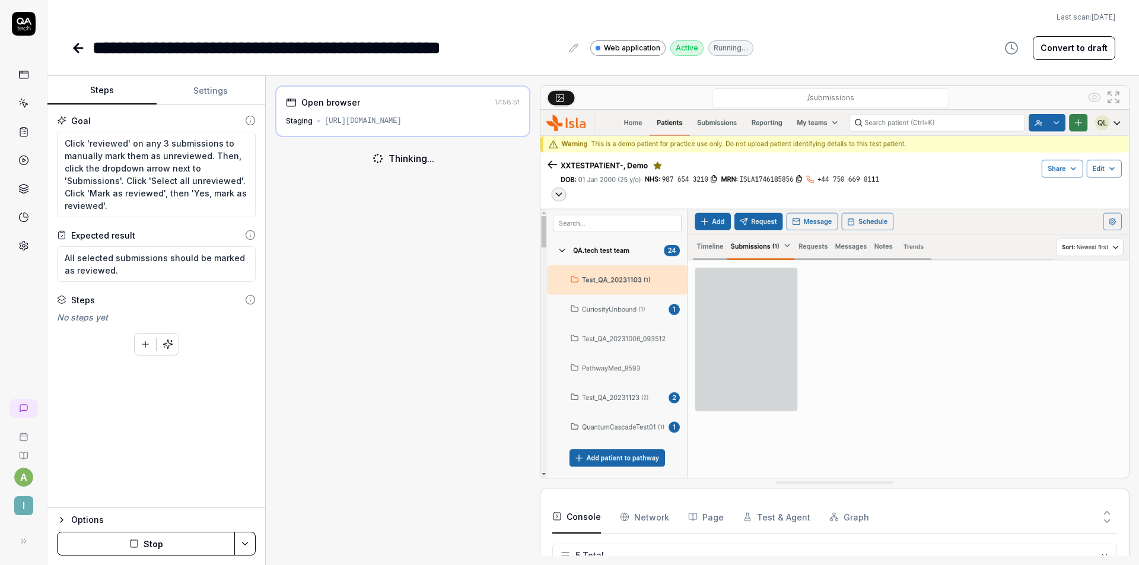
click at [148, 541] on button "Stop" at bounding box center [146, 544] width 178 height 24
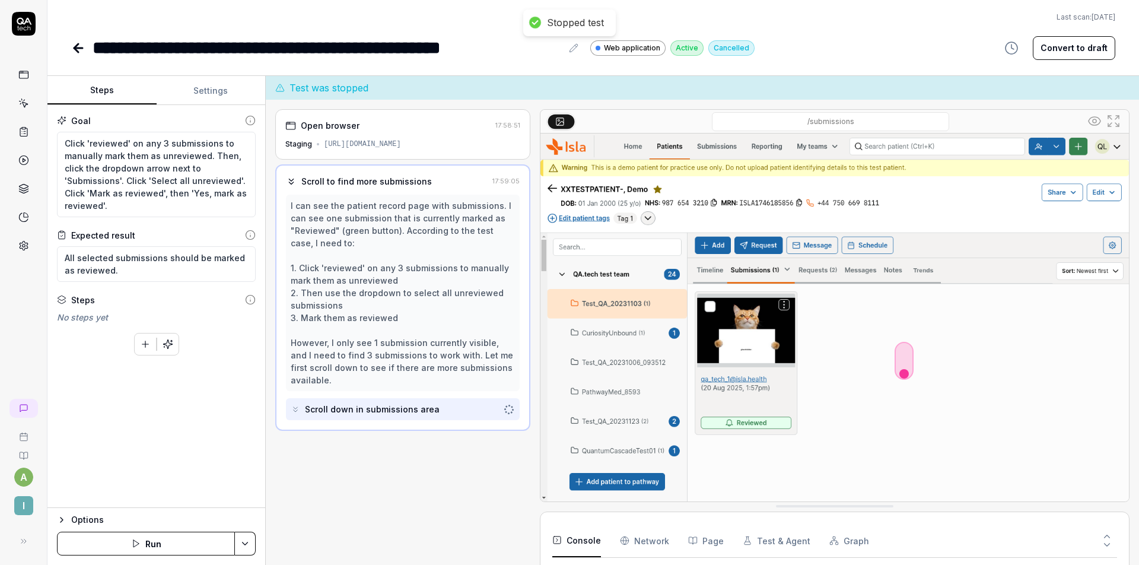
click at [166, 443] on div "Goal Click 'reviewed' on any 3 submissions to manually mark them as unreviewed.…" at bounding box center [156, 306] width 218 height 403
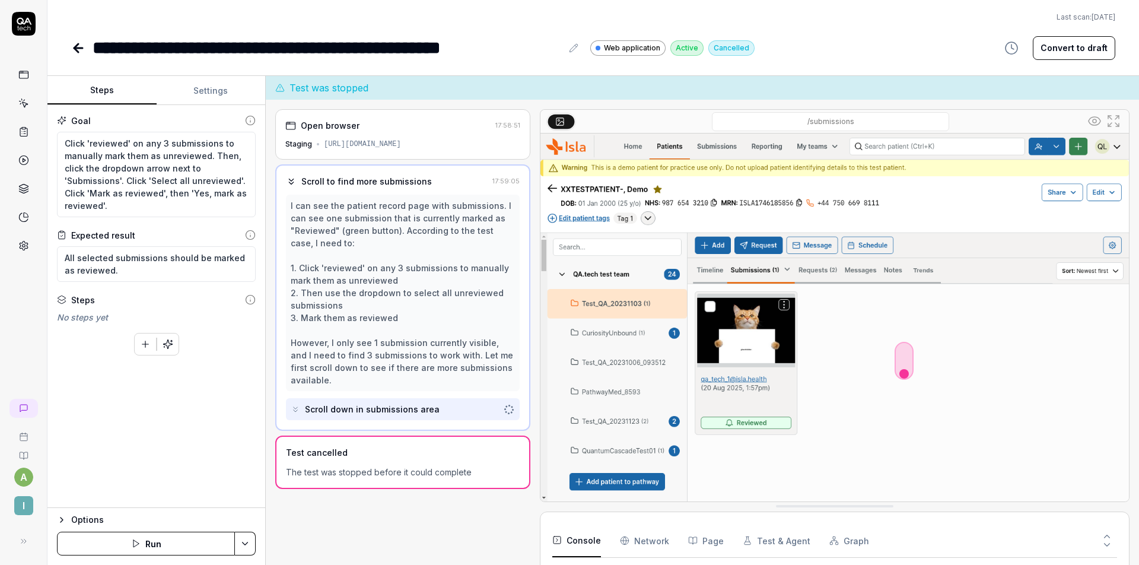
click at [369, 146] on div "[URL][DOMAIN_NAME]" at bounding box center [362, 144] width 77 height 11
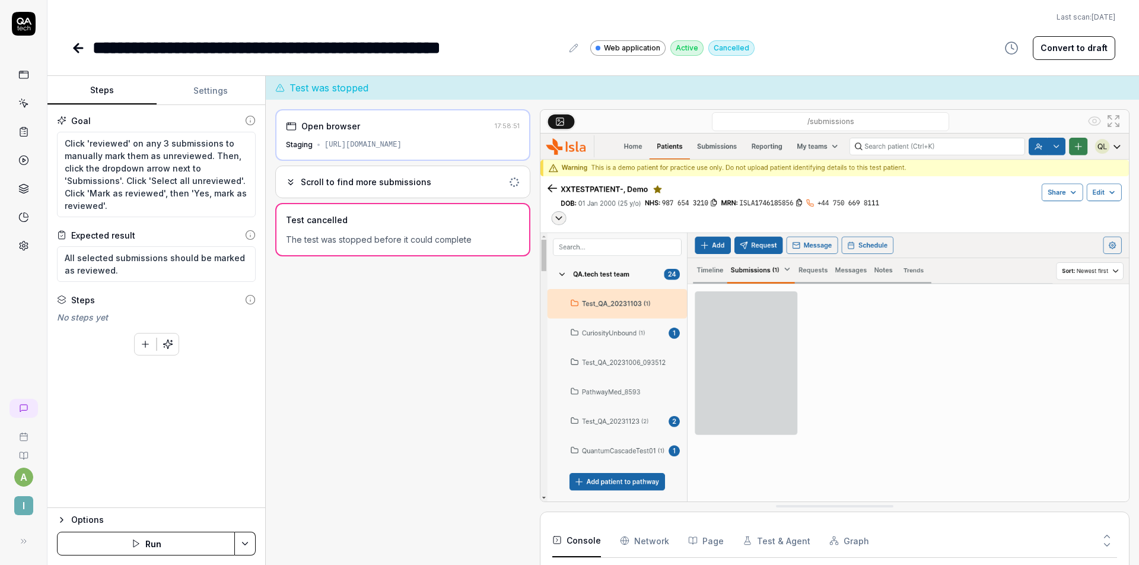
click at [201, 99] on button "Settings" at bounding box center [211, 91] width 109 height 28
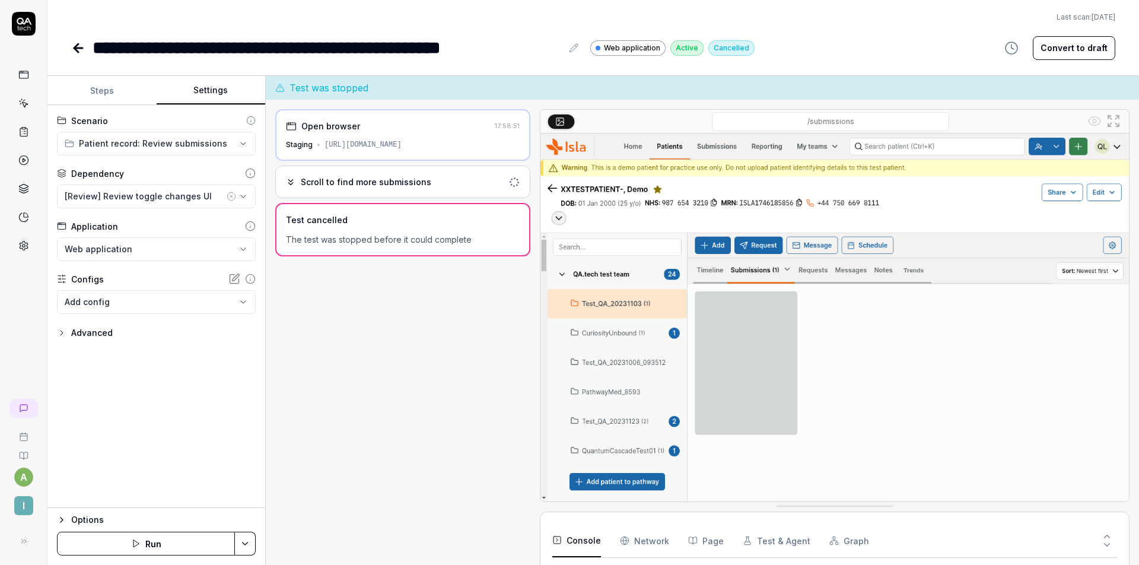
click at [87, 341] on div "**********" at bounding box center [156, 306] width 218 height 403
click at [50, 328] on div "**********" at bounding box center [156, 306] width 218 height 403
click at [56, 331] on div "**********" at bounding box center [156, 306] width 218 height 403
click at [59, 331] on icon "button" at bounding box center [61, 332] width 9 height 9
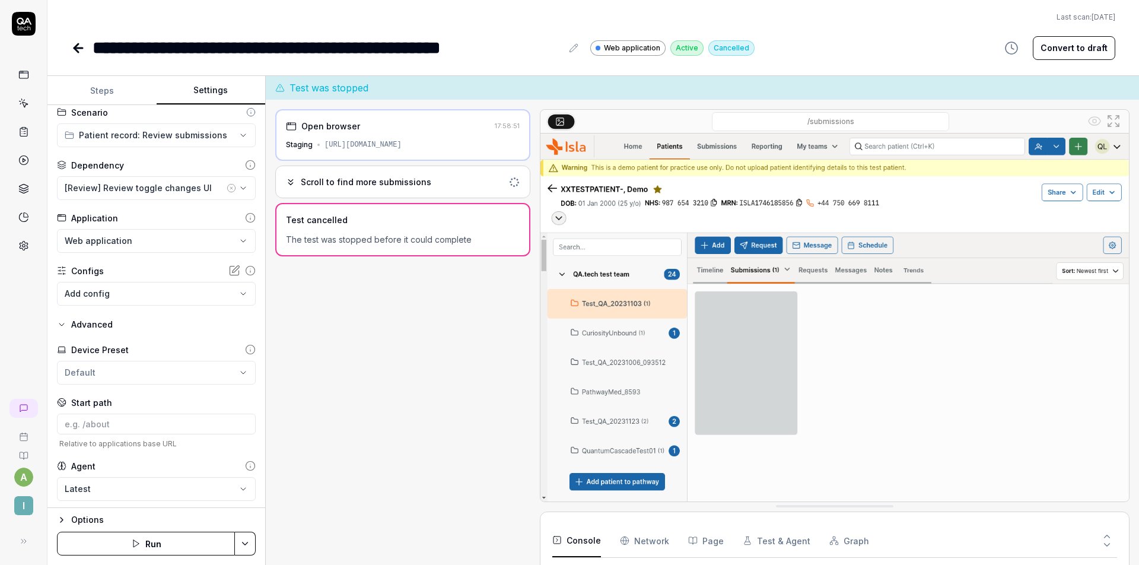
scroll to position [11, 0]
click at [132, 420] on input at bounding box center [156, 421] width 199 height 21
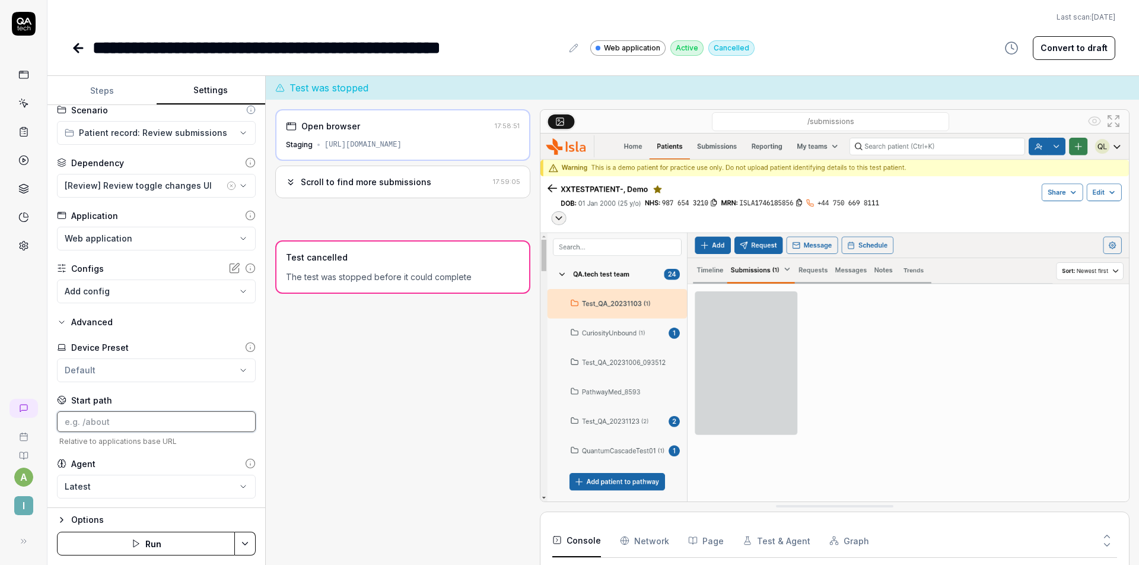
paste input "[URL][DOMAIN_NAME]"
click at [111, 420] on input "[URL][DOMAIN_NAME]" at bounding box center [156, 421] width 199 height 21
drag, startPoint x: 129, startPoint y: 419, endPoint x: 0, endPoint y: 423, distance: 128.8
click at [0, 423] on div "**********" at bounding box center [569, 282] width 1139 height 565
click at [128, 421] on input "[URL][DOMAIN_NAME]" at bounding box center [156, 421] width 199 height 21
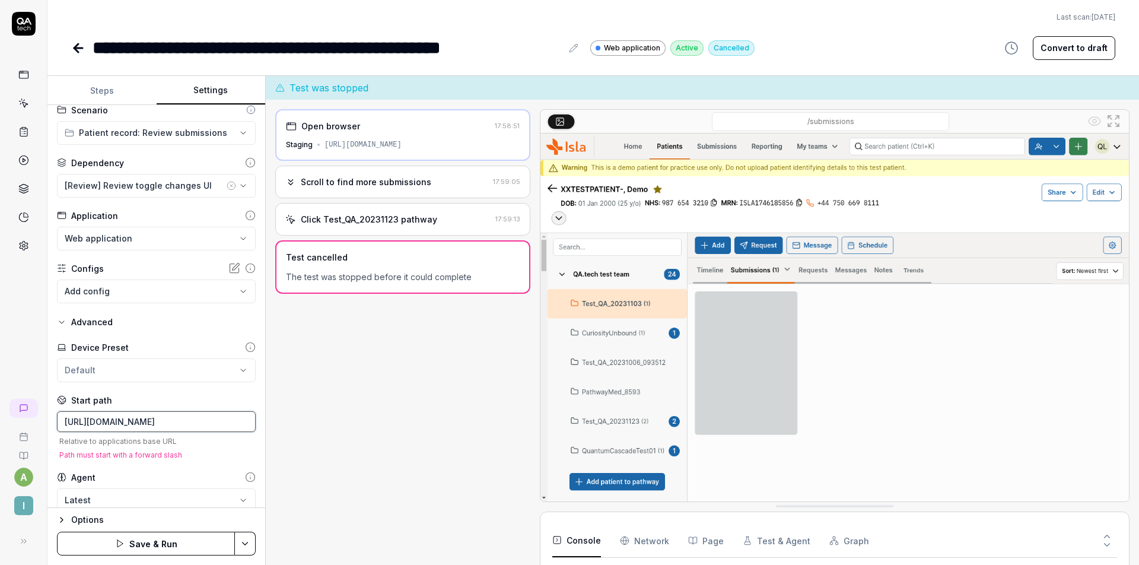
drag, startPoint x: 183, startPoint y: 420, endPoint x: 0, endPoint y: 425, distance: 183.5
click at [0, 425] on div "**********" at bounding box center [569, 282] width 1139 height 565
click at [158, 544] on button "Save & Run" at bounding box center [146, 544] width 178 height 24
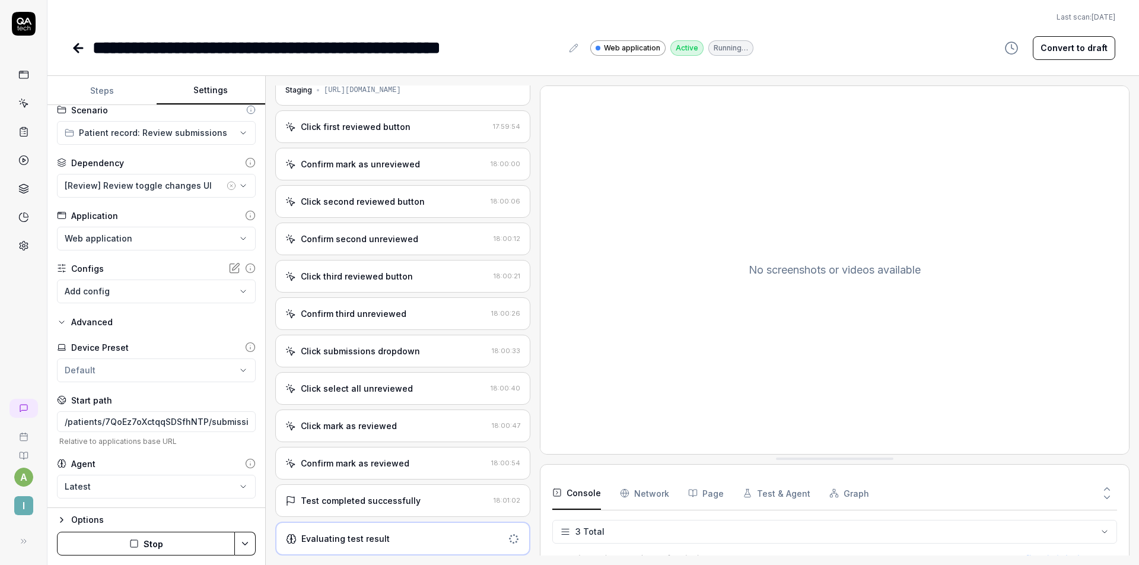
scroll to position [30, 0]
click at [395, 45] on div "**********" at bounding box center [327, 47] width 469 height 27
click at [396, 44] on div "**********" at bounding box center [327, 47] width 469 height 27
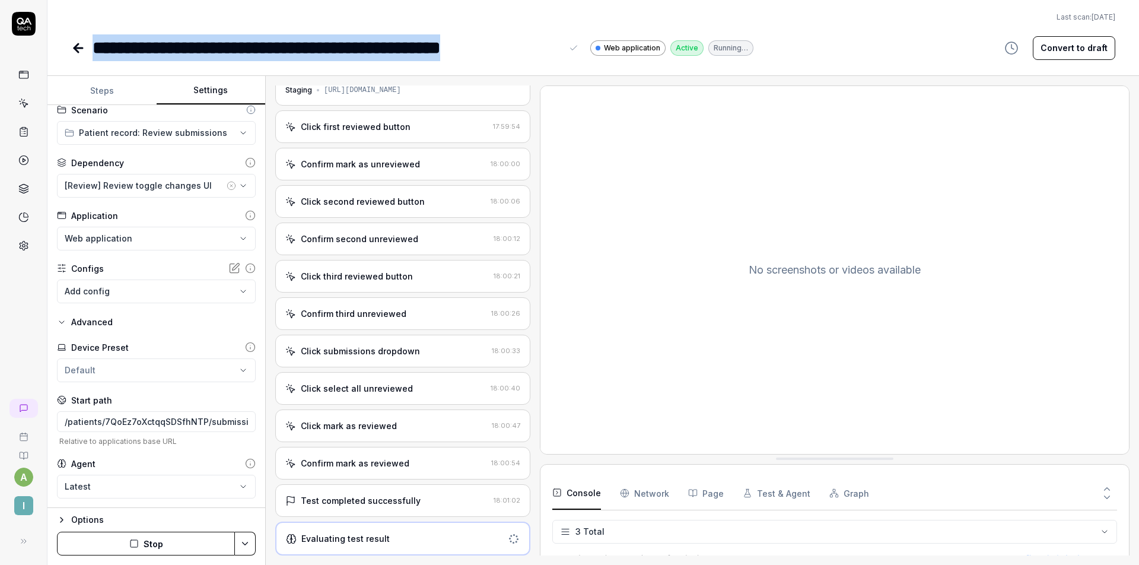
click at [396, 44] on div "**********" at bounding box center [327, 47] width 469 height 27
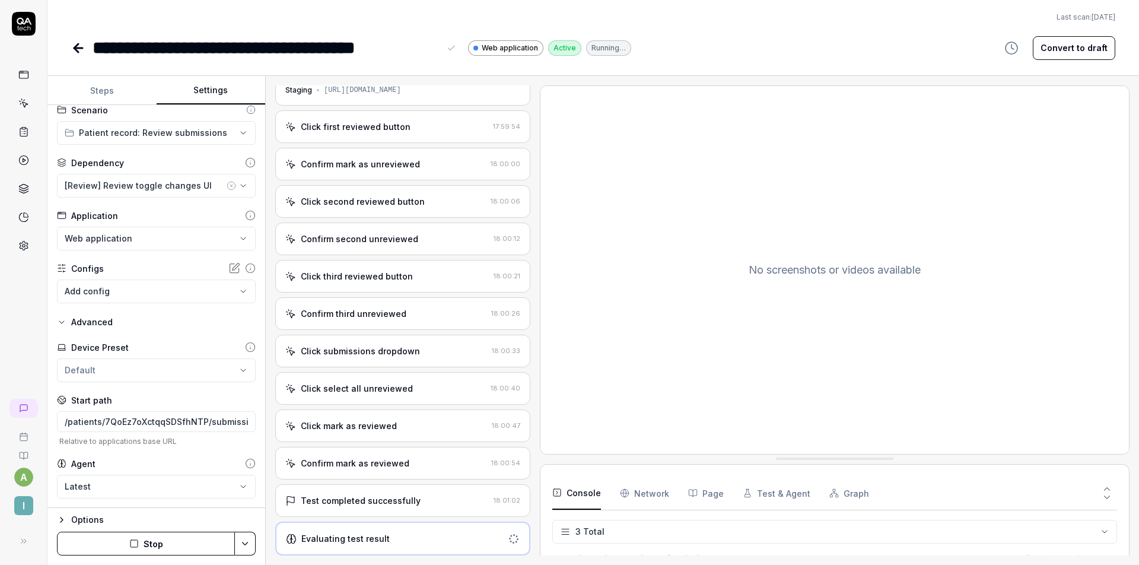
click at [555, 8] on div "**********" at bounding box center [593, 30] width 1092 height 61
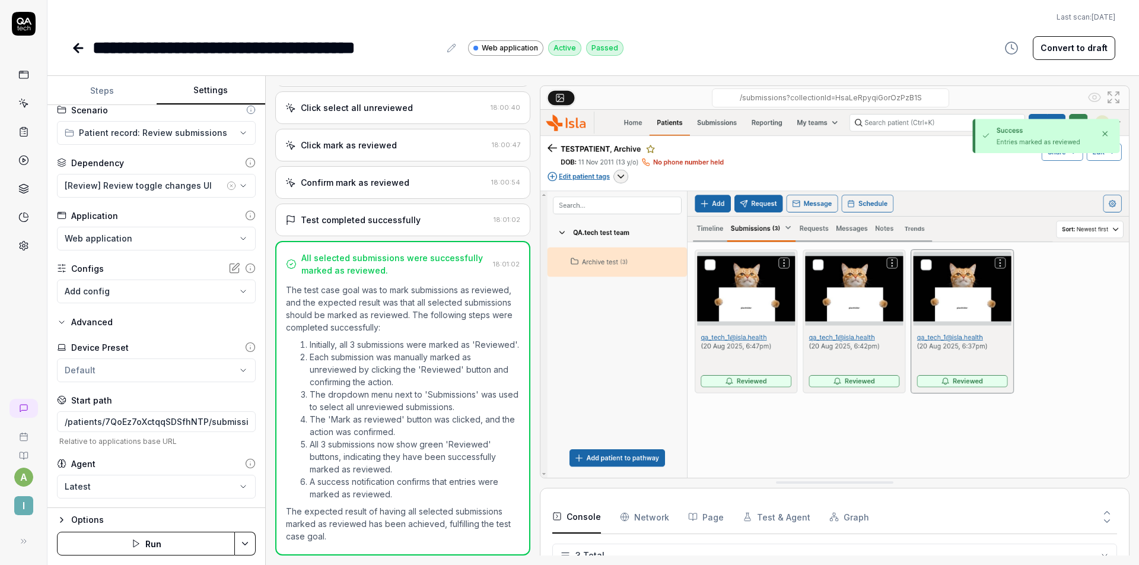
scroll to position [0, 0]
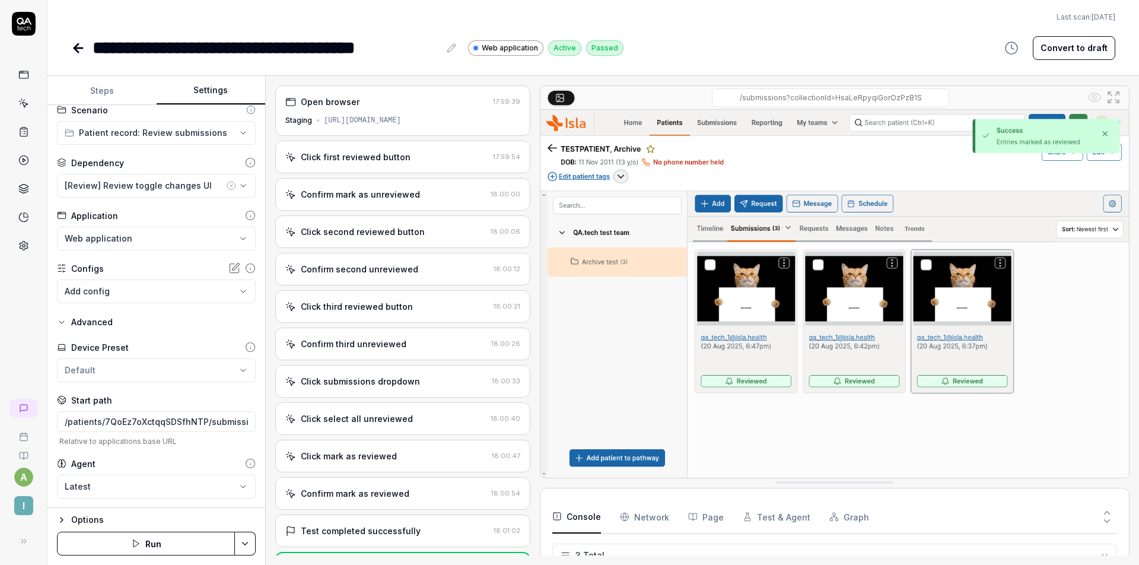
click at [79, 46] on icon at bounding box center [78, 48] width 14 height 14
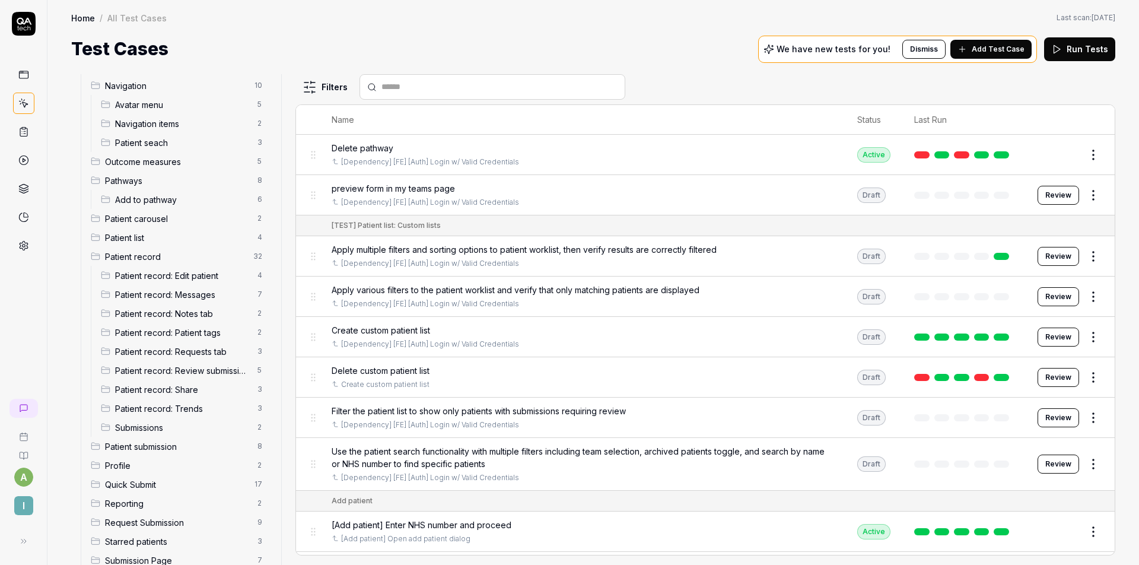
scroll to position [306, 0]
click at [169, 201] on span "Add to pathway" at bounding box center [182, 201] width 135 height 12
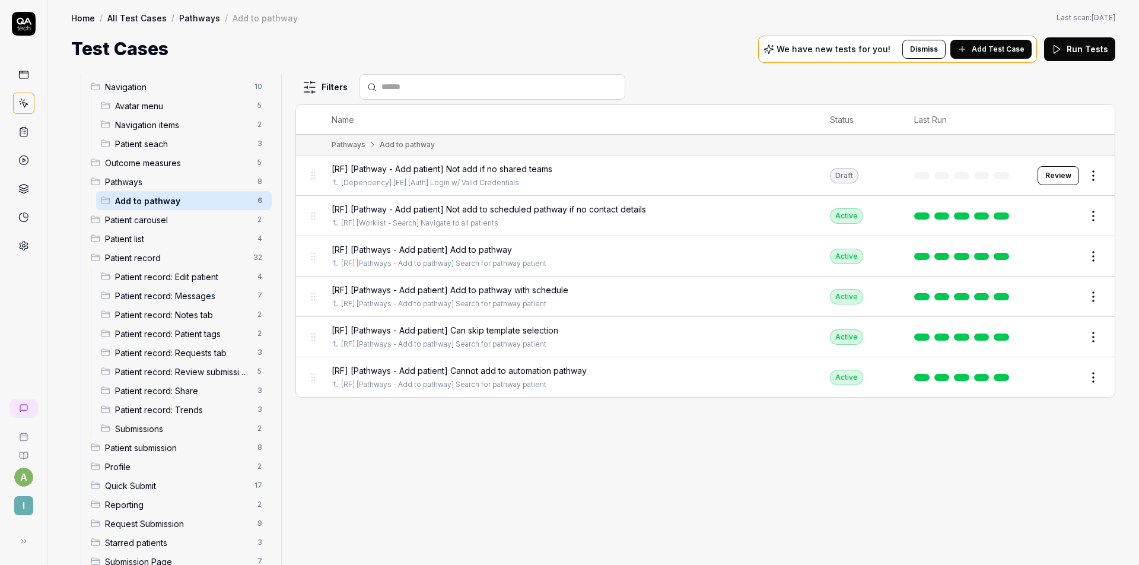
click at [198, 180] on span "Pathways" at bounding box center [177, 182] width 145 height 12
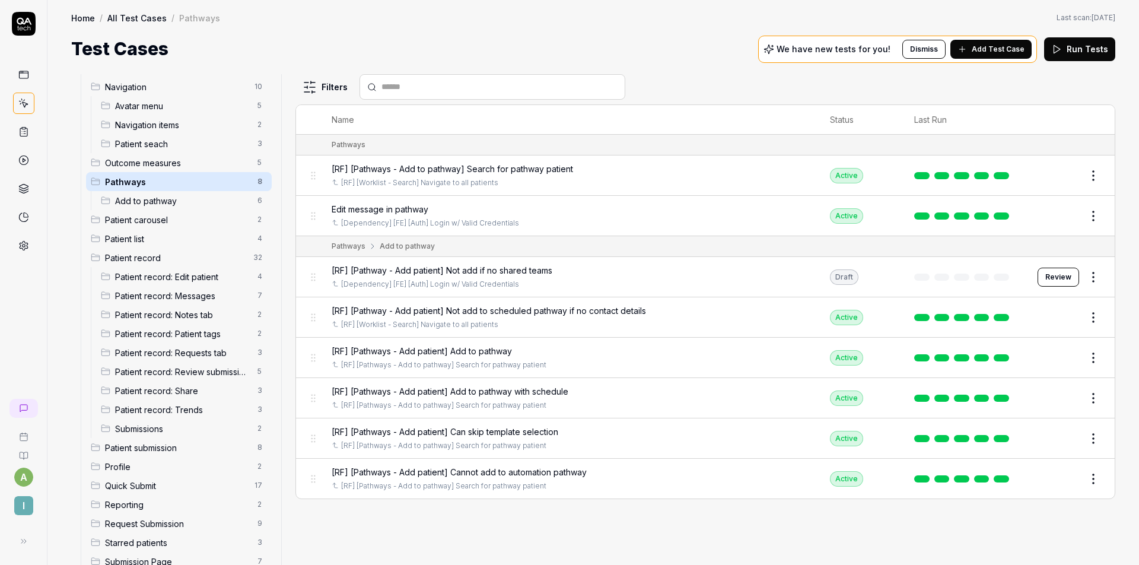
click at [190, 202] on span "Add to pathway" at bounding box center [182, 201] width 135 height 12
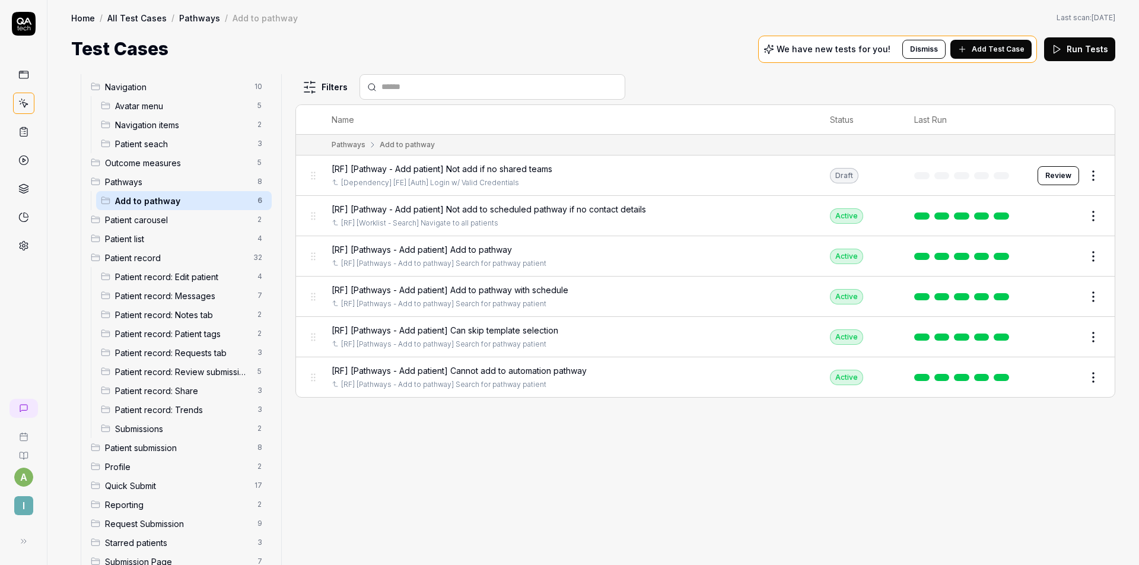
click at [176, 261] on span "Patient record" at bounding box center [175, 258] width 141 height 12
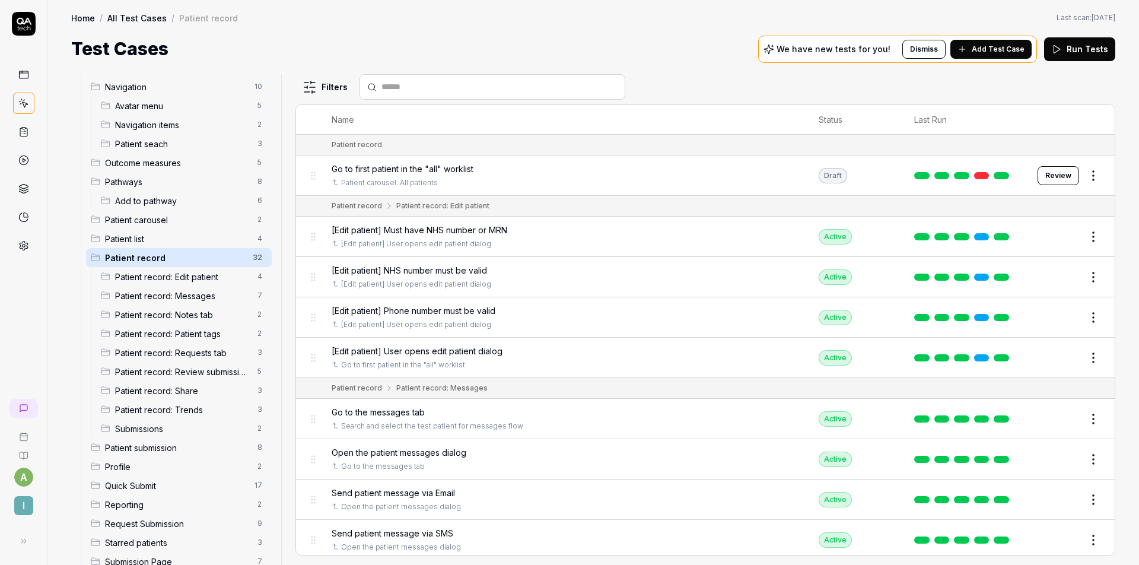
click at [476, 85] on input "text" at bounding box center [500, 87] width 236 height 12
click at [998, 48] on span "Add Test Case" at bounding box center [998, 49] width 53 height 11
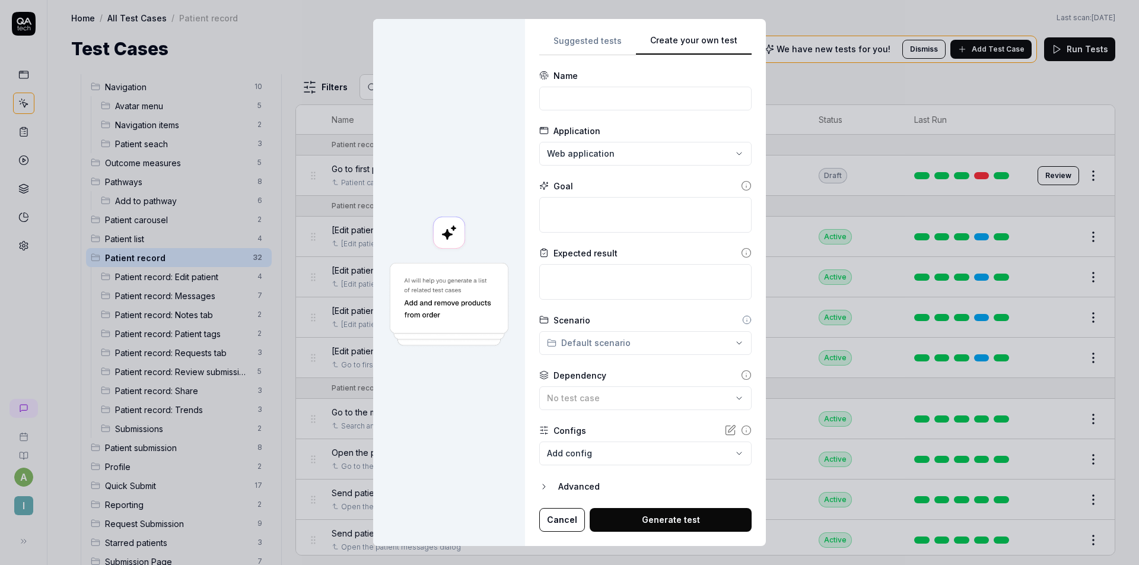
click at [595, 279] on div "**********" at bounding box center [645, 282] width 212 height 498
click at [605, 97] on input at bounding box center [645, 99] width 212 height 24
paste input "patients/rsuHmpbeXvdtV7JcsXCH/submissions"
click at [596, 155] on div "**********" at bounding box center [569, 282] width 1139 height 565
click at [518, 155] on div "**********" at bounding box center [569, 282] width 1139 height 565
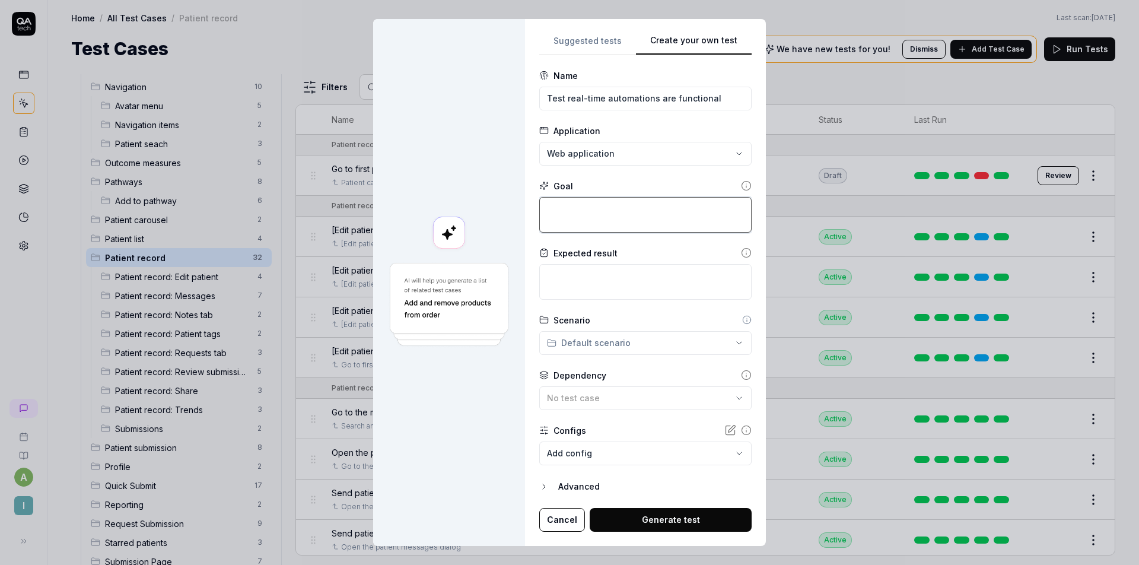
click at [600, 206] on textarea at bounding box center [645, 215] width 212 height 36
click at [545, 484] on icon "button" at bounding box center [543, 486] width 9 height 9
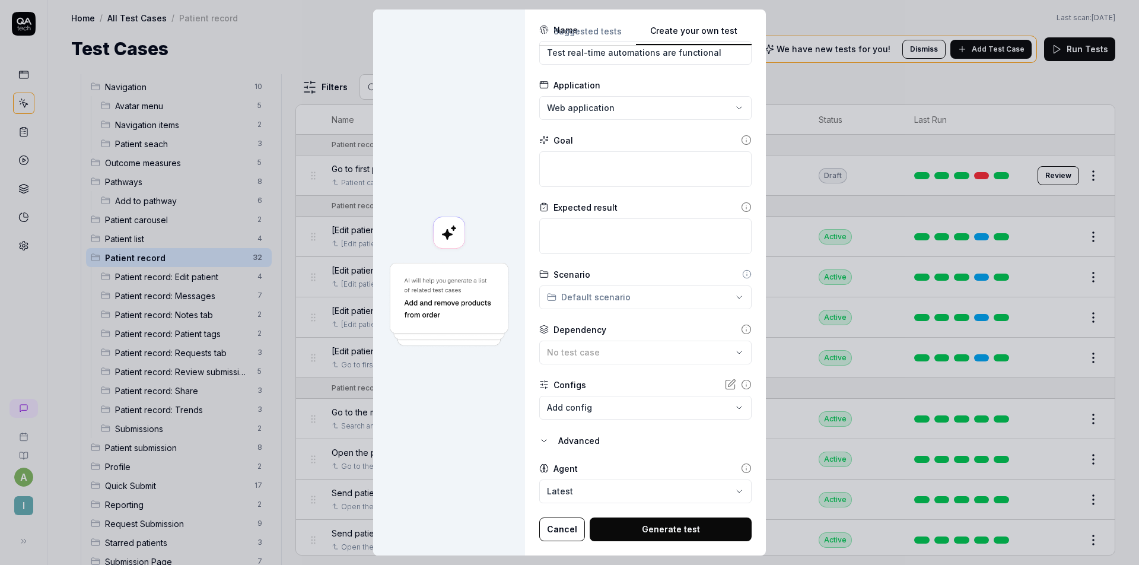
click at [576, 481] on body "a I Home / All Test Cases / Patient record Home / All Test Cases / Patient reco…" at bounding box center [569, 282] width 1139 height 565
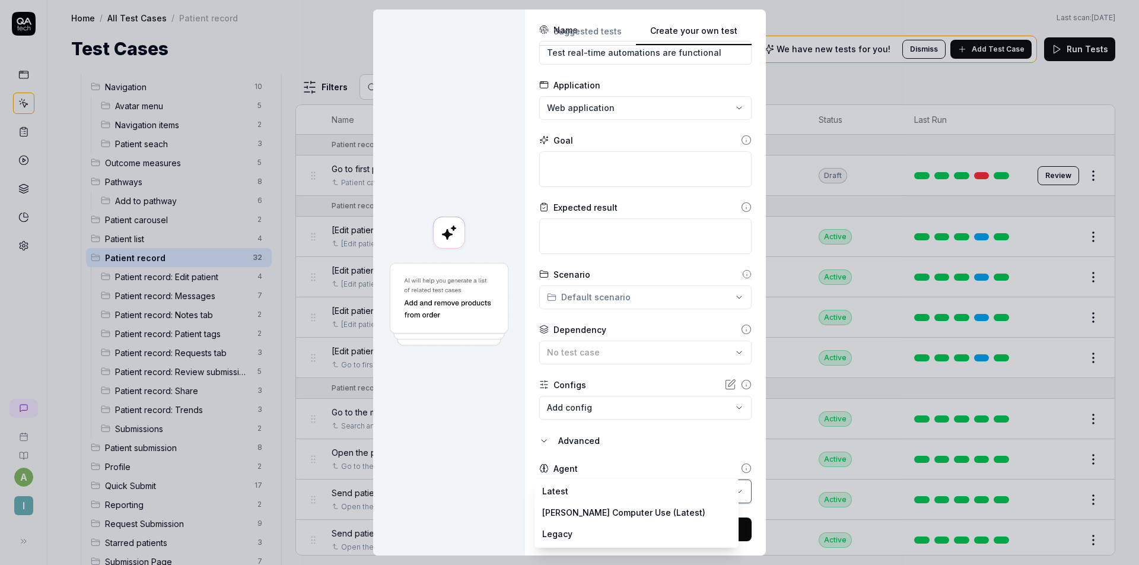
click at [591, 450] on div "**********" at bounding box center [569, 282] width 1139 height 565
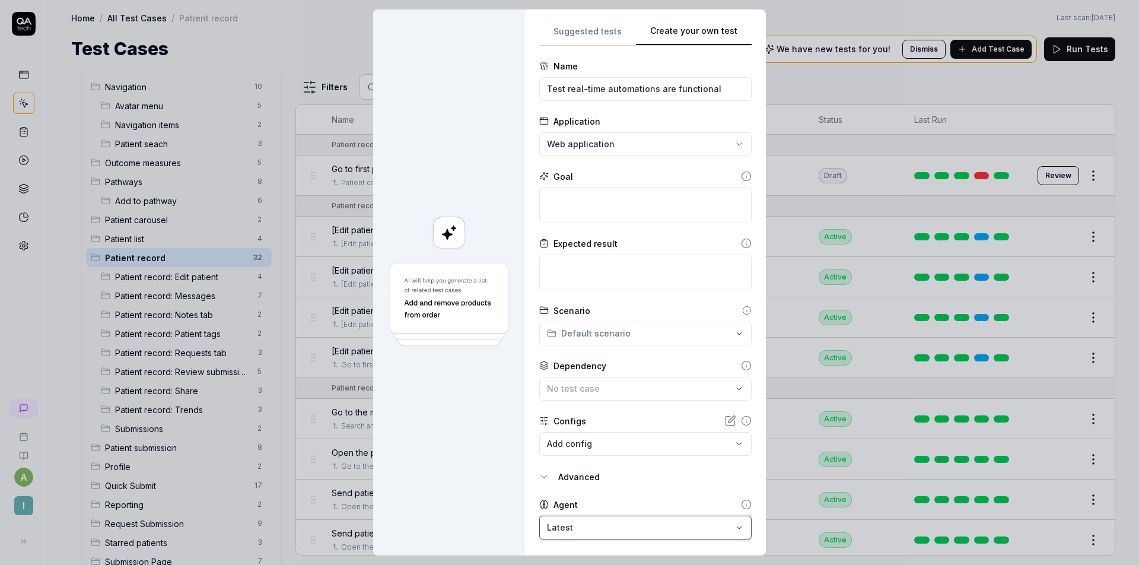
scroll to position [0, 0]
click at [593, 377] on button "No test case" at bounding box center [645, 389] width 212 height 24
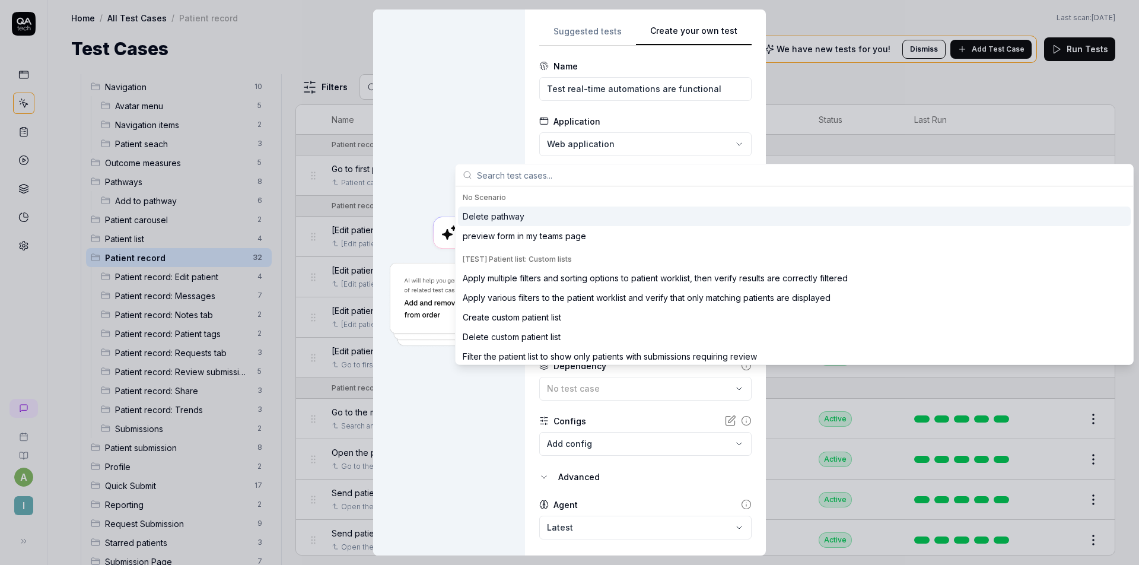
click at [587, 383] on span "No test case" at bounding box center [573, 388] width 53 height 10
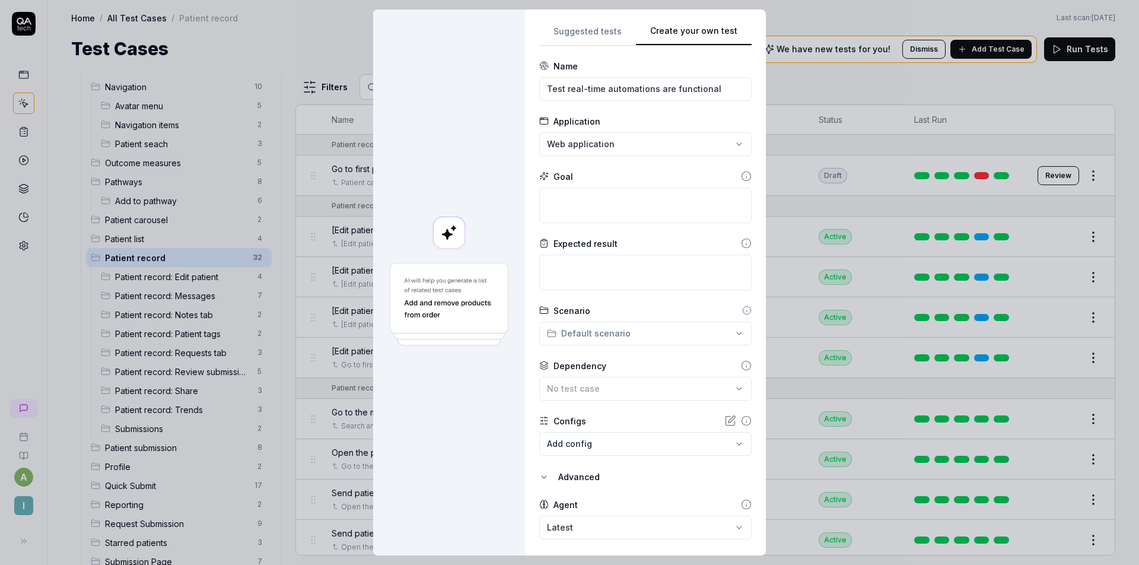
click at [587, 383] on span "No test case" at bounding box center [573, 388] width 53 height 10
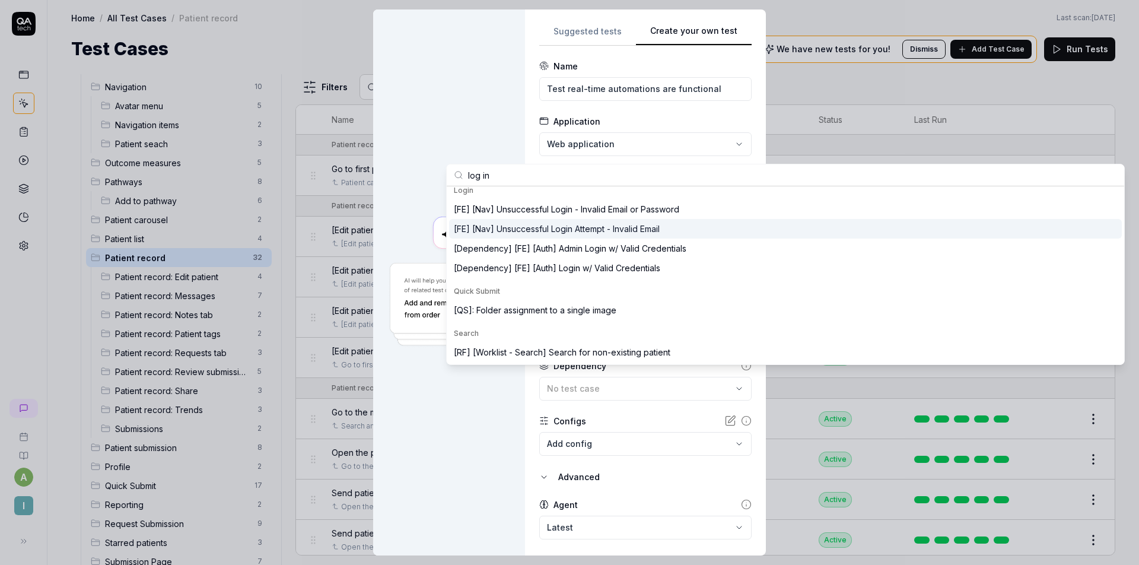
scroll to position [173, 0]
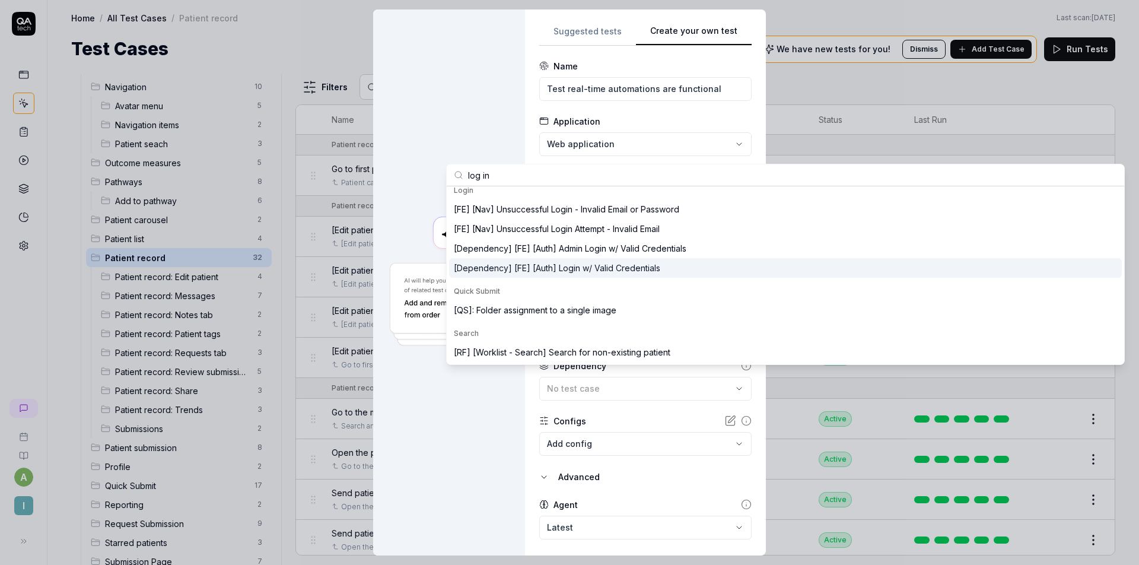
click at [611, 265] on div "[Dependency] [FE] [Auth] Login w/ Valid Credentials" at bounding box center [557, 268] width 207 height 12
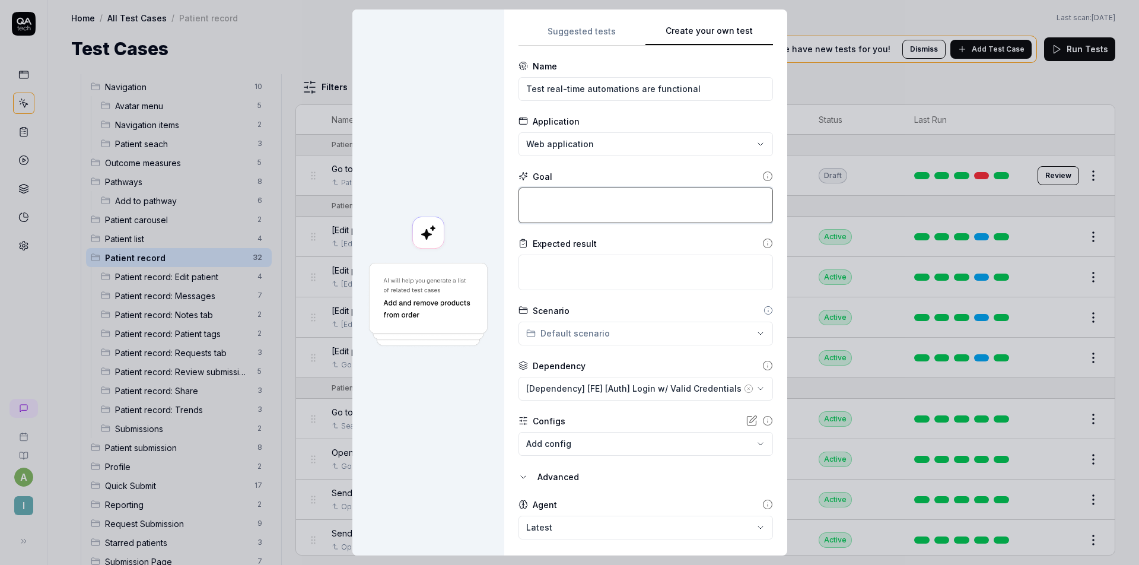
scroll to position [0, 0]
click at [568, 203] on textarea at bounding box center [646, 206] width 255 height 36
paste textarea "patients/rsuHmpbeXvdtV7JcsXCH/submissions"
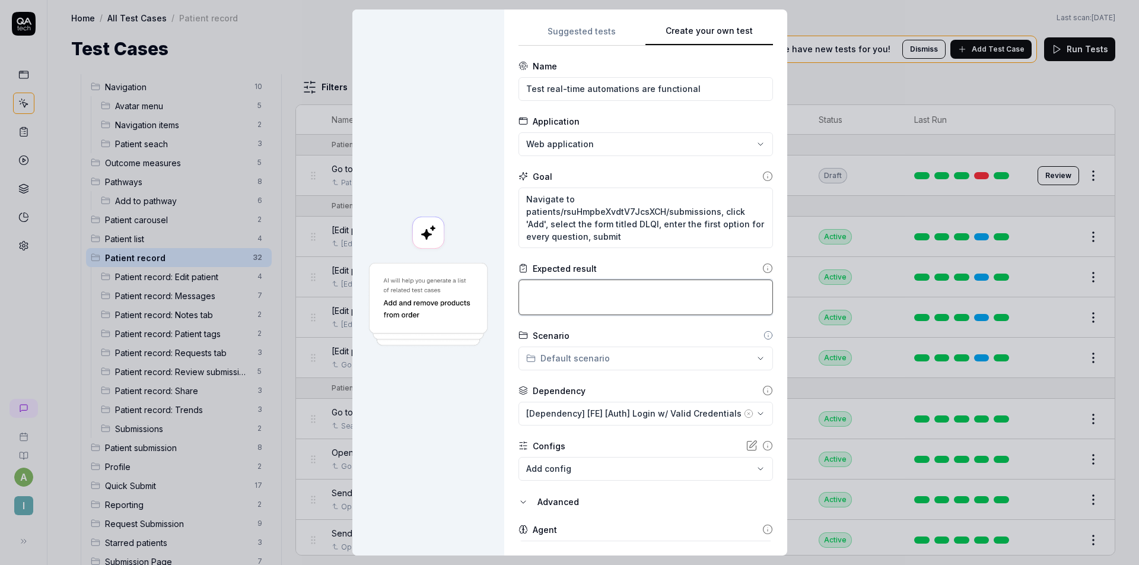
click at [557, 281] on textarea at bounding box center [646, 297] width 255 height 36
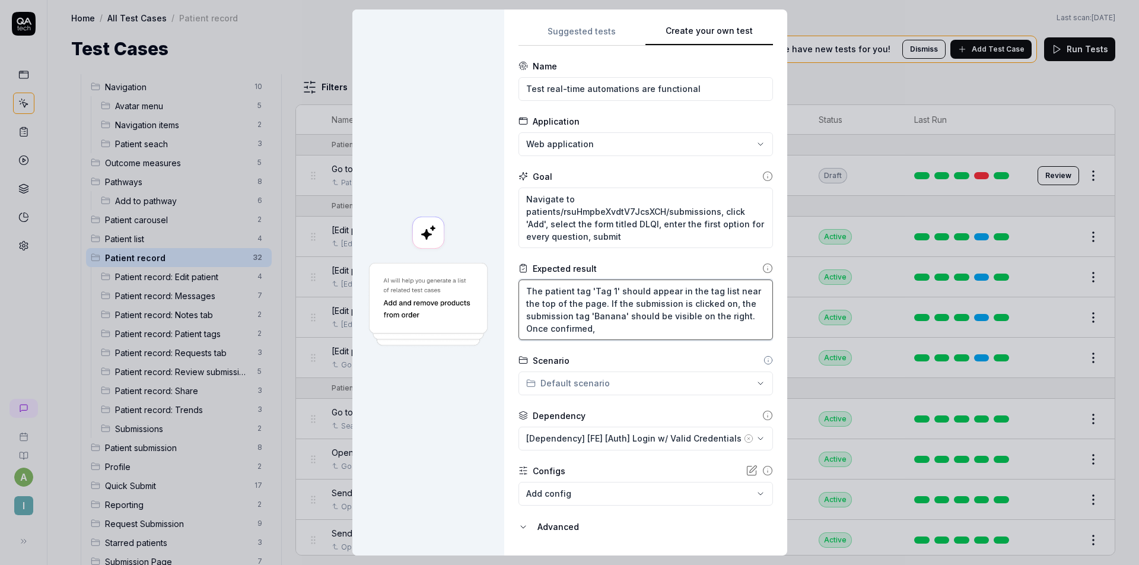
drag, startPoint x: 596, startPoint y: 327, endPoint x: 489, endPoint y: 326, distance: 107.4
click at [489, 326] on div "**********" at bounding box center [569, 282] width 435 height 546
click at [599, 301] on textarea "The patient tag 'Tag 1' should appear in the tag list near the top of the page.…" at bounding box center [646, 309] width 255 height 61
paste textarea "Once confirmed,"
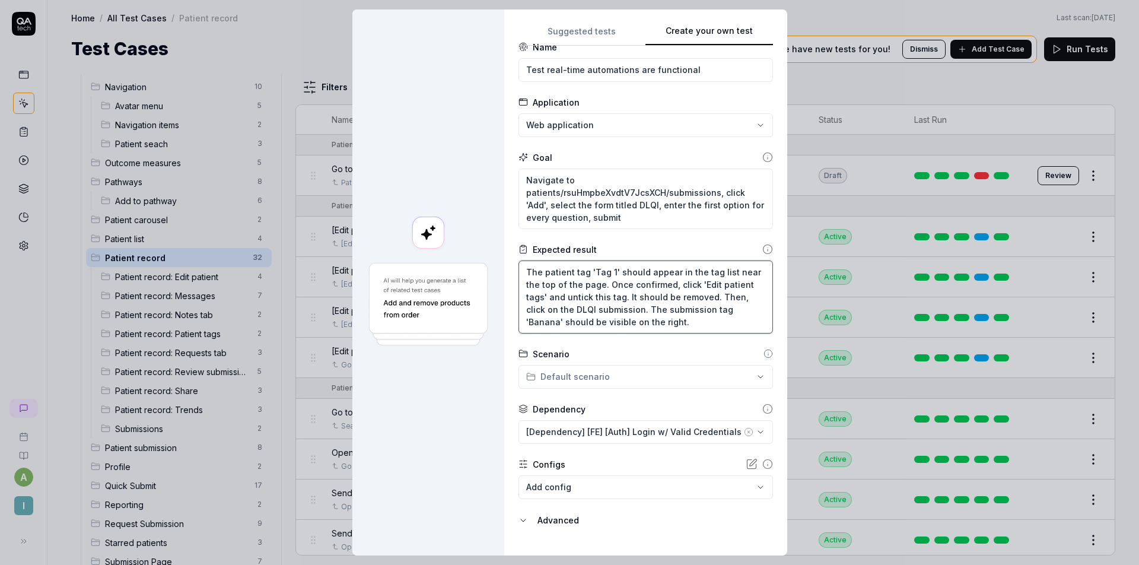
scroll to position [31, 0]
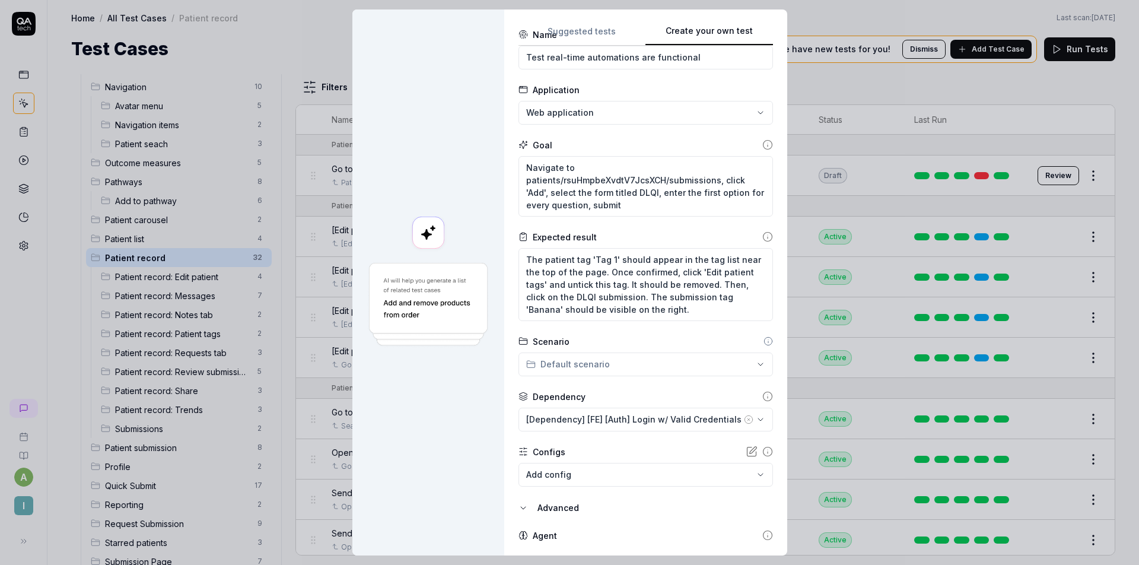
click at [606, 360] on div "**********" at bounding box center [569, 282] width 1139 height 565
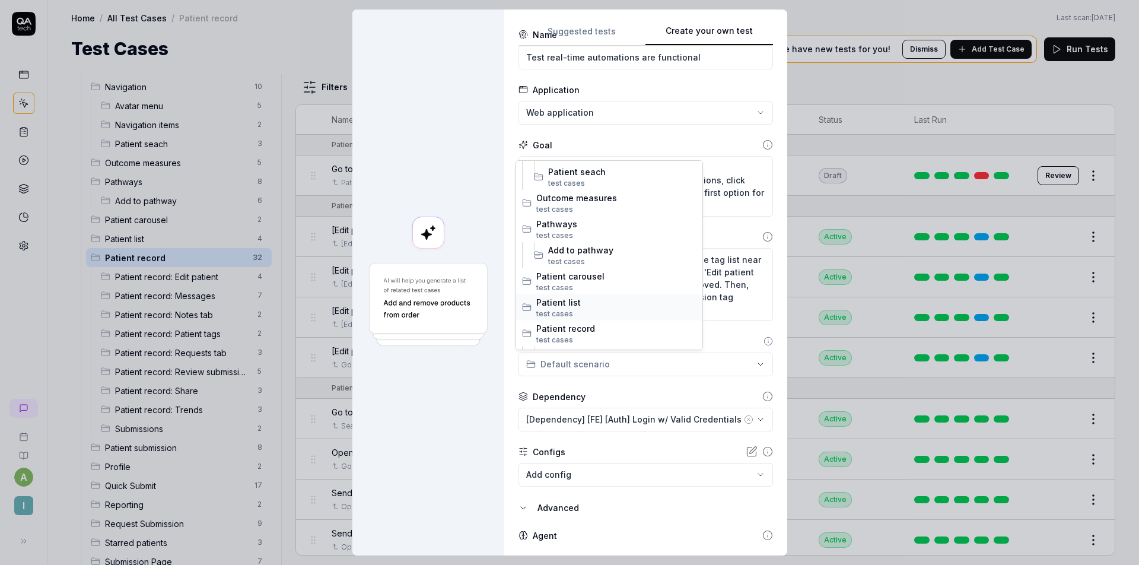
scroll to position [516, 0]
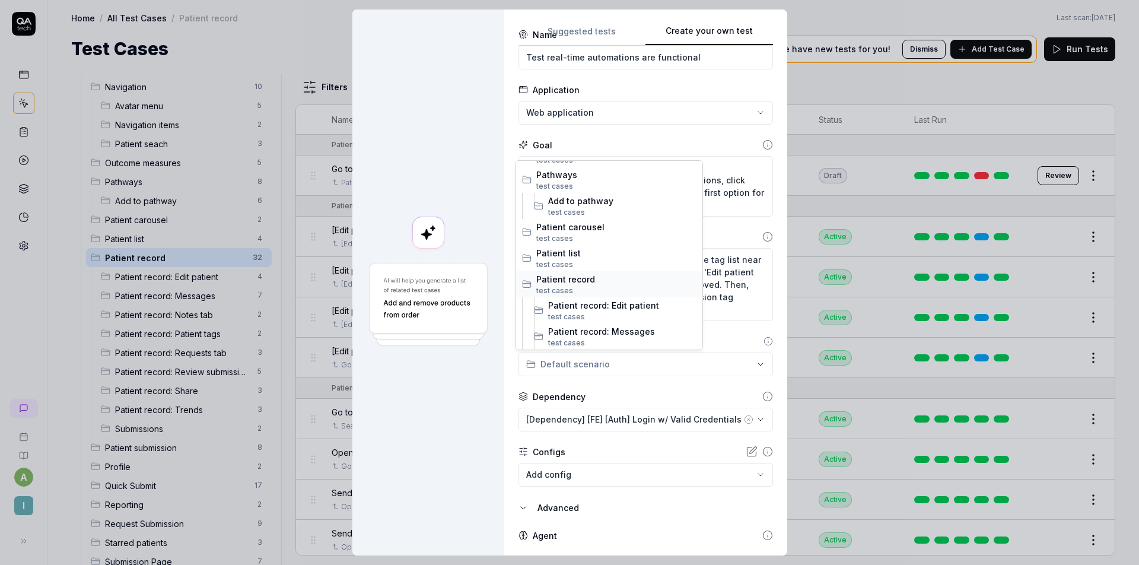
click at [583, 284] on span "Patient record" at bounding box center [616, 279] width 160 height 12
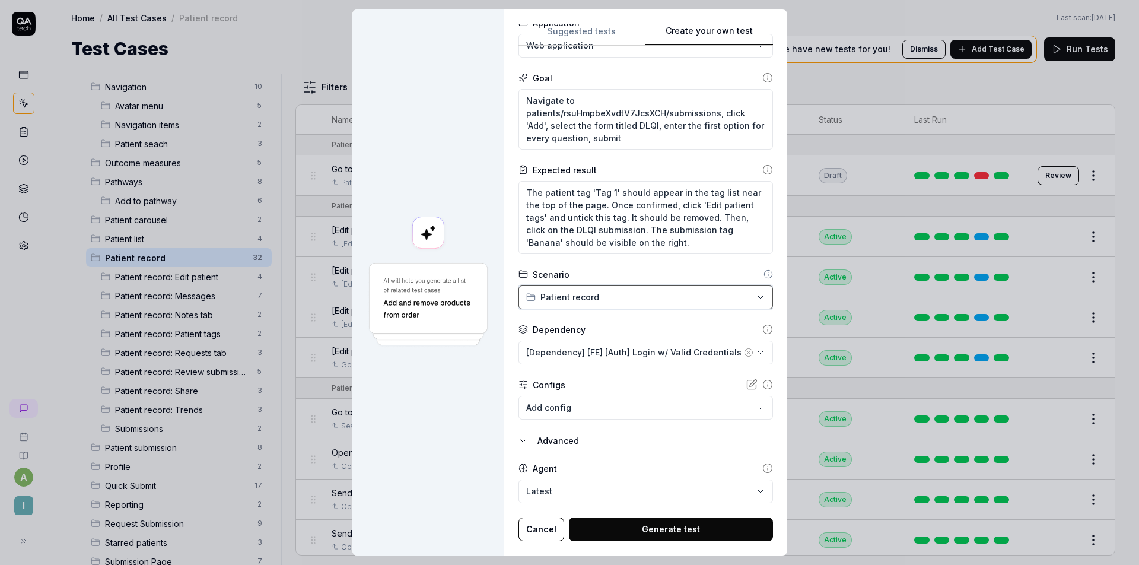
scroll to position [9, 0]
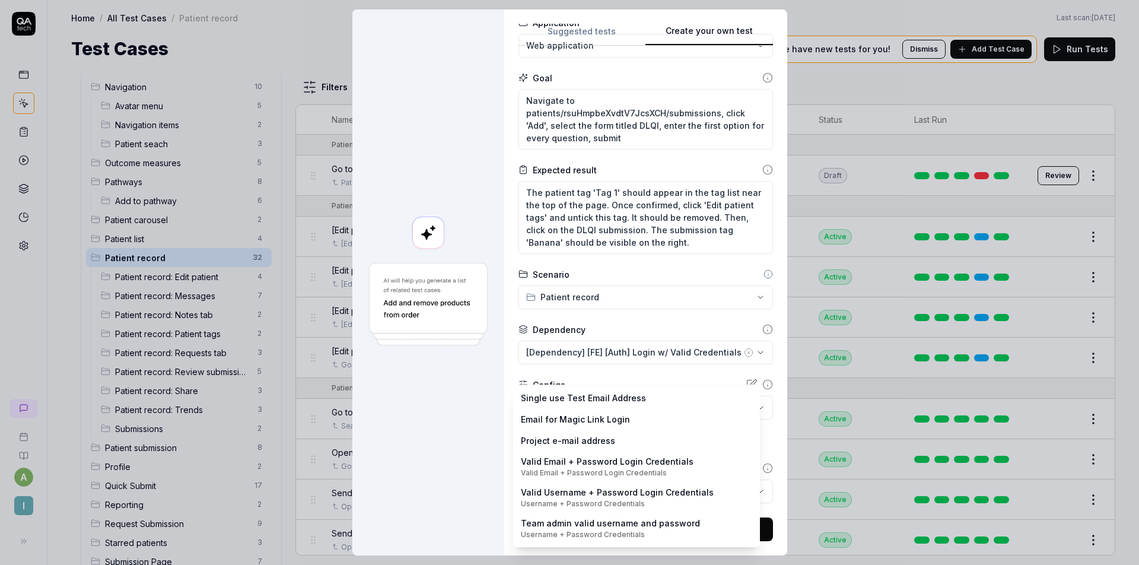
click at [630, 404] on body "a I Home / All Test Cases / Patient record Home / All Test Cases / Patient reco…" at bounding box center [569, 282] width 1139 height 565
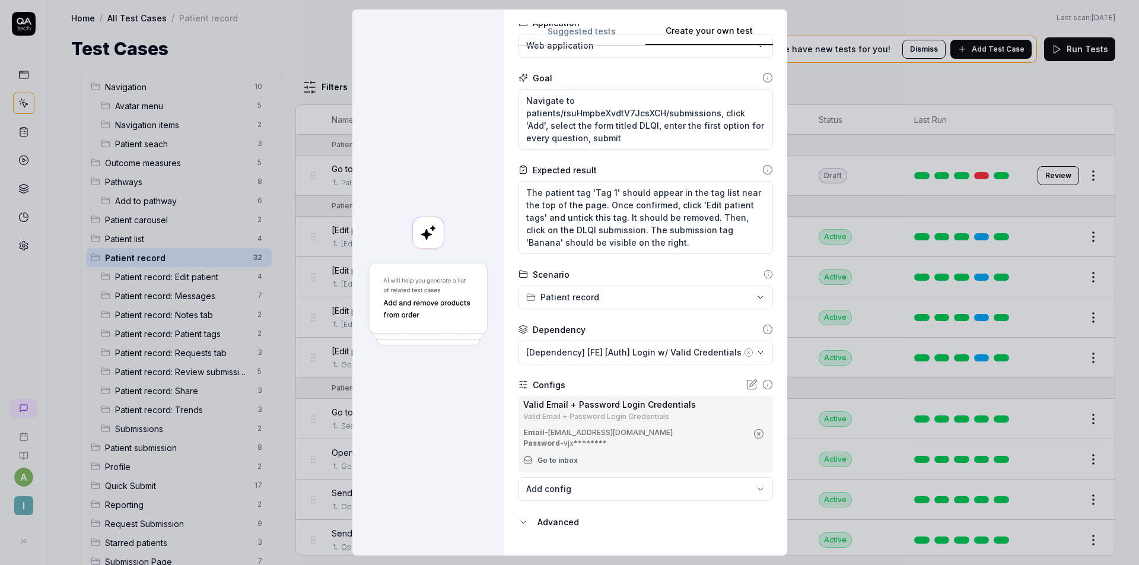
click at [618, 366] on form "**********" at bounding box center [646, 291] width 255 height 661
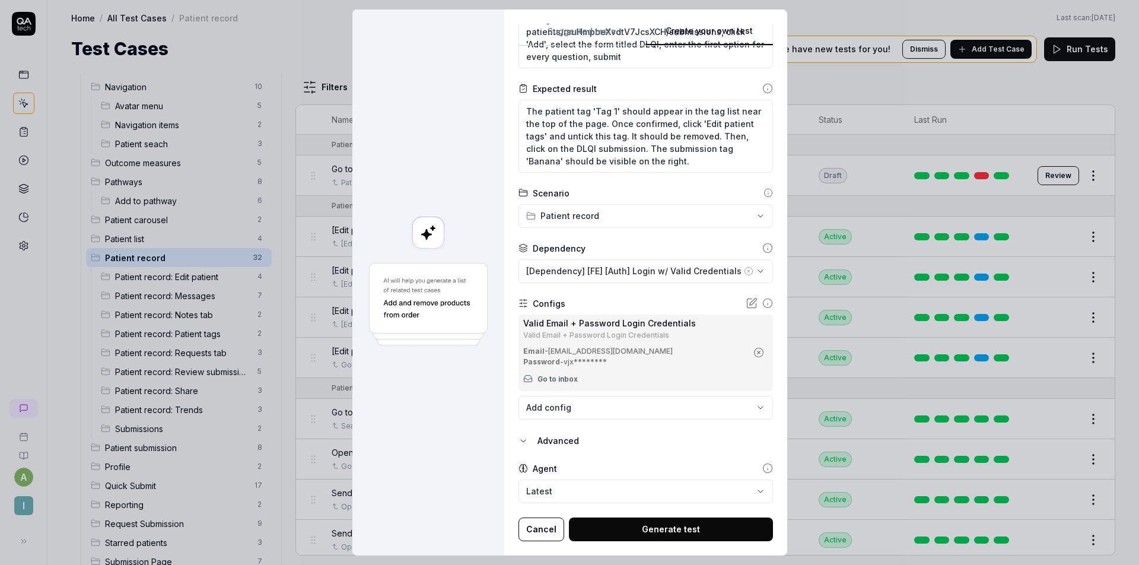
click at [625, 395] on body "a I Home / All Test Cases / Patient record Home / All Test Cases / Patient reco…" at bounding box center [569, 282] width 1139 height 565
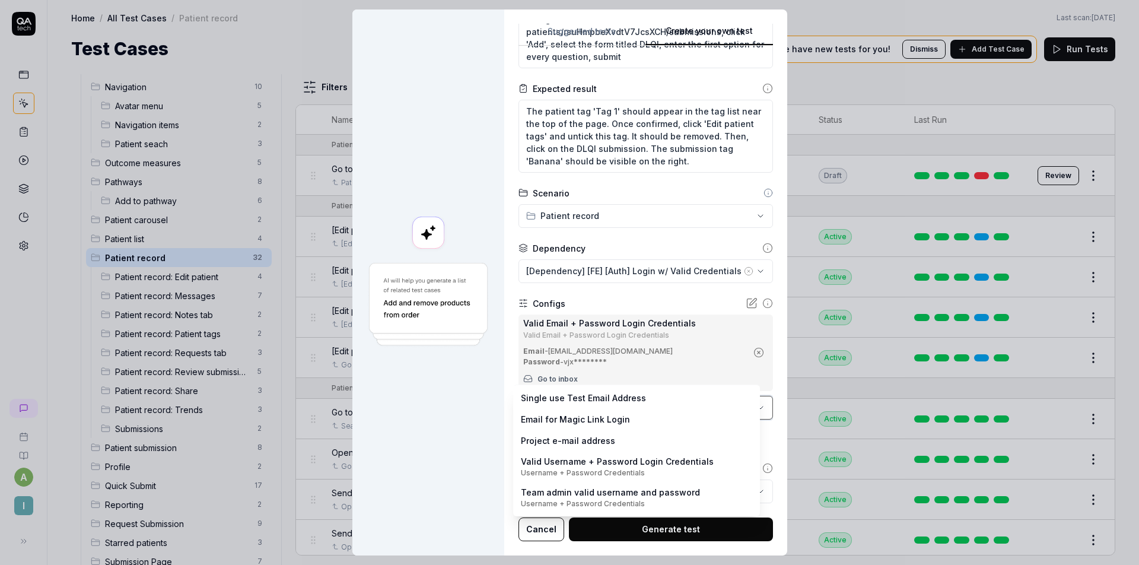
click at [449, 393] on div "**********" at bounding box center [569, 282] width 1139 height 565
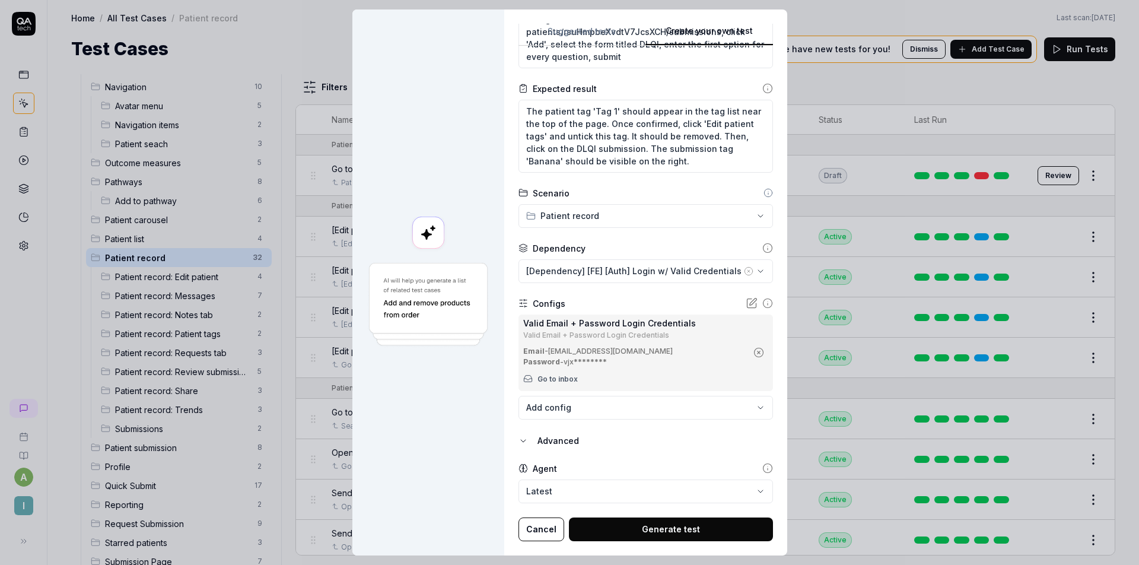
click at [674, 517] on button "Generate test" at bounding box center [671, 529] width 204 height 24
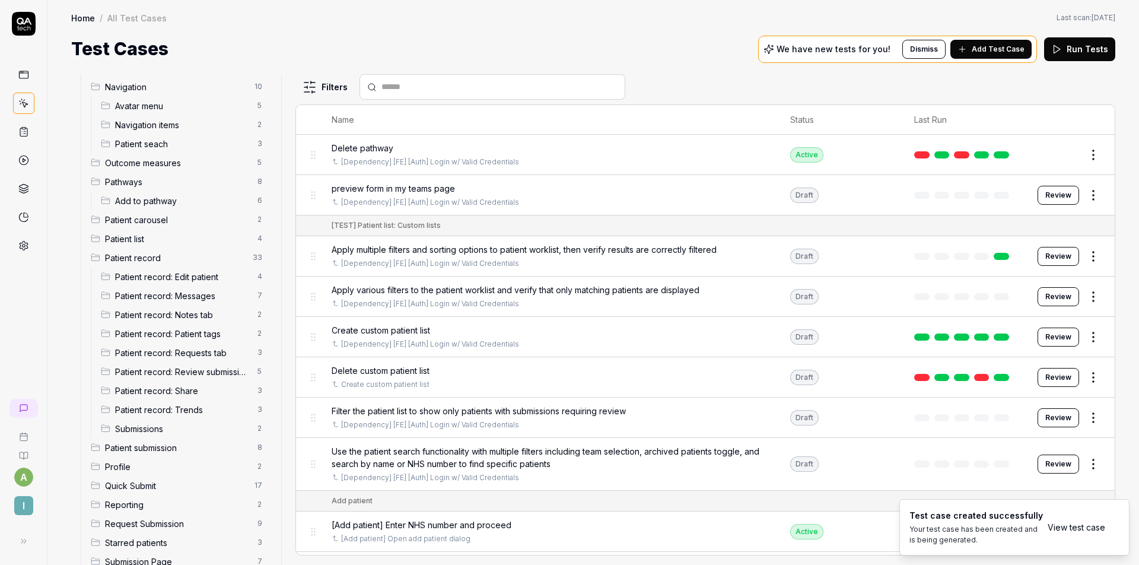
click at [1076, 523] on link "View test case" at bounding box center [1077, 527] width 58 height 12
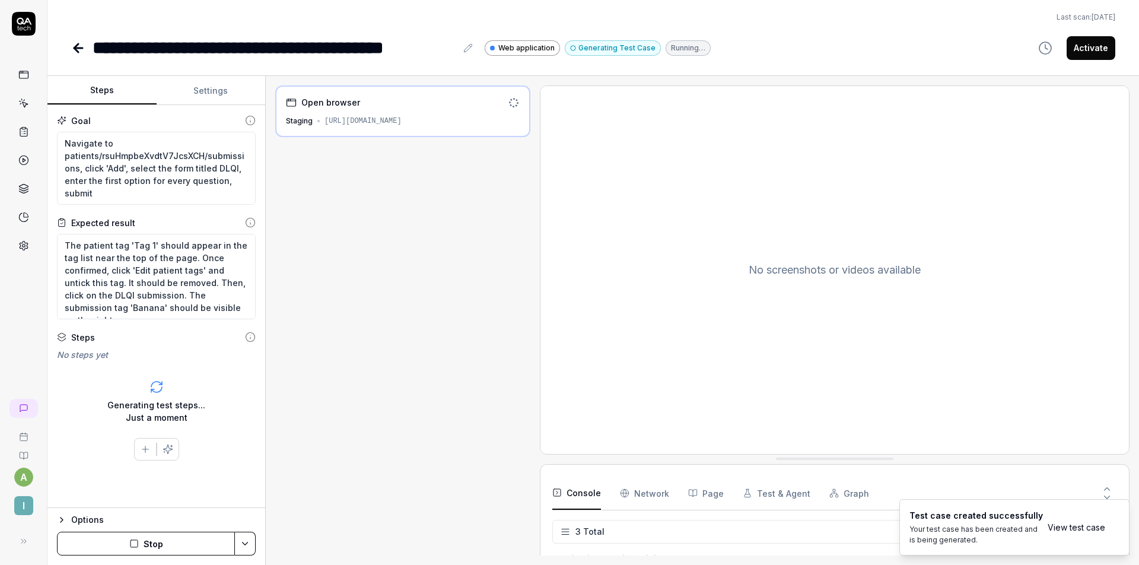
scroll to position [9, 0]
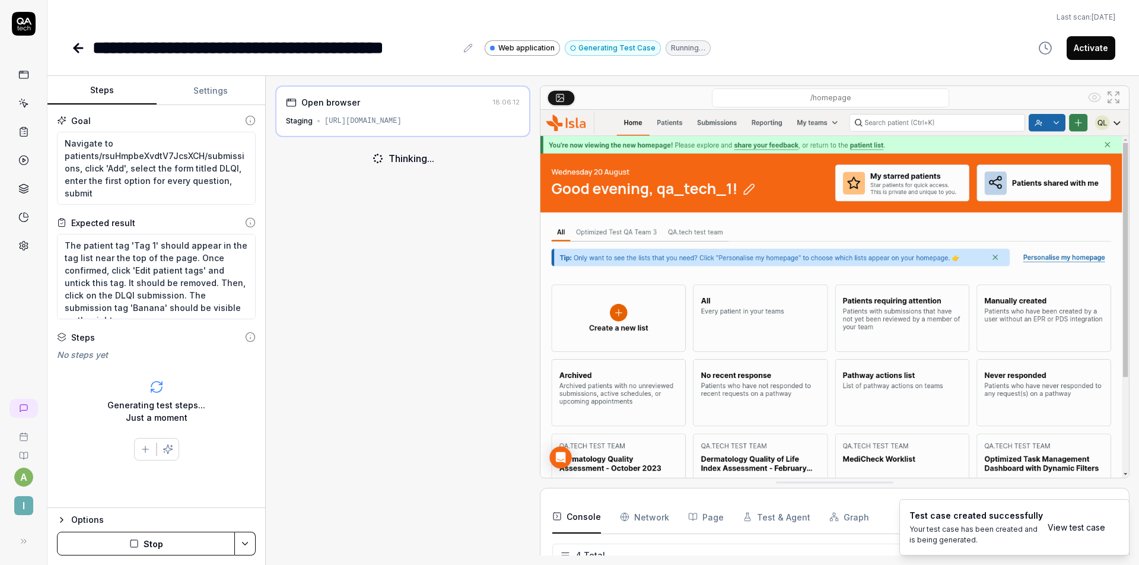
click at [163, 541] on button "Stop" at bounding box center [146, 544] width 178 height 24
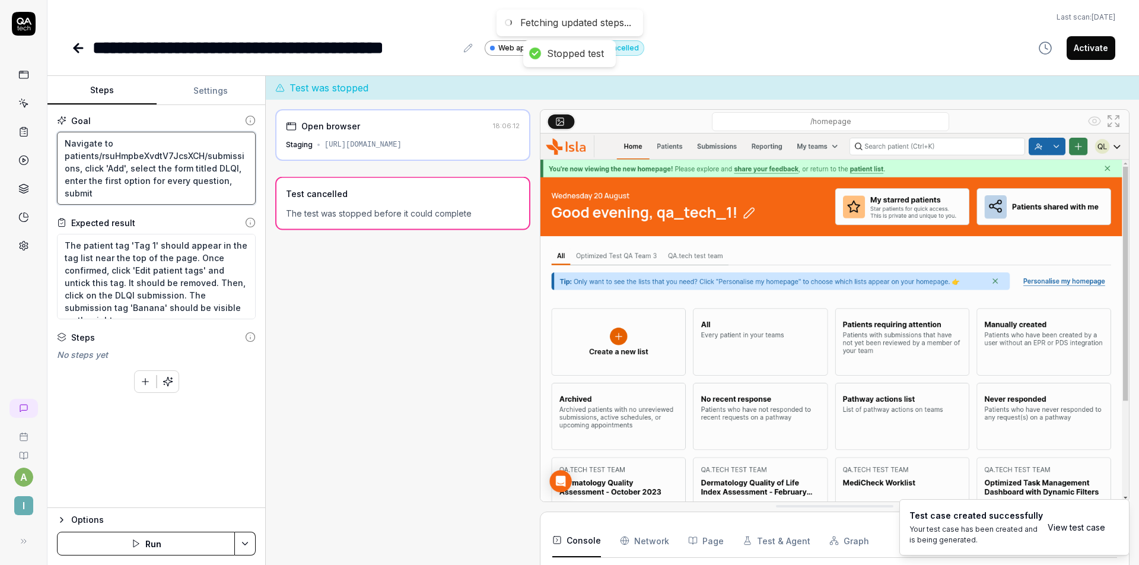
click at [171, 173] on textarea "Navigate to patients/rsuHmpbeXvdtV7JcsXCH/submissions, click 'Add', select the …" at bounding box center [156, 168] width 199 height 73
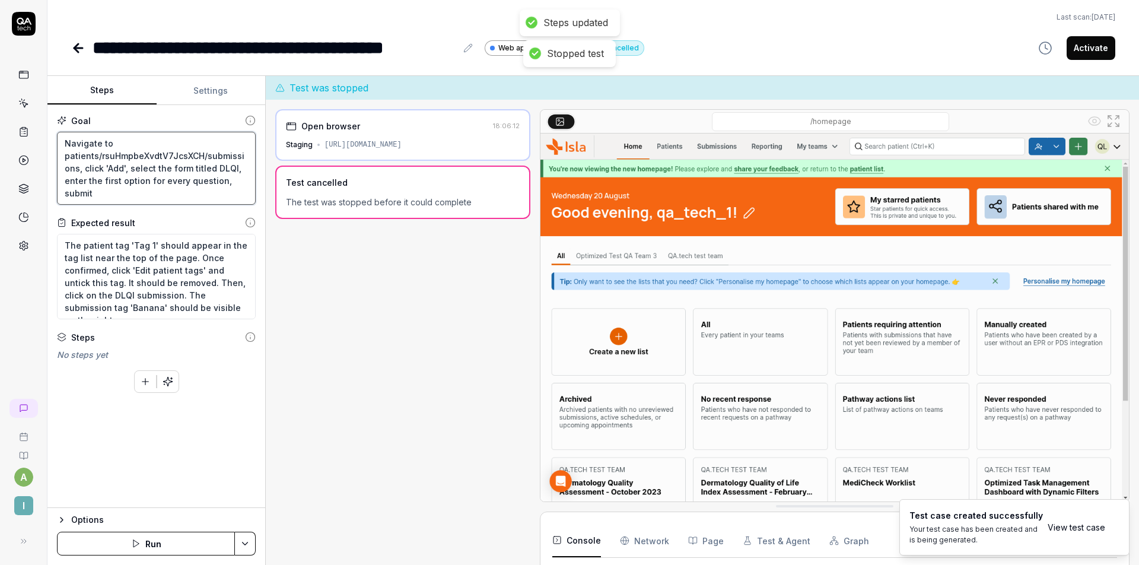
drag, startPoint x: 73, startPoint y: 167, endPoint x: 61, endPoint y: 158, distance: 15.2
click at [61, 158] on textarea "Navigate to patients/rsuHmpbeXvdtV7JcsXCH/submissions, click 'Add', select the …" at bounding box center [156, 168] width 199 height 73
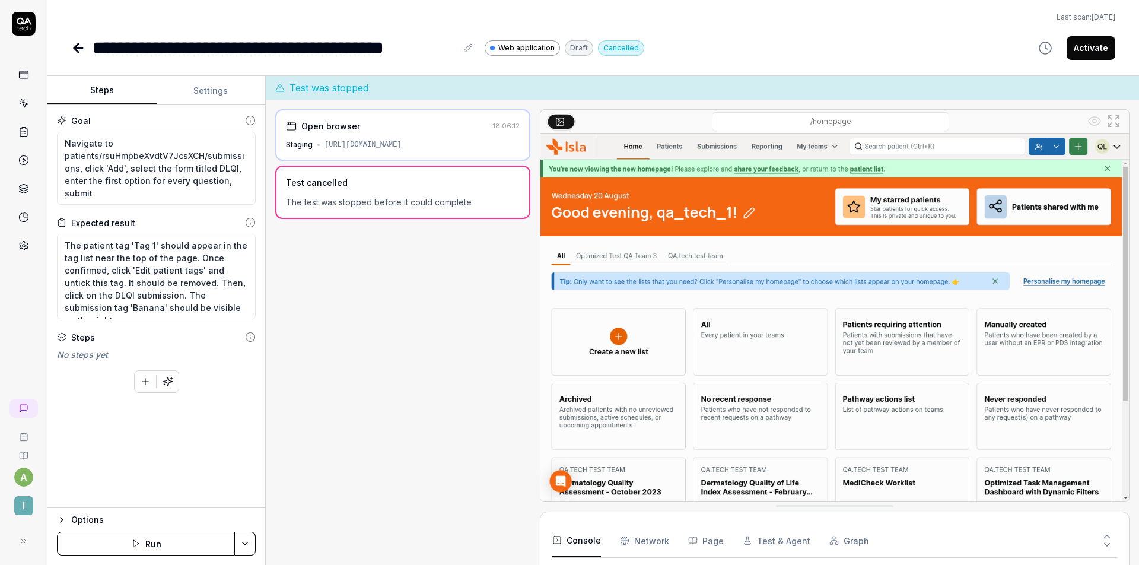
click at [195, 88] on button "Settings" at bounding box center [211, 91] width 109 height 28
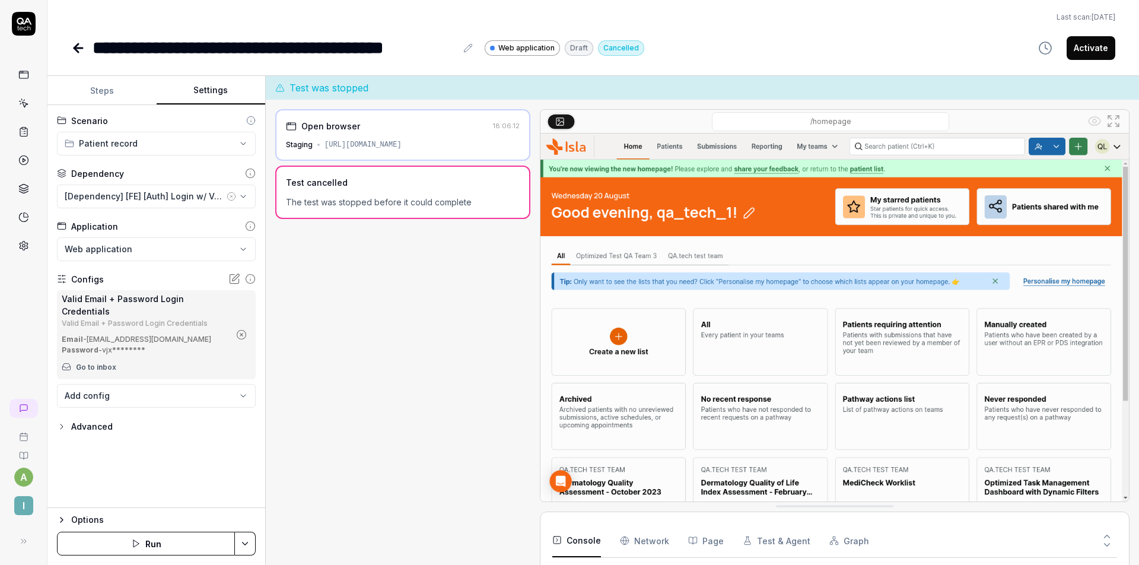
click at [102, 428] on div "Advanced" at bounding box center [92, 427] width 42 height 14
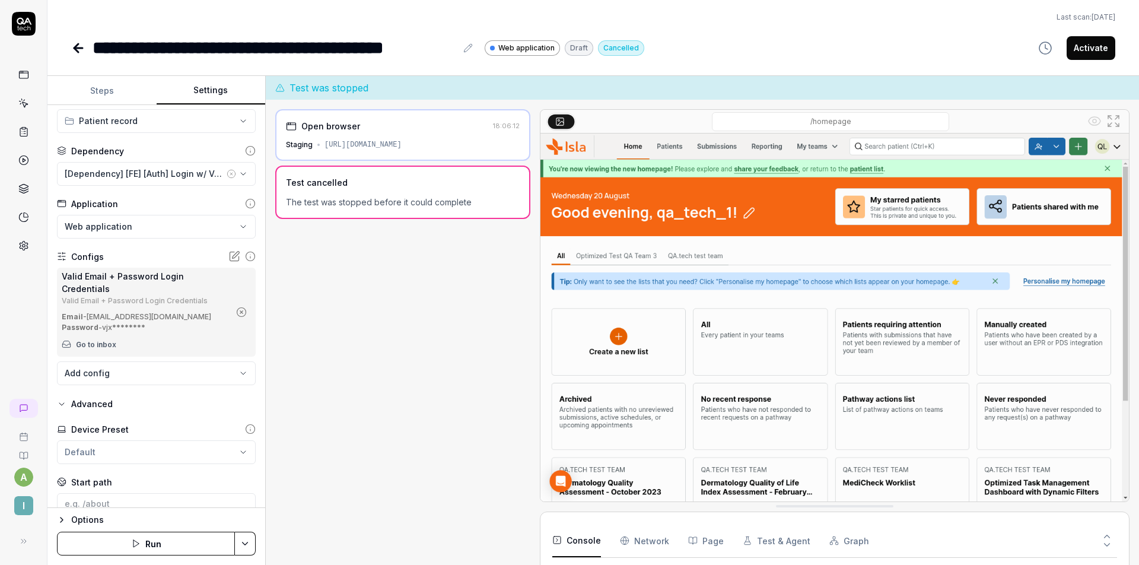
scroll to position [115, 0]
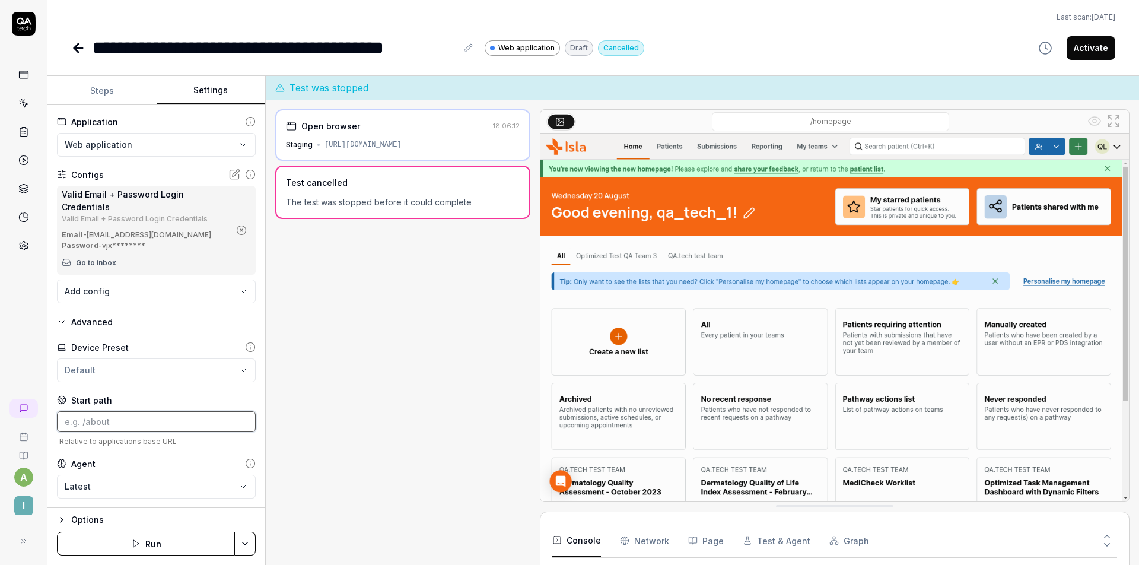
click at [116, 421] on input at bounding box center [156, 421] width 199 height 21
paste input "patients/rsuHmpbeXvdtV7JcsXCH/submissions"
click at [101, 80] on button "Steps" at bounding box center [101, 91] width 109 height 28
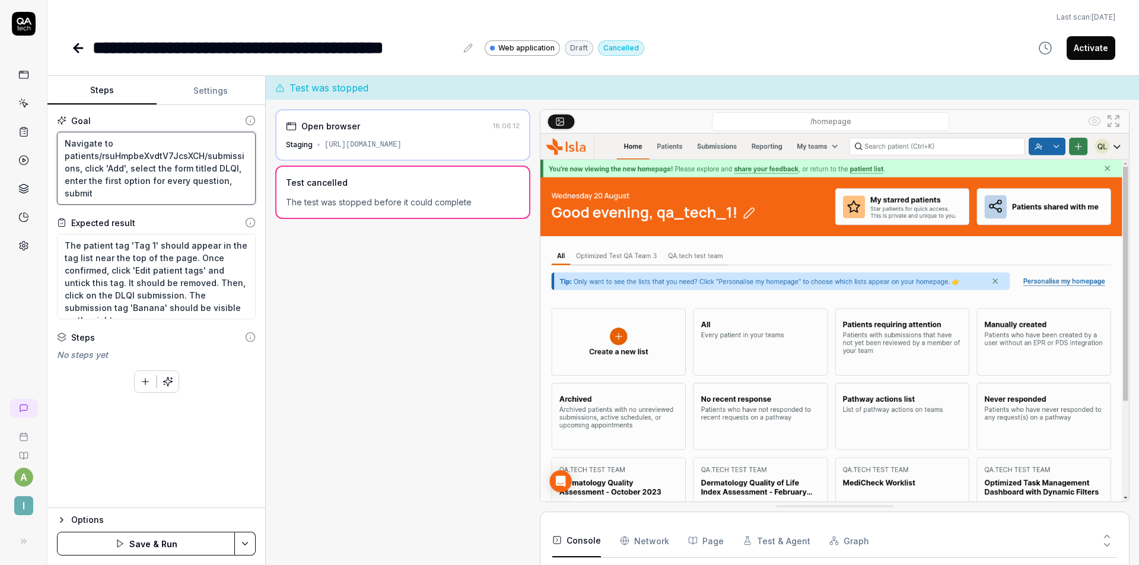
click at [125, 167] on textarea "Navigate to patients/rsuHmpbeXvdtV7JcsXCH/submissions, click 'Add', select the …" at bounding box center [156, 168] width 199 height 73
drag, startPoint x: 82, startPoint y: 167, endPoint x: 48, endPoint y: 136, distance: 46.2
click at [48, 136] on div "Goal Navigate to patients/rsuHmpbeXvdtV7JcsXCH/submissions, click 'Add', select…" at bounding box center [156, 306] width 218 height 403
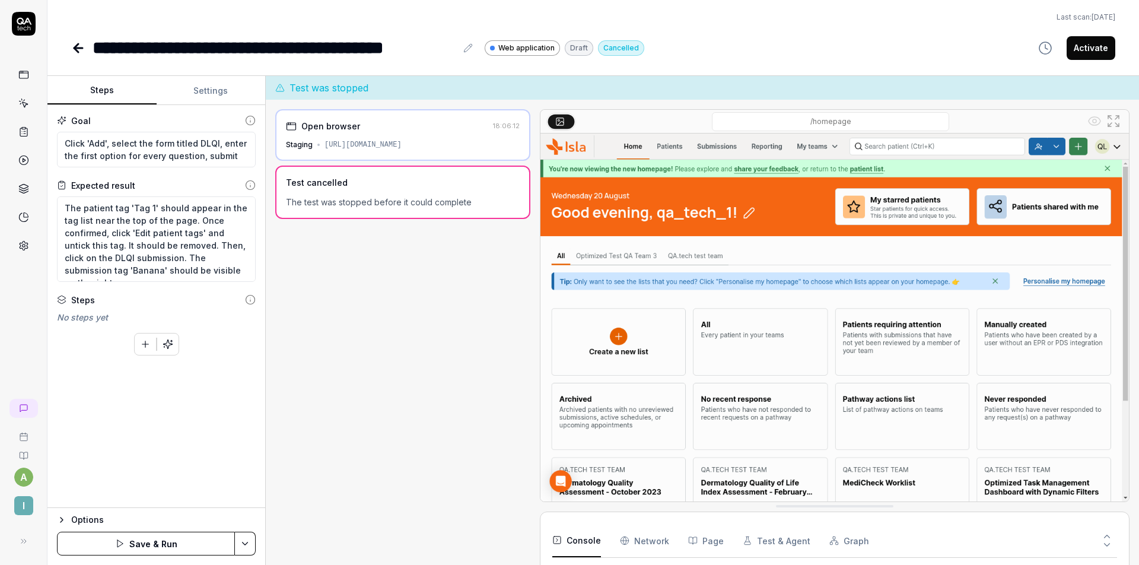
click at [151, 540] on button "Save & Run" at bounding box center [146, 544] width 178 height 24
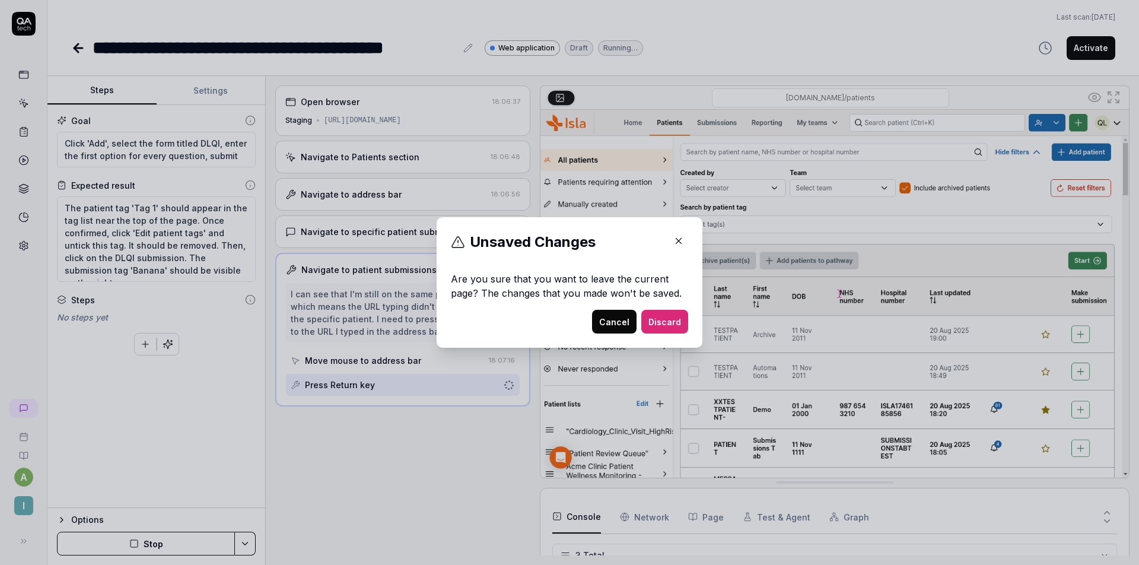
click at [679, 238] on icon "button" at bounding box center [679, 241] width 11 height 11
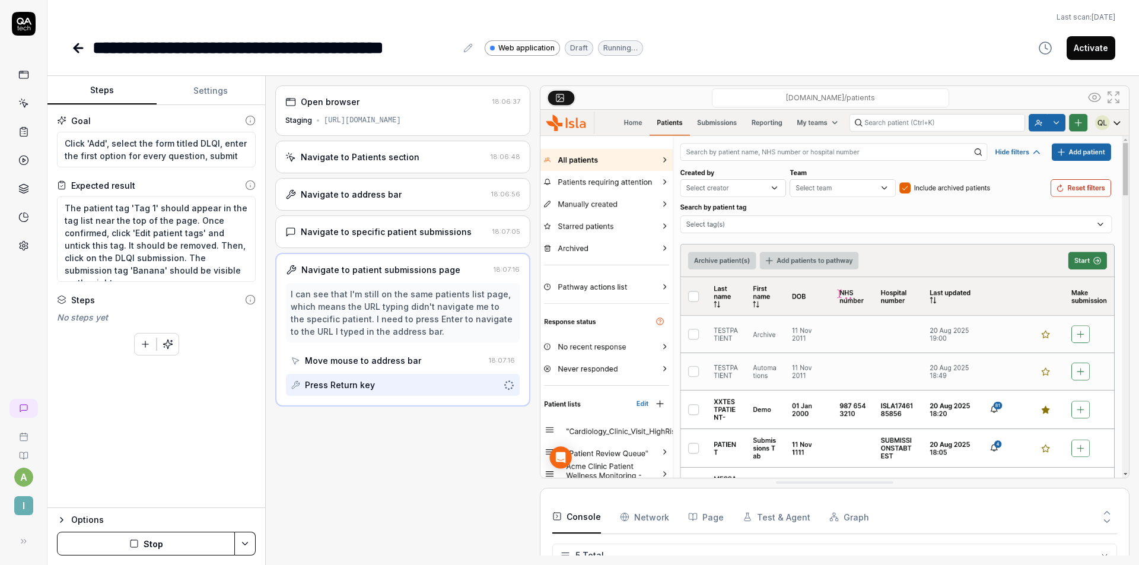
scroll to position [33, 0]
click at [182, 535] on button "Stop" at bounding box center [146, 544] width 178 height 24
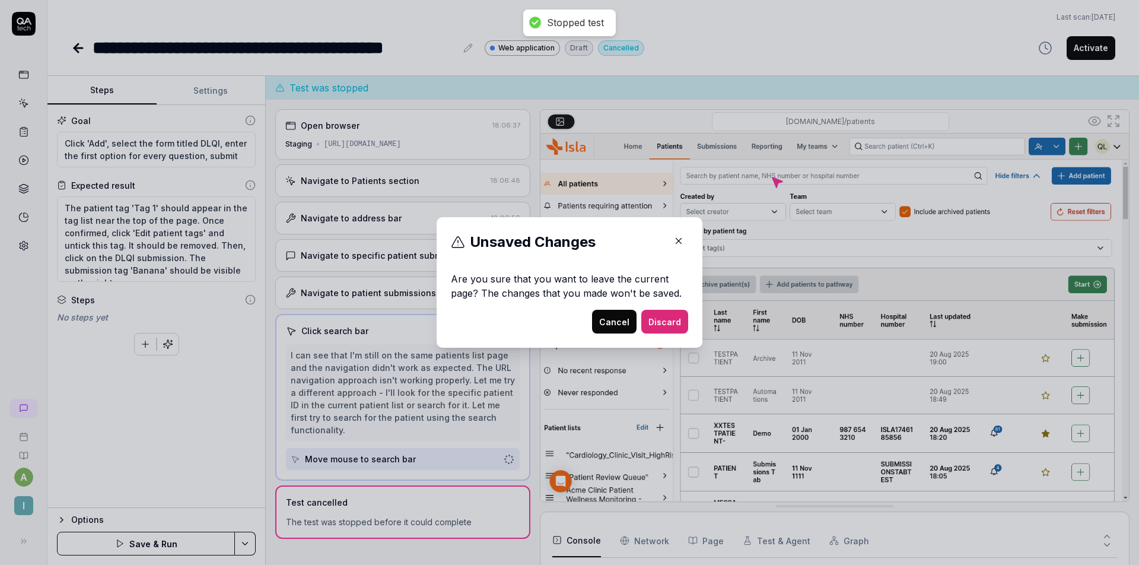
click at [674, 240] on icon "button" at bounding box center [679, 241] width 11 height 11
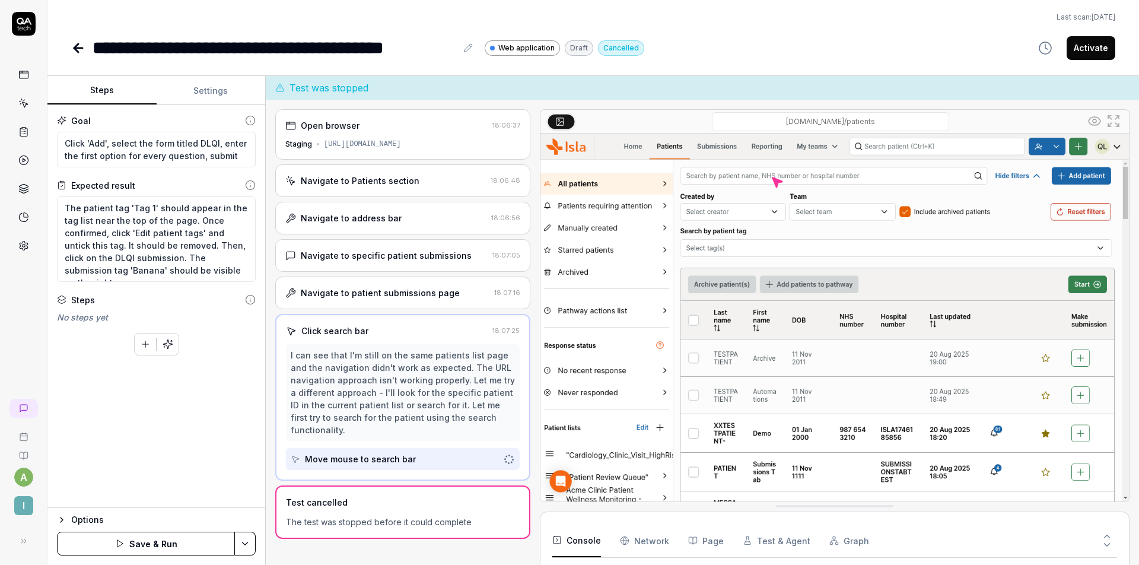
click at [249, 420] on div "Goal Click 'Add', select the form titled DLQI, enter the first option for every…" at bounding box center [156, 306] width 218 height 403
click at [68, 142] on textarea "Click 'Add', select the form titled DLQI, enter the first option for every ques…" at bounding box center [156, 150] width 199 height 36
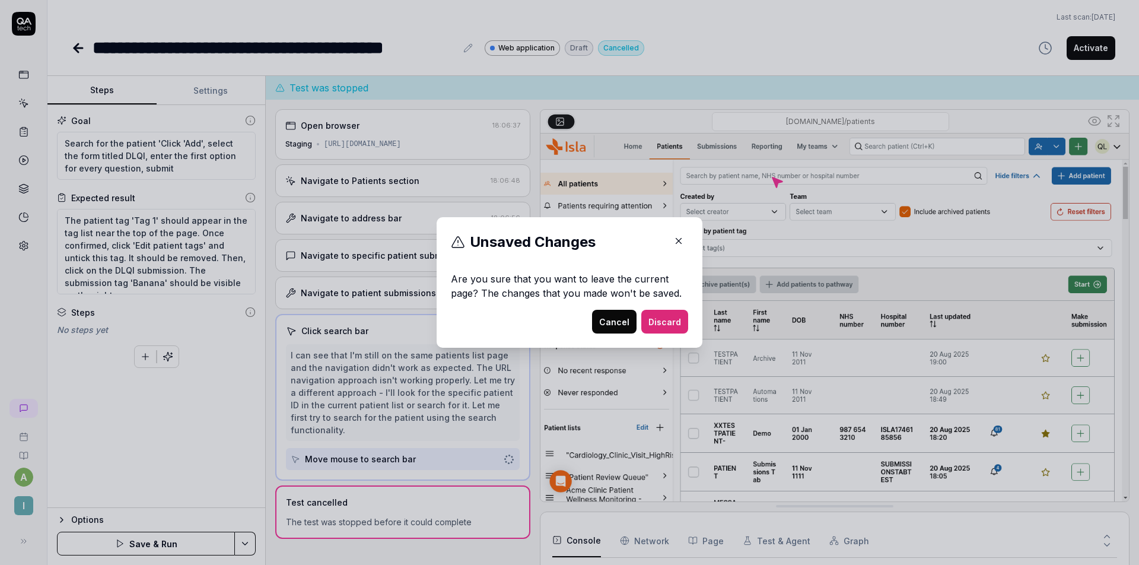
click at [629, 322] on button "Cancel" at bounding box center [614, 322] width 45 height 24
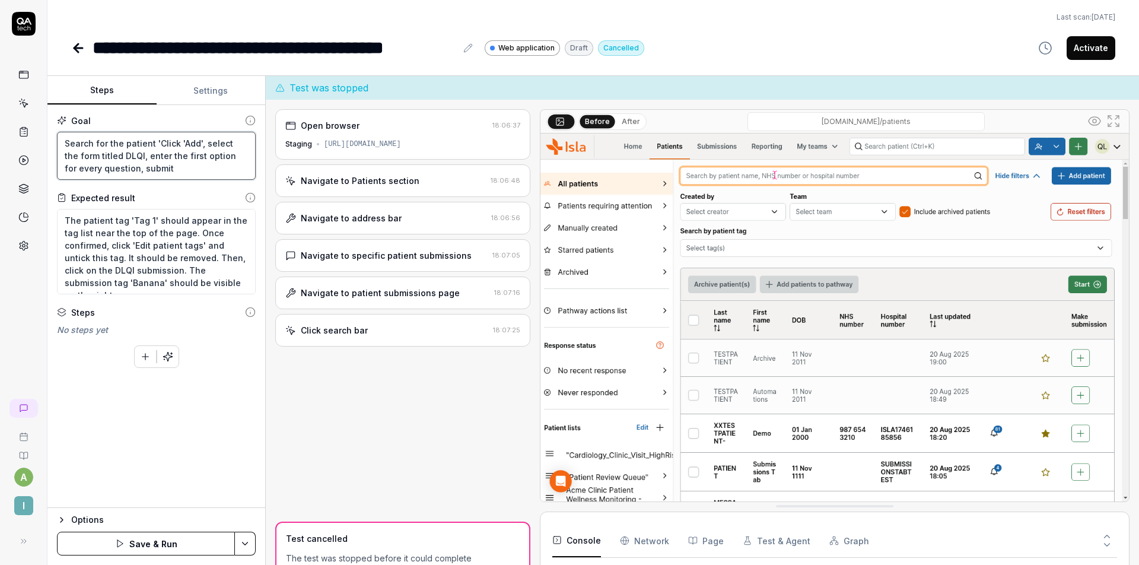
click at [160, 133] on textarea "Search for the patient 'Click 'Add', select the form titled DLQI, enter the fir…" at bounding box center [156, 156] width 199 height 48
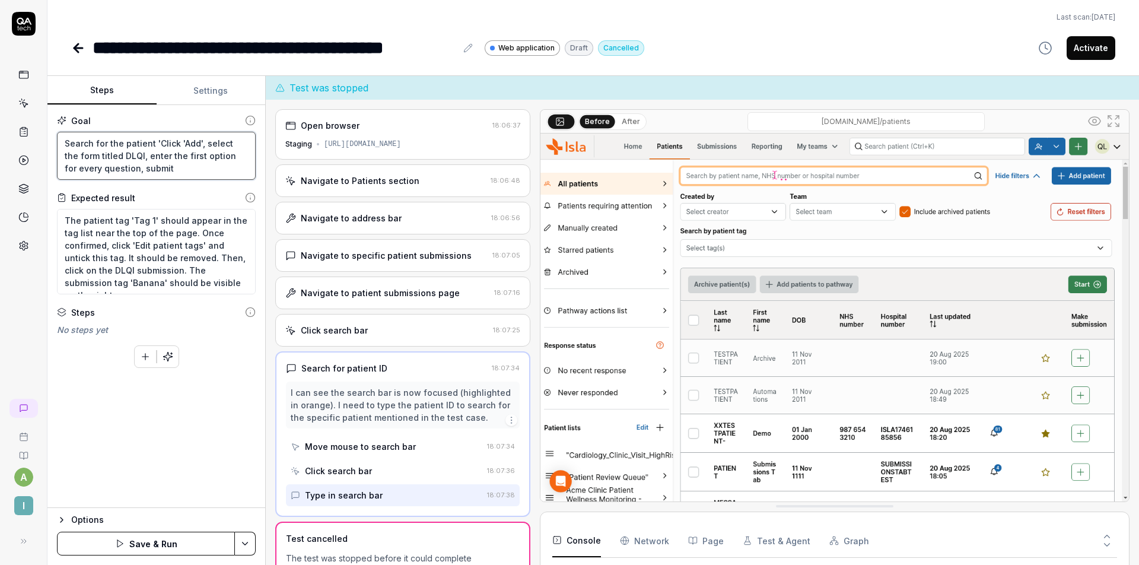
click at [154, 142] on textarea "Search for the patient 'Click 'Add', select the form titled DLQI, enter the fir…" at bounding box center [156, 156] width 199 height 48
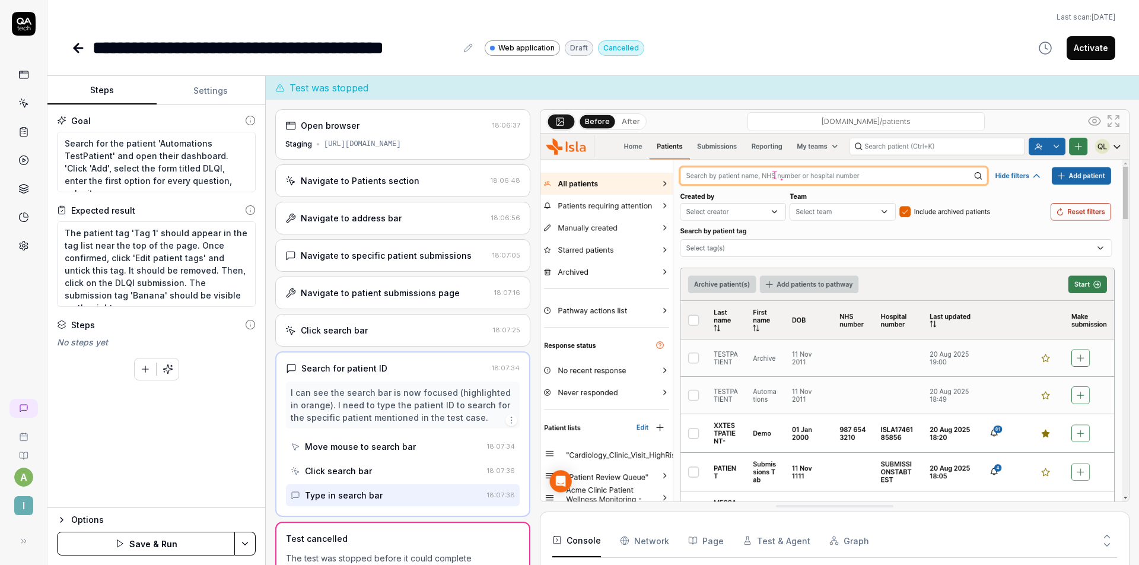
click at [183, 192] on div "Goal Search for the patient 'Automations TestPatient' and open their dashboard.…" at bounding box center [156, 306] width 218 height 403
click at [155, 541] on button "Save & Run" at bounding box center [146, 544] width 178 height 24
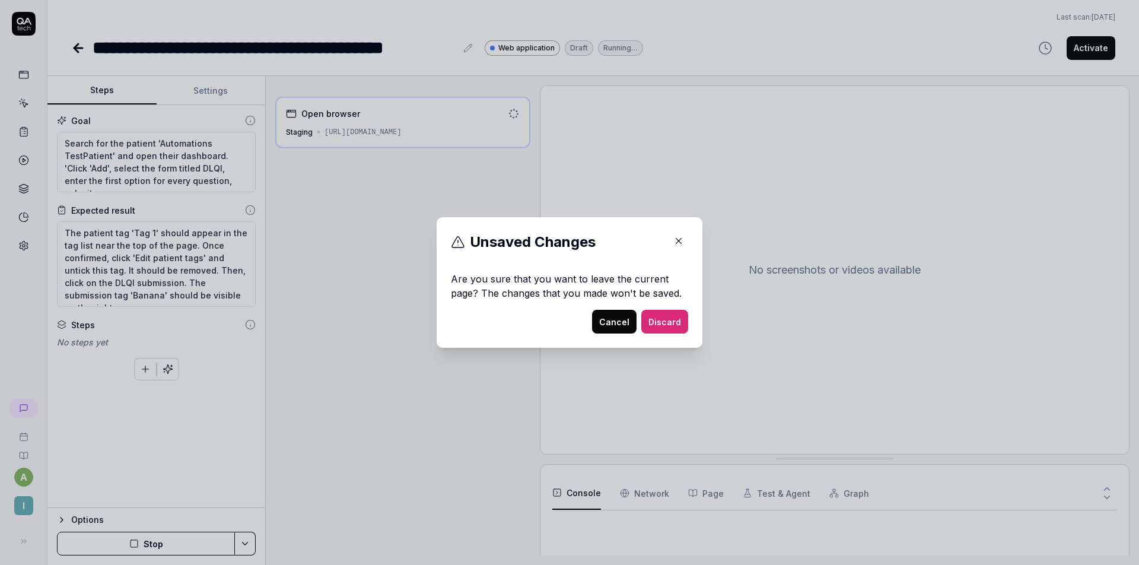
click at [676, 246] on icon "button" at bounding box center [679, 241] width 11 height 11
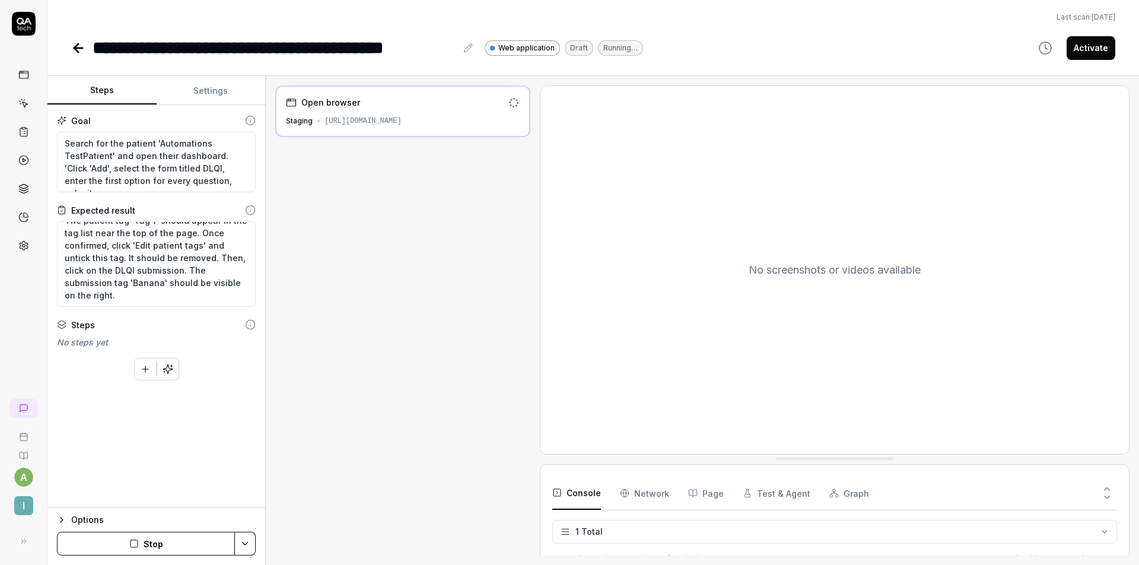
scroll to position [12, 0]
click at [220, 97] on button "Settings" at bounding box center [211, 91] width 109 height 28
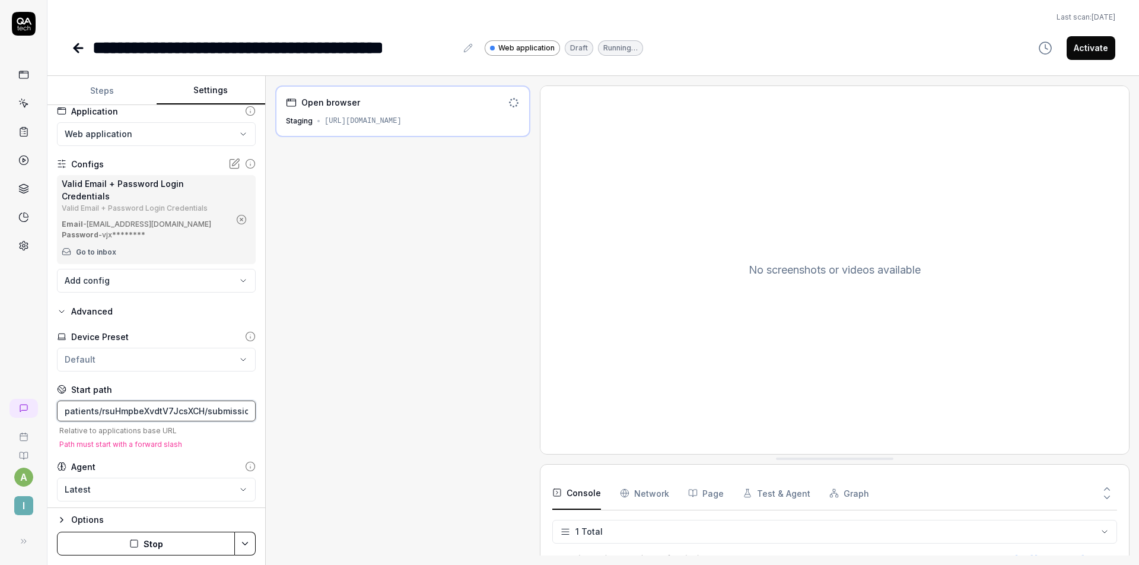
click at [119, 421] on input "patients/rsuHmpbeXvdtV7JcsXCH/submissions" at bounding box center [156, 411] width 199 height 21
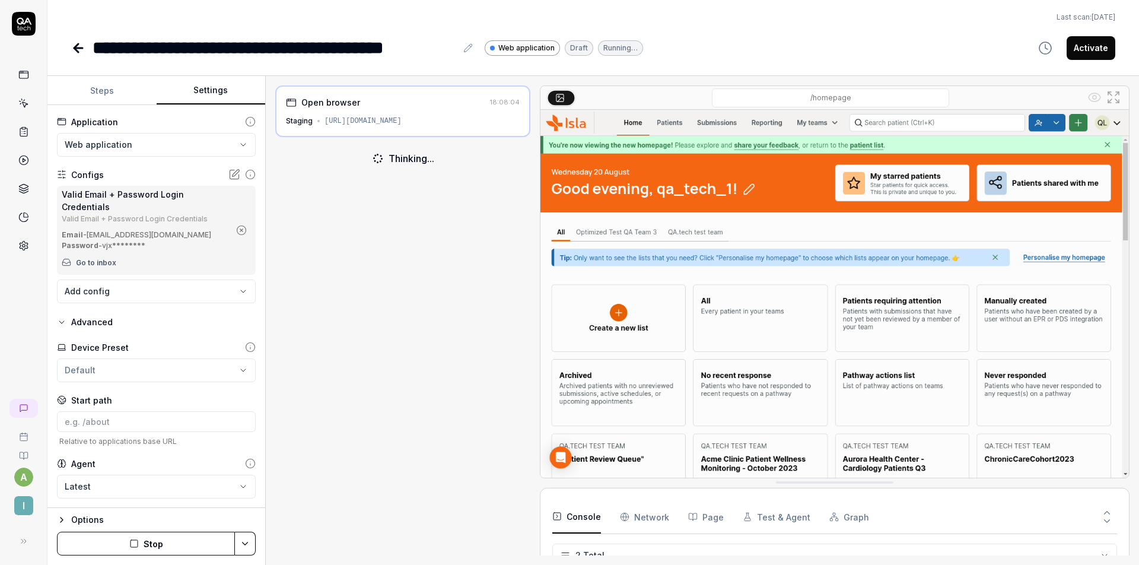
click at [147, 169] on div "Configs" at bounding box center [156, 175] width 199 height 12
click at [114, 88] on button "Steps" at bounding box center [101, 91] width 109 height 28
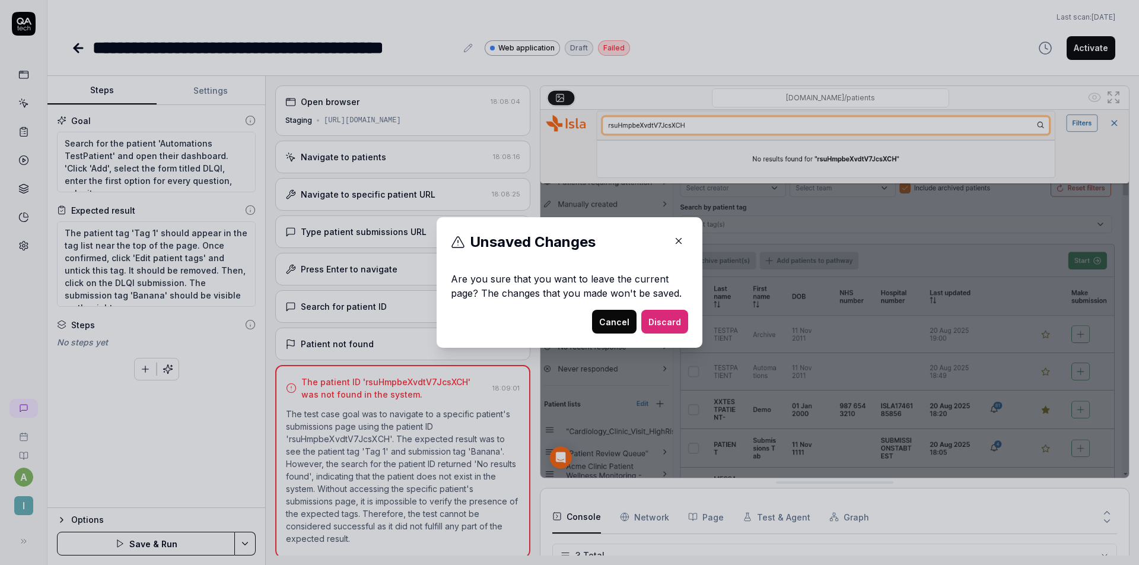
click at [676, 238] on icon "button" at bounding box center [679, 241] width 11 height 11
click at [676, 243] on icon "button" at bounding box center [678, 241] width 5 height 5
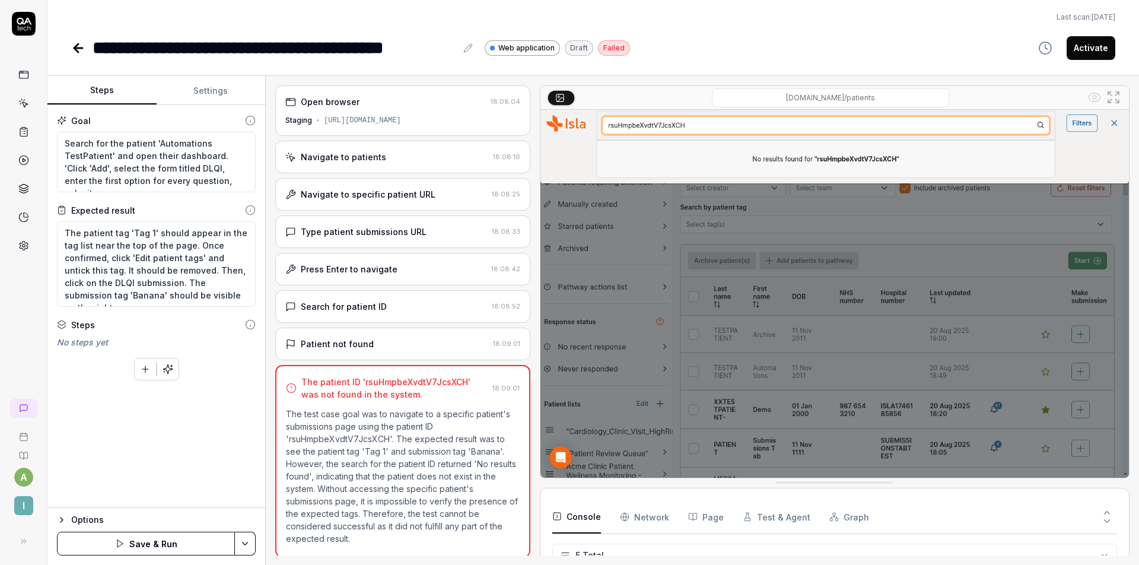
scroll to position [2, 0]
click at [468, 323] on div "Open browser 18:08:04 Staging [URL][DOMAIN_NAME] Navigate to patients 18:08:16 …" at bounding box center [402, 320] width 255 height 470
click at [202, 78] on button "Settings" at bounding box center [211, 91] width 109 height 28
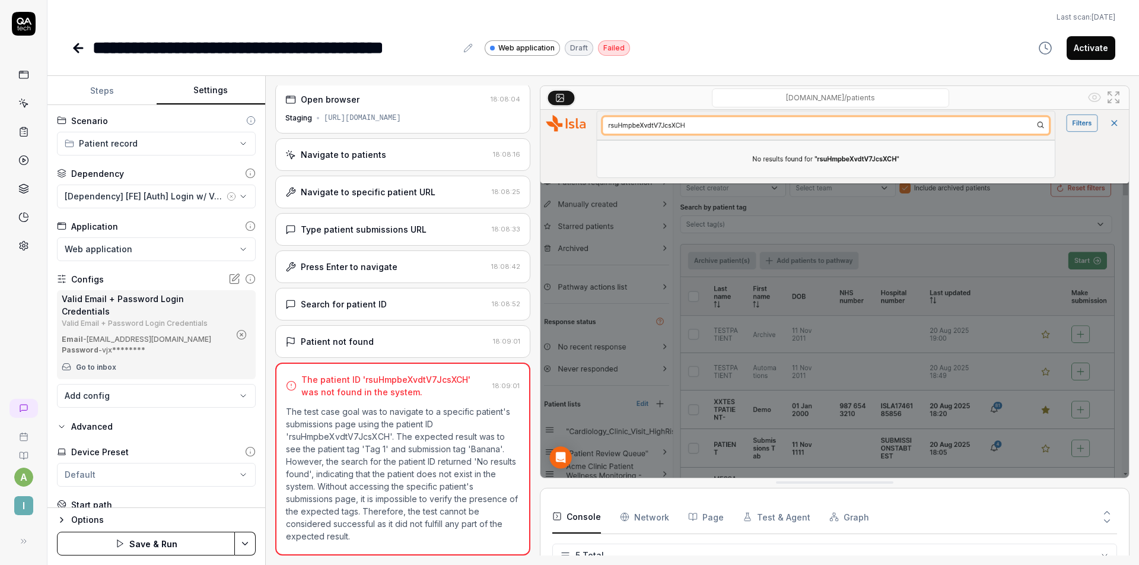
click at [118, 90] on button "Steps" at bounding box center [101, 91] width 109 height 28
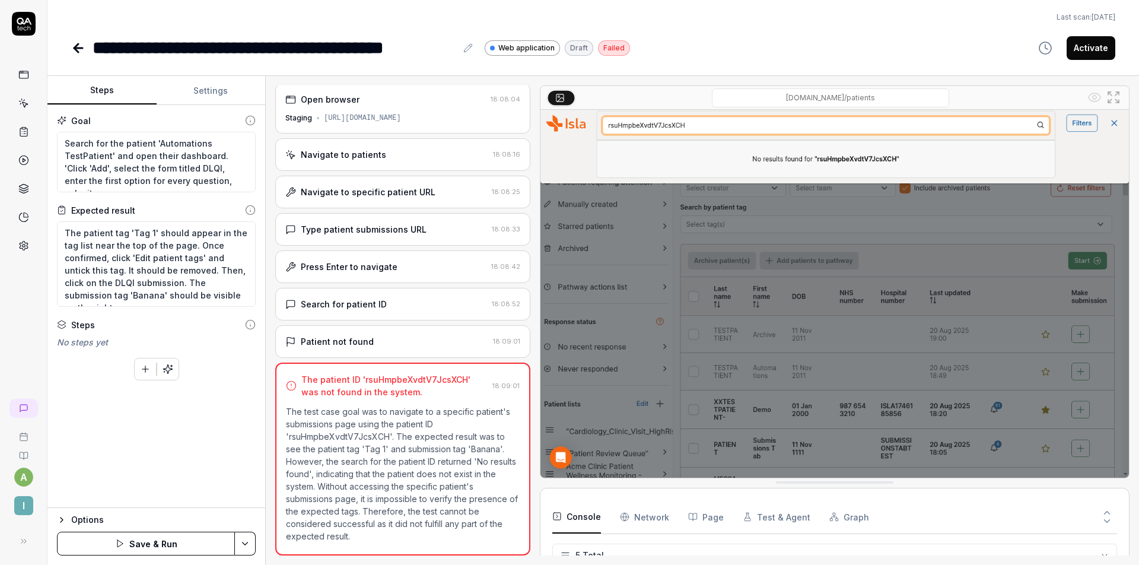
click at [171, 537] on button "Save & Run" at bounding box center [146, 544] width 178 height 24
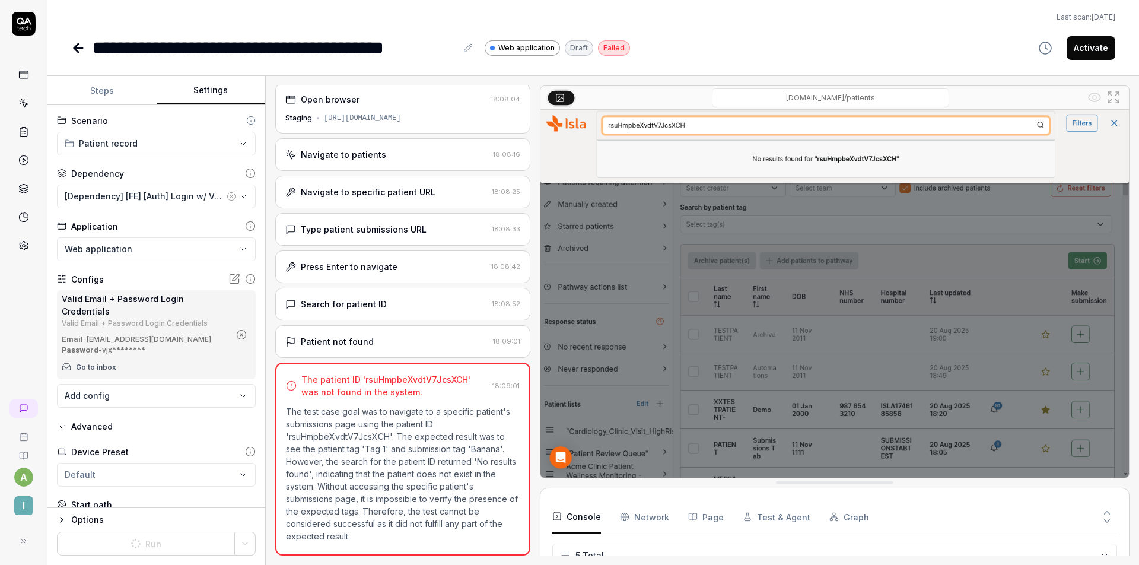
click at [194, 85] on button "Settings" at bounding box center [211, 91] width 109 height 28
click at [173, 164] on div "**********" at bounding box center [156, 306] width 218 height 403
